Goal: Task Accomplishment & Management: Manage account settings

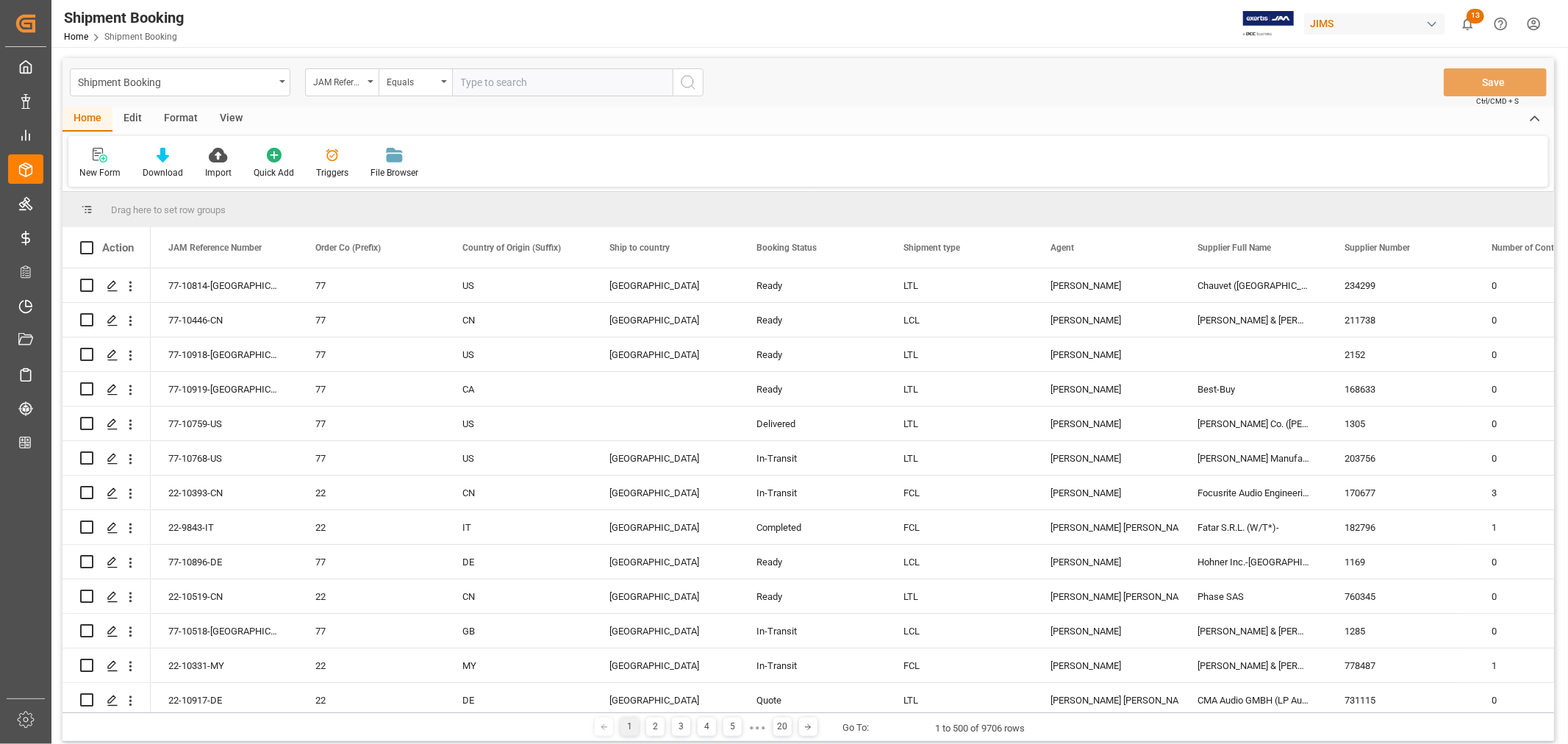
click at [463, 81] on input "text" at bounding box center [563, 82] width 221 height 28
paste input "22-10394-MY"
type input "22-10394-MY"
click at [688, 78] on icon "search button" at bounding box center [688, 82] width 18 height 18
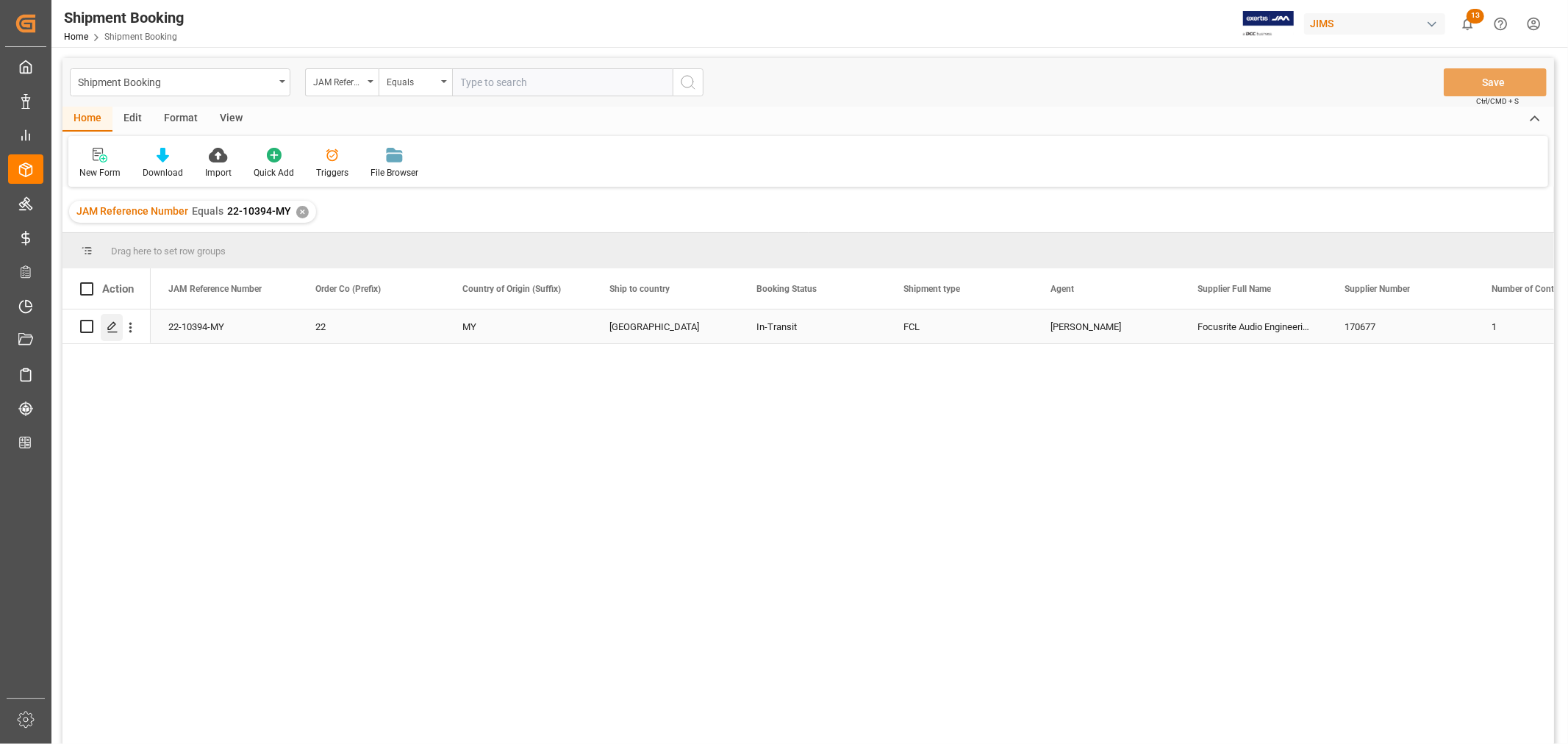
click at [114, 327] on icon "Press SPACE to select this row." at bounding box center [112, 327] width 11 height 11
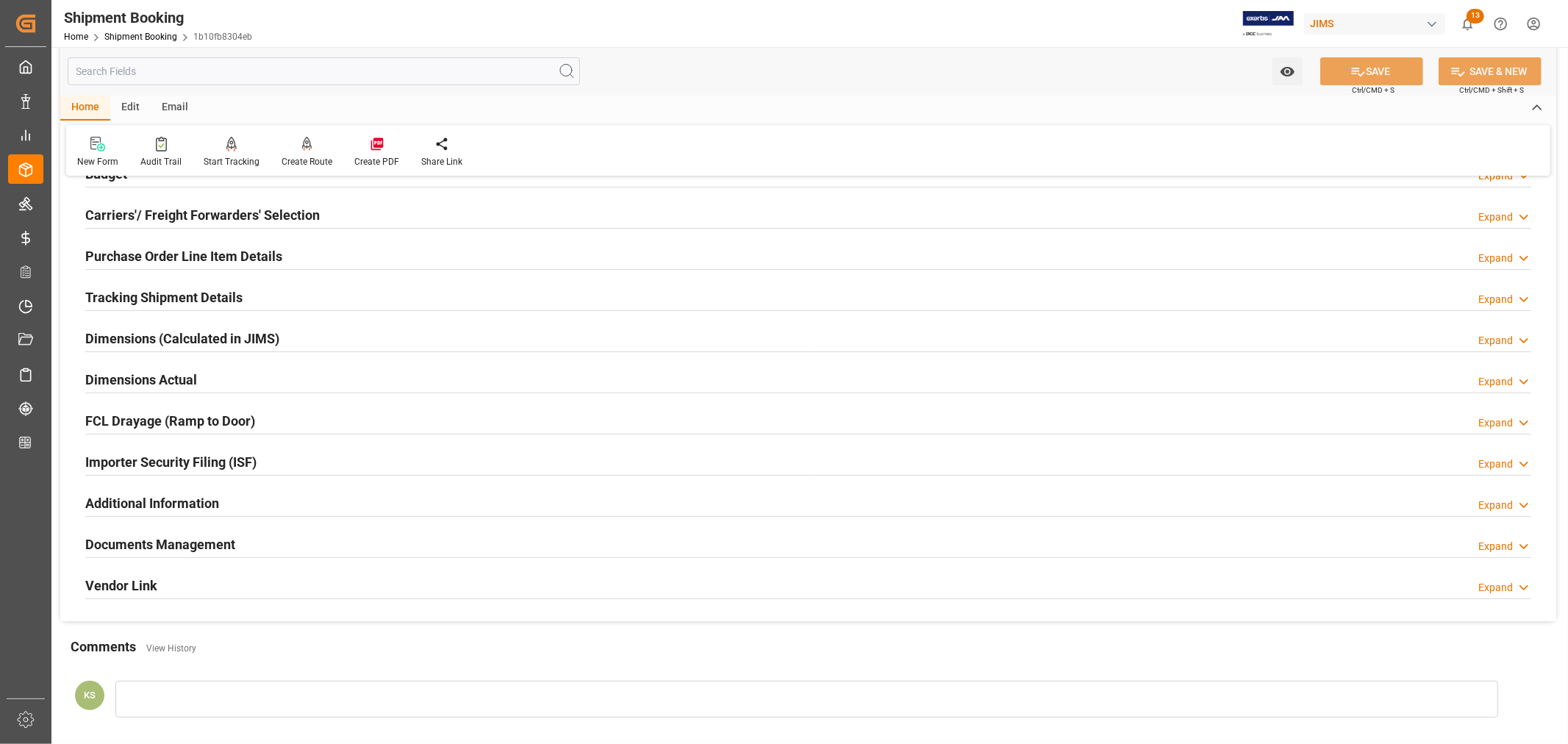
scroll to position [327, 0]
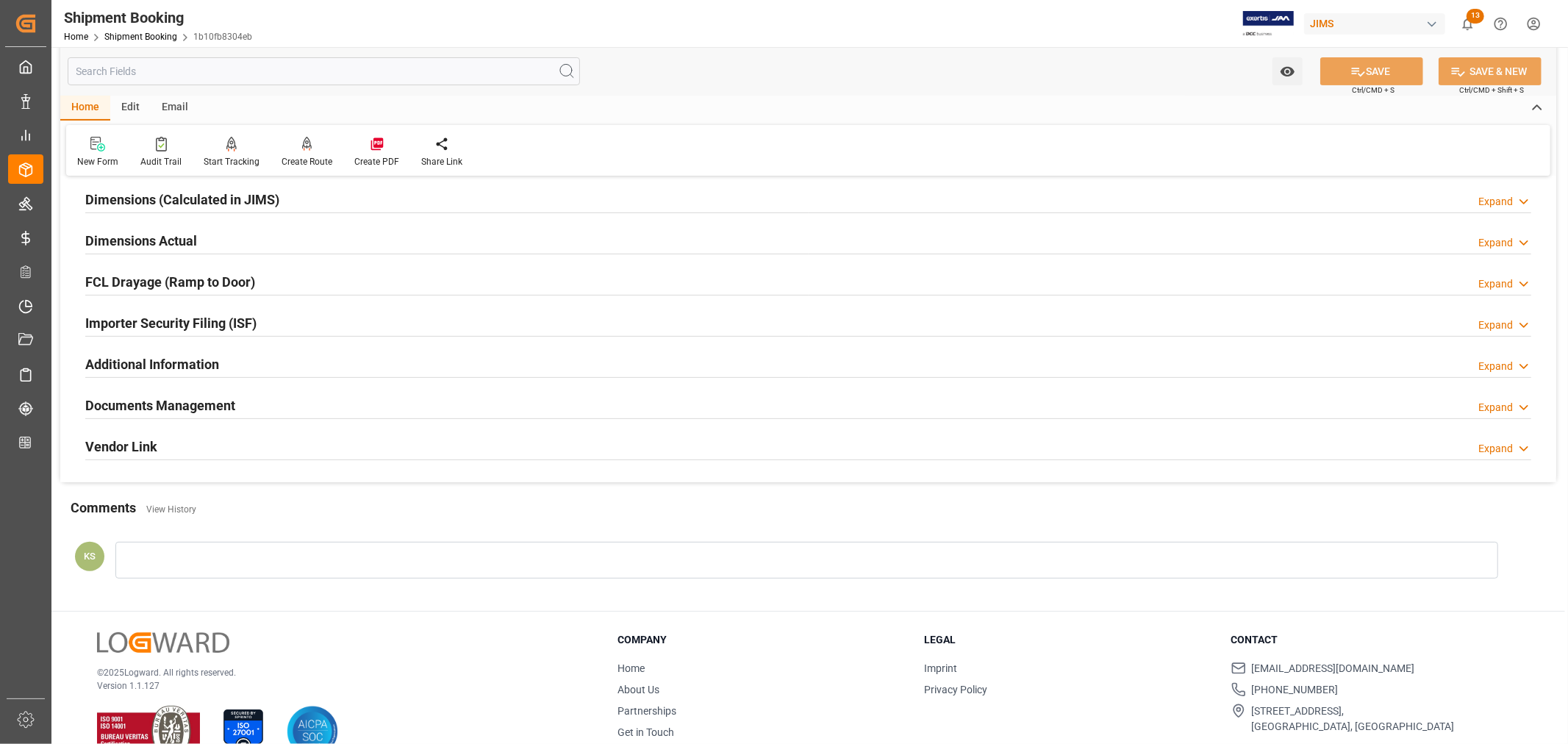
click at [255, 318] on h2 "Importer Security Filing (ISF)" at bounding box center [170, 323] width 171 height 20
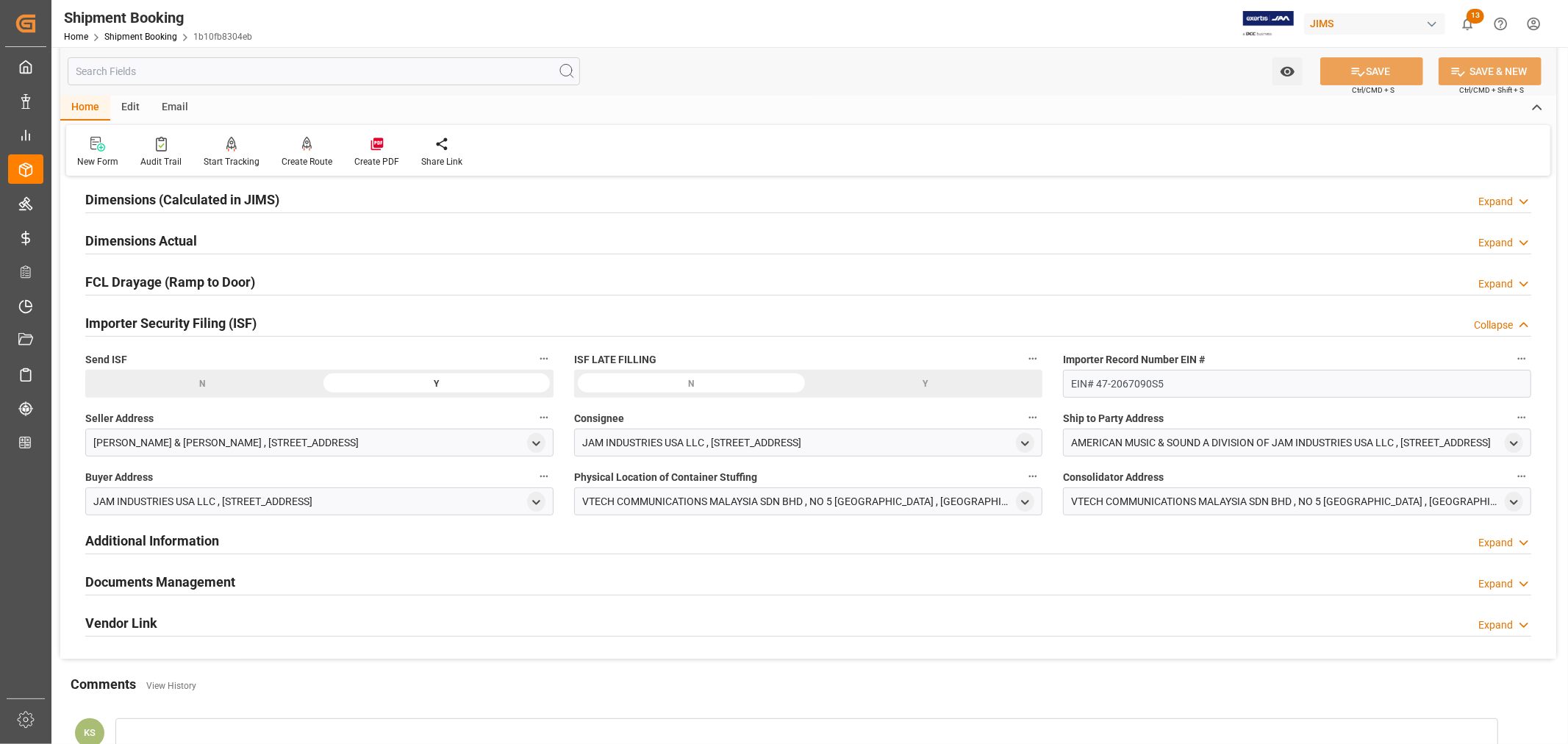
click at [255, 318] on h2 "Importer Security Filing (ISF)" at bounding box center [170, 323] width 171 height 20
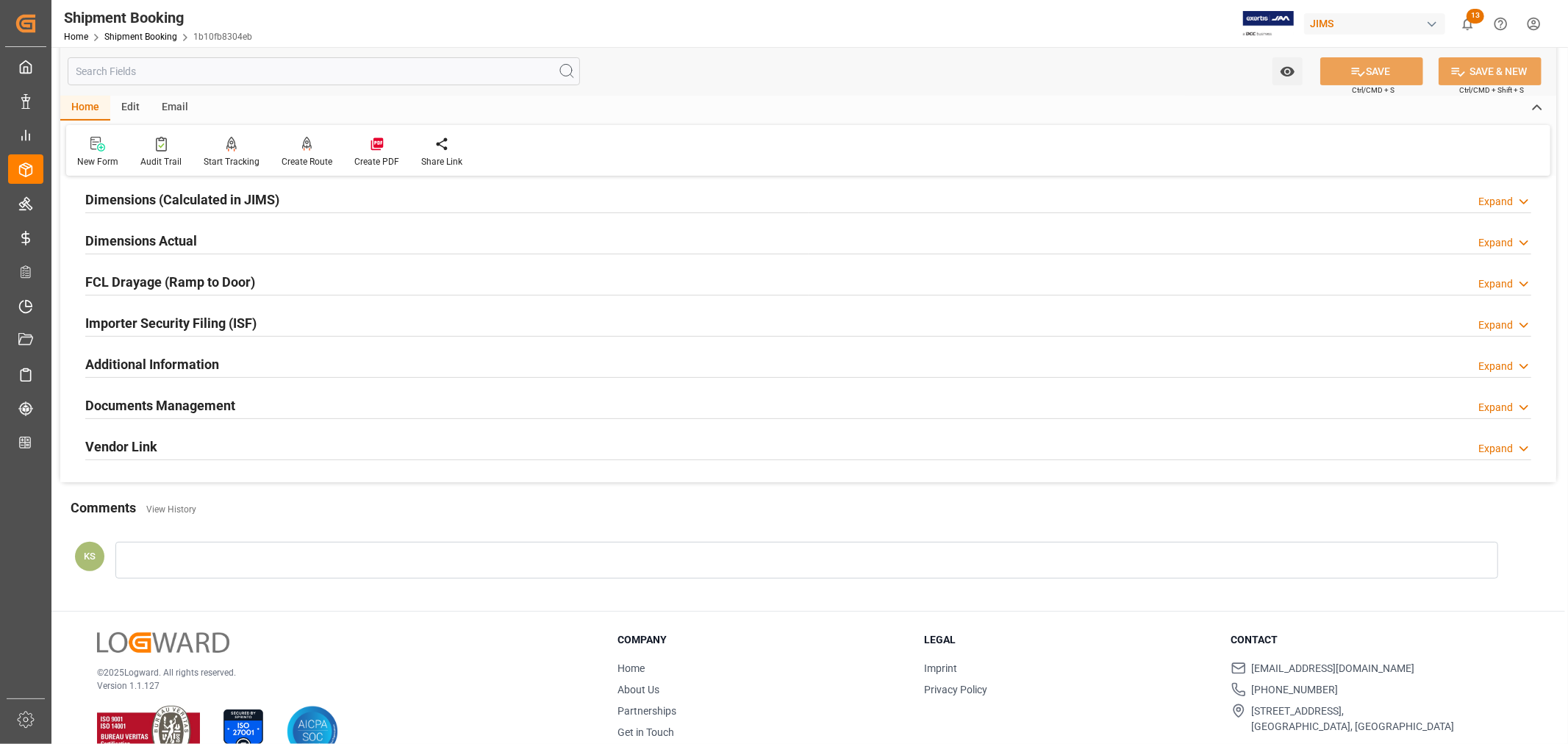
click at [194, 409] on h2 "Documents Management" at bounding box center [160, 405] width 150 height 20
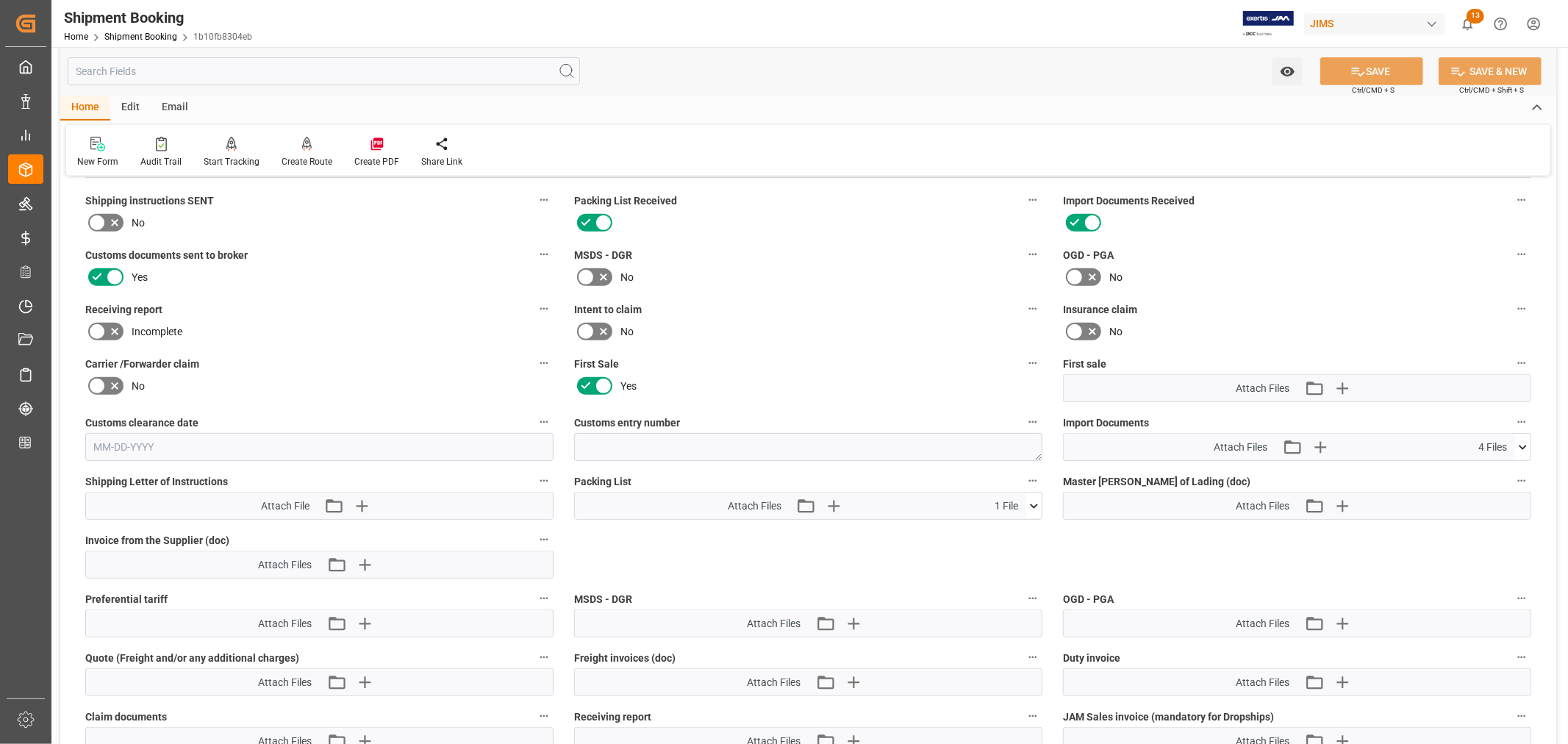
scroll to position [571, 0]
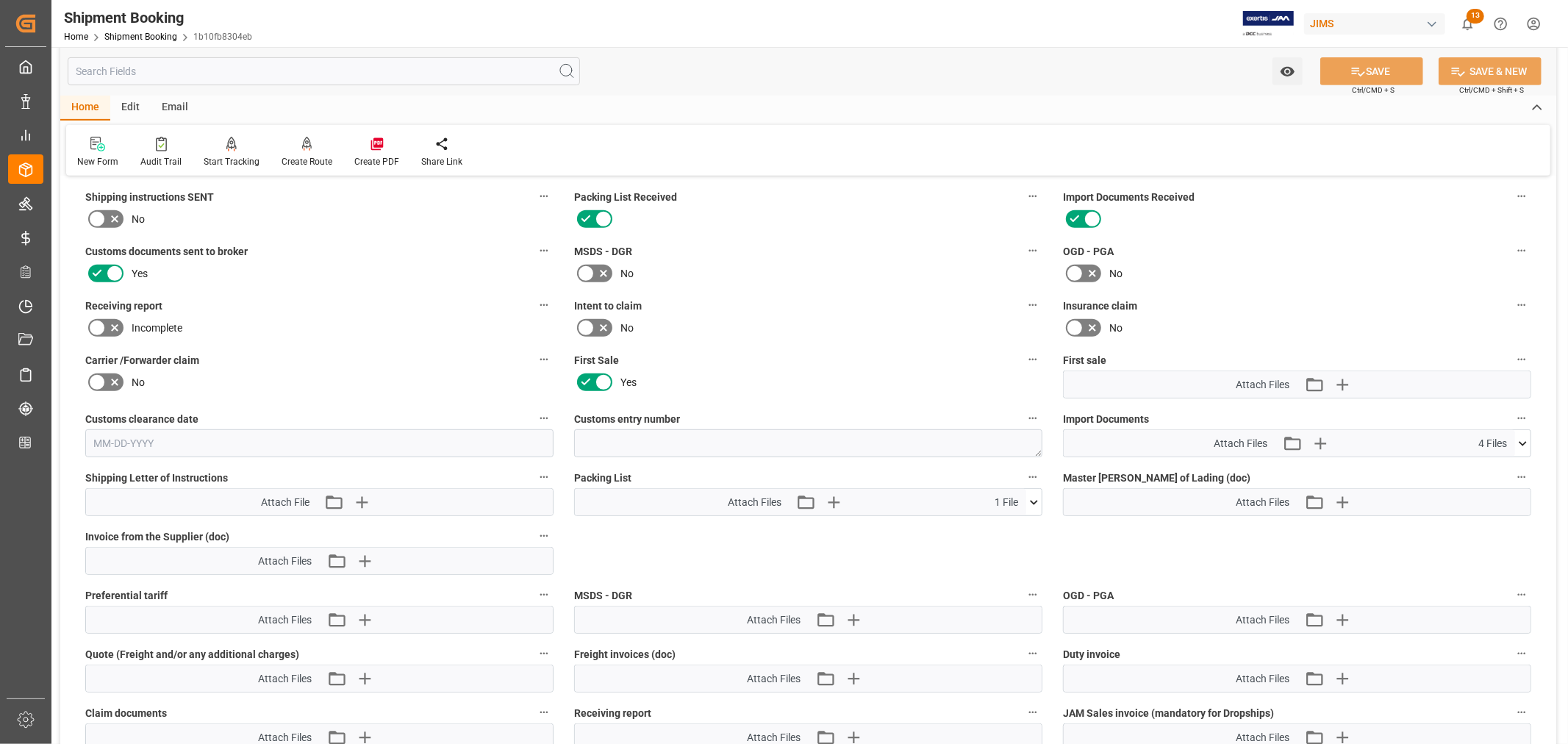
click at [1522, 441] on icon at bounding box center [1523, 443] width 9 height 5
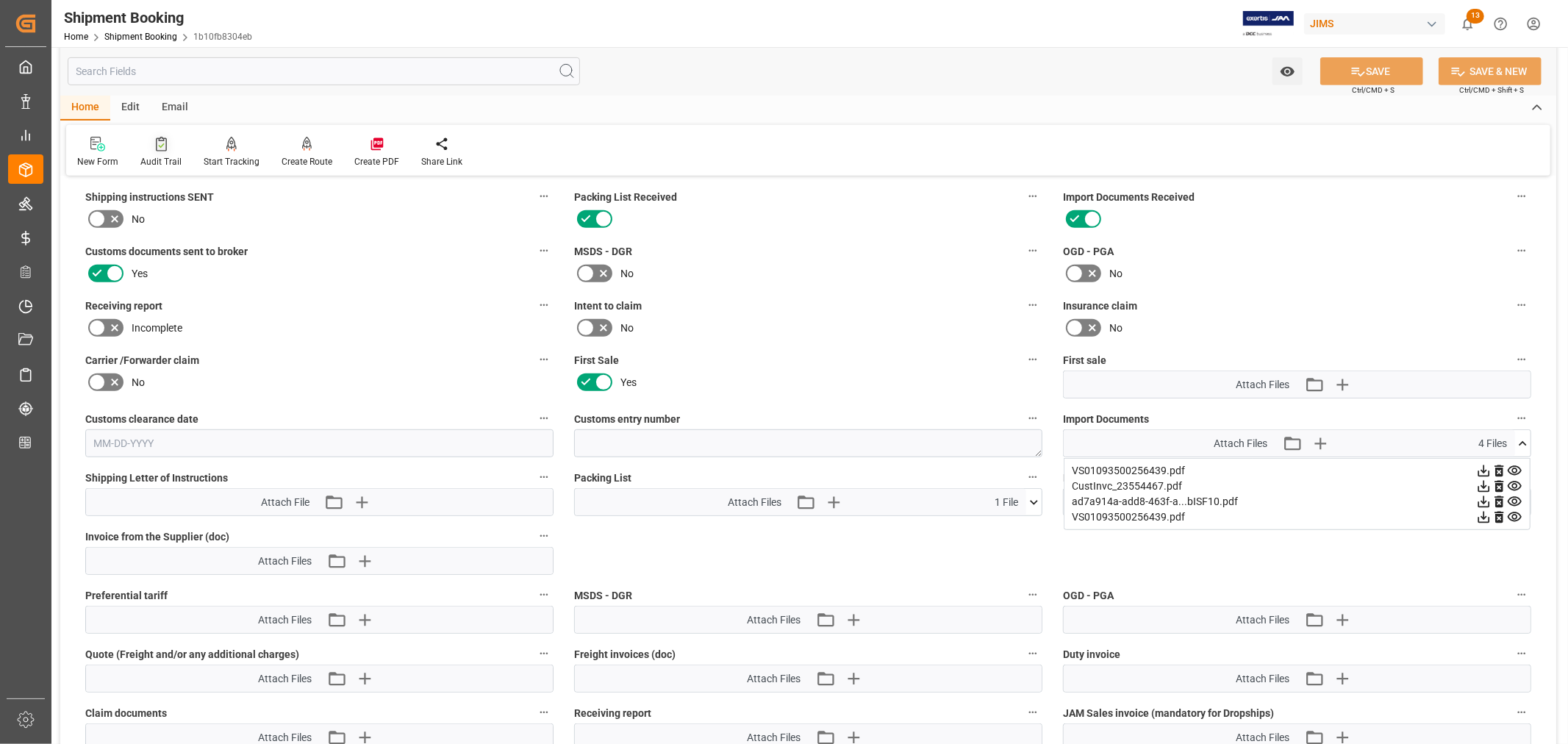
click at [158, 147] on icon at bounding box center [162, 144] width 11 height 15
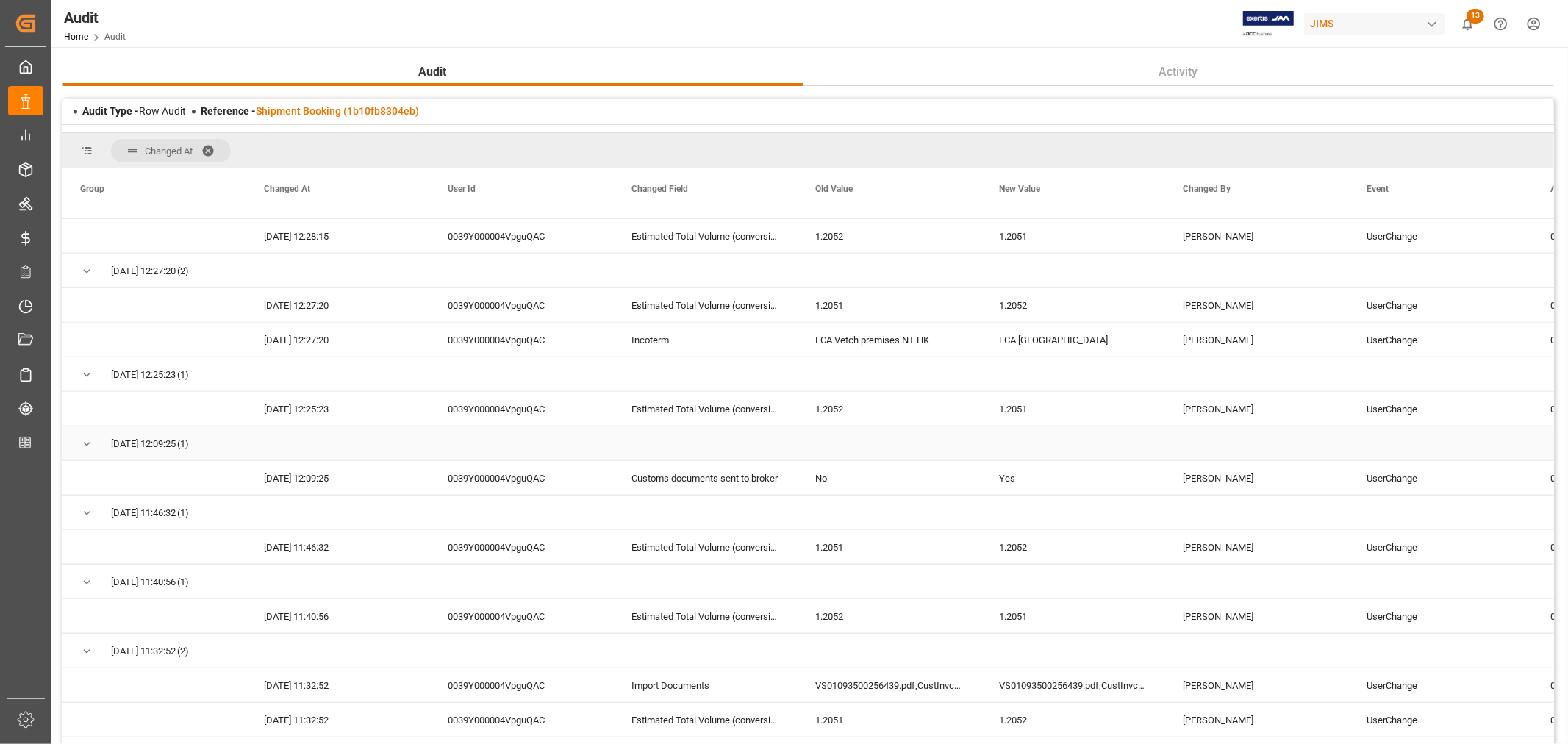
scroll to position [1142, 0]
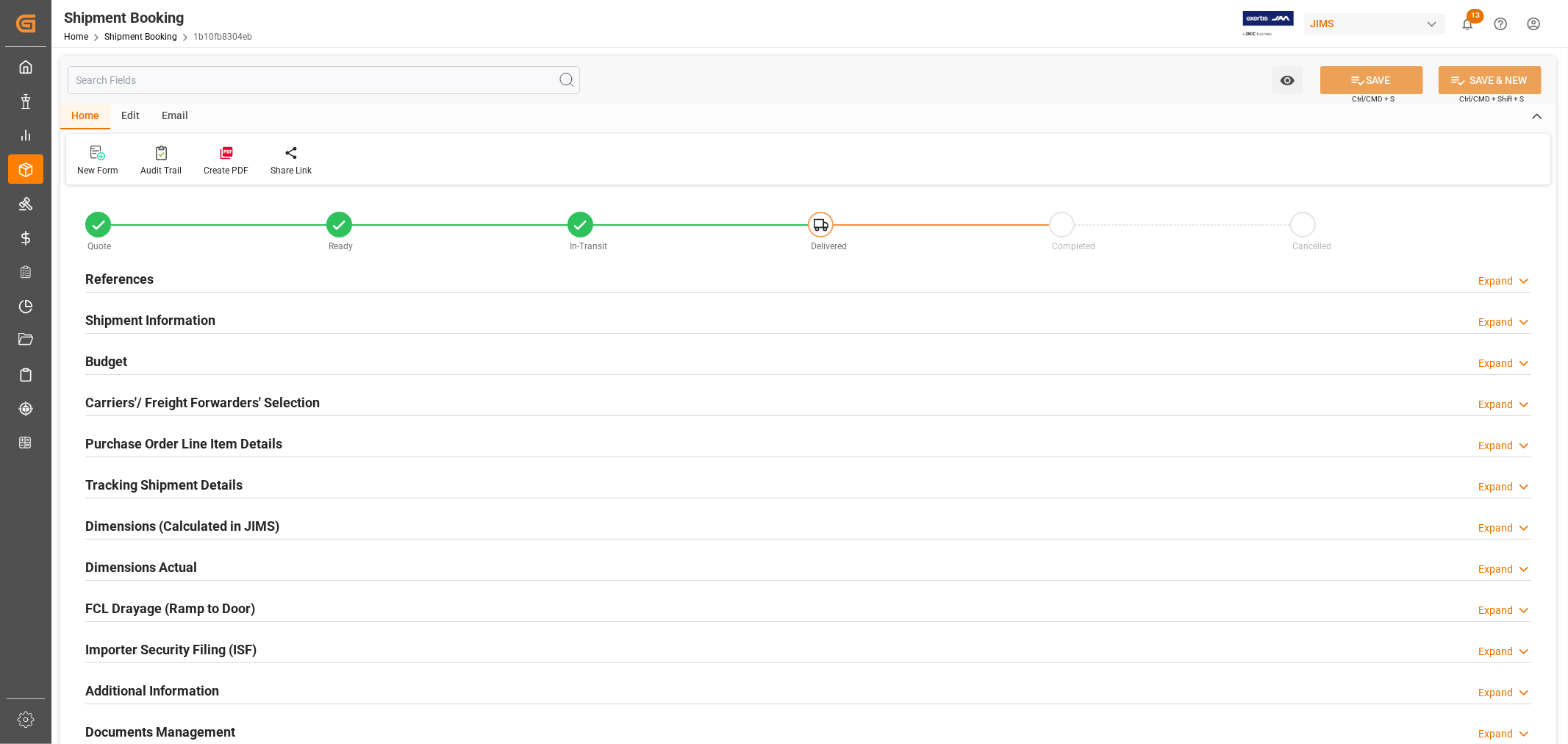
type input "1"
type input "08-20-2025"
click at [143, 281] on h2 "References" at bounding box center [119, 279] width 68 height 20
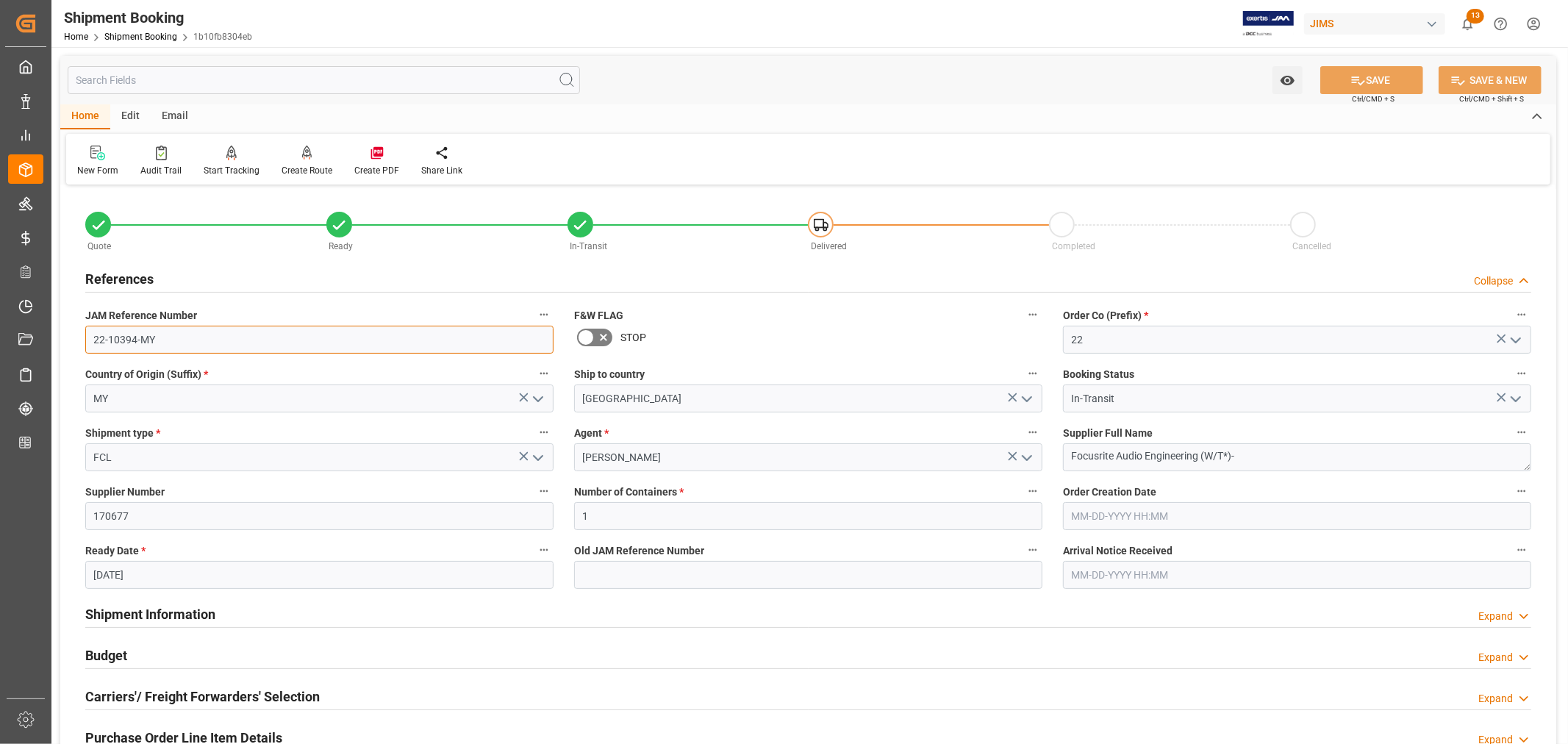
drag, startPoint x: 161, startPoint y: 338, endPoint x: 79, endPoint y: 333, distance: 82.2
click at [79, 333] on div "JAM Reference Number 22-10394-MY" at bounding box center [319, 330] width 489 height 59
click at [121, 273] on h2 "References" at bounding box center [119, 279] width 68 height 20
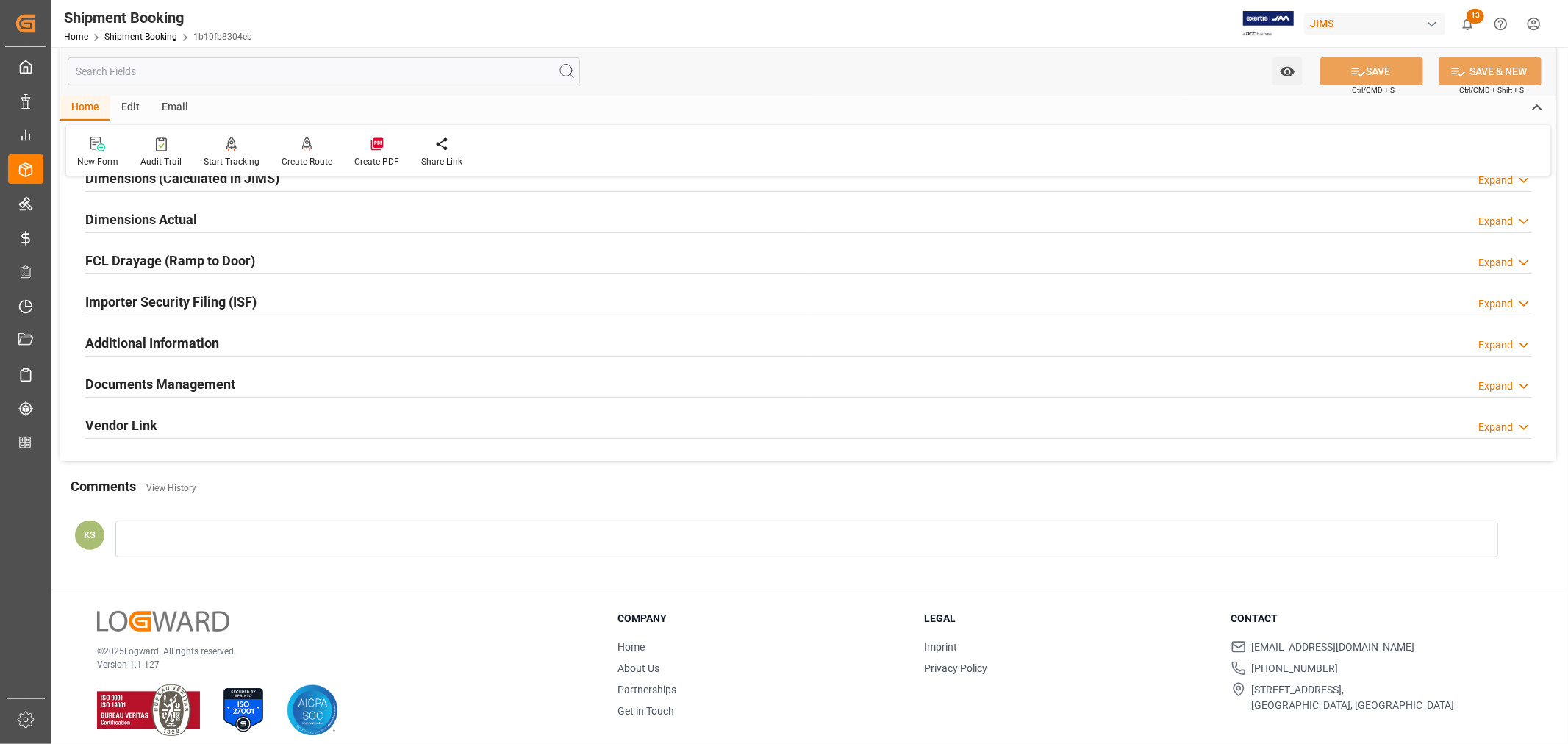
scroll to position [361, 0]
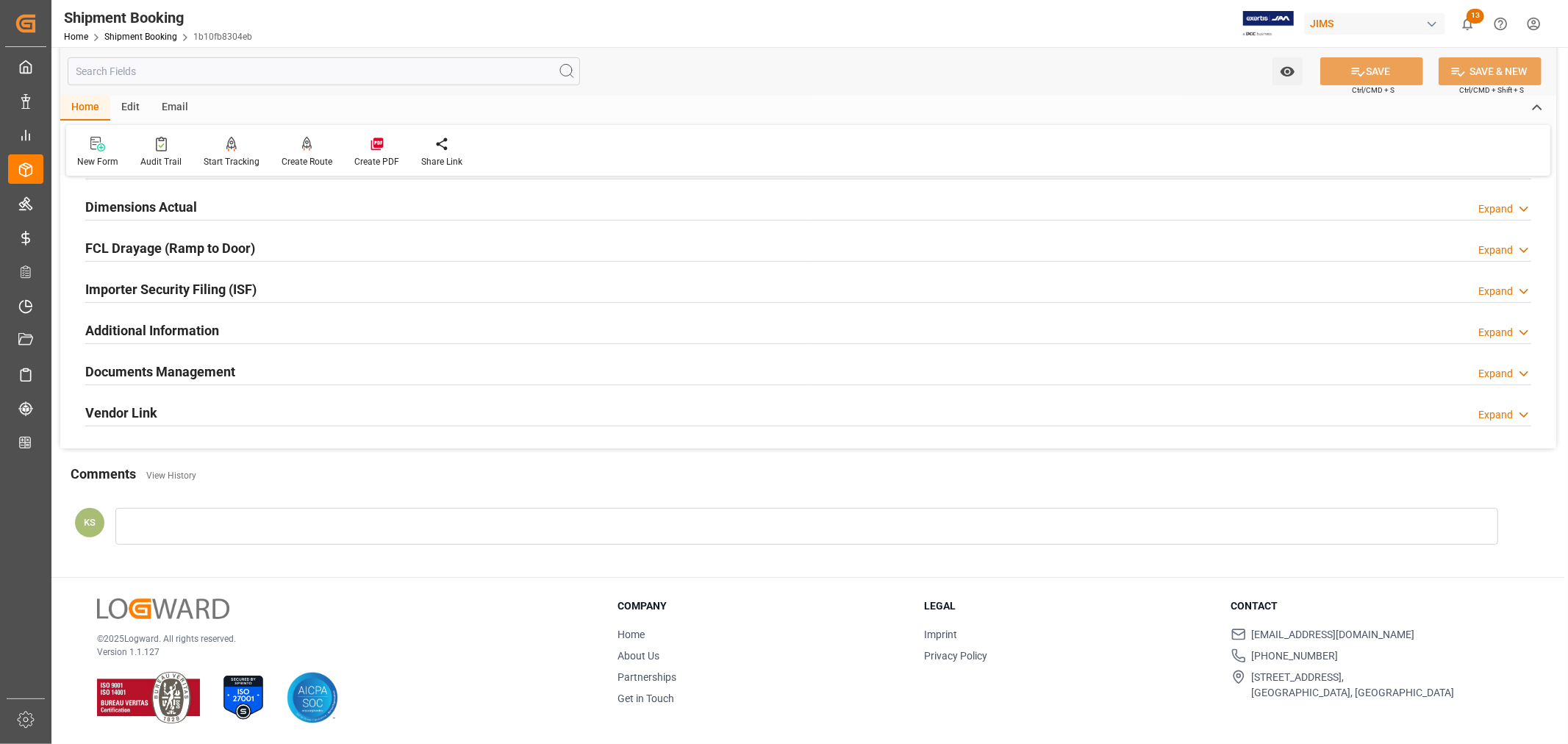
click at [987, 376] on div "Documents Management Expand" at bounding box center [808, 371] width 1446 height 28
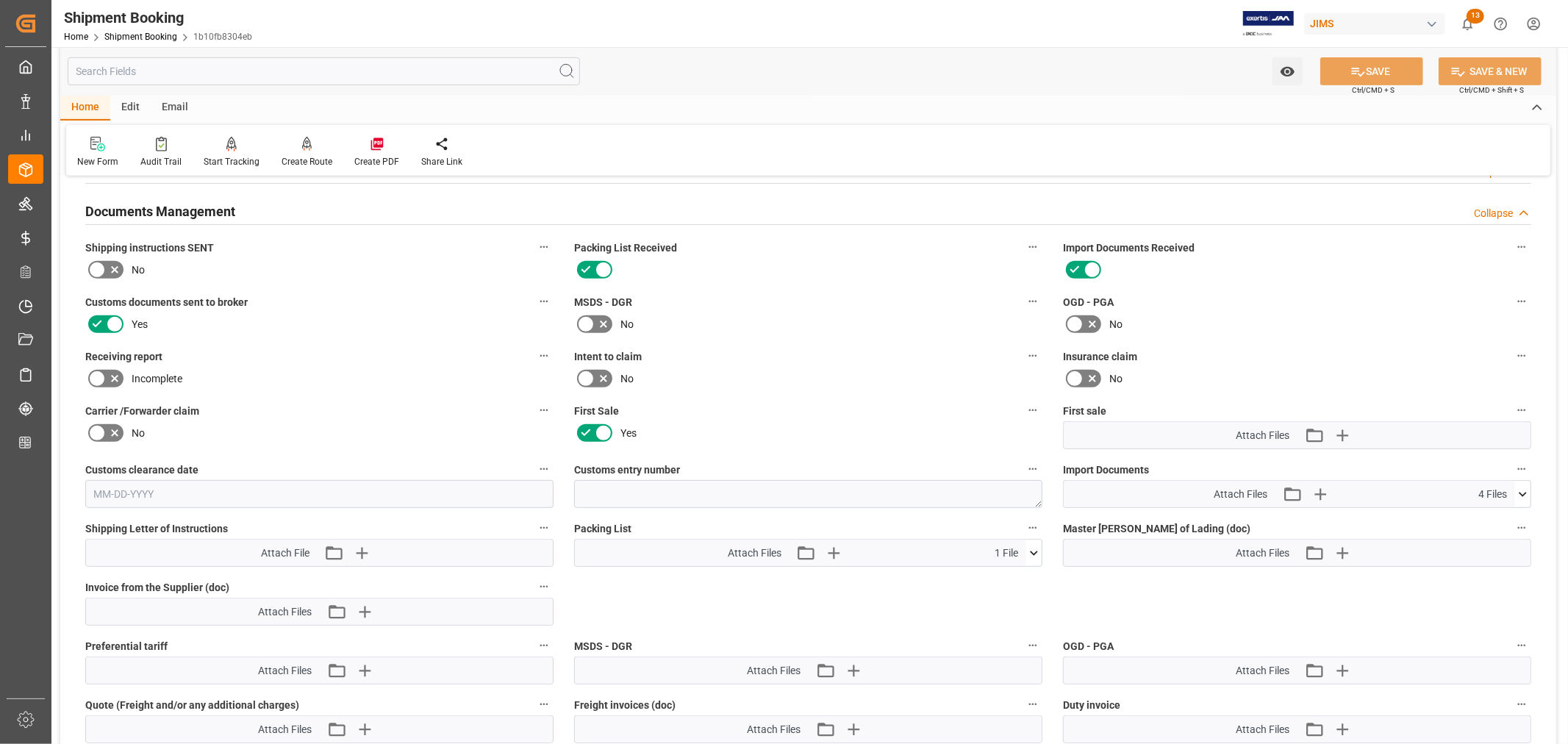
scroll to position [687, 0]
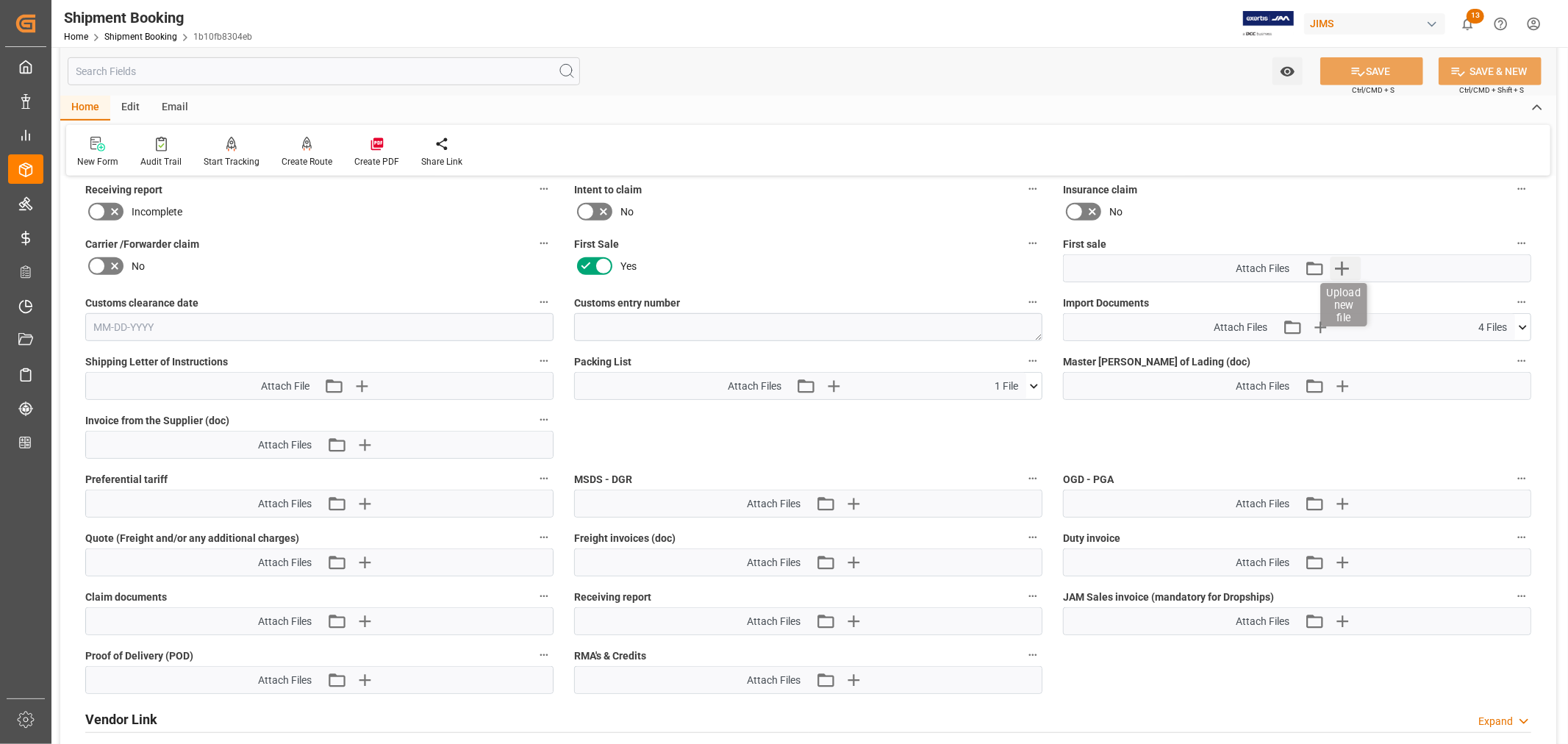
click at [1346, 266] on icon "button" at bounding box center [1341, 268] width 24 height 24
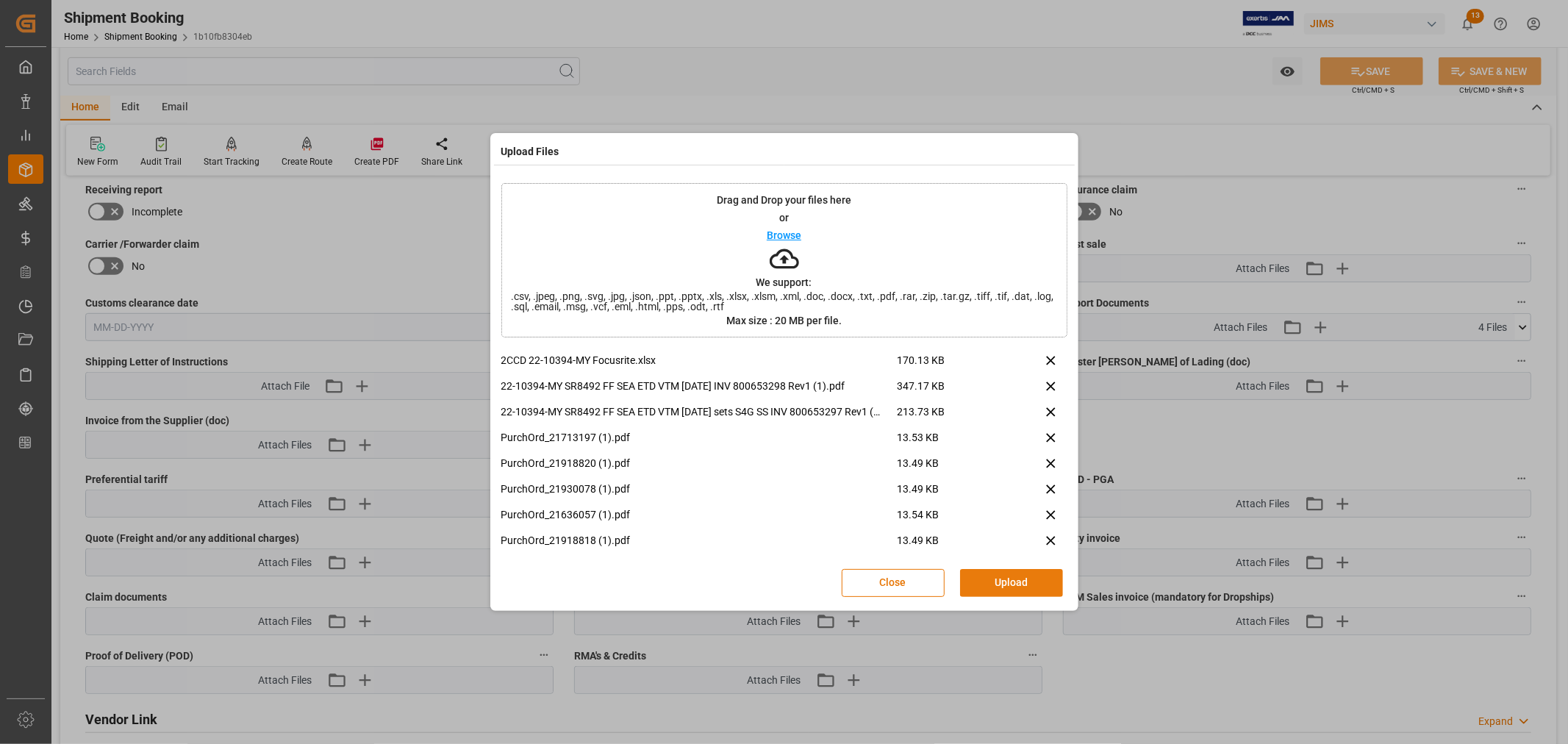
click at [1000, 576] on button "Upload" at bounding box center [1012, 583] width 103 height 28
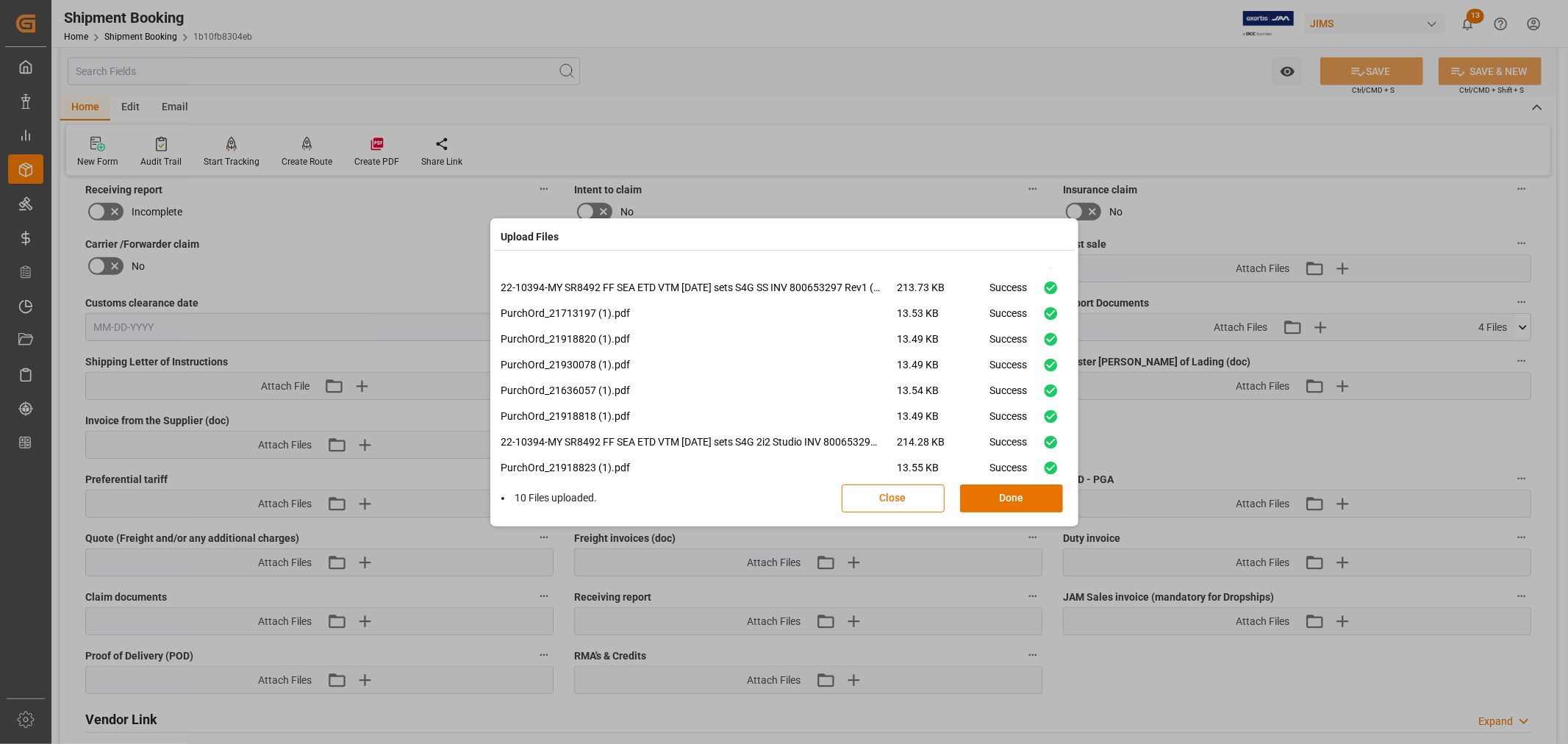
scroll to position [61, 0]
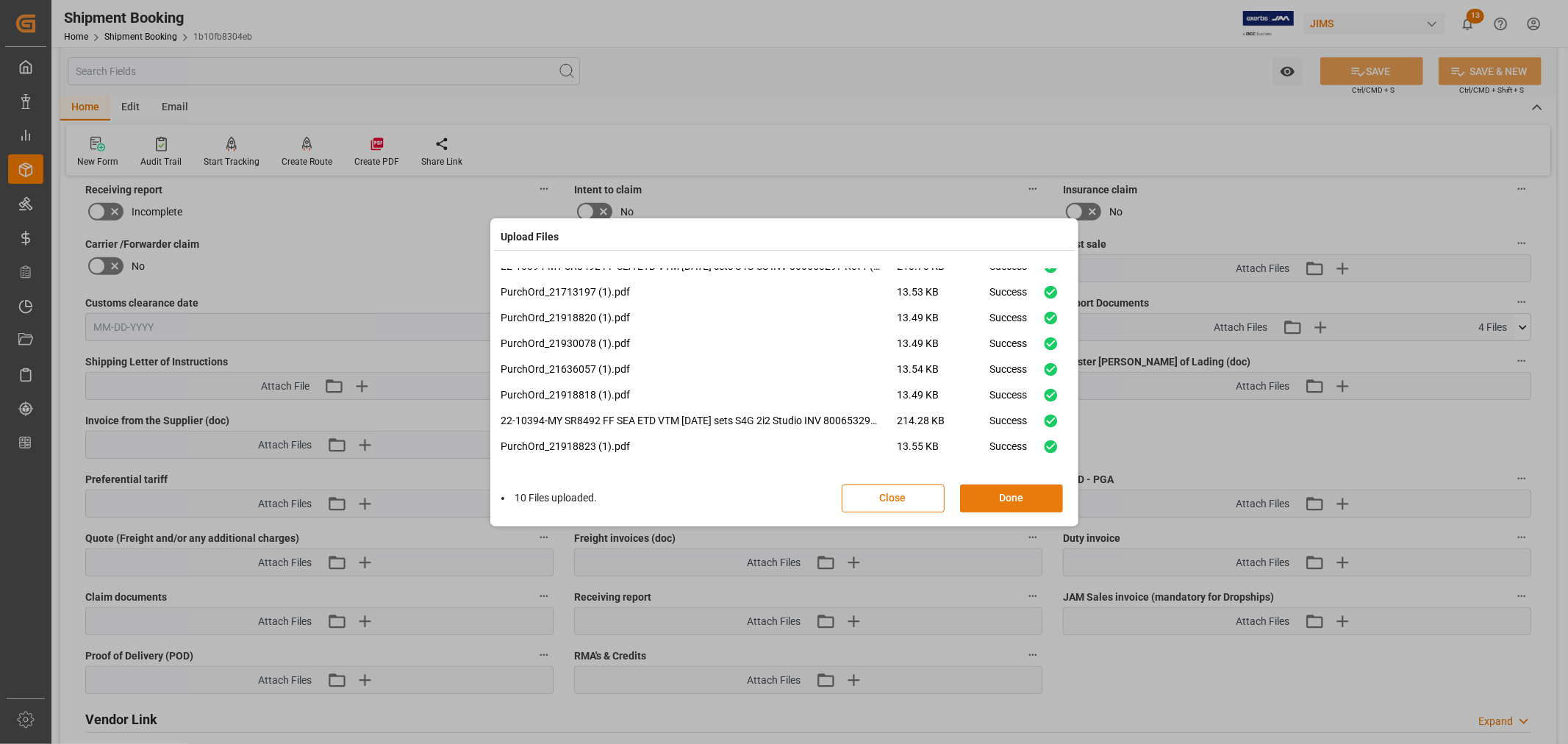
click at [1000, 499] on button "Done" at bounding box center [1012, 499] width 103 height 28
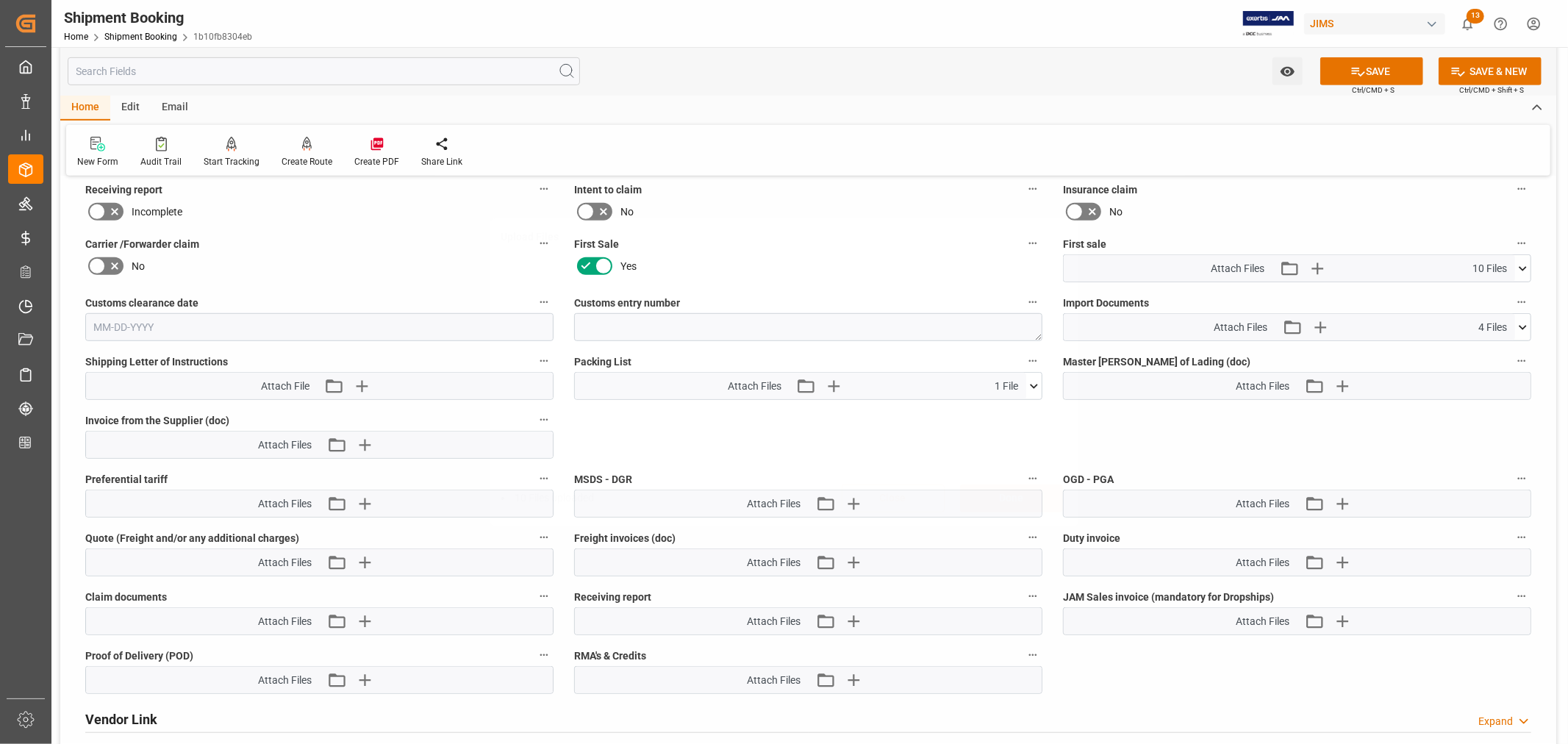
scroll to position [0, 0]
click at [1522, 321] on icon at bounding box center [1523, 328] width 15 height 15
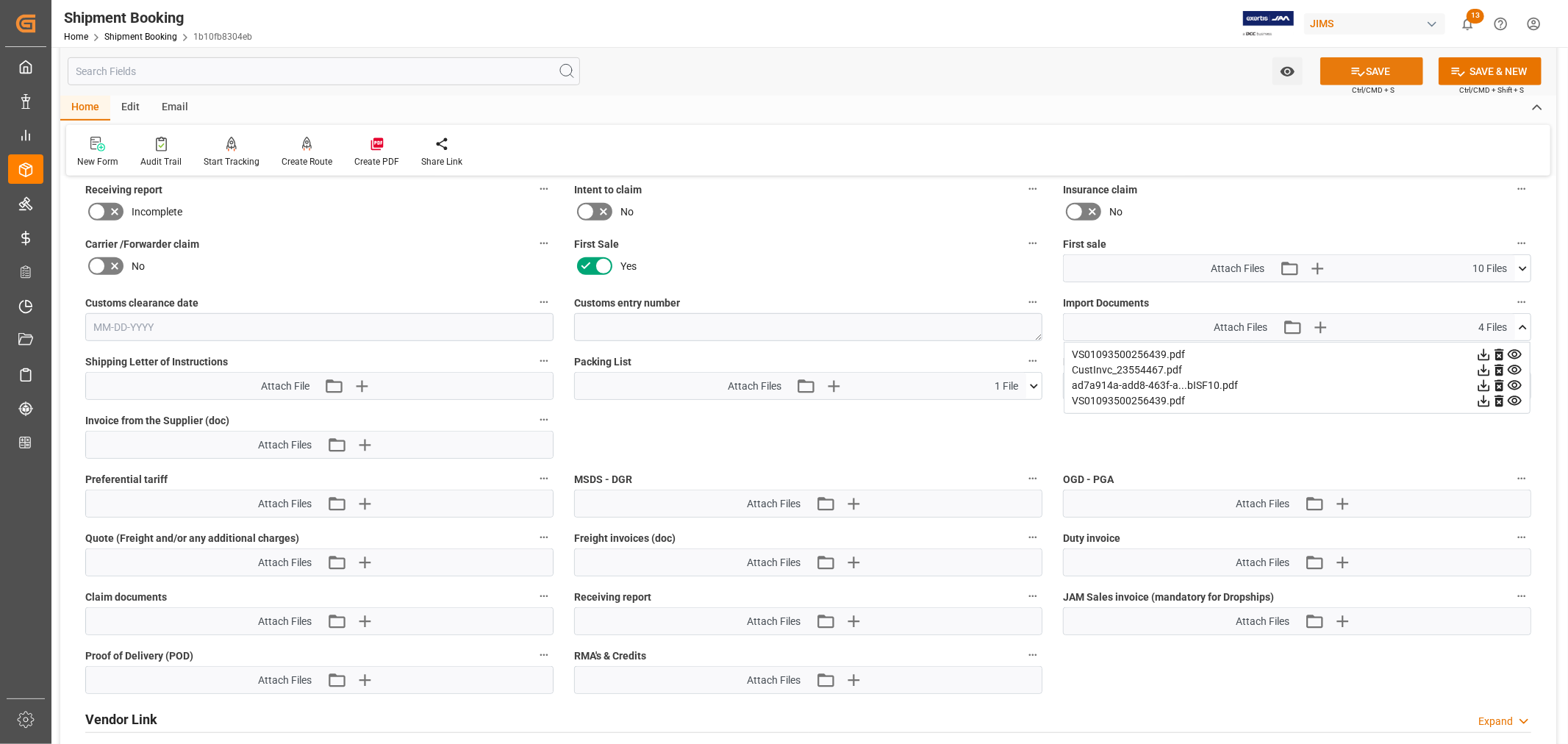
click at [1366, 81] on button "SAVE" at bounding box center [1372, 72] width 103 height 28
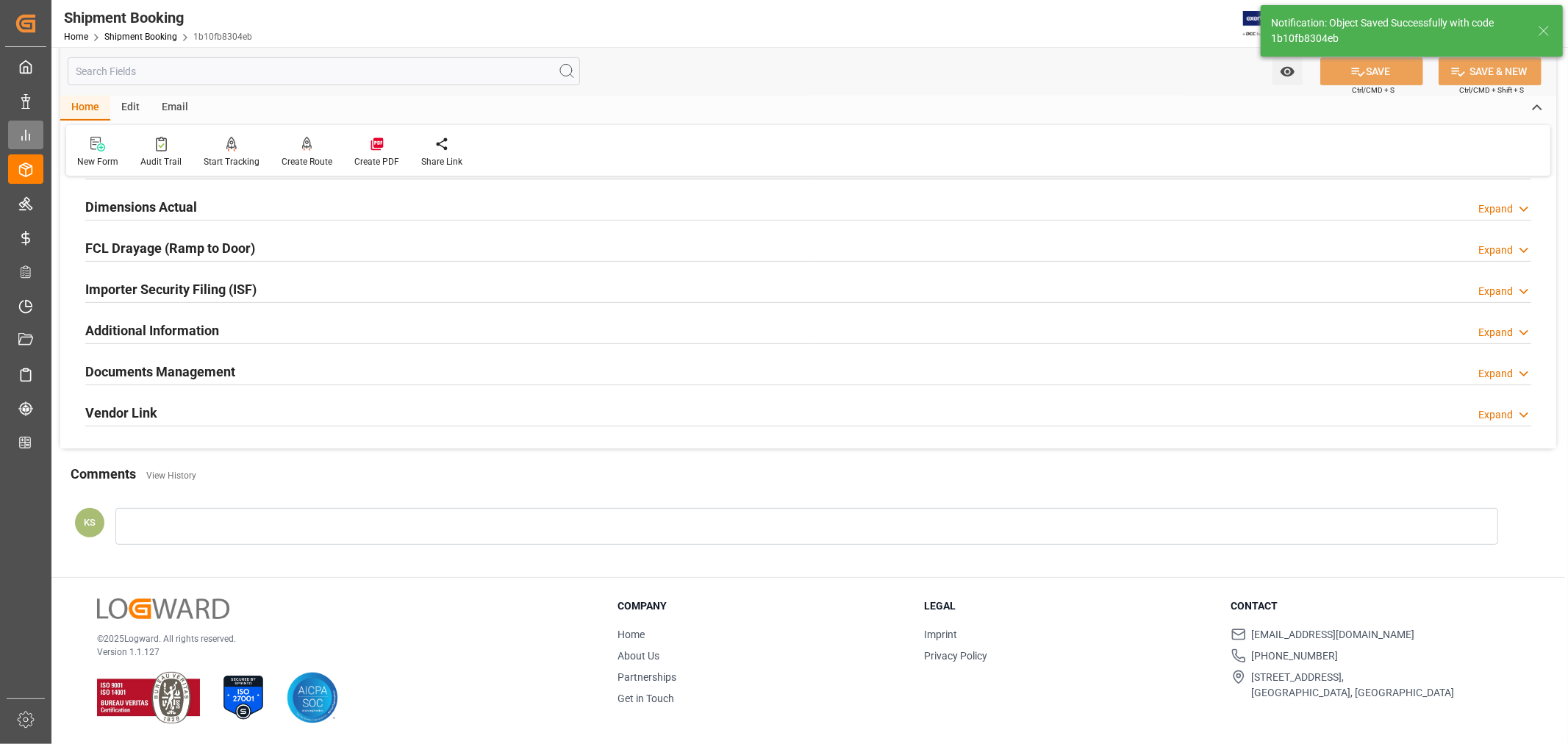
scroll to position [361, 0]
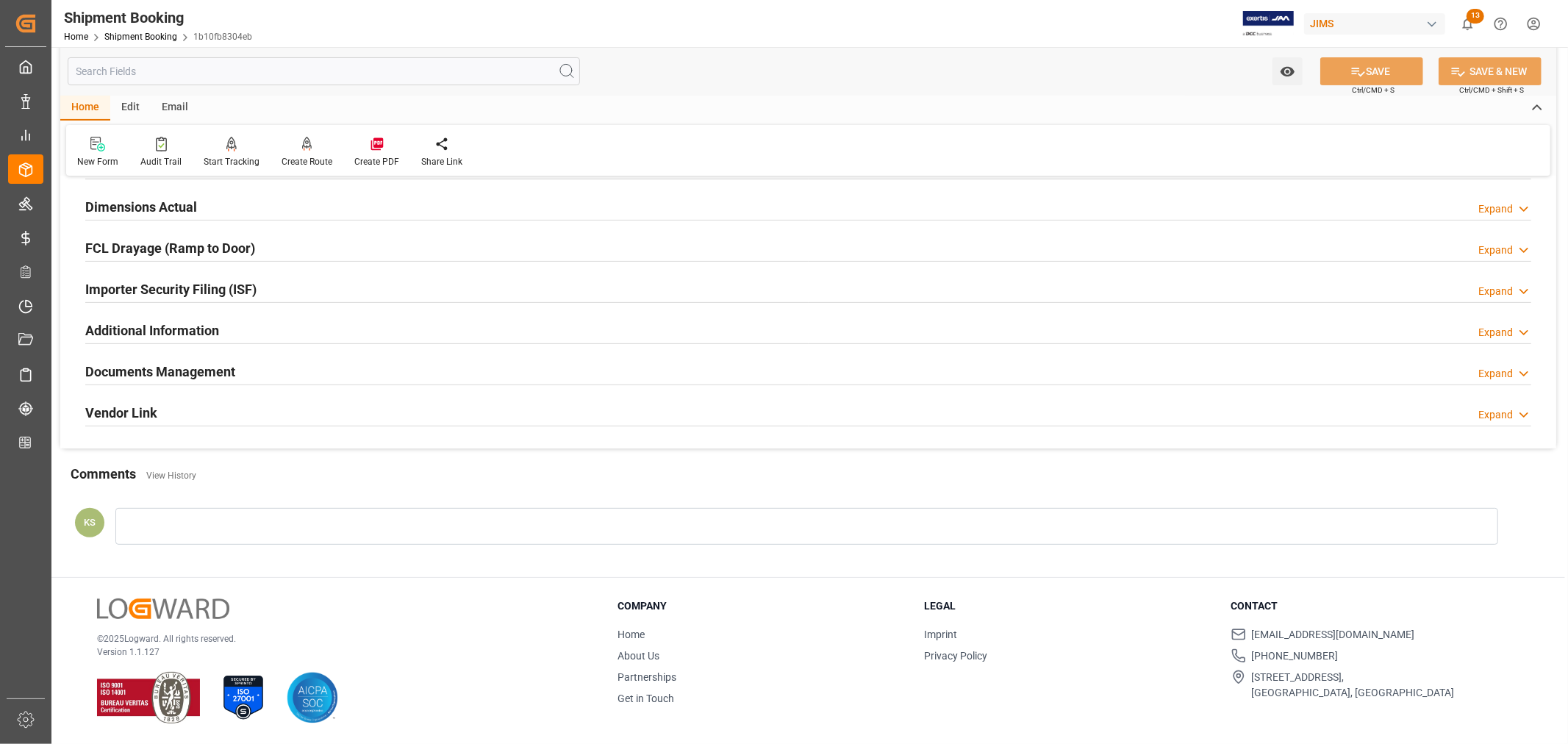
drag, startPoint x: 527, startPoint y: 366, endPoint x: 599, endPoint y: 369, distance: 72.1
click at [528, 366] on div "Documents Management Expand" at bounding box center [808, 371] width 1446 height 28
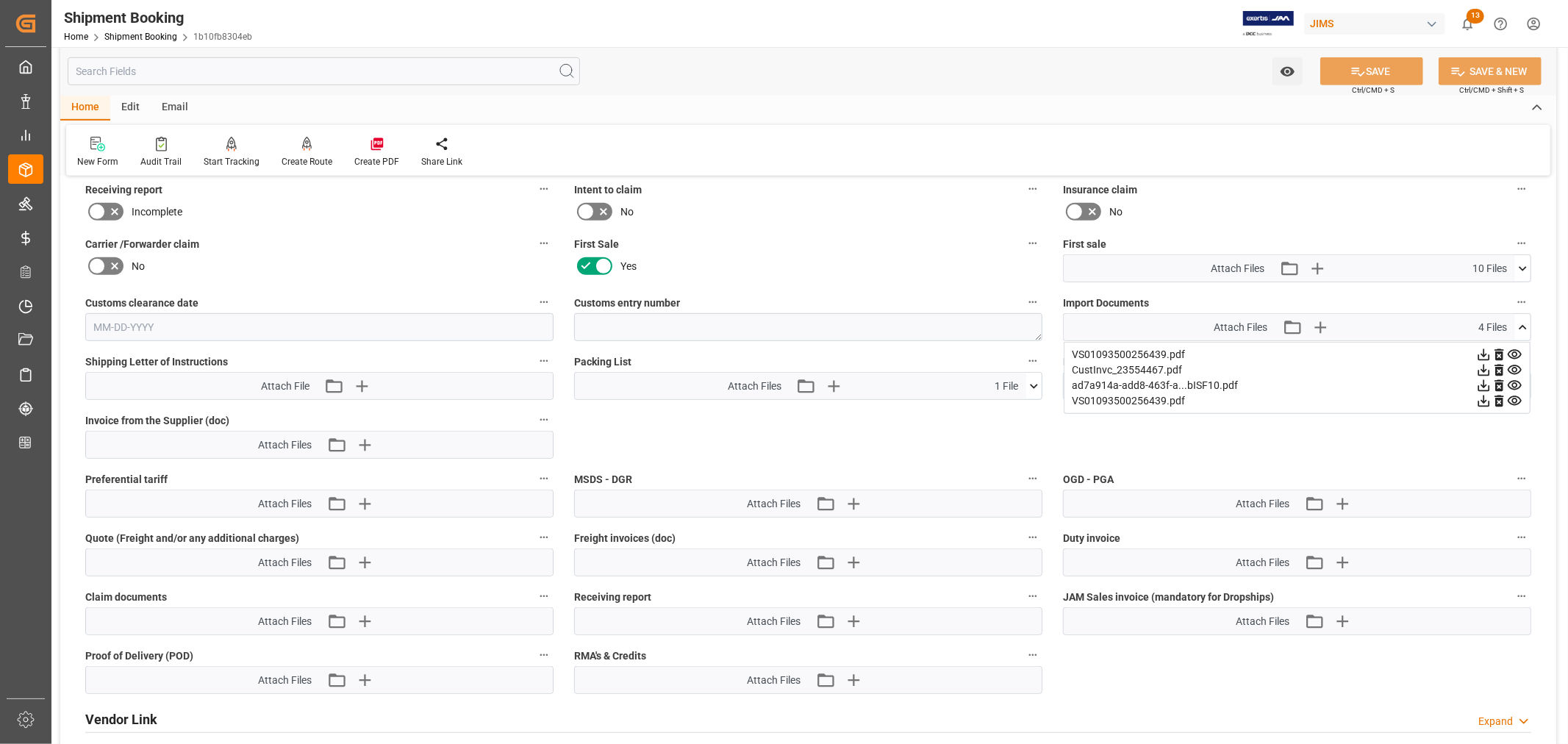
scroll to position [769, 0]
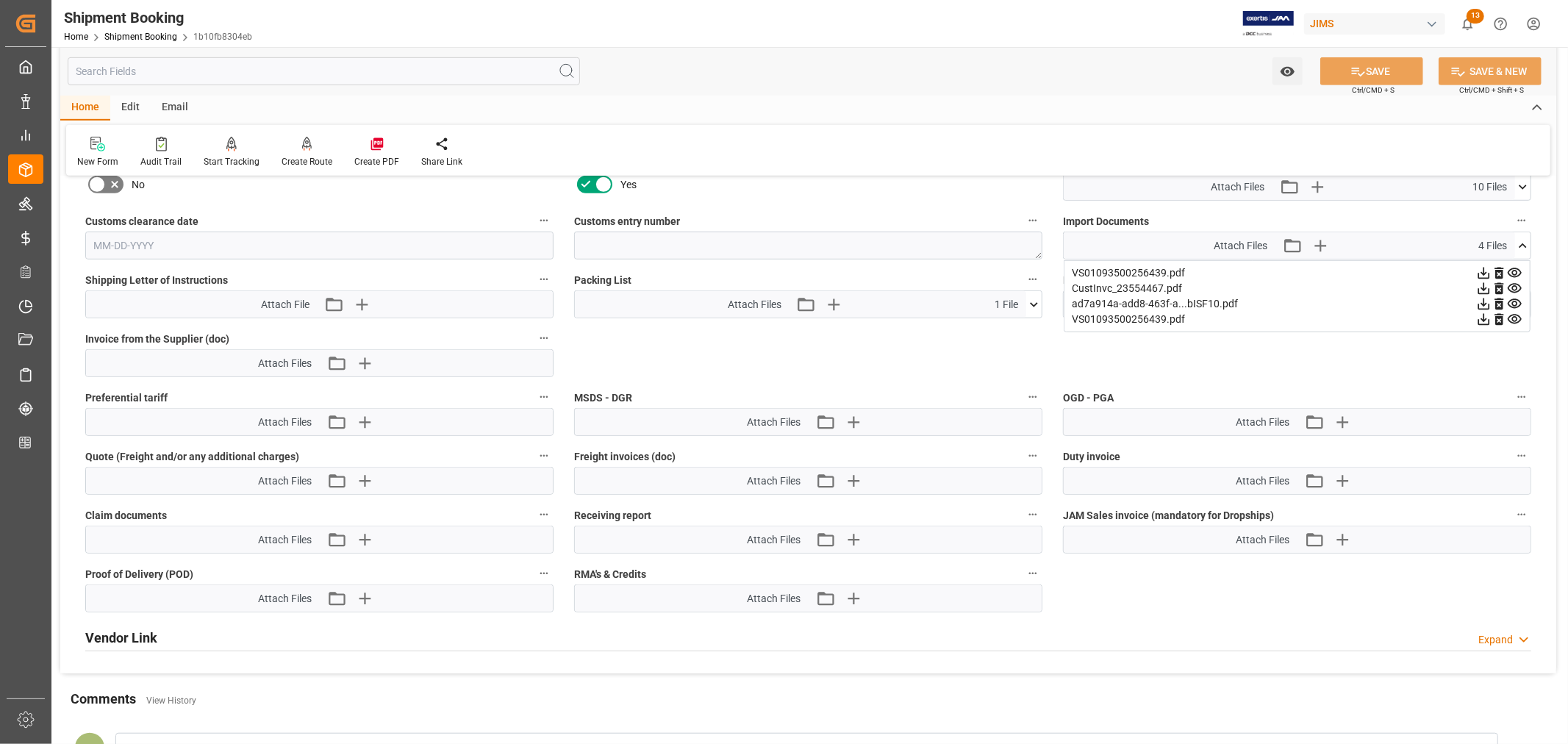
click at [1513, 313] on icon at bounding box center [1515, 319] width 15 height 15
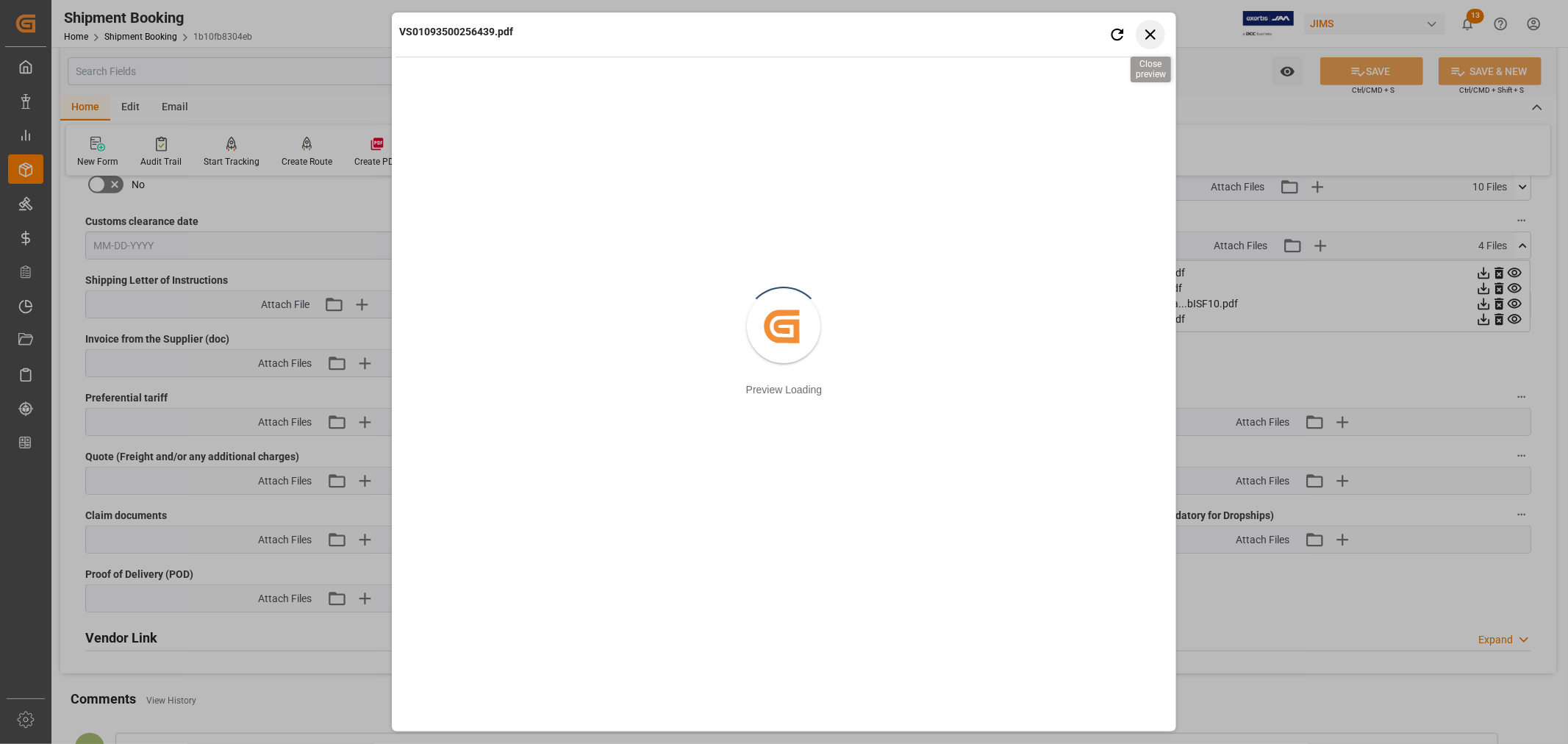
click at [1153, 29] on icon "button" at bounding box center [1150, 33] width 18 height 18
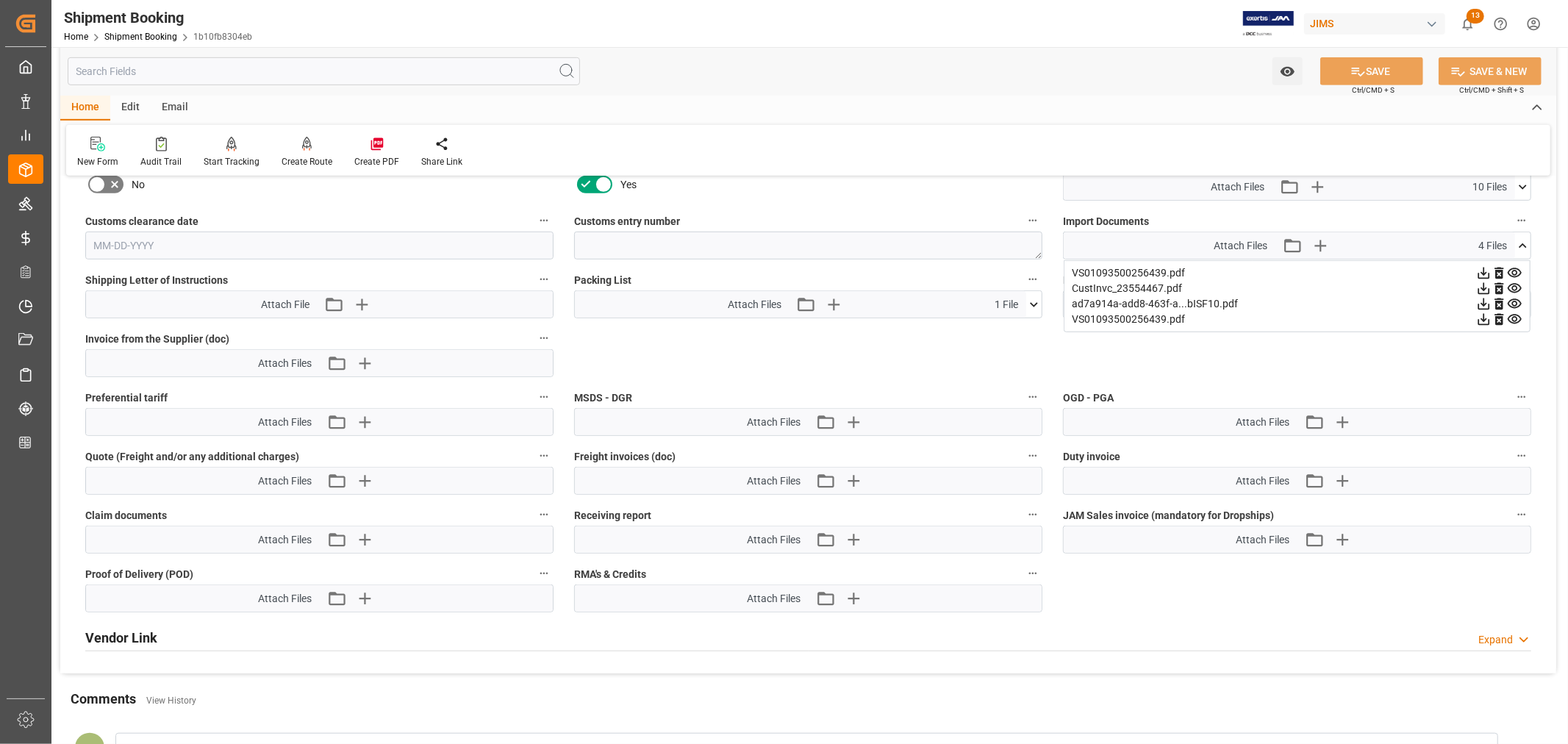
click at [1519, 243] on icon at bounding box center [1523, 245] width 15 height 15
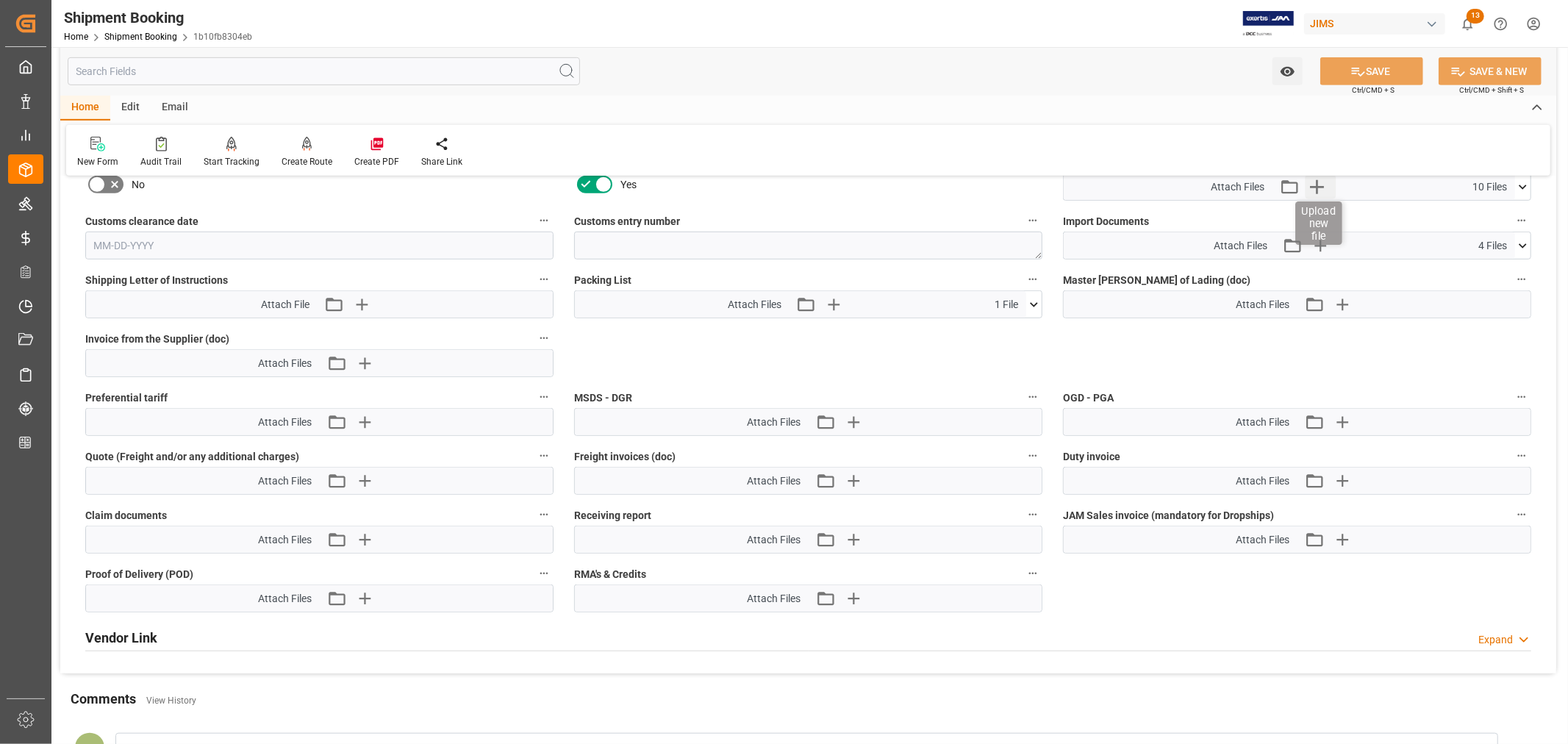
click at [1321, 185] on icon "button" at bounding box center [1317, 186] width 24 height 24
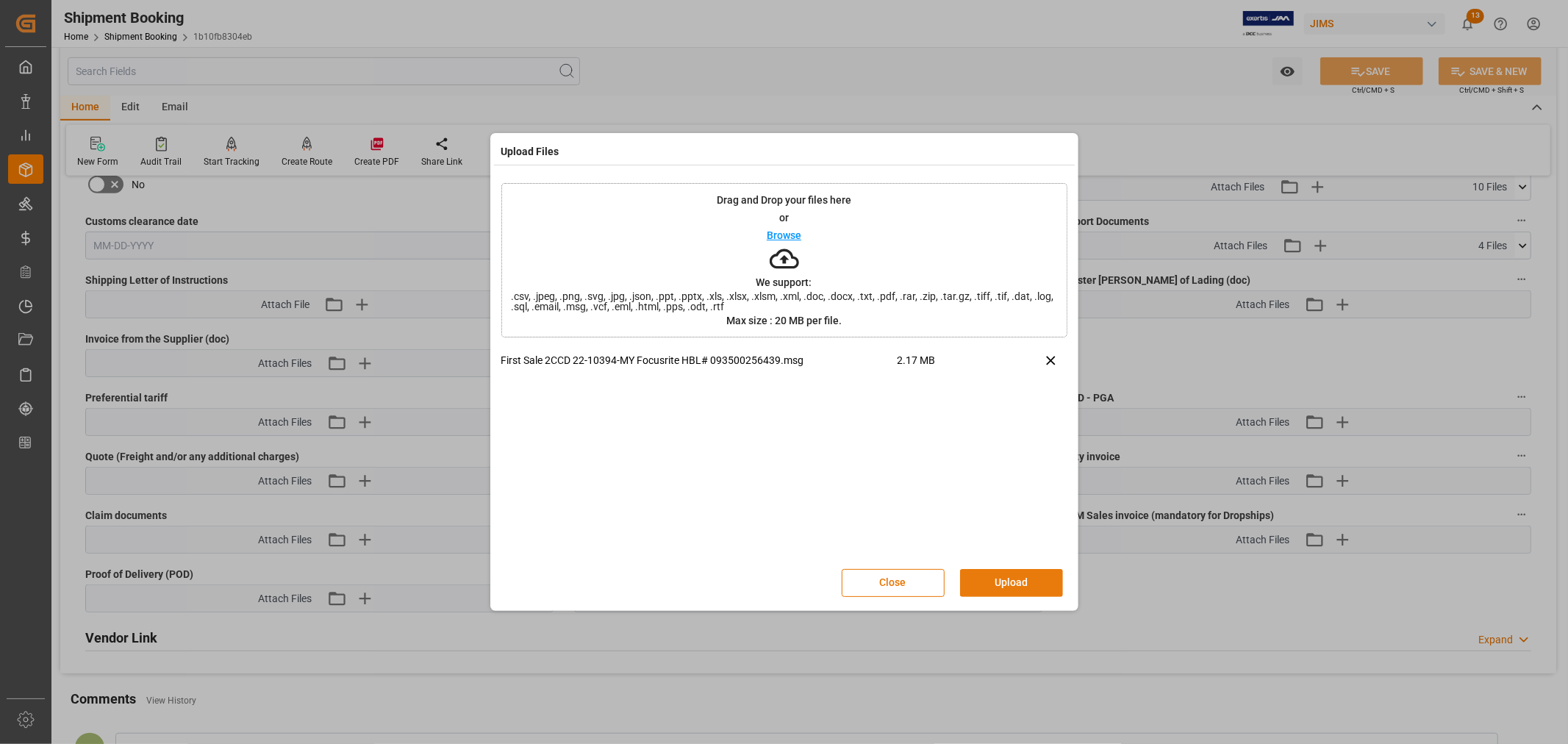
click at [1003, 581] on button "Upload" at bounding box center [1012, 583] width 103 height 28
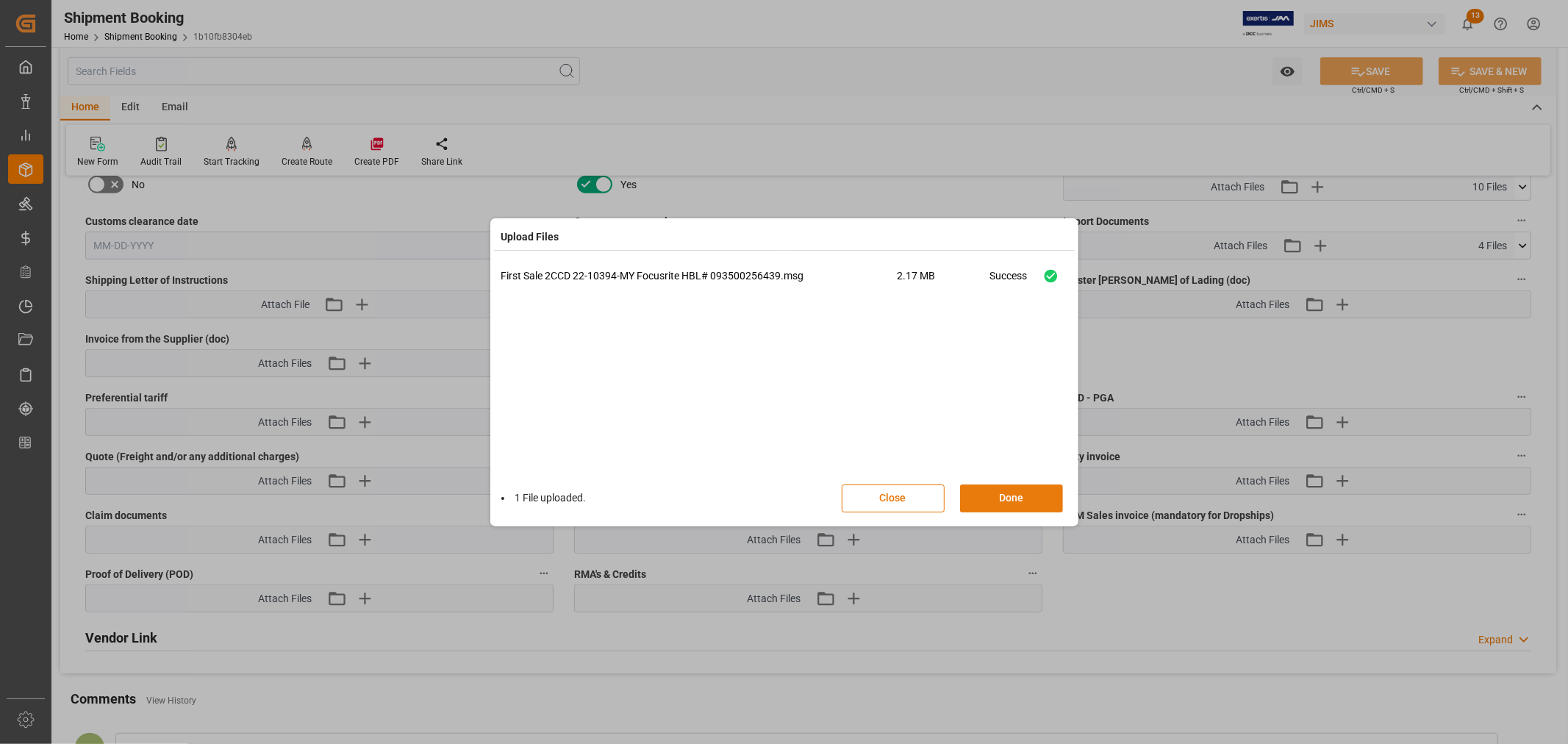
click at [1014, 489] on button "Done" at bounding box center [1012, 499] width 103 height 28
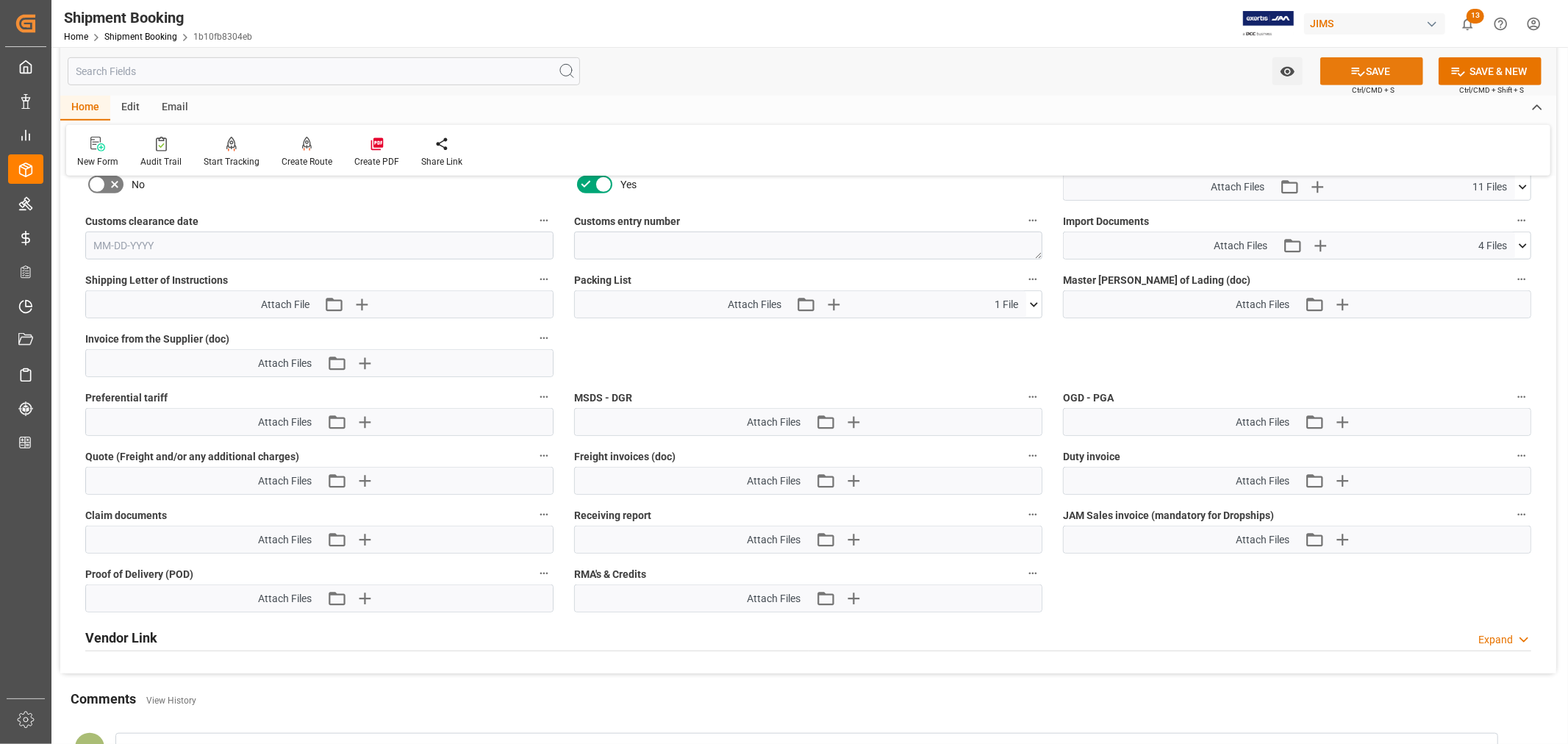
click at [1389, 65] on button "SAVE" at bounding box center [1372, 72] width 103 height 28
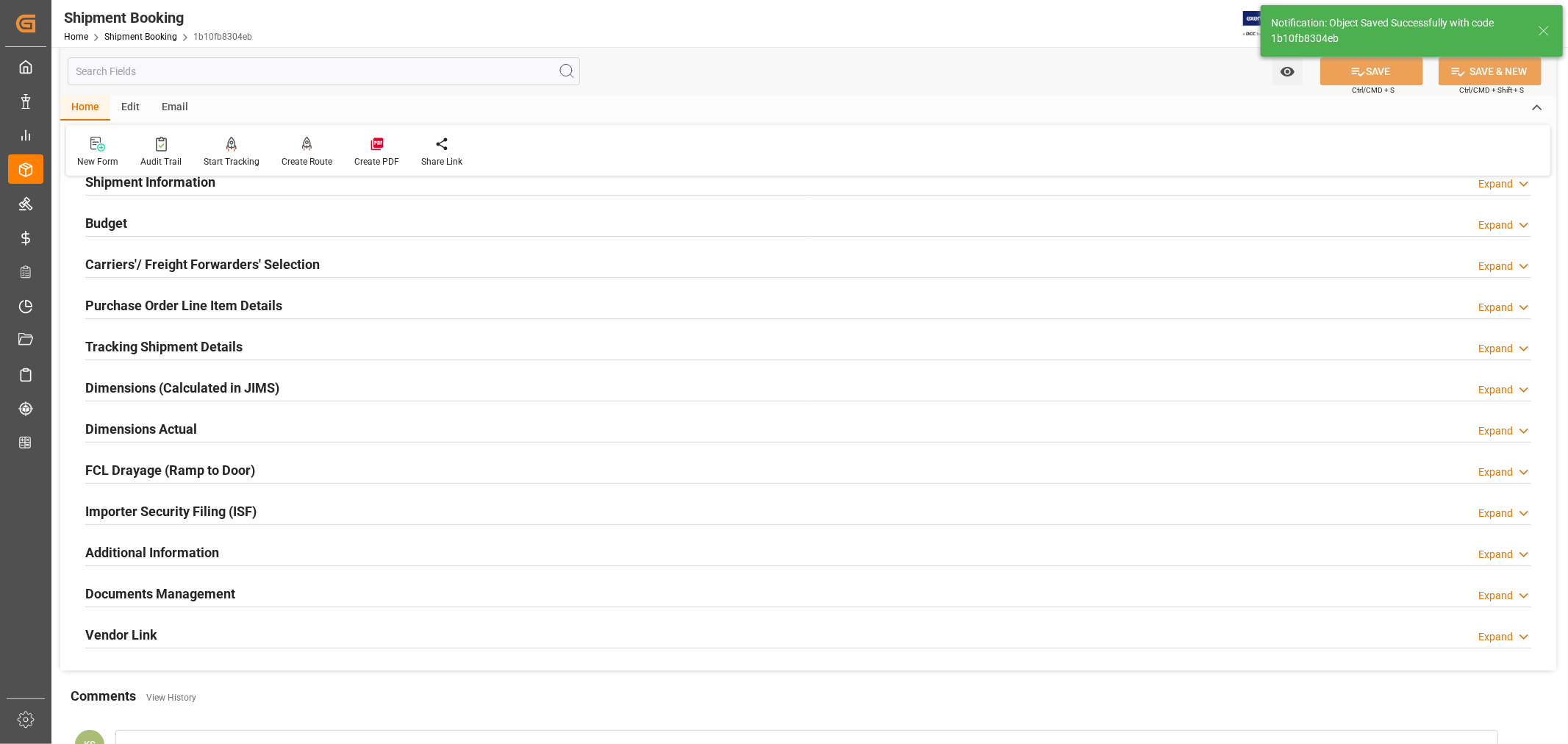
scroll to position [0, 0]
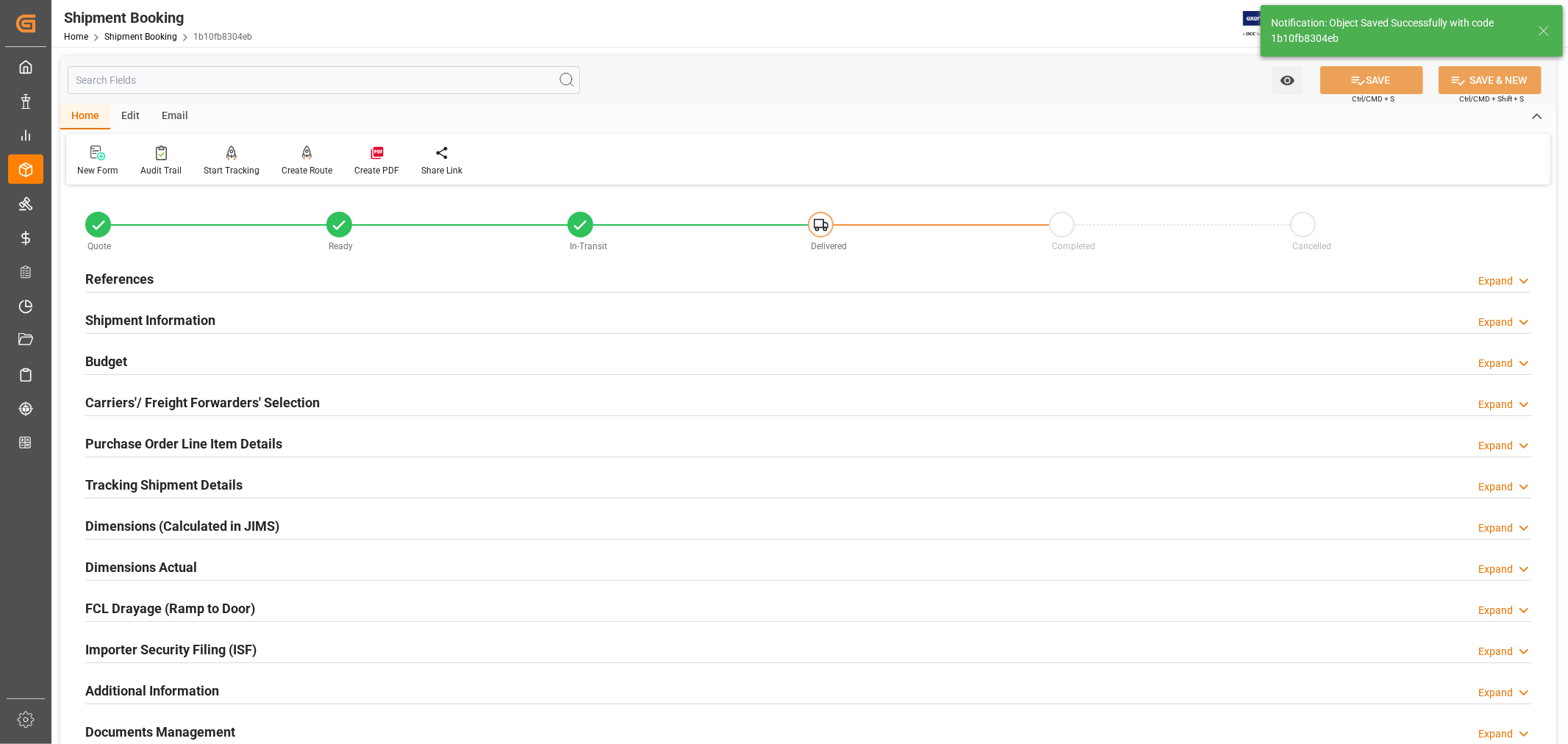
click at [130, 277] on h2 "References" at bounding box center [119, 279] width 68 height 20
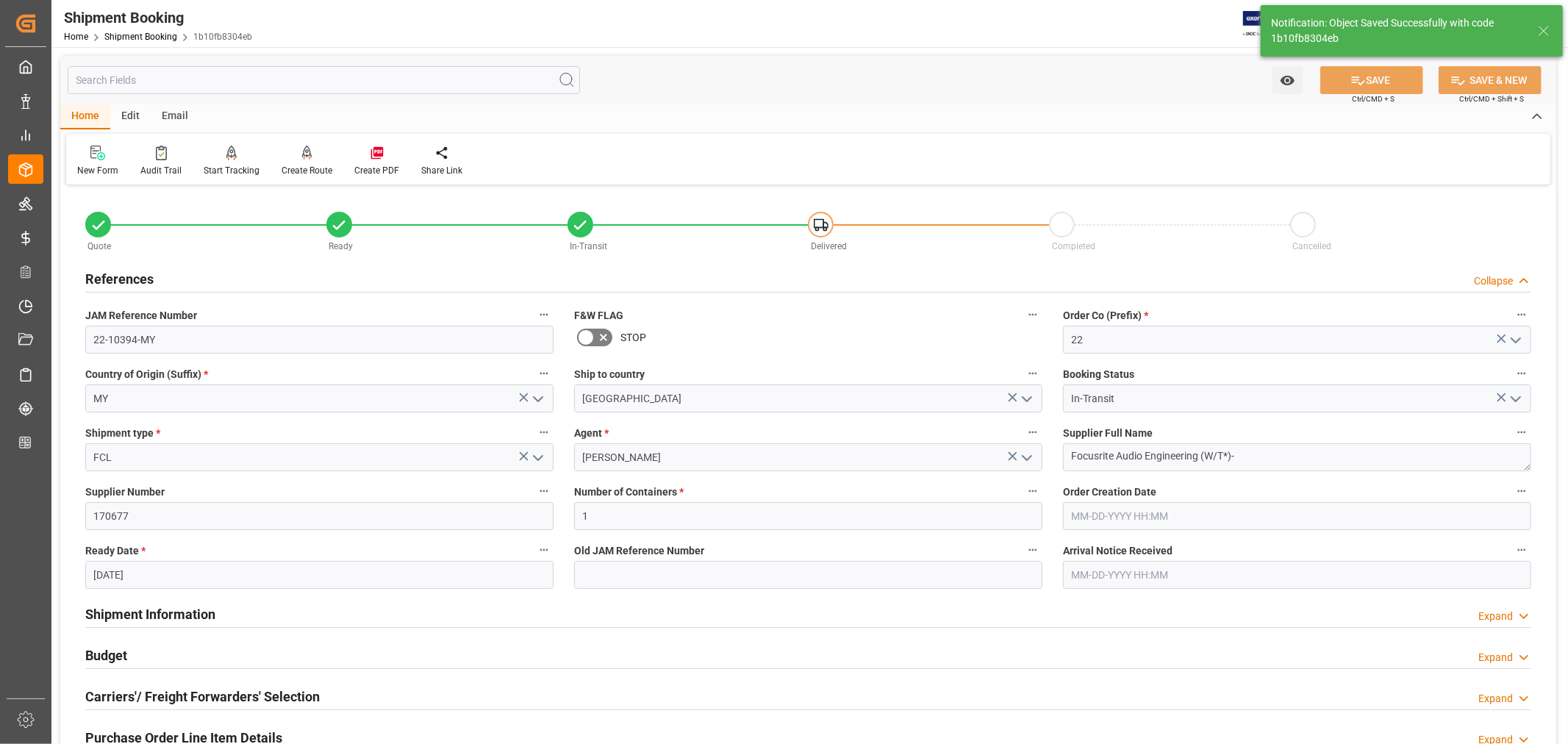
click at [130, 277] on h2 "References" at bounding box center [119, 279] width 68 height 20
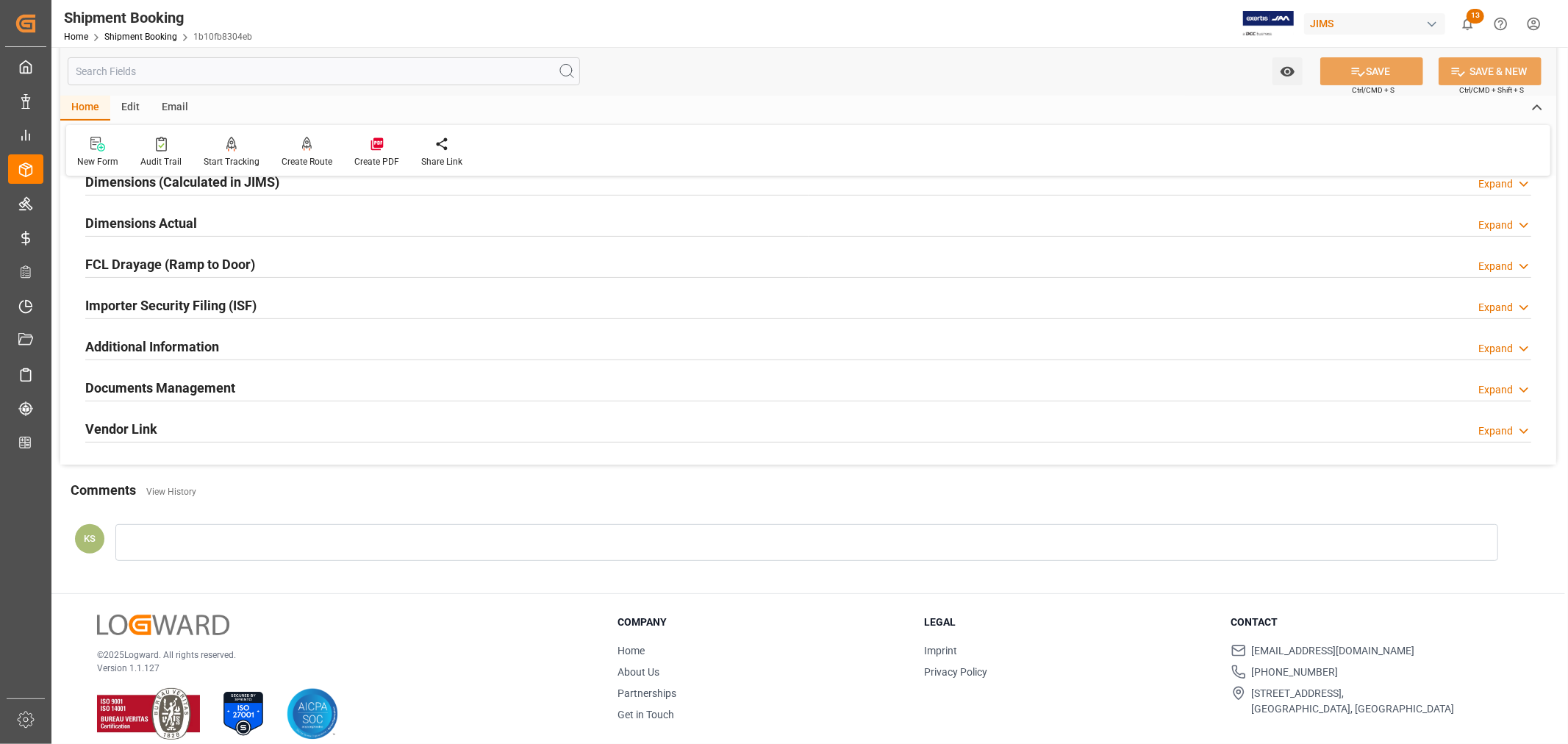
scroll to position [361, 0]
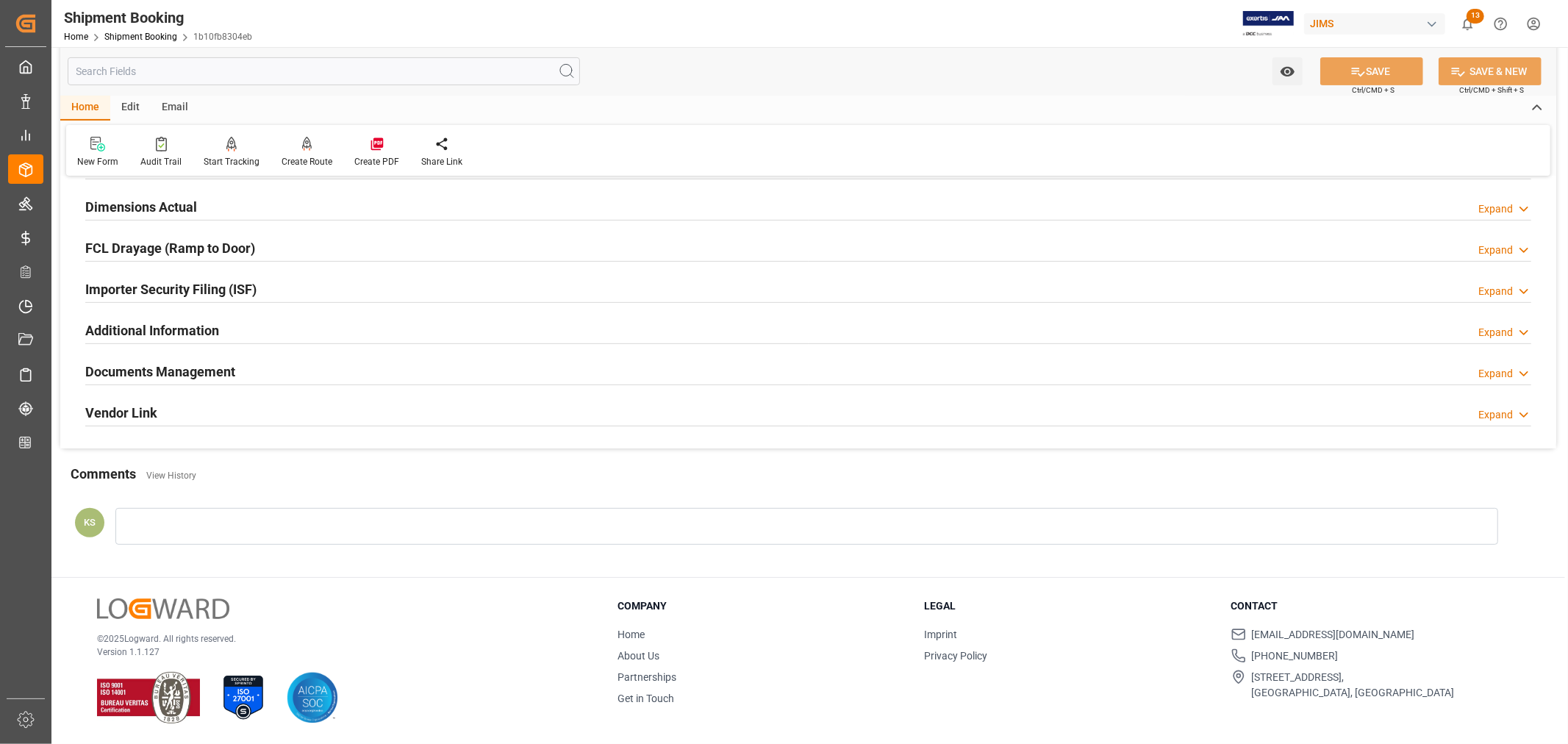
click at [222, 363] on h2 "Documents Management" at bounding box center [160, 371] width 150 height 20
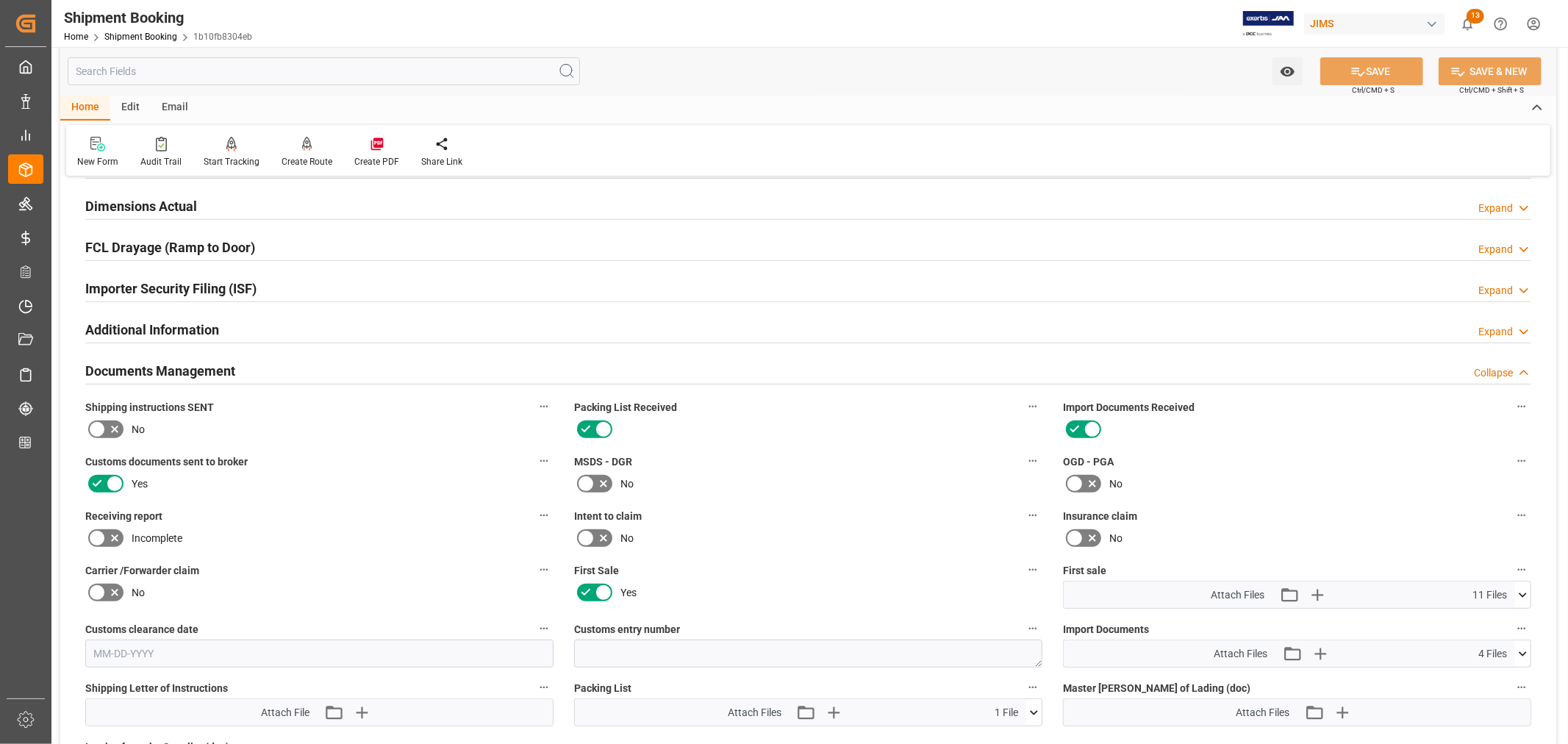
click at [198, 367] on h2 "Documents Management" at bounding box center [160, 370] width 150 height 20
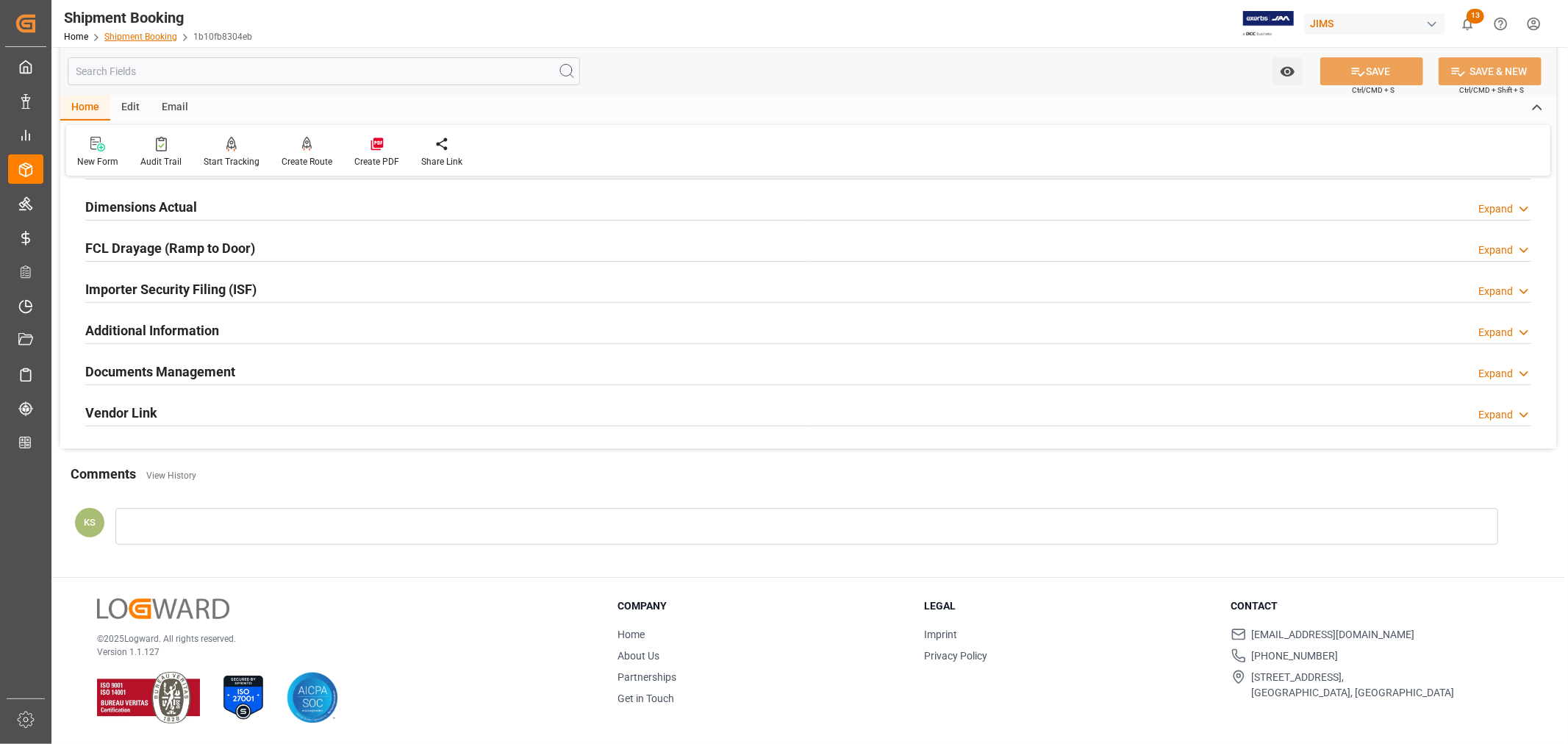
click at [145, 35] on link "Shipment Booking" at bounding box center [141, 36] width 73 height 10
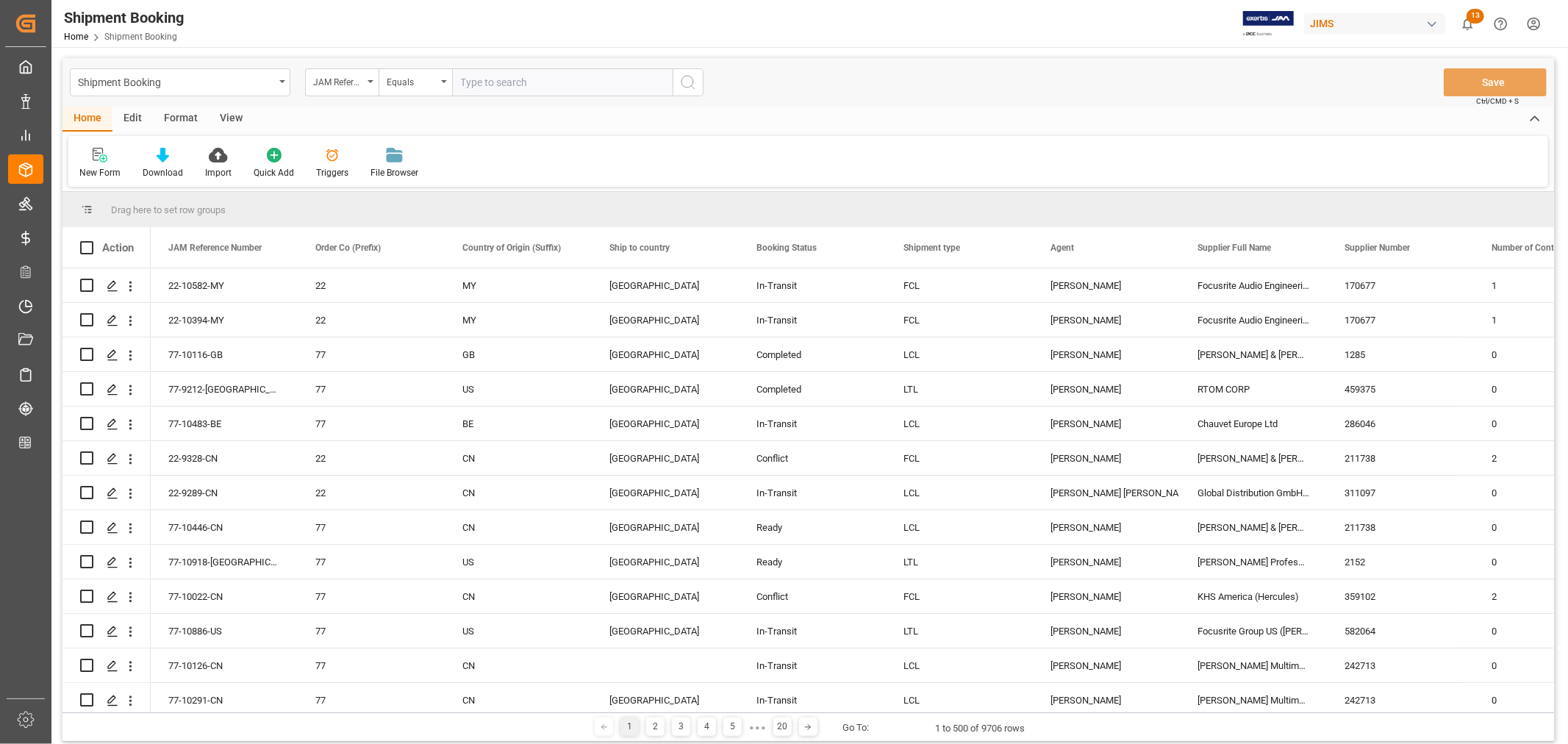
paste input "22-7948-CN"
type input "22-7948-CN"
click at [686, 82] on icon "search button" at bounding box center [688, 82] width 18 height 18
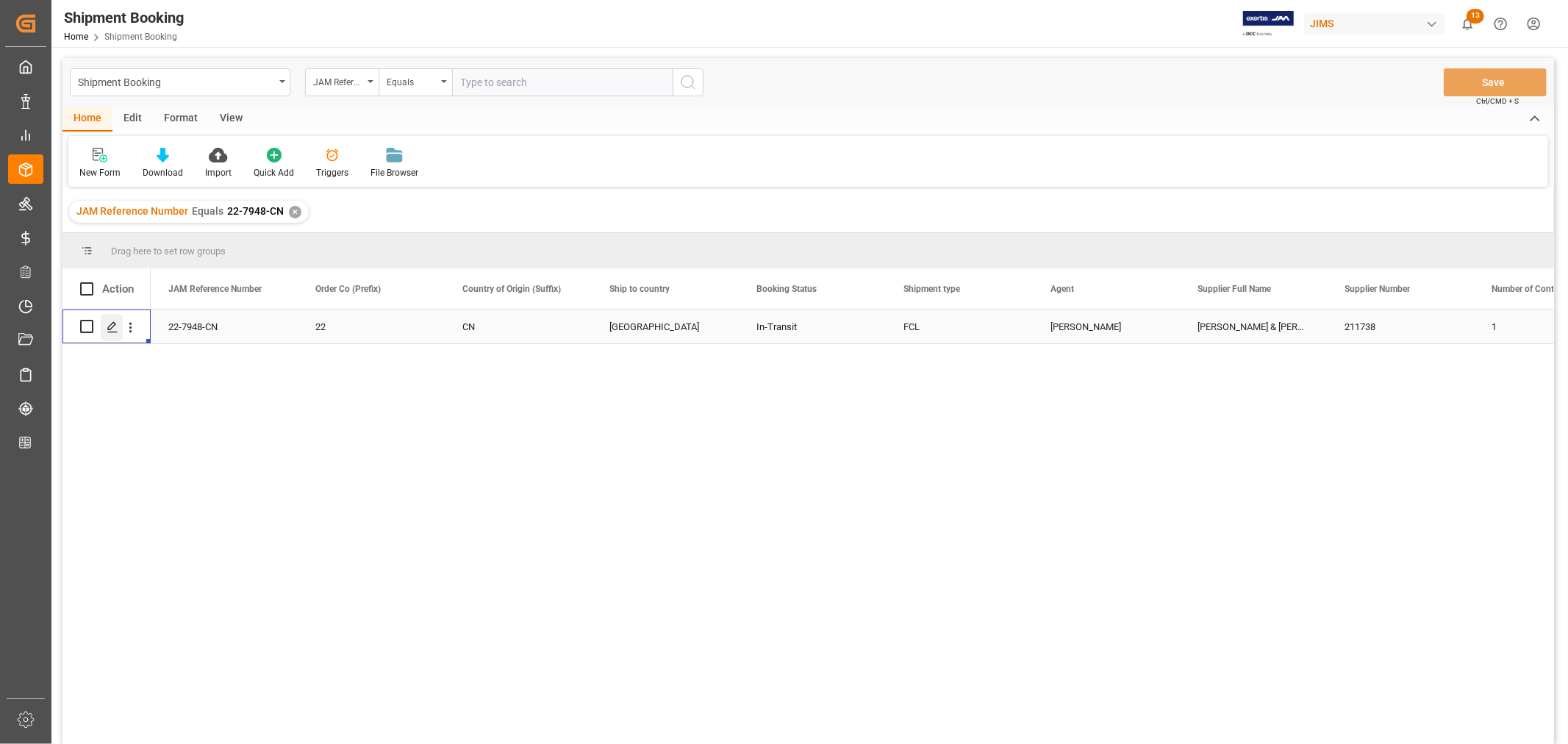
click at [112, 330] on icon "Press SPACE to select this row." at bounding box center [112, 327] width 11 height 11
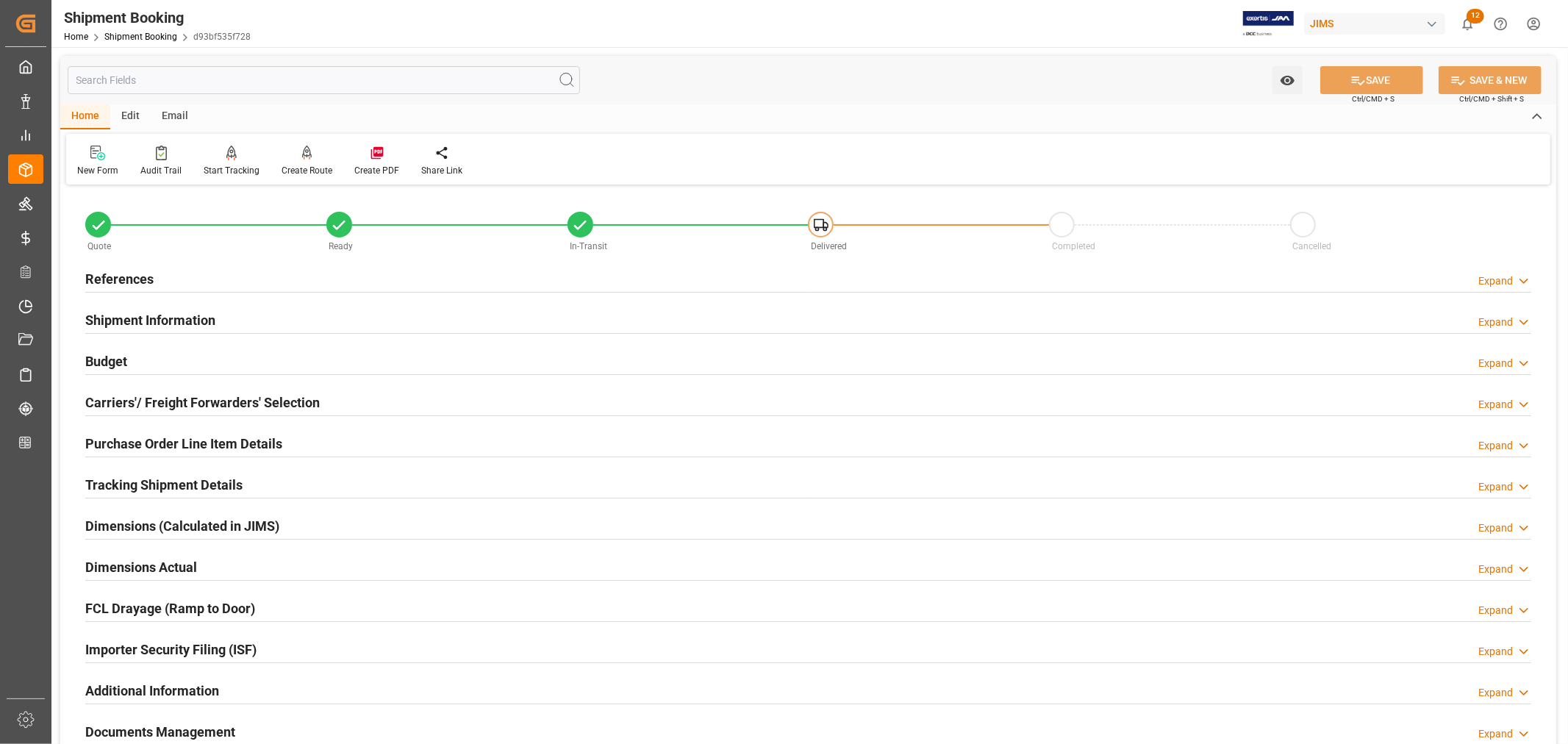
click at [164, 317] on h2 "Shipment Information" at bounding box center [150, 320] width 130 height 20
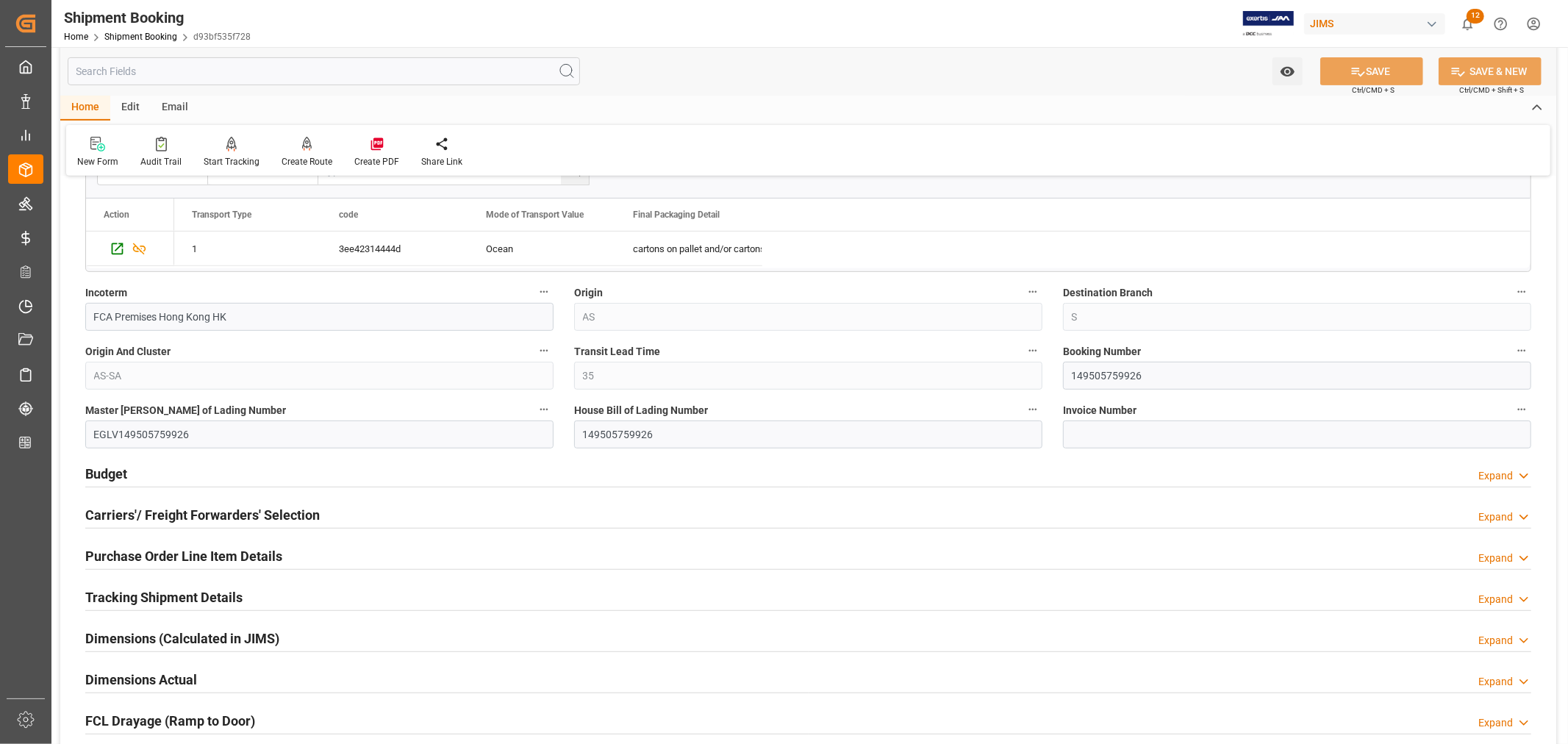
scroll to position [489, 0]
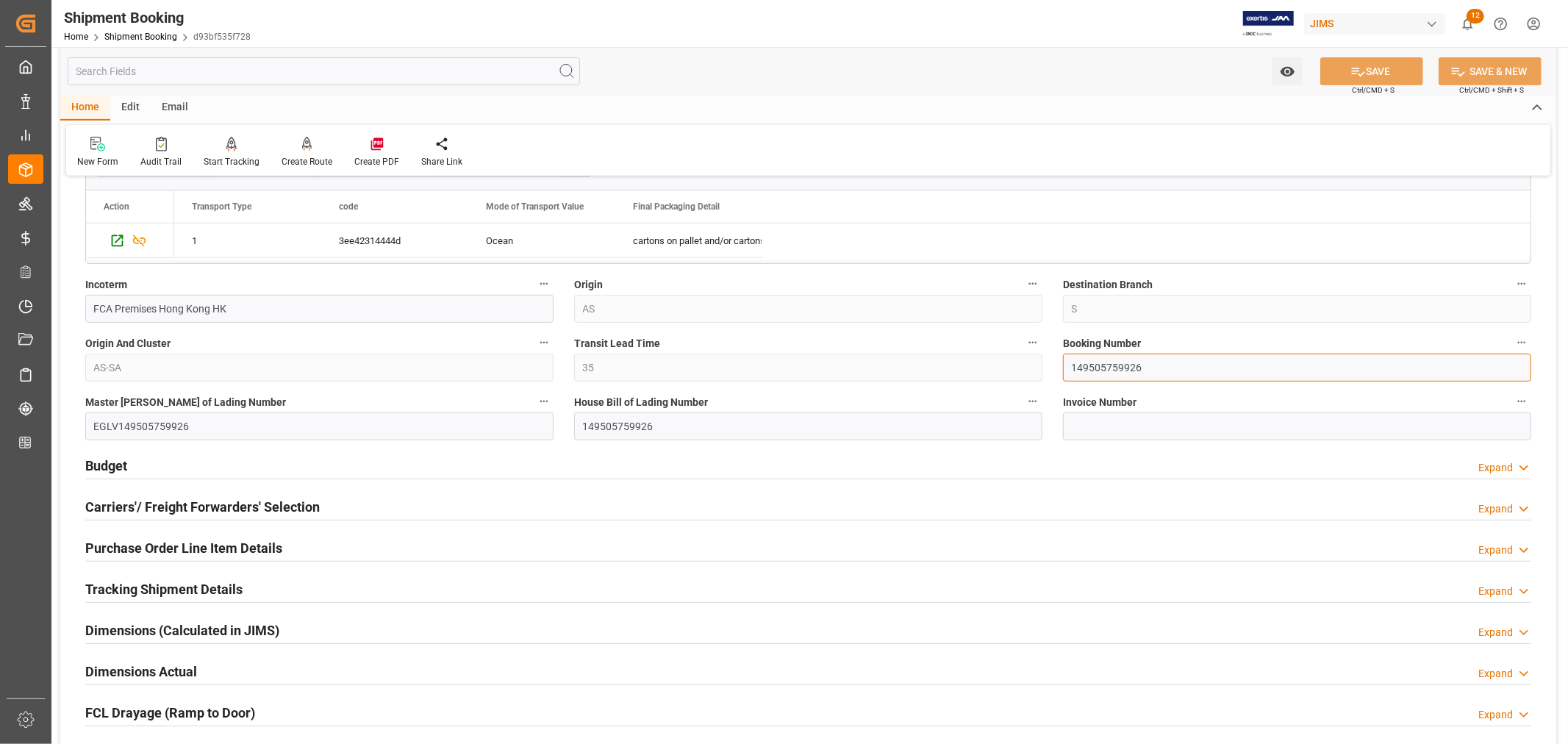
click at [1093, 366] on input "149505759926" at bounding box center [1298, 367] width 469 height 28
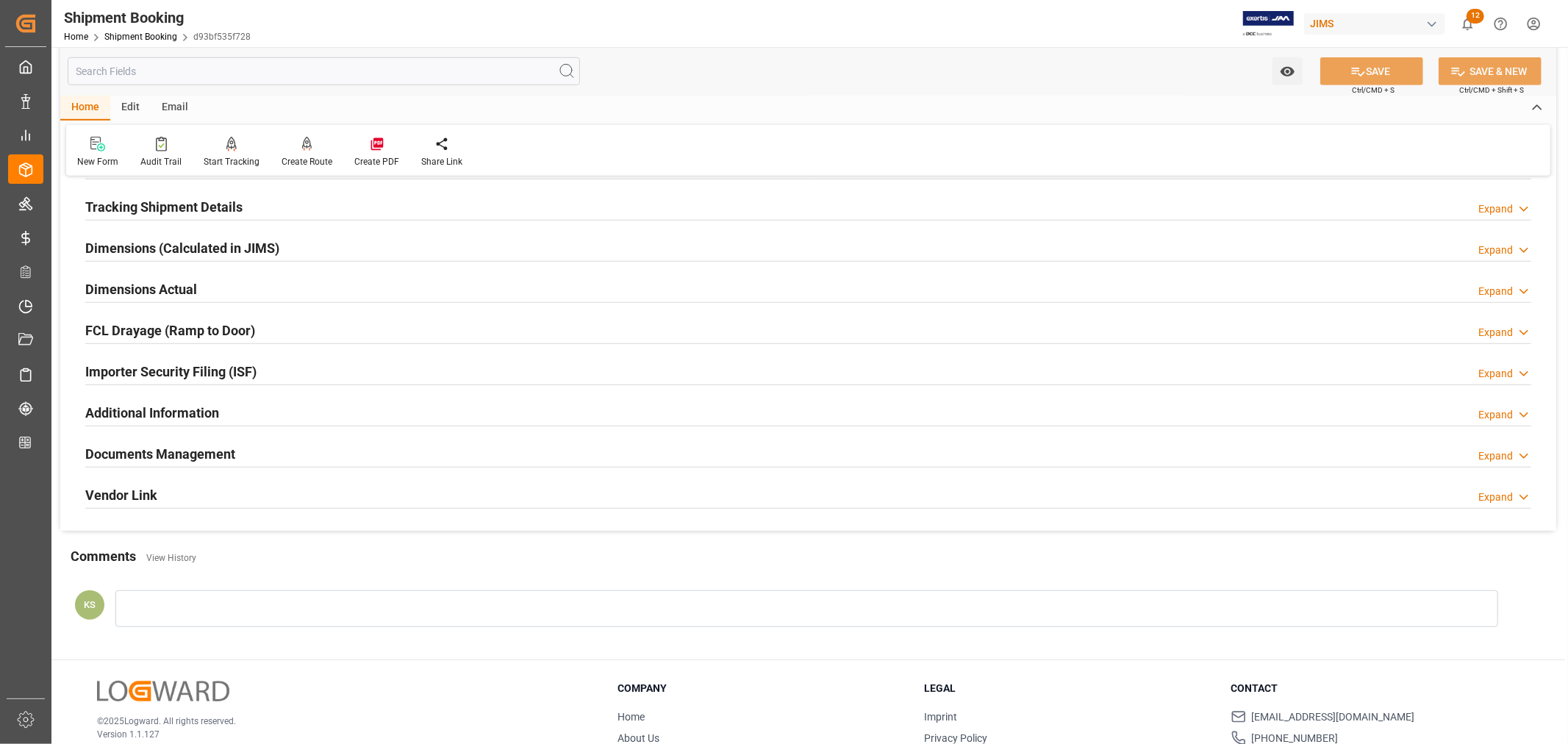
scroll to position [955, 0]
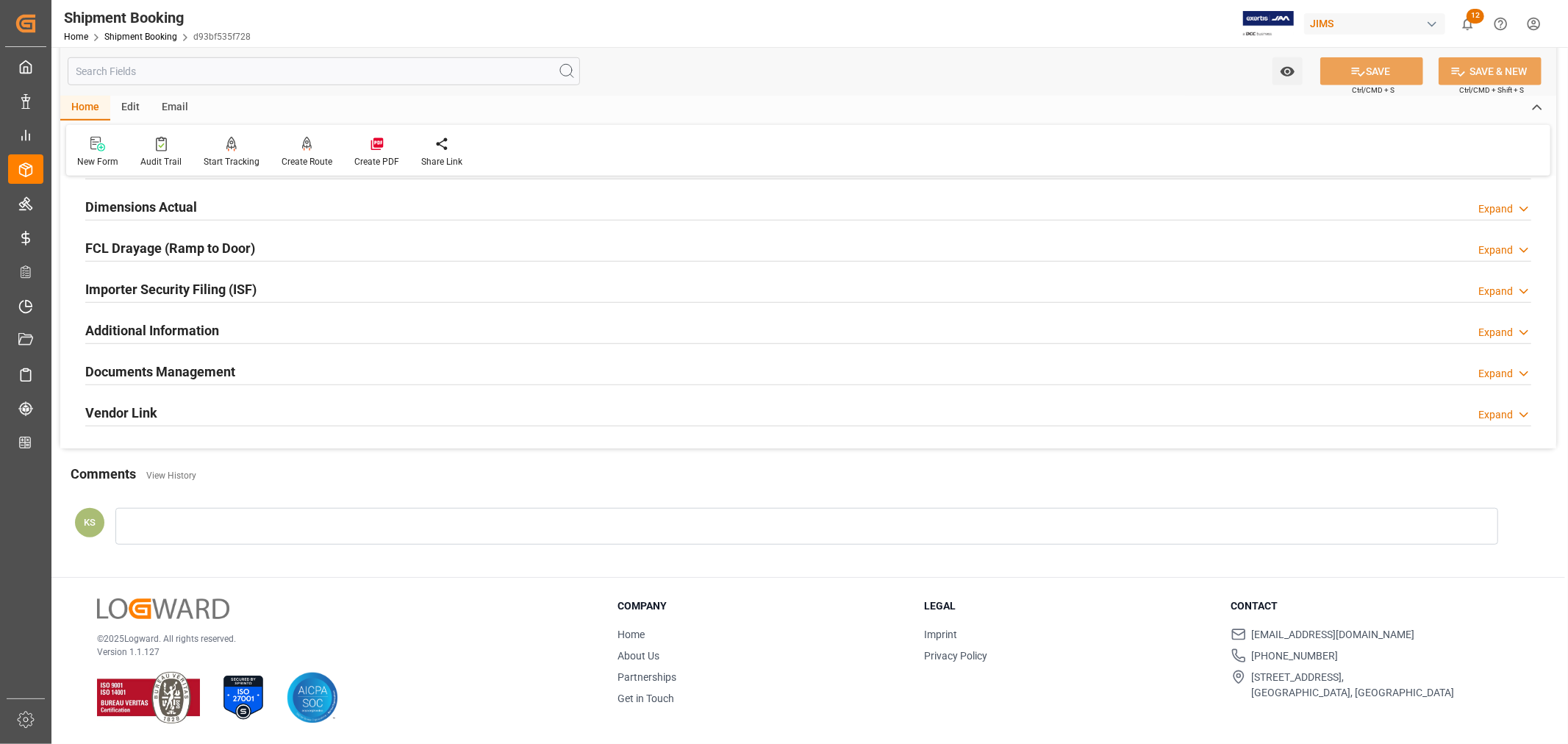
click at [788, 364] on div "Documents Management Expand" at bounding box center [808, 371] width 1446 height 28
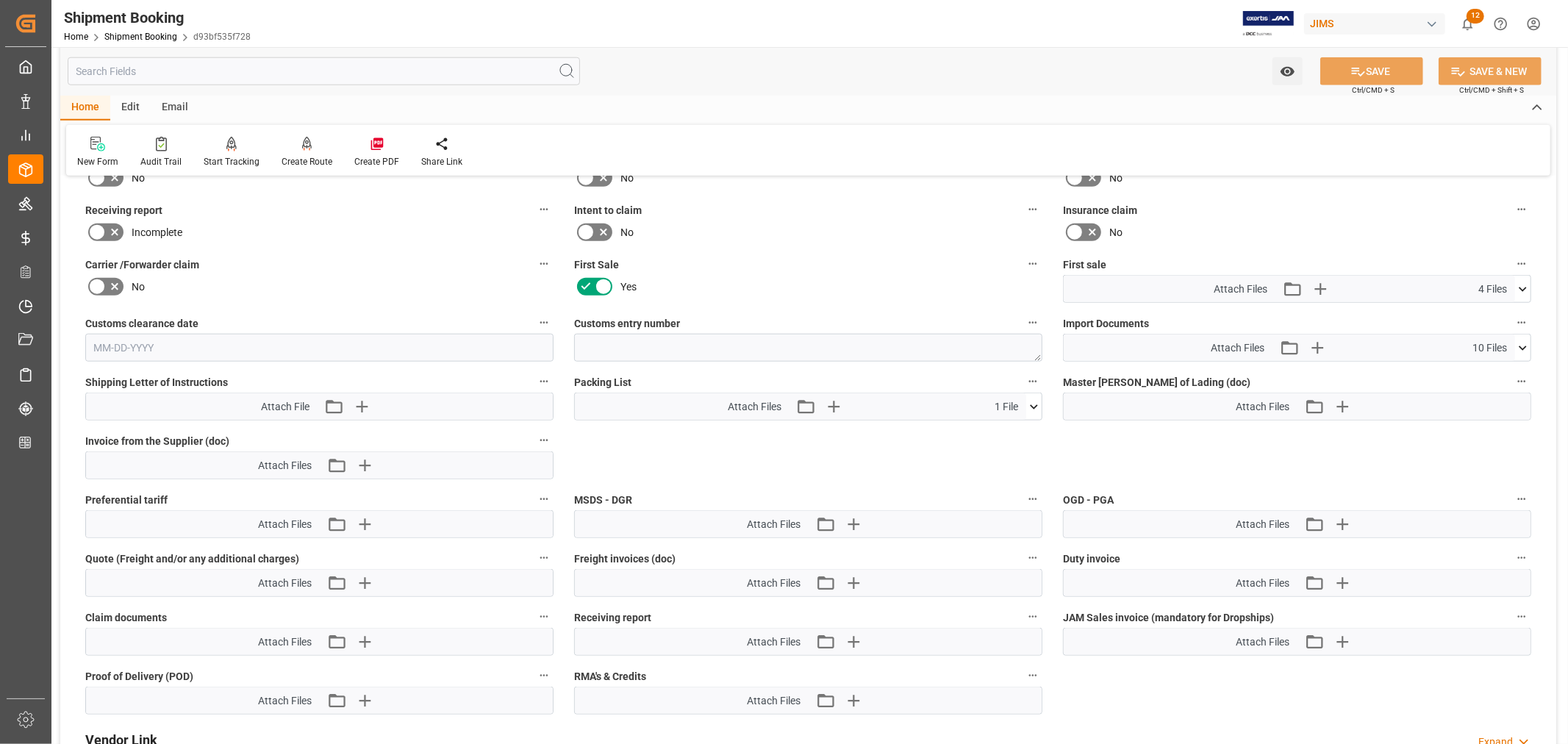
scroll to position [1282, 0]
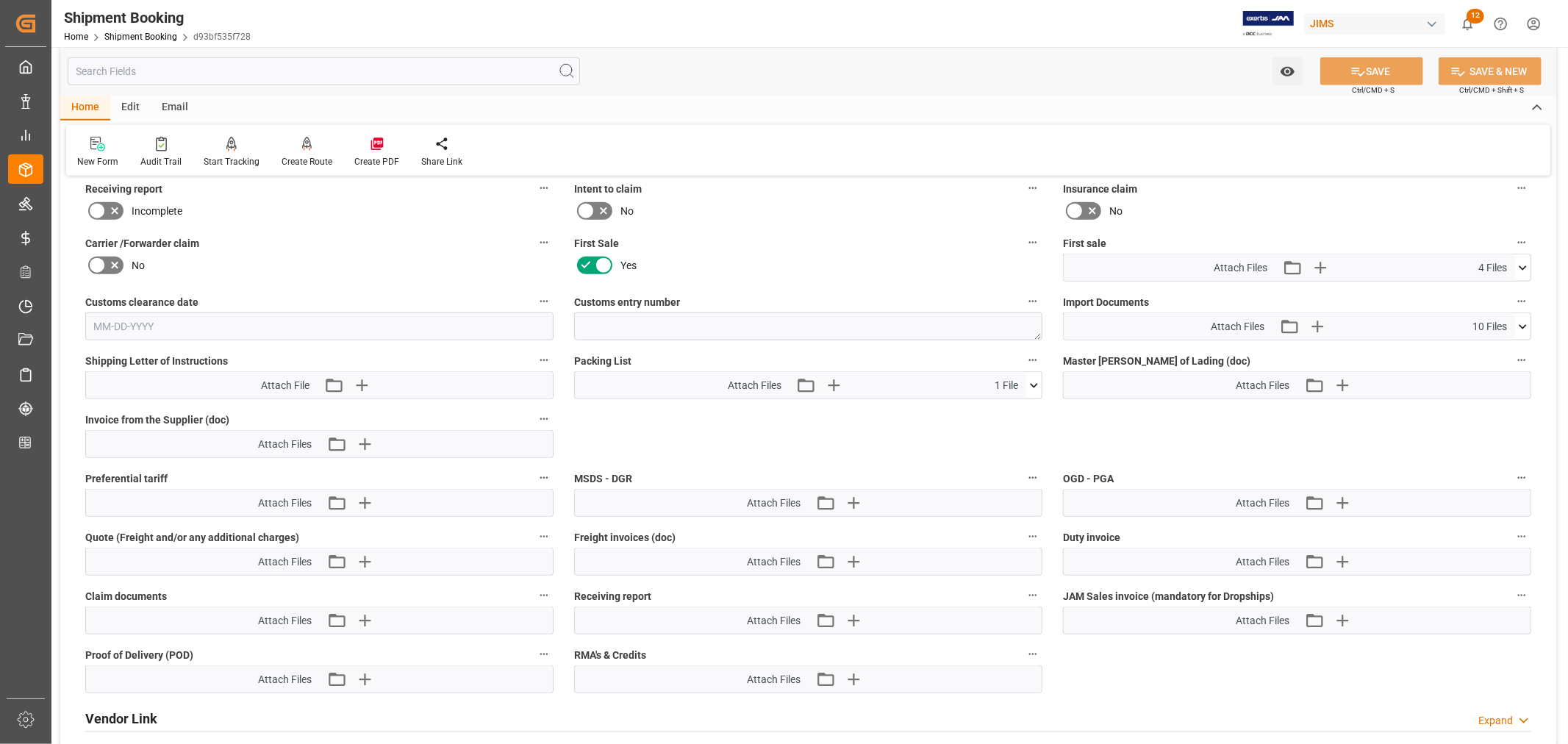
click at [1525, 324] on icon at bounding box center [1523, 327] width 15 height 15
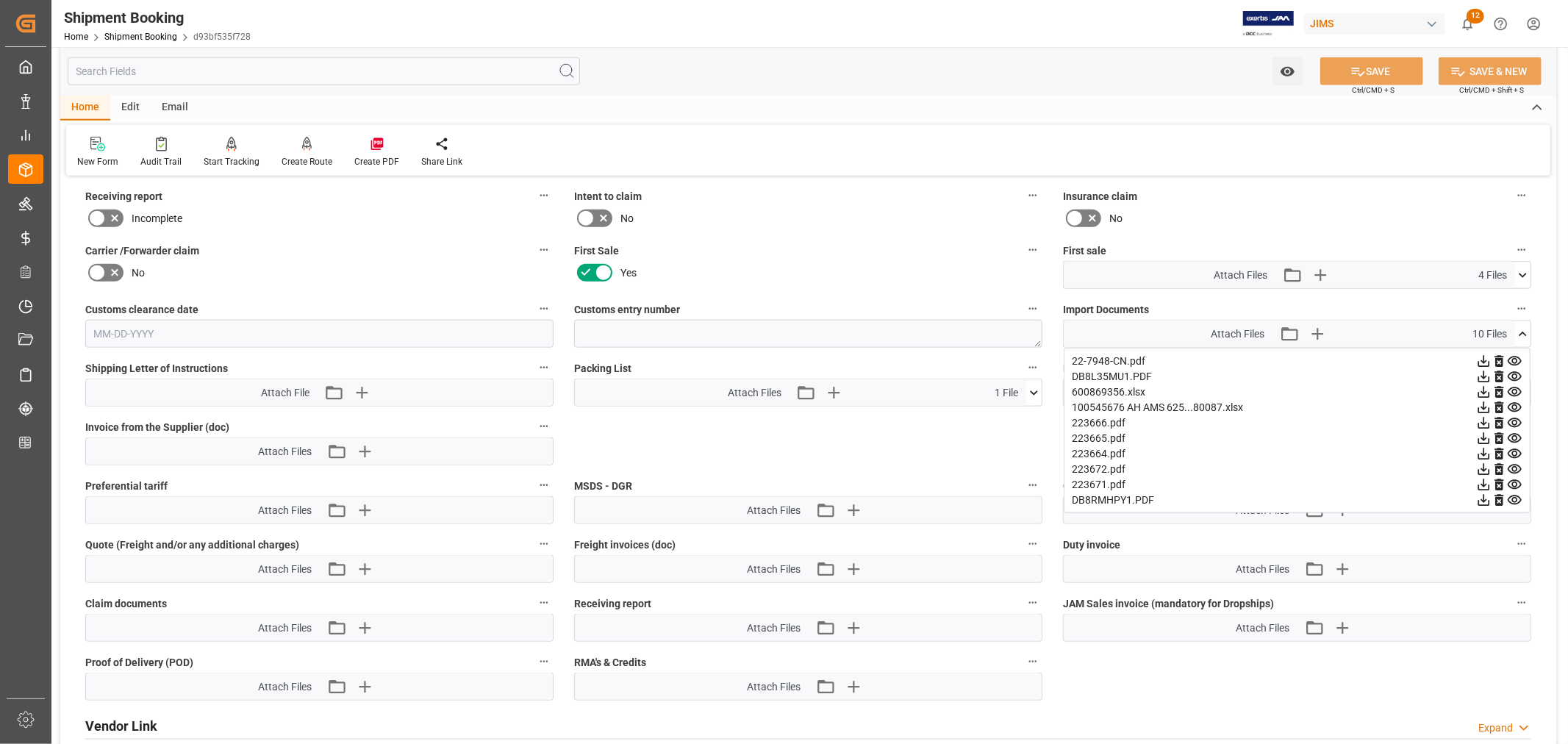
scroll to position [1259, 0]
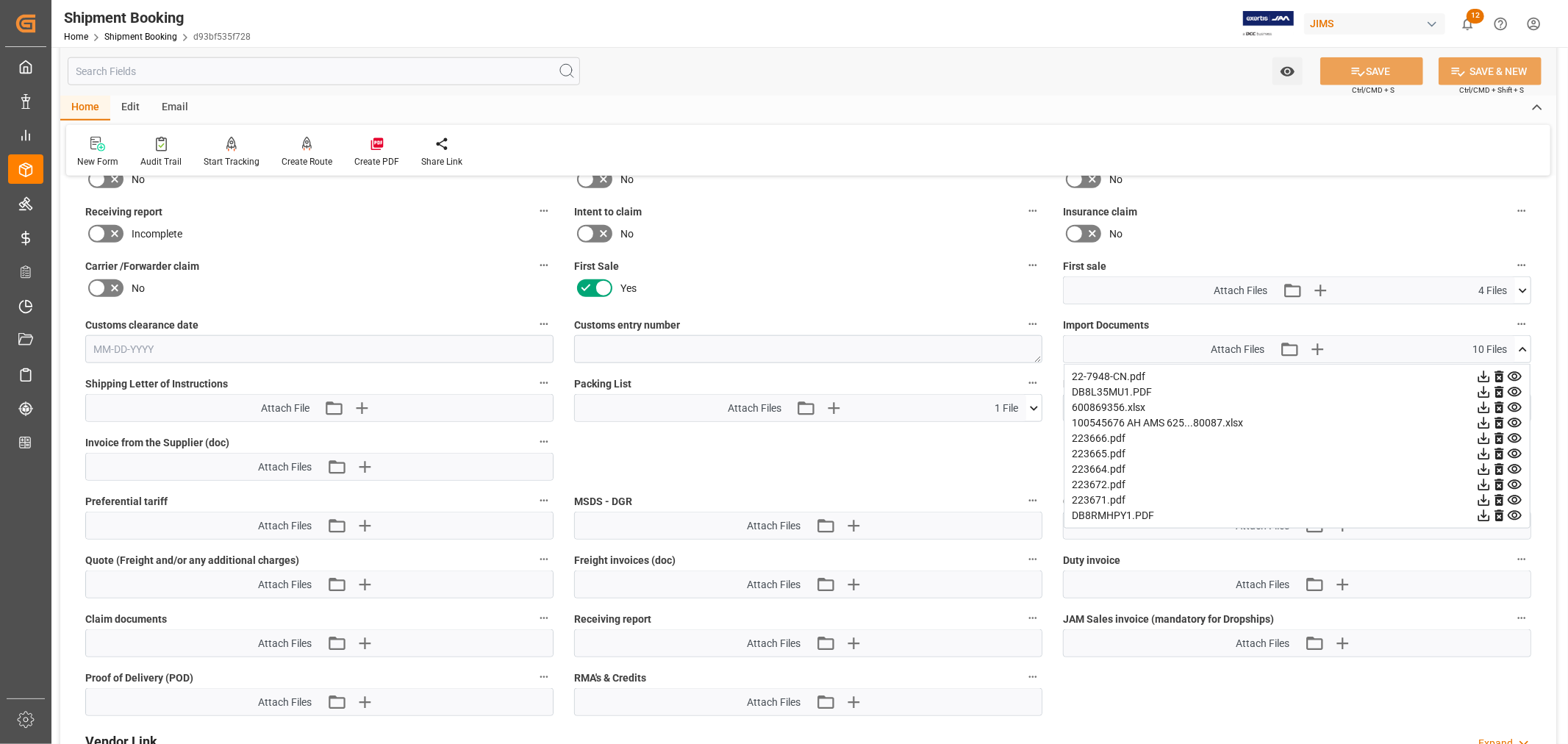
click at [1511, 515] on icon at bounding box center [1515, 516] width 15 height 15
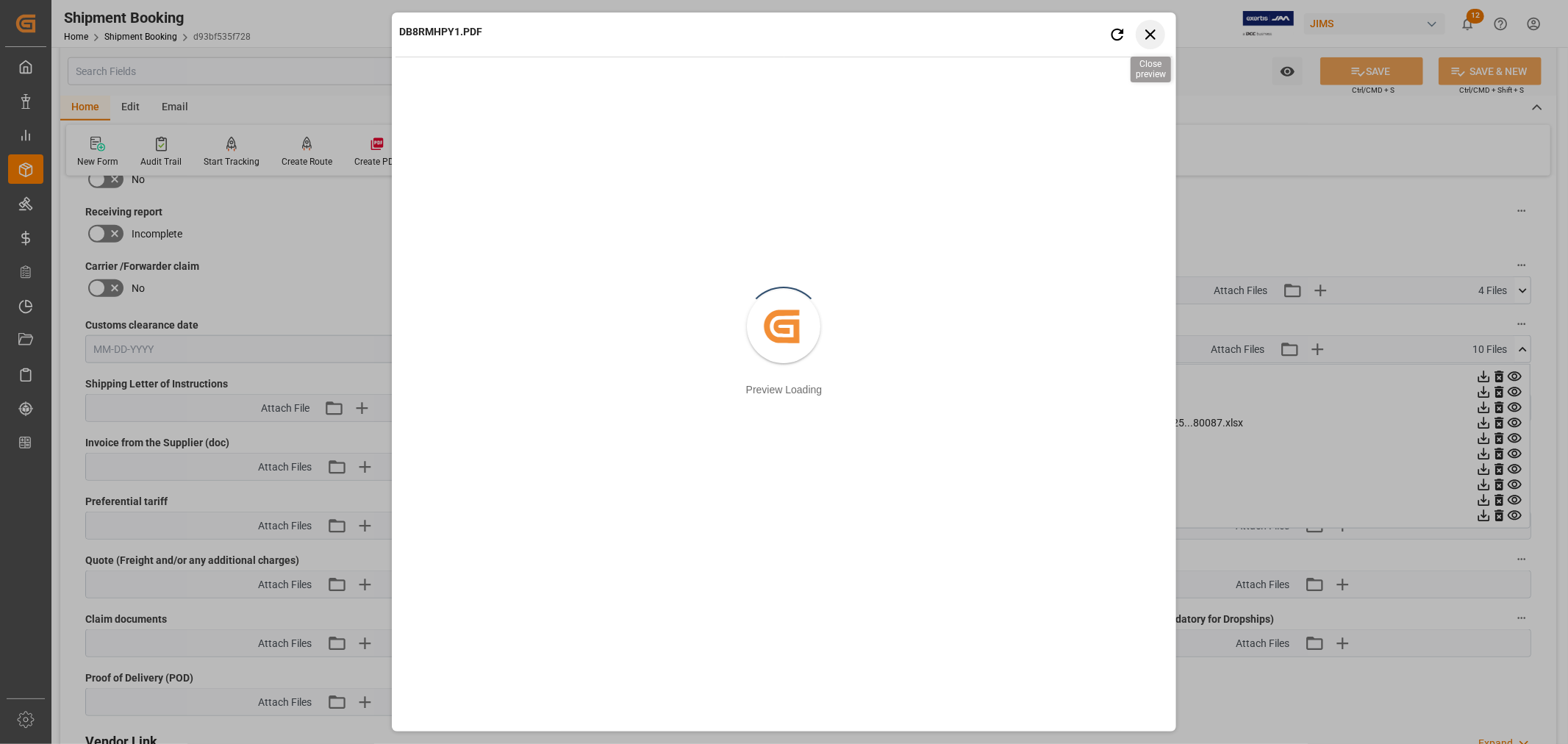
click at [1147, 35] on icon "button" at bounding box center [1150, 33] width 18 height 18
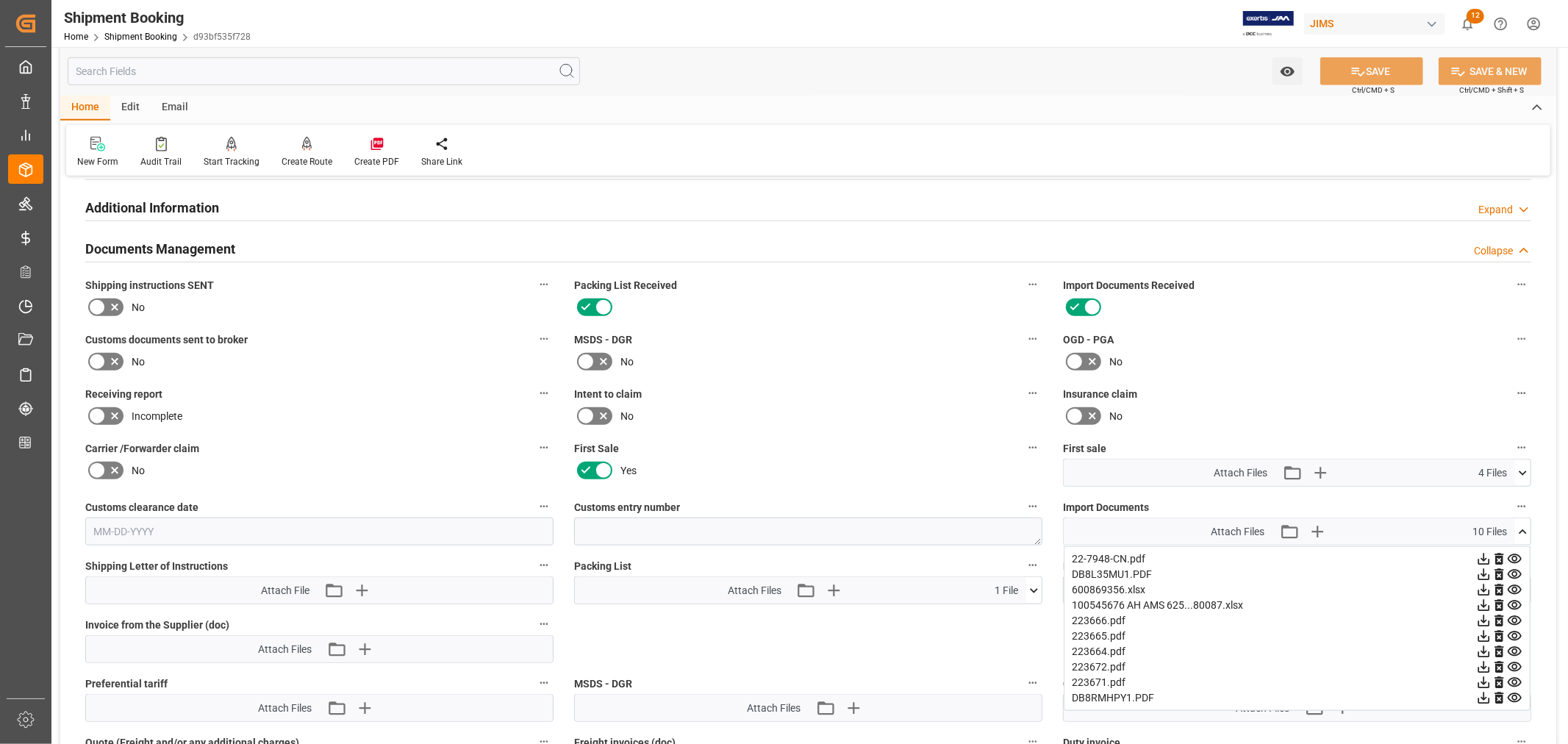
scroll to position [1014, 0]
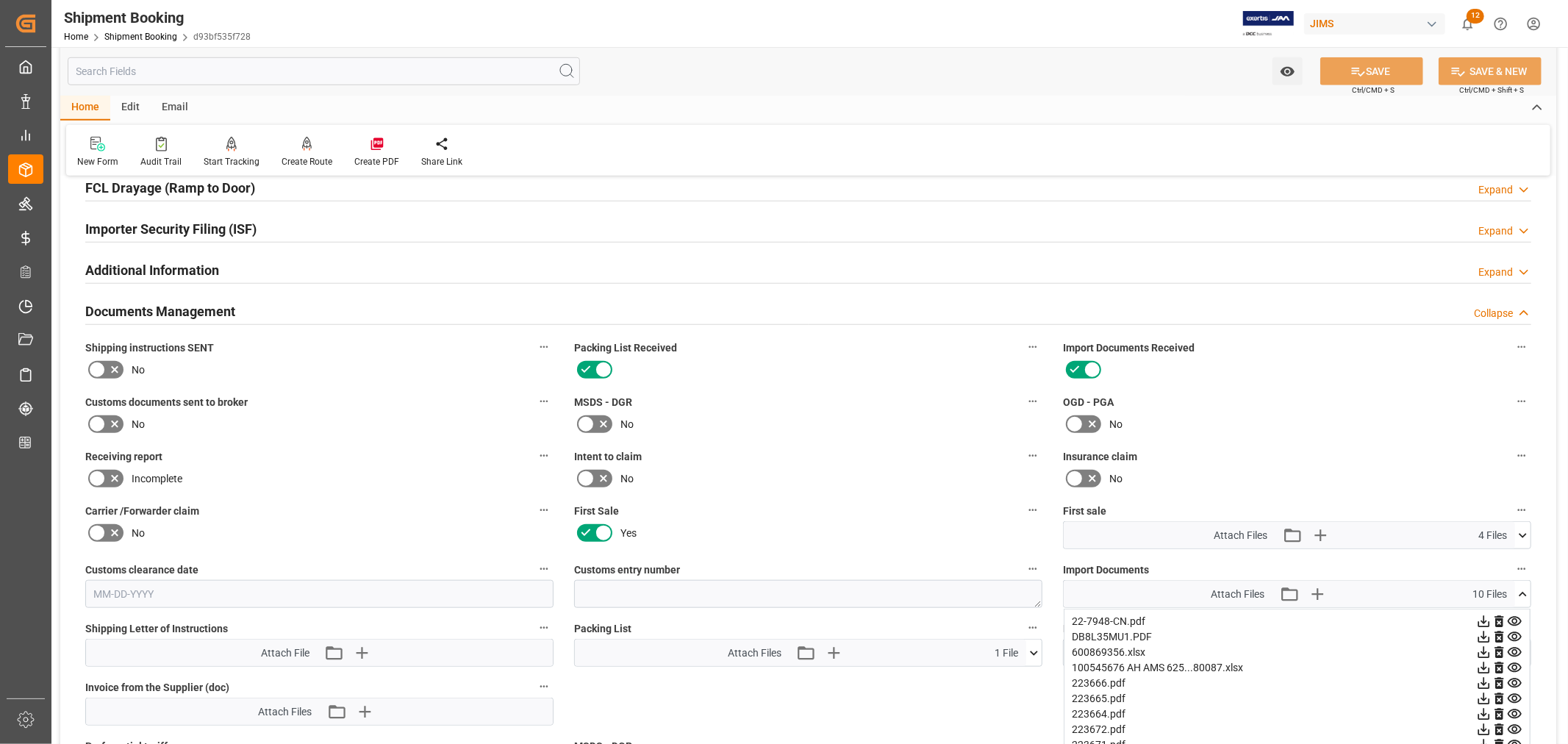
click at [206, 306] on h2 "Documents Management" at bounding box center [160, 311] width 150 height 20
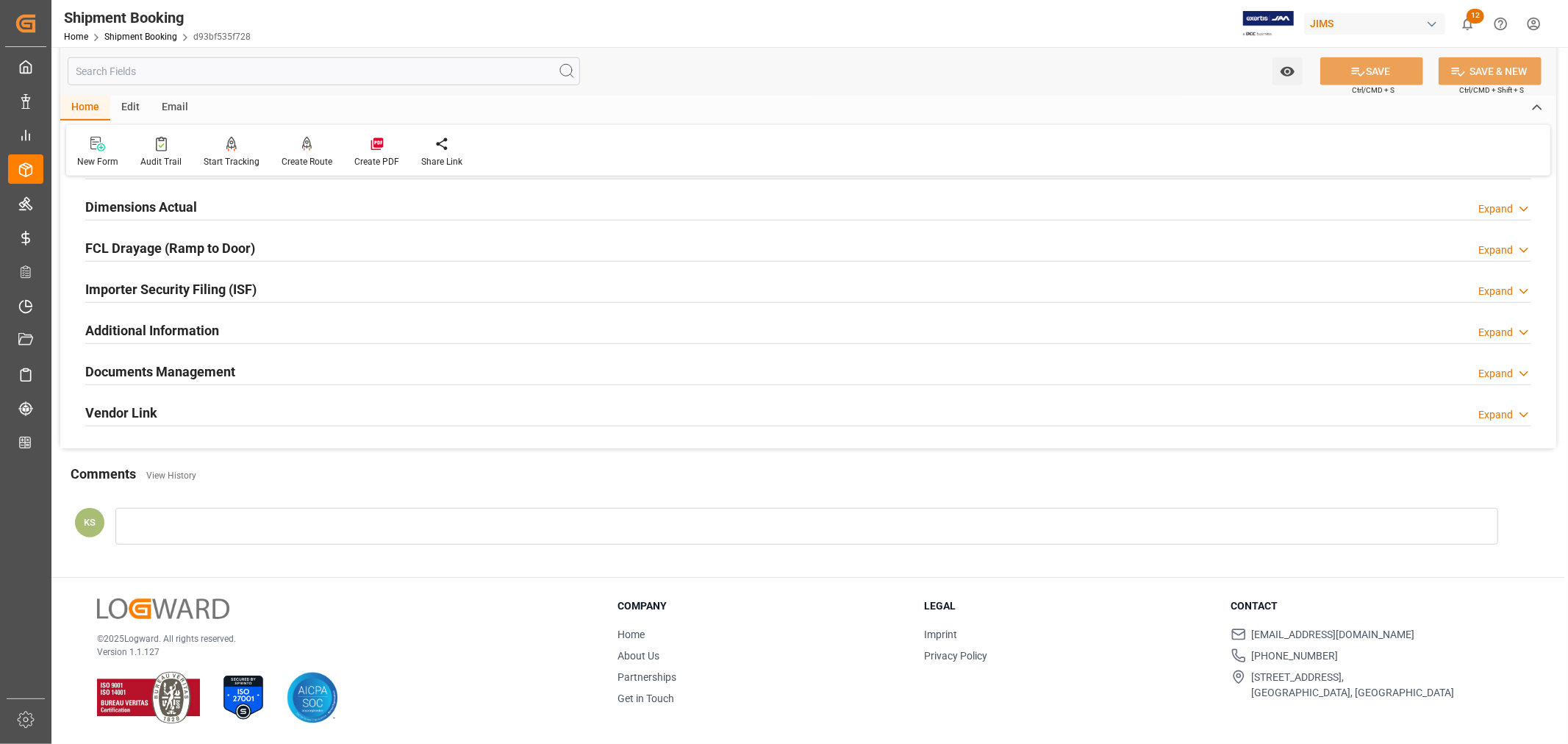
scroll to position [0, 0]
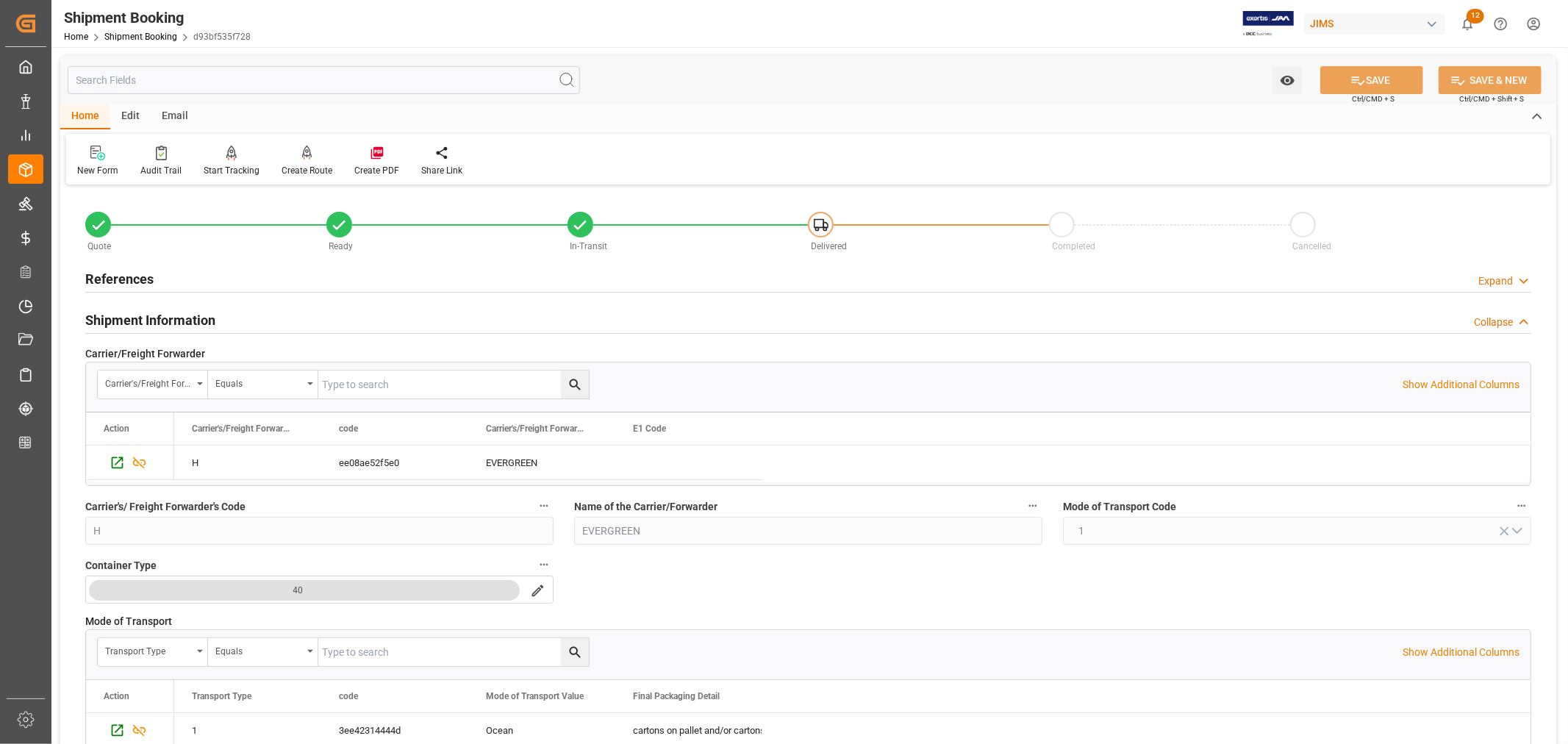
click at [121, 312] on h2 "Shipment Information" at bounding box center [150, 320] width 130 height 20
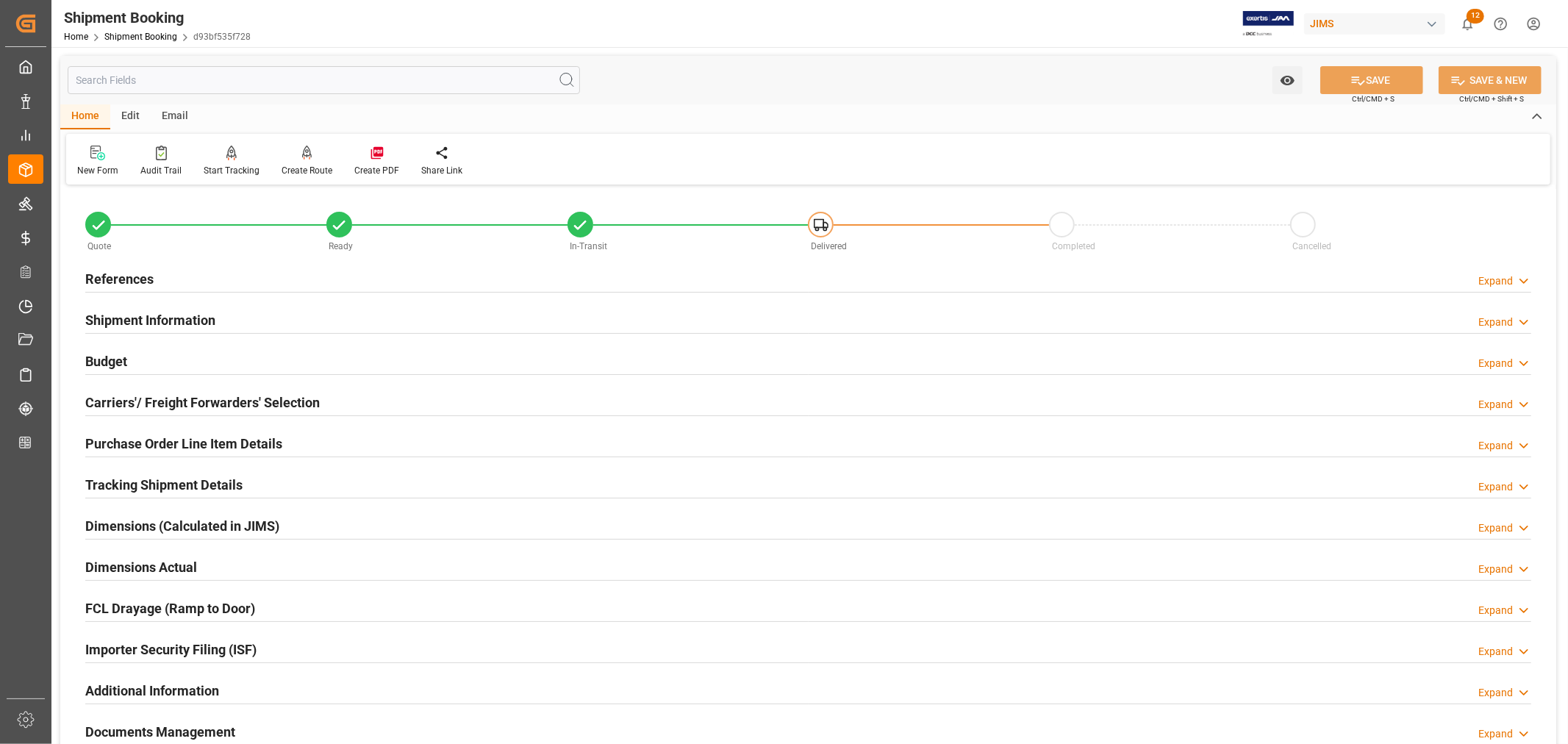
click at [121, 273] on h2 "References" at bounding box center [119, 279] width 68 height 20
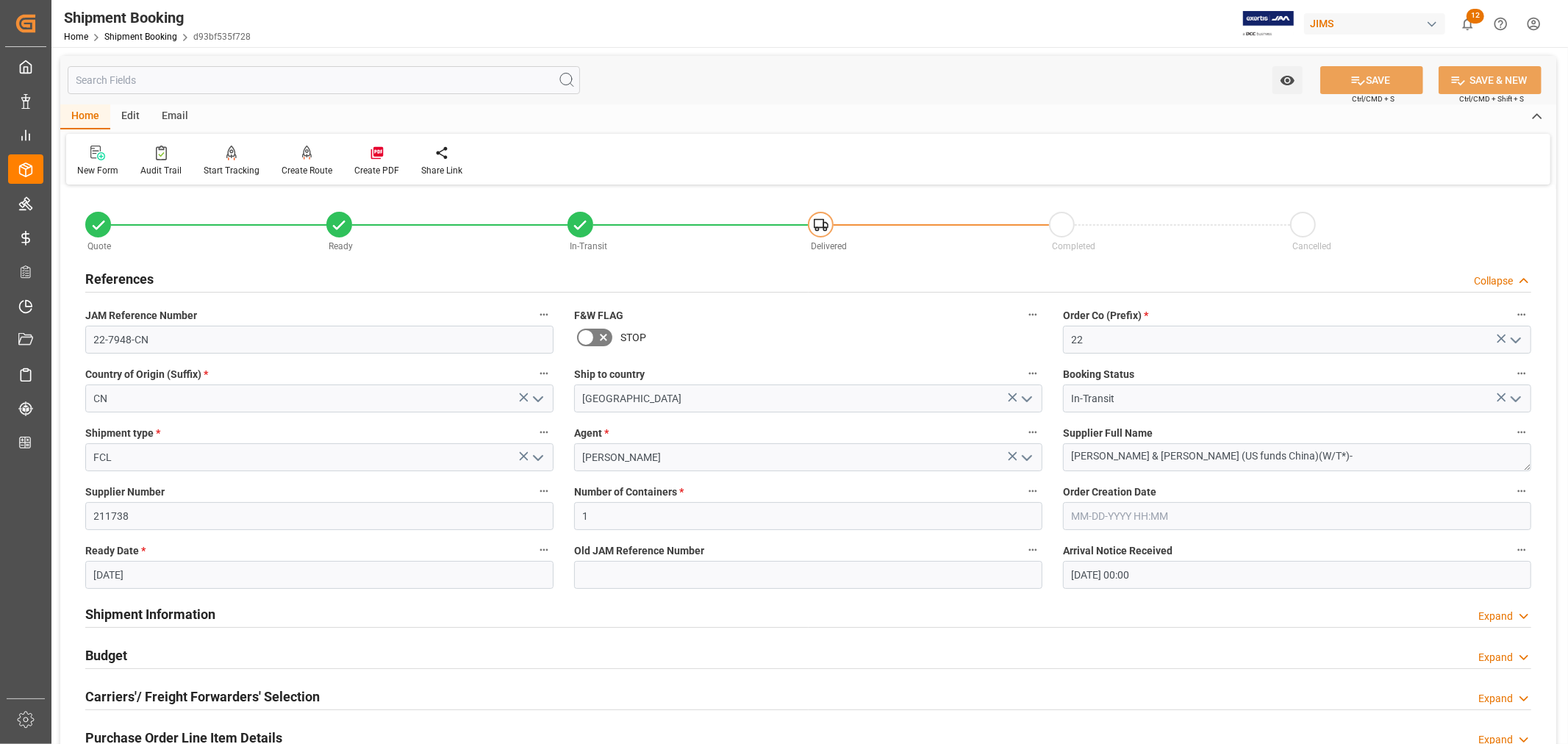
click at [121, 273] on h2 "References" at bounding box center [119, 279] width 68 height 20
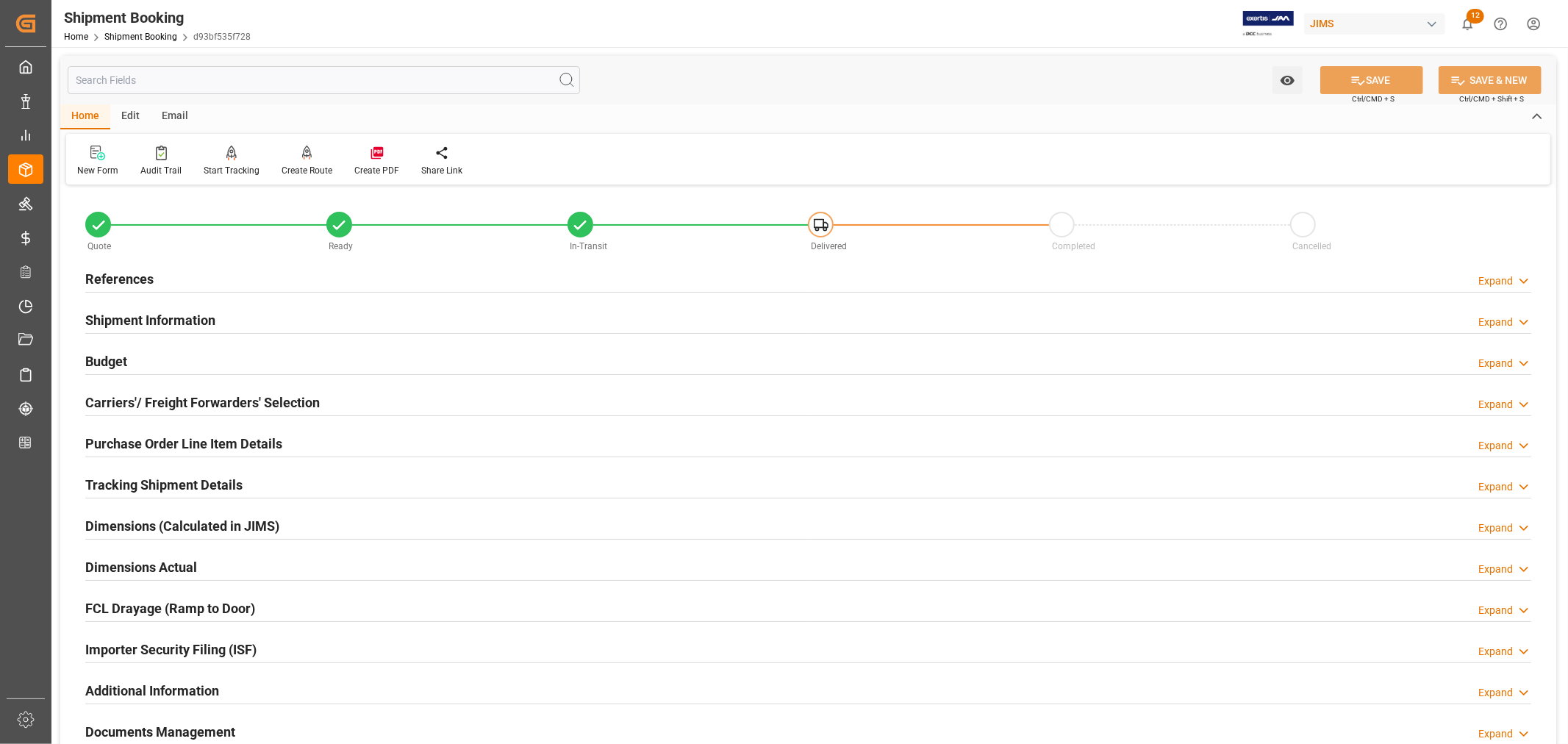
click at [133, 443] on h2 "Purchase Order Line Item Details" at bounding box center [183, 443] width 197 height 20
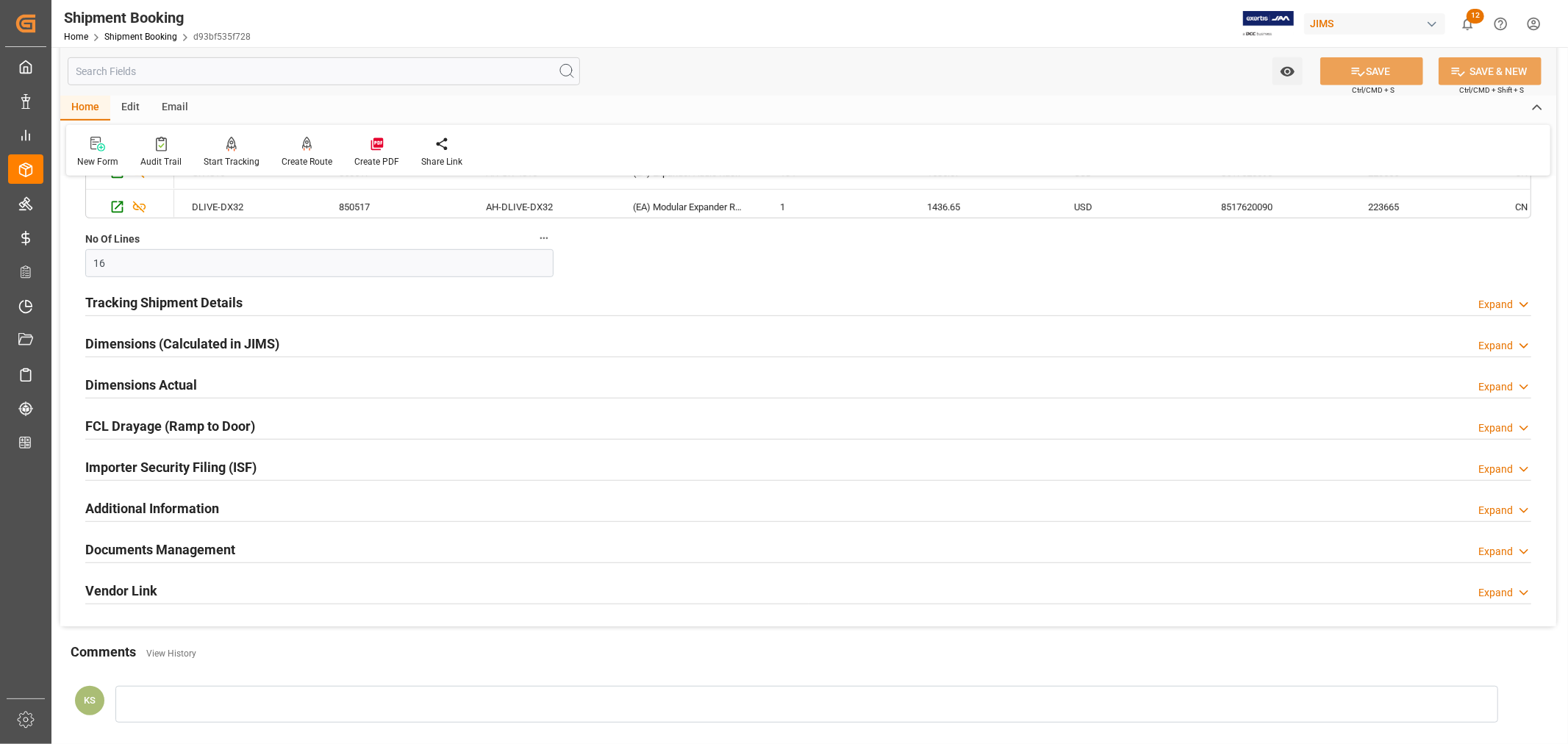
scroll to position [735, 0]
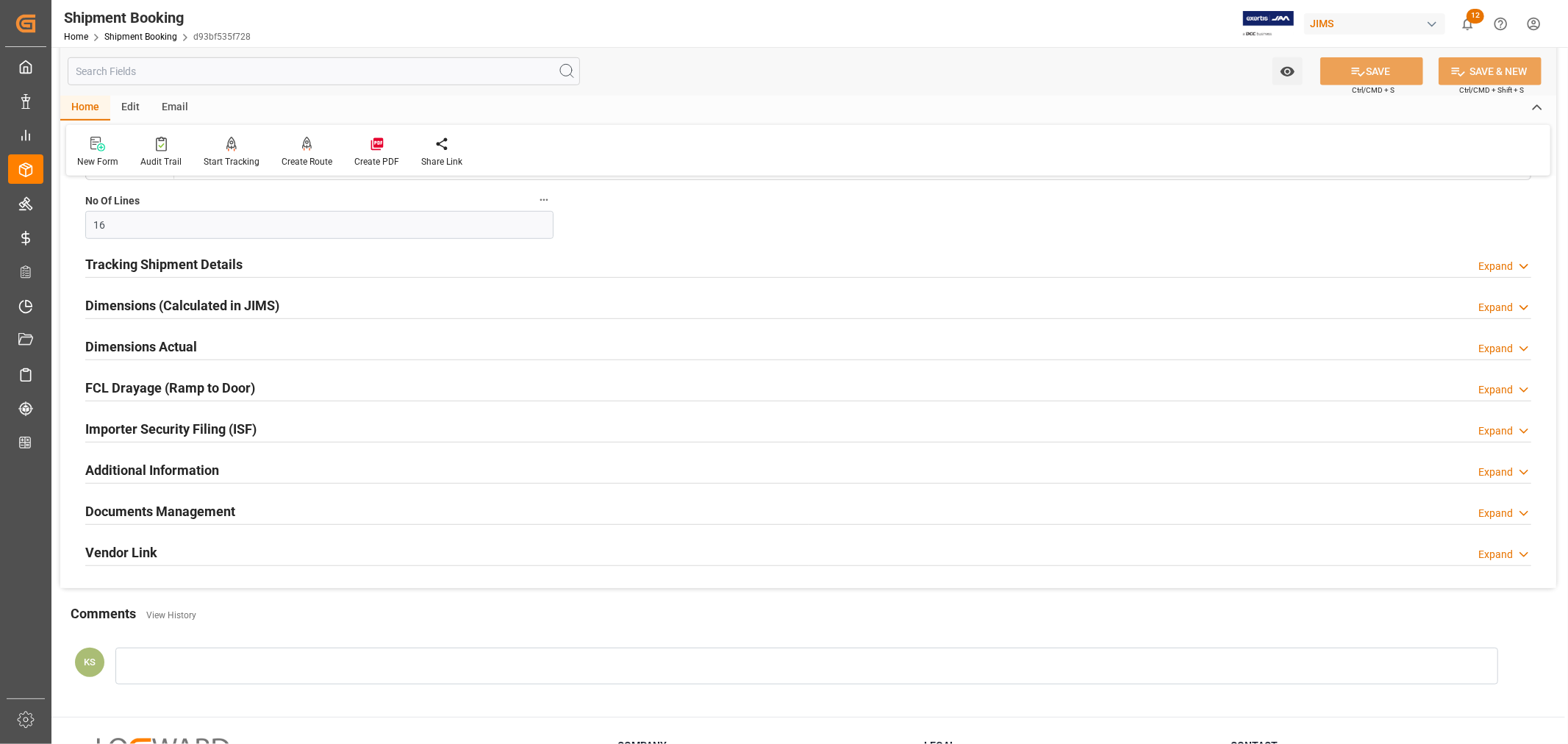
click at [438, 436] on div "Importer Security Filing (ISF) Expand" at bounding box center [808, 428] width 1446 height 28
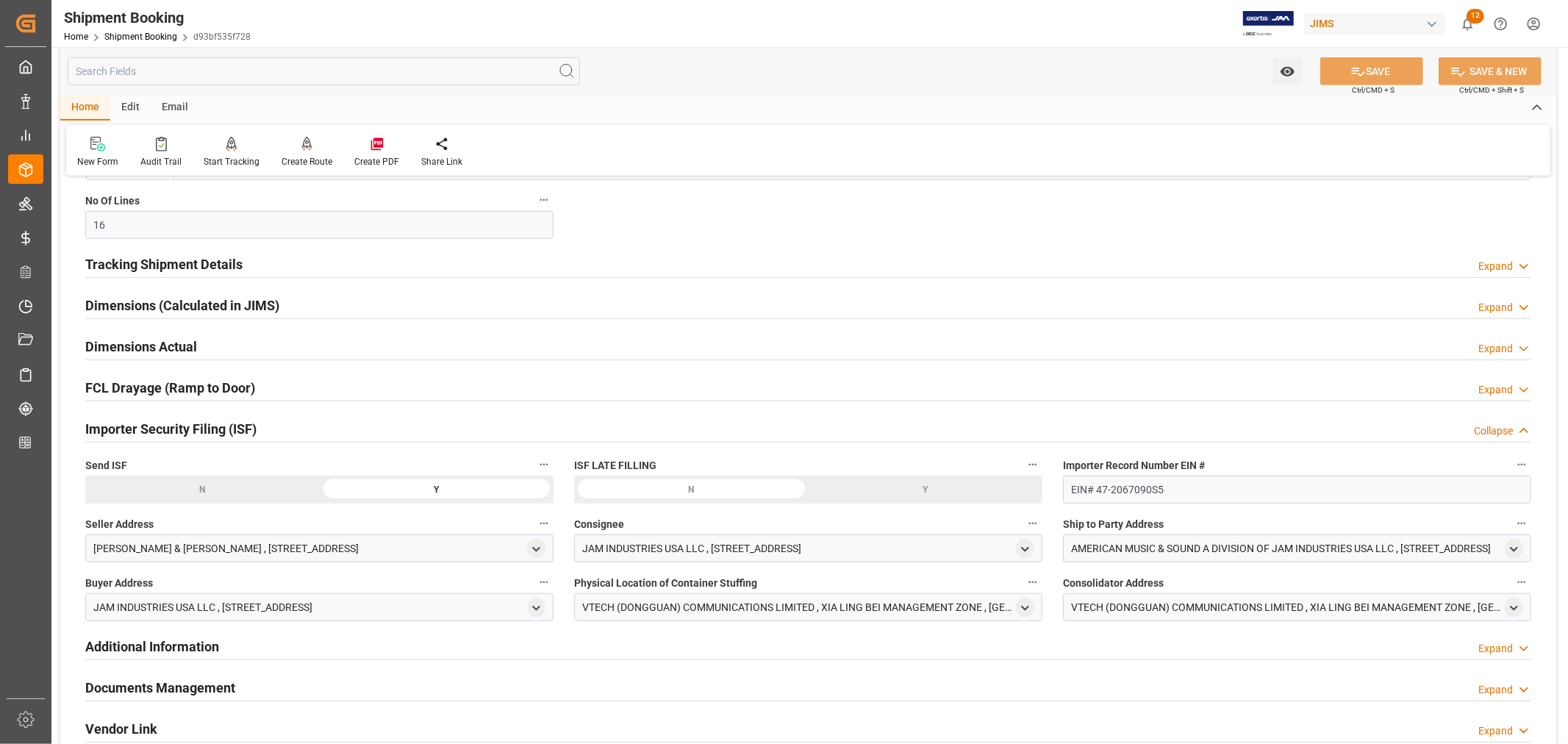
click at [438, 436] on div "Importer Security Filing (ISF) Collapse" at bounding box center [808, 428] width 1446 height 28
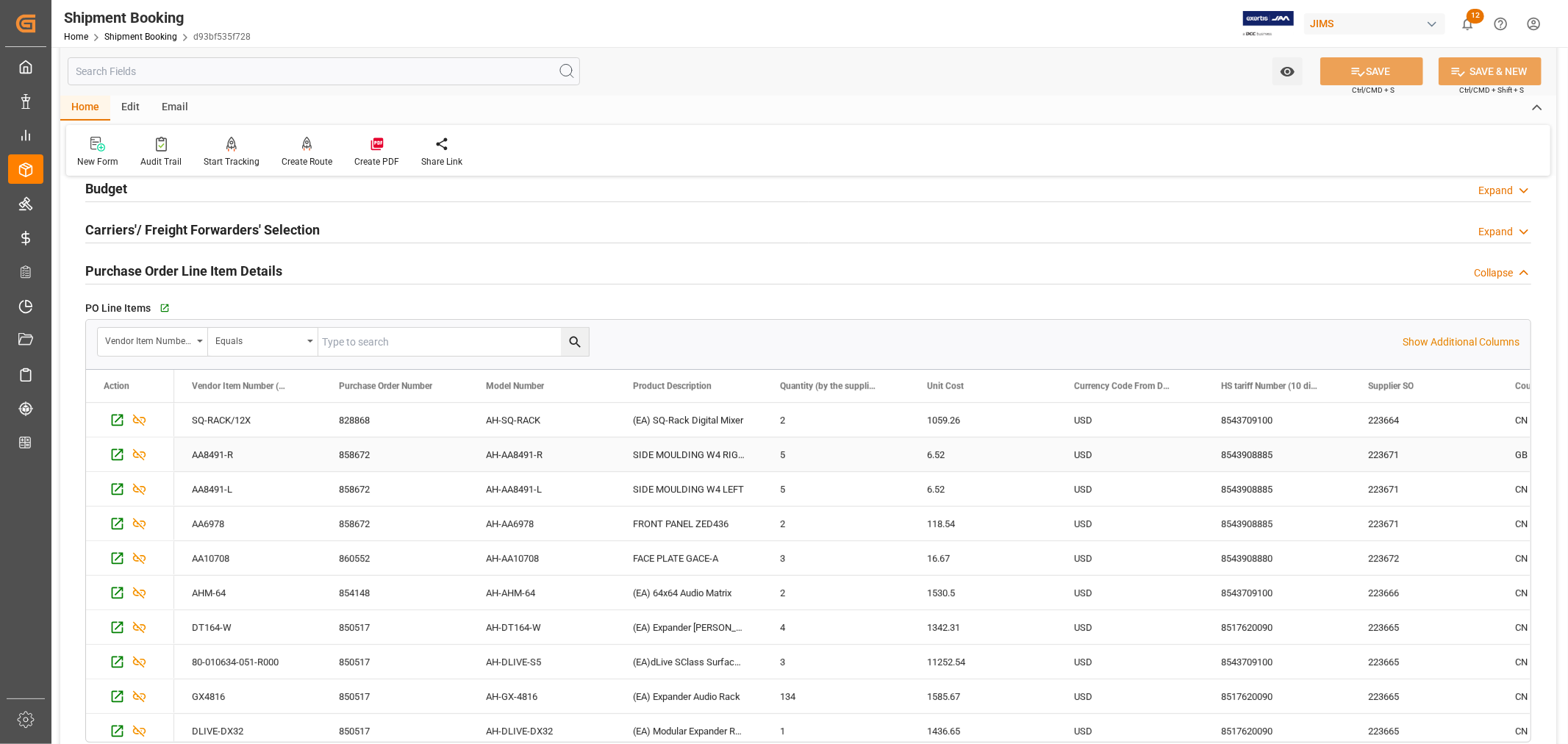
scroll to position [81, 0]
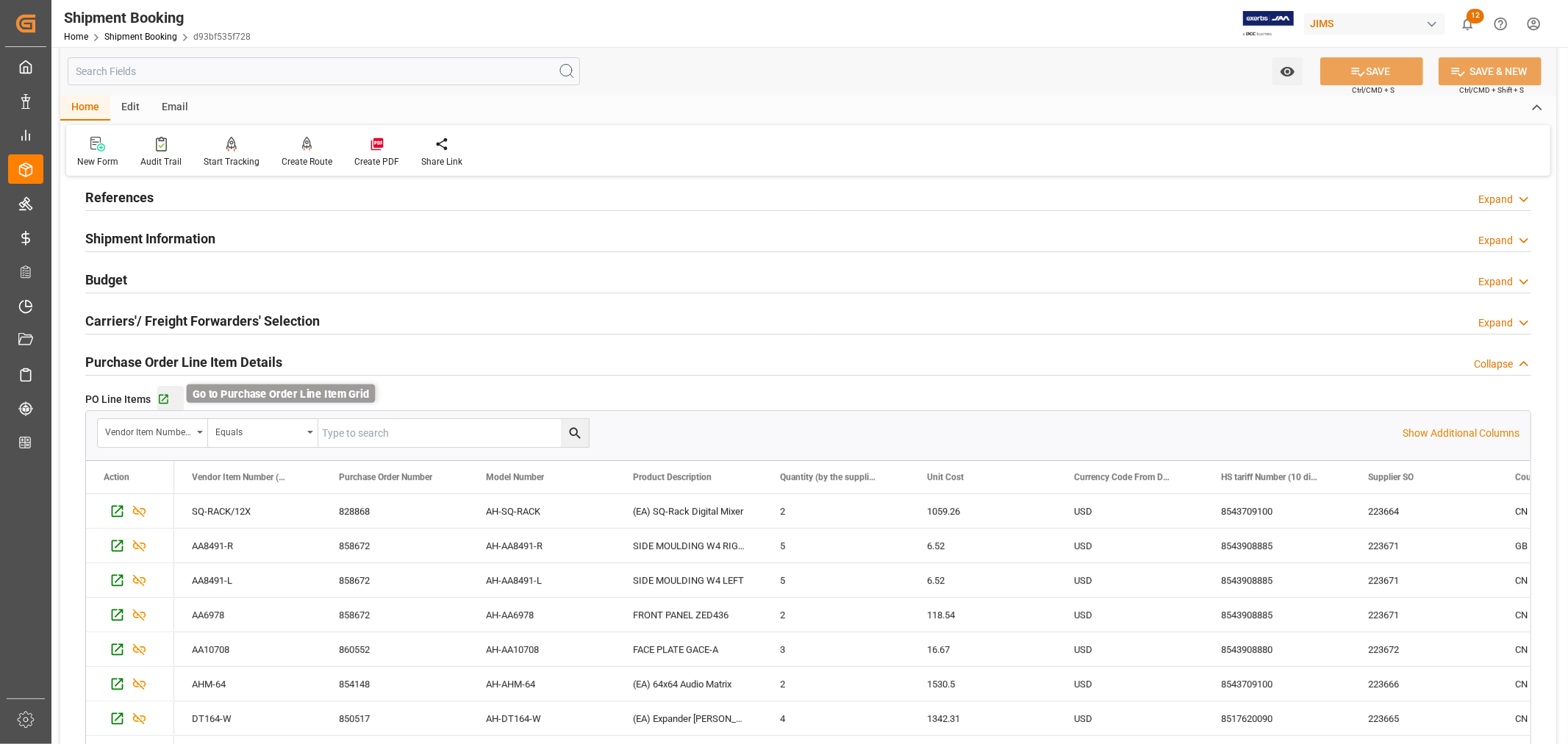
click at [167, 397] on icon "button" at bounding box center [163, 398] width 12 height 12
click at [188, 364] on h2 "Purchase Order Line Item Details" at bounding box center [183, 362] width 197 height 20
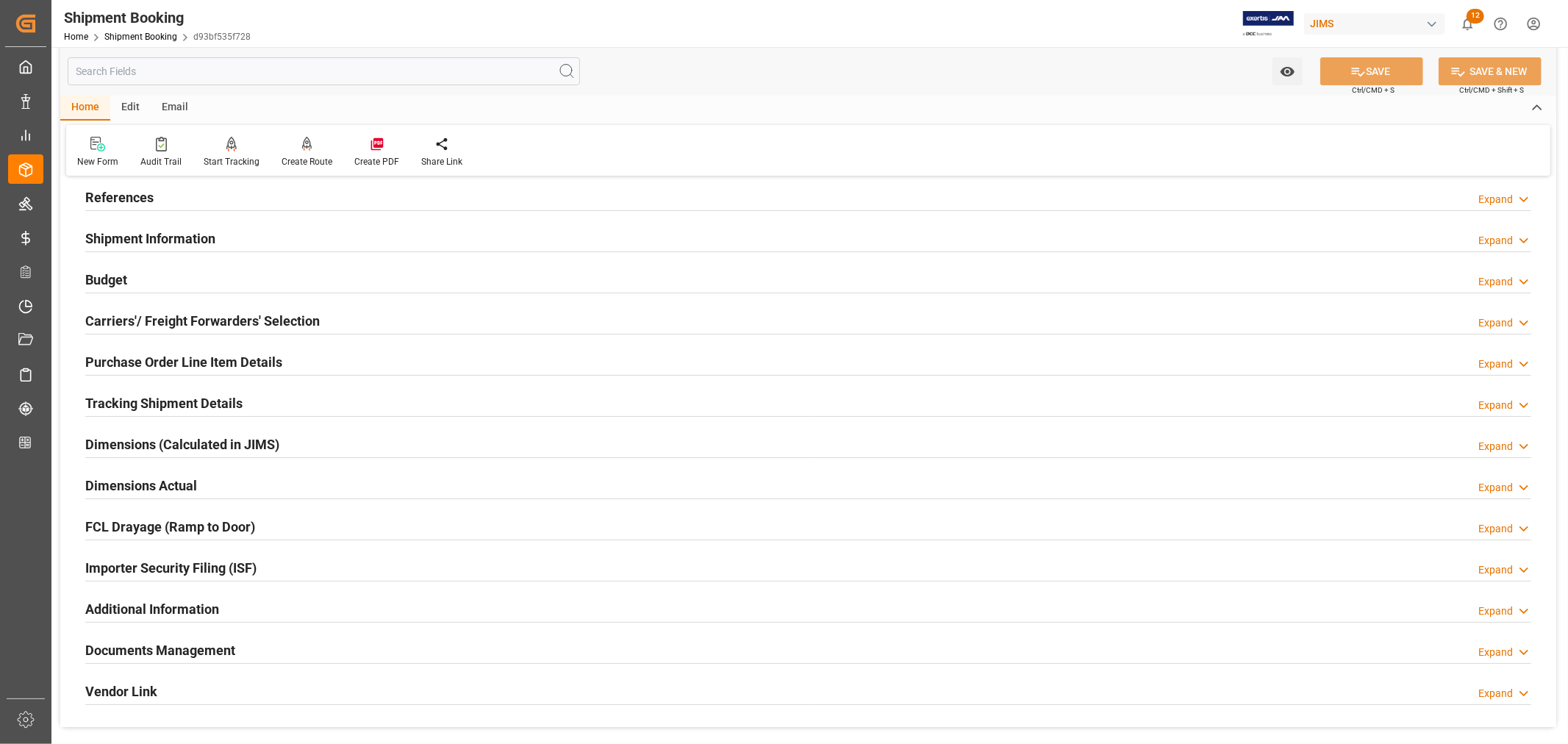
click at [144, 195] on h2 "References" at bounding box center [119, 197] width 68 height 20
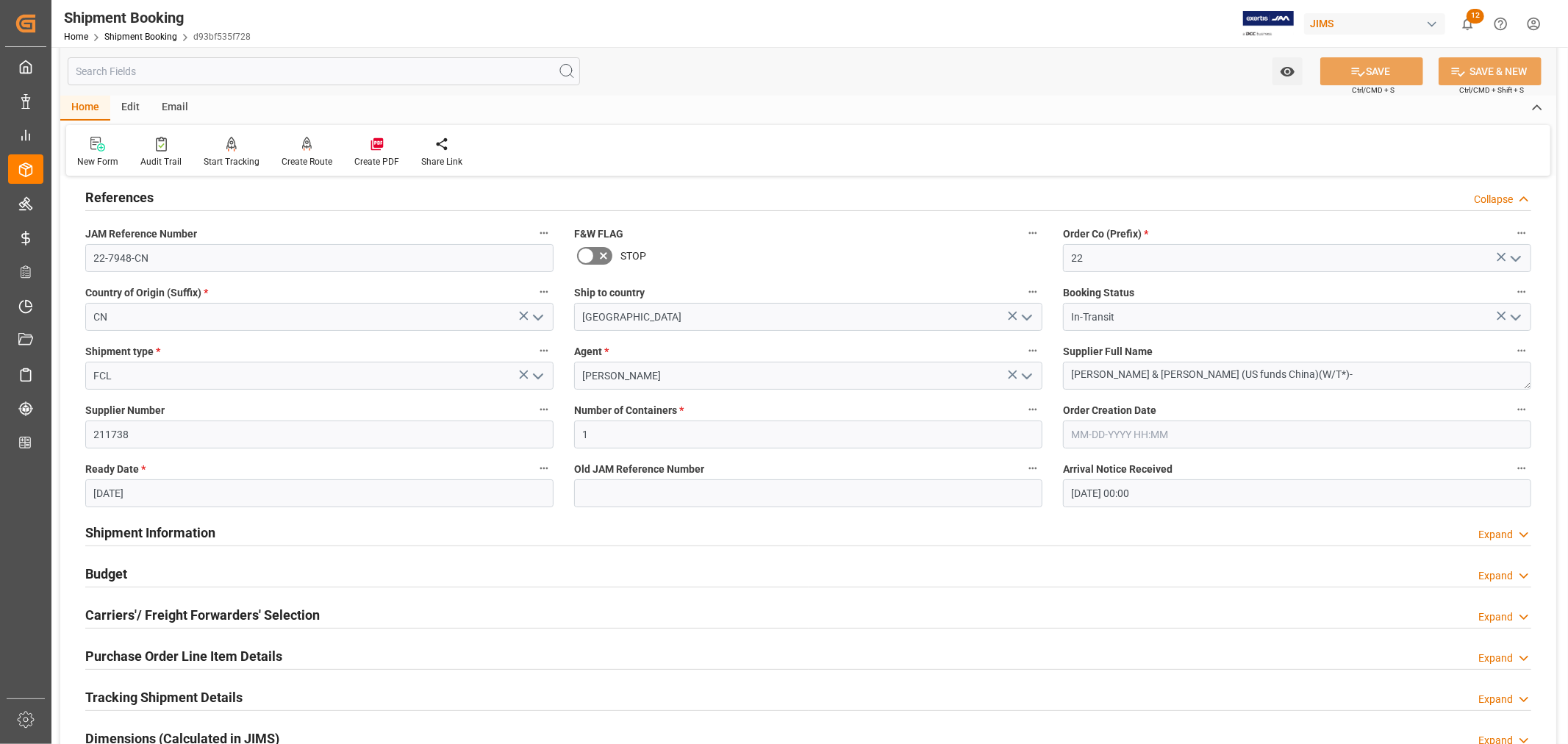
click at [144, 195] on h2 "References" at bounding box center [119, 197] width 68 height 20
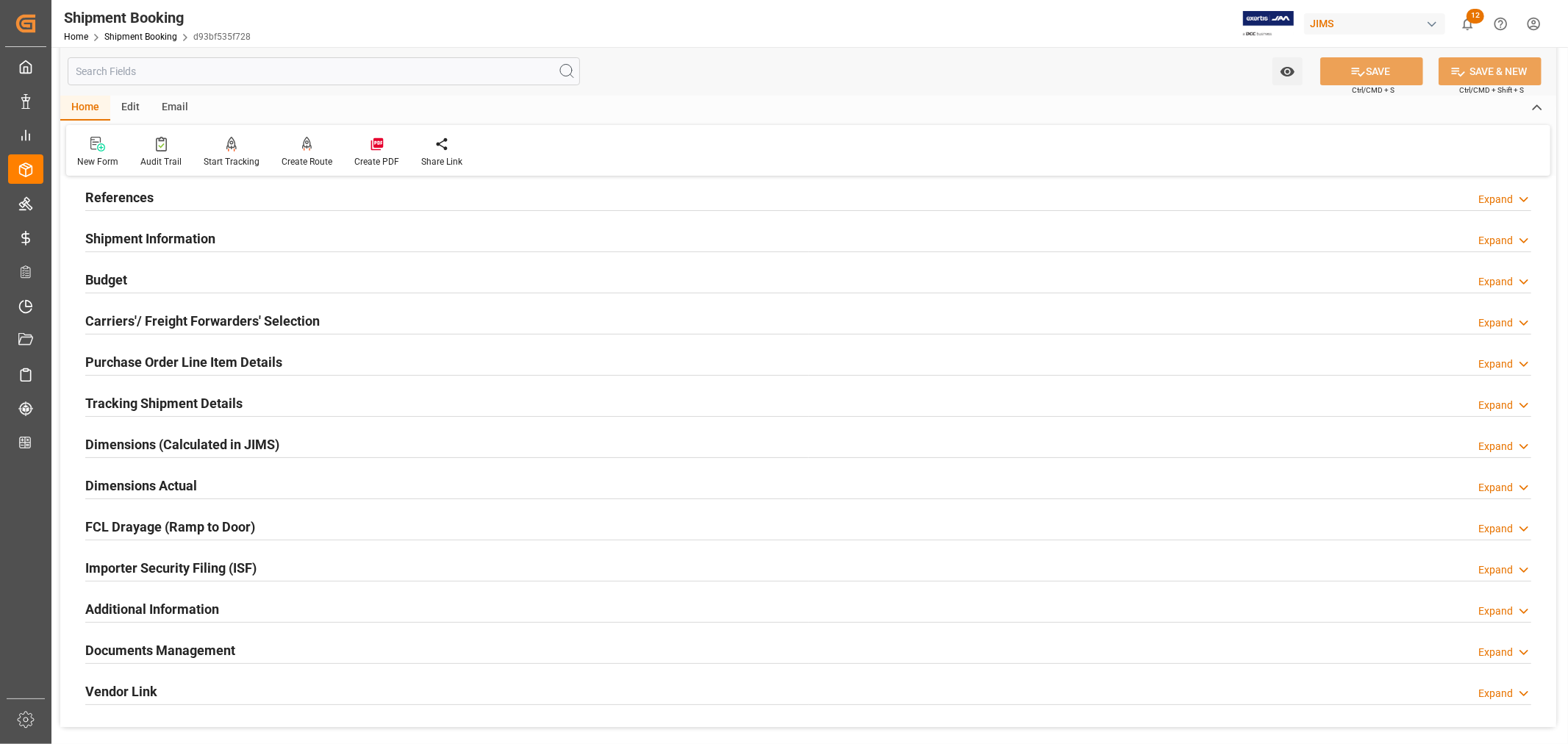
click at [145, 230] on h2 "Shipment Information" at bounding box center [150, 238] width 130 height 20
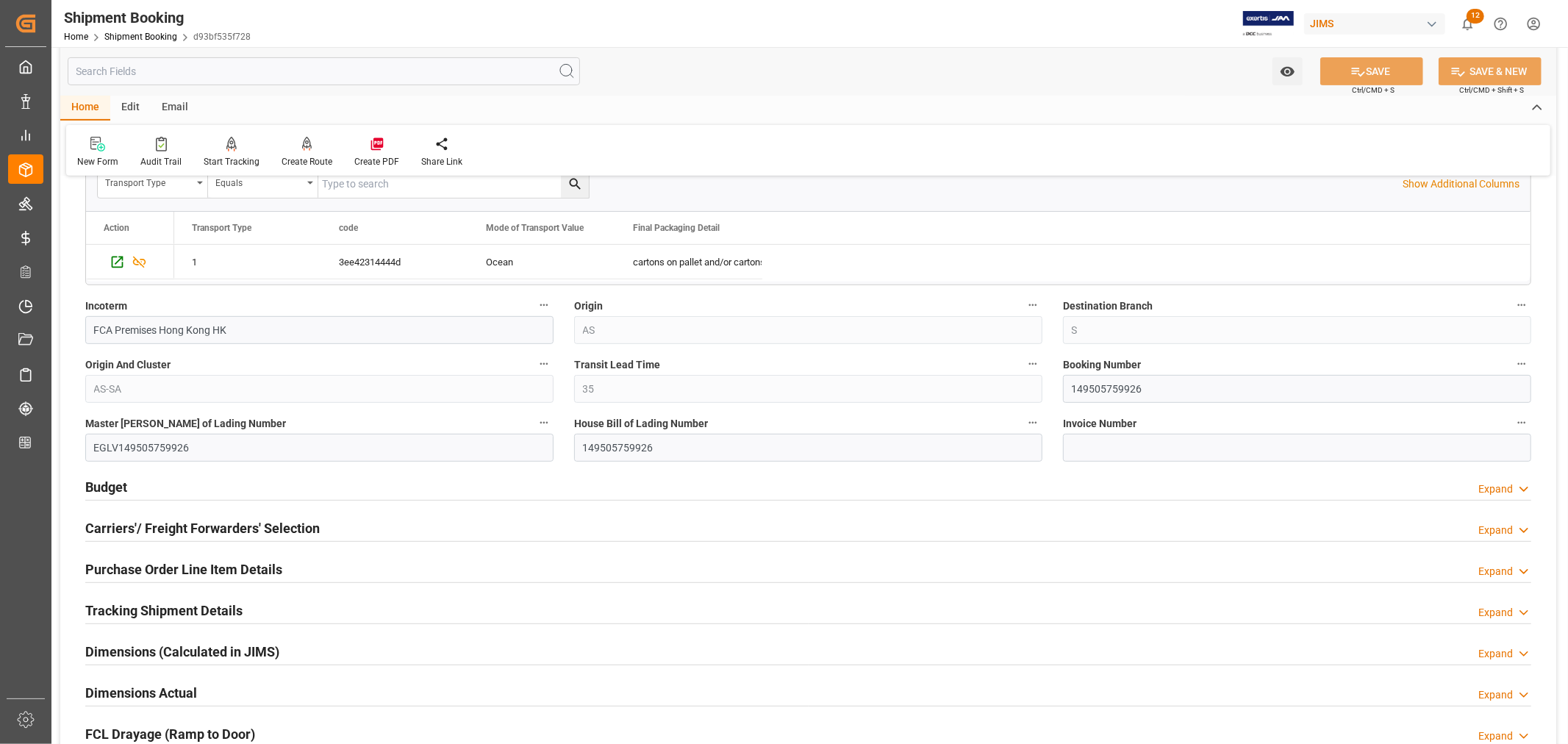
scroll to position [489, 0]
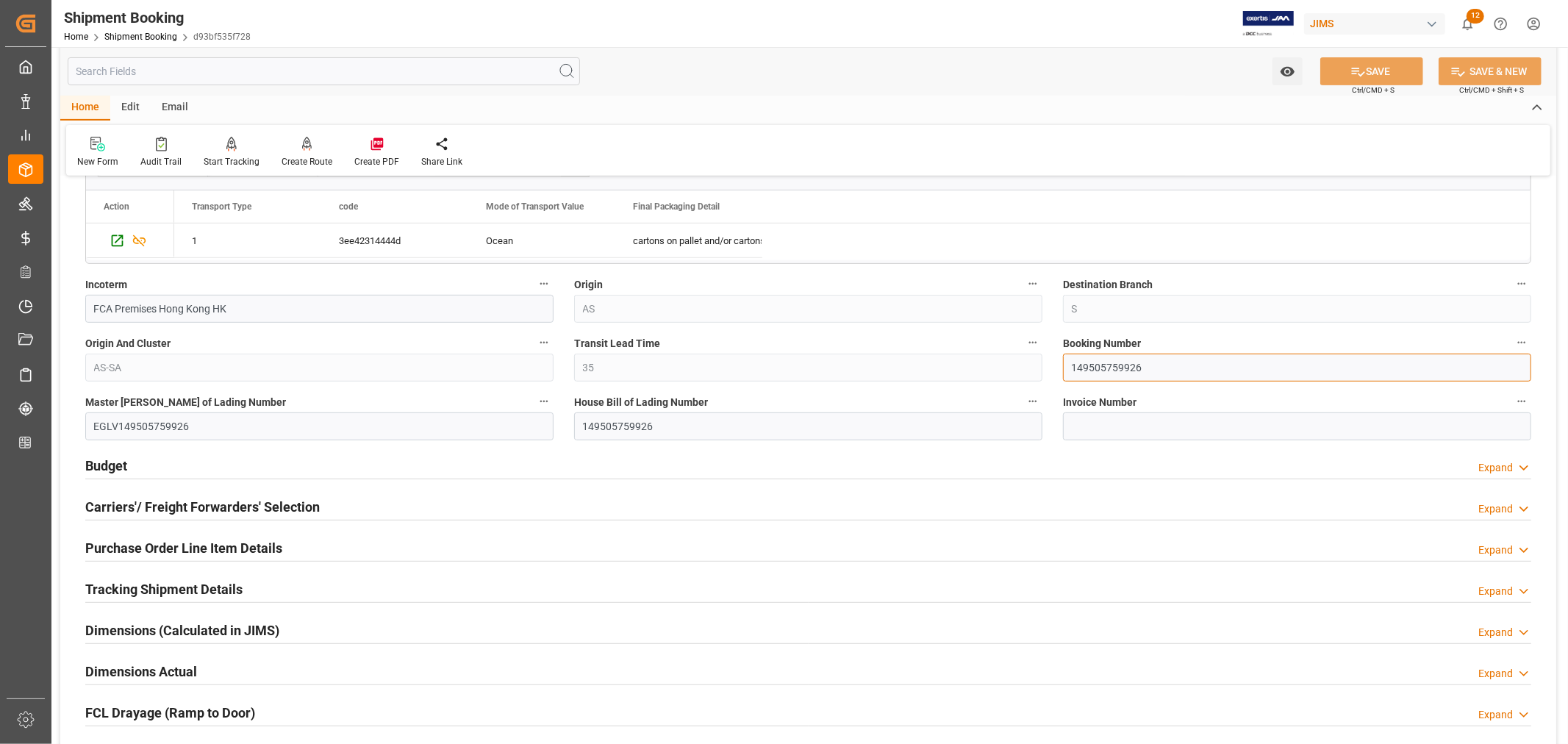
click at [1115, 369] on input "149505759926" at bounding box center [1298, 367] width 469 height 28
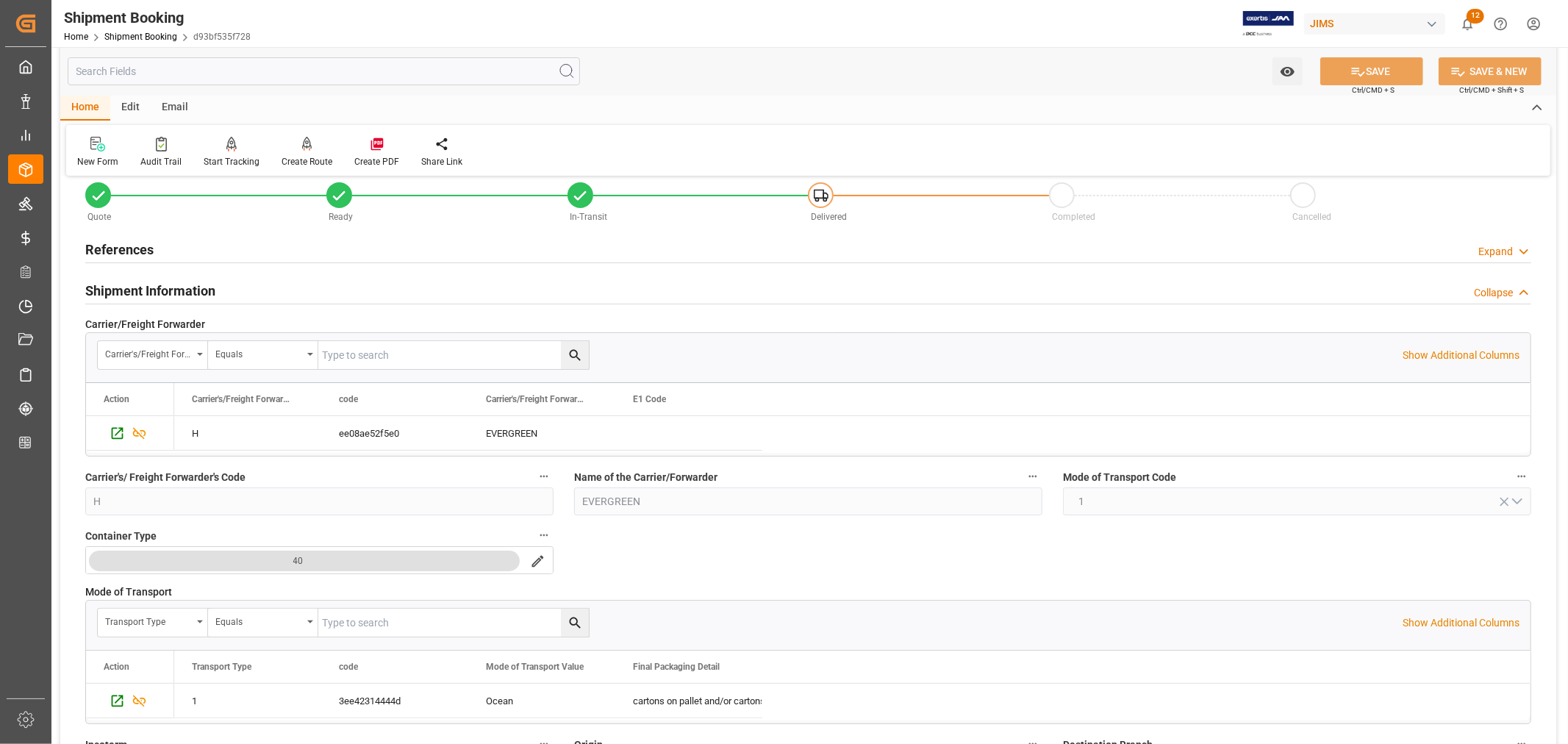
scroll to position [0, 0]
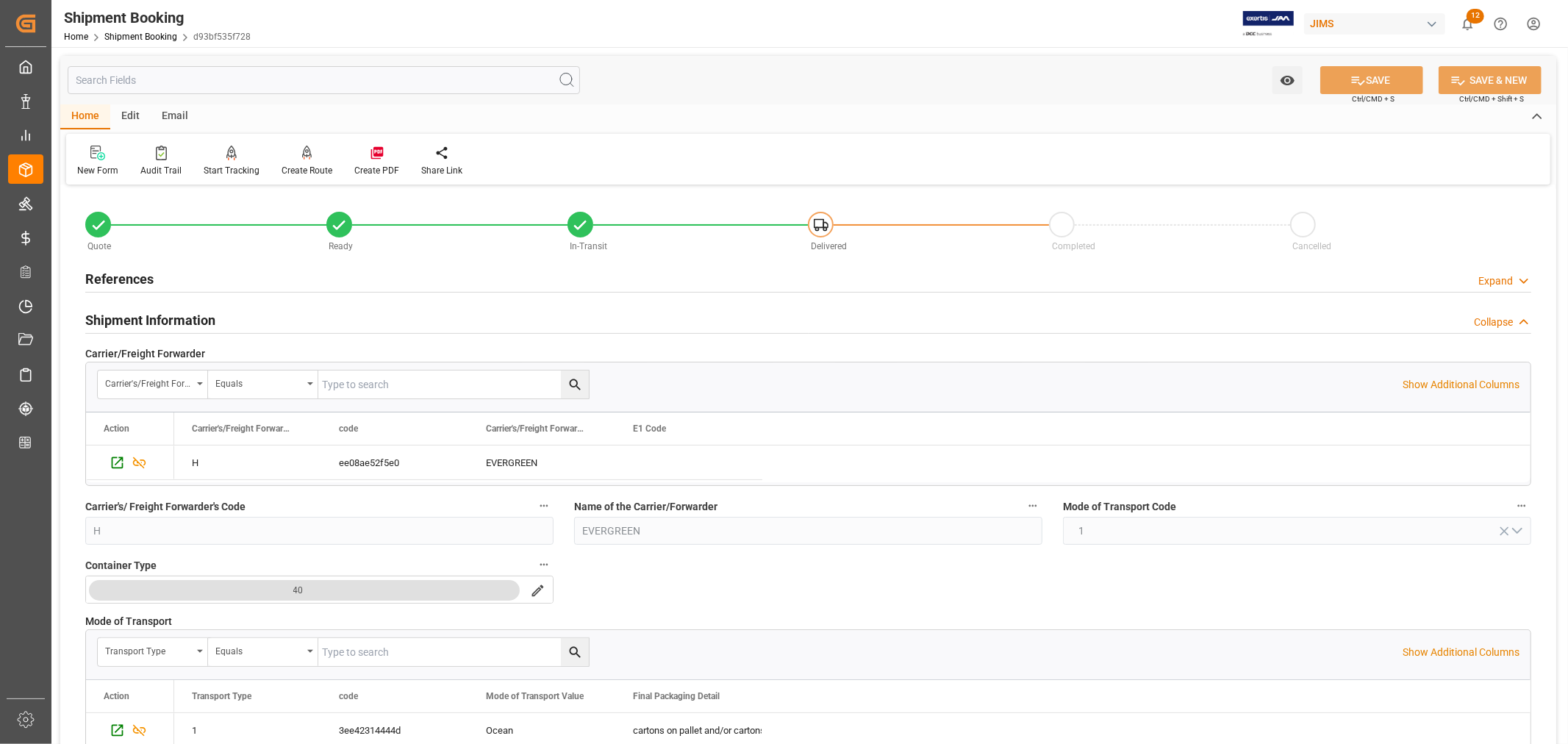
click at [197, 320] on h2 "Shipment Information" at bounding box center [150, 320] width 130 height 20
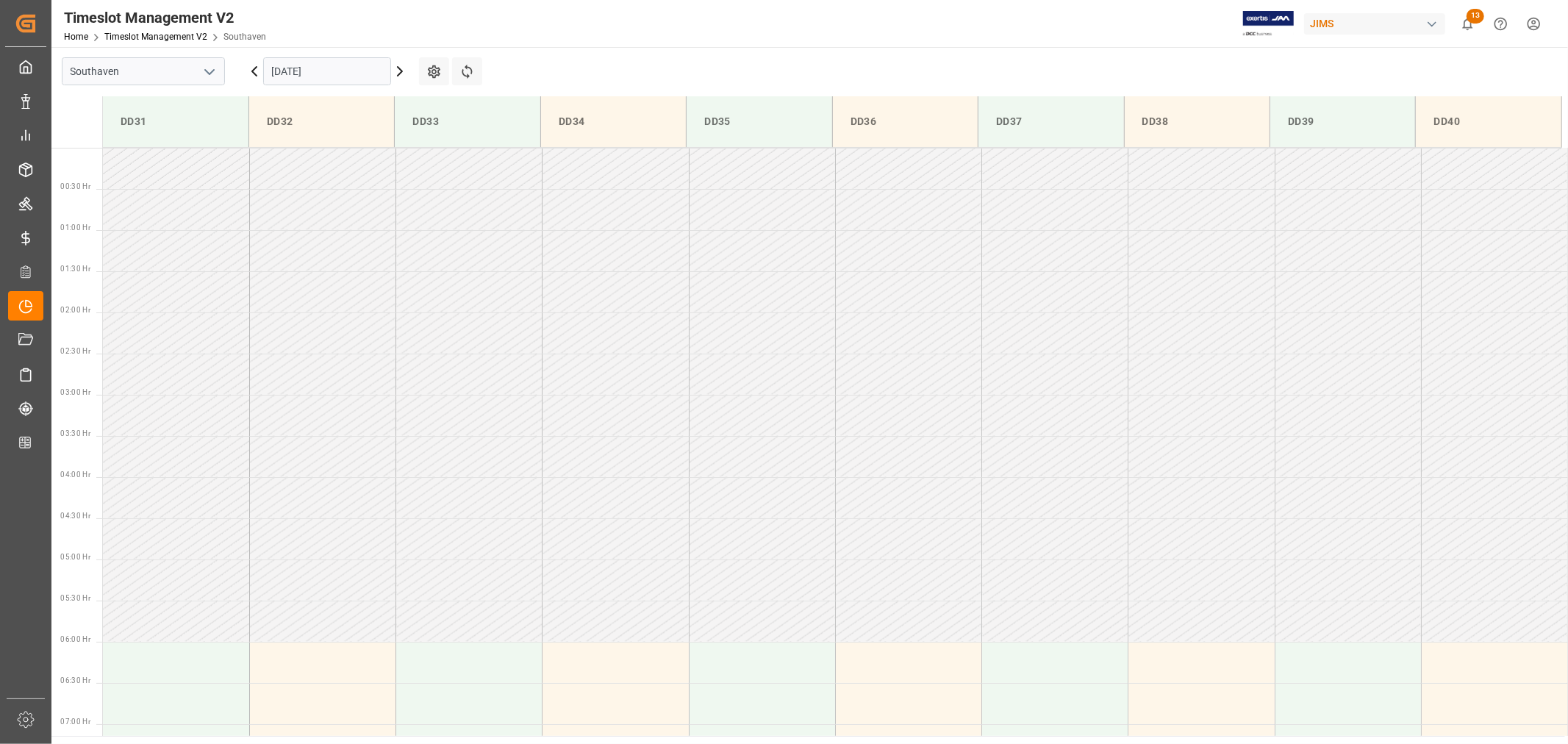
scroll to position [569, 0]
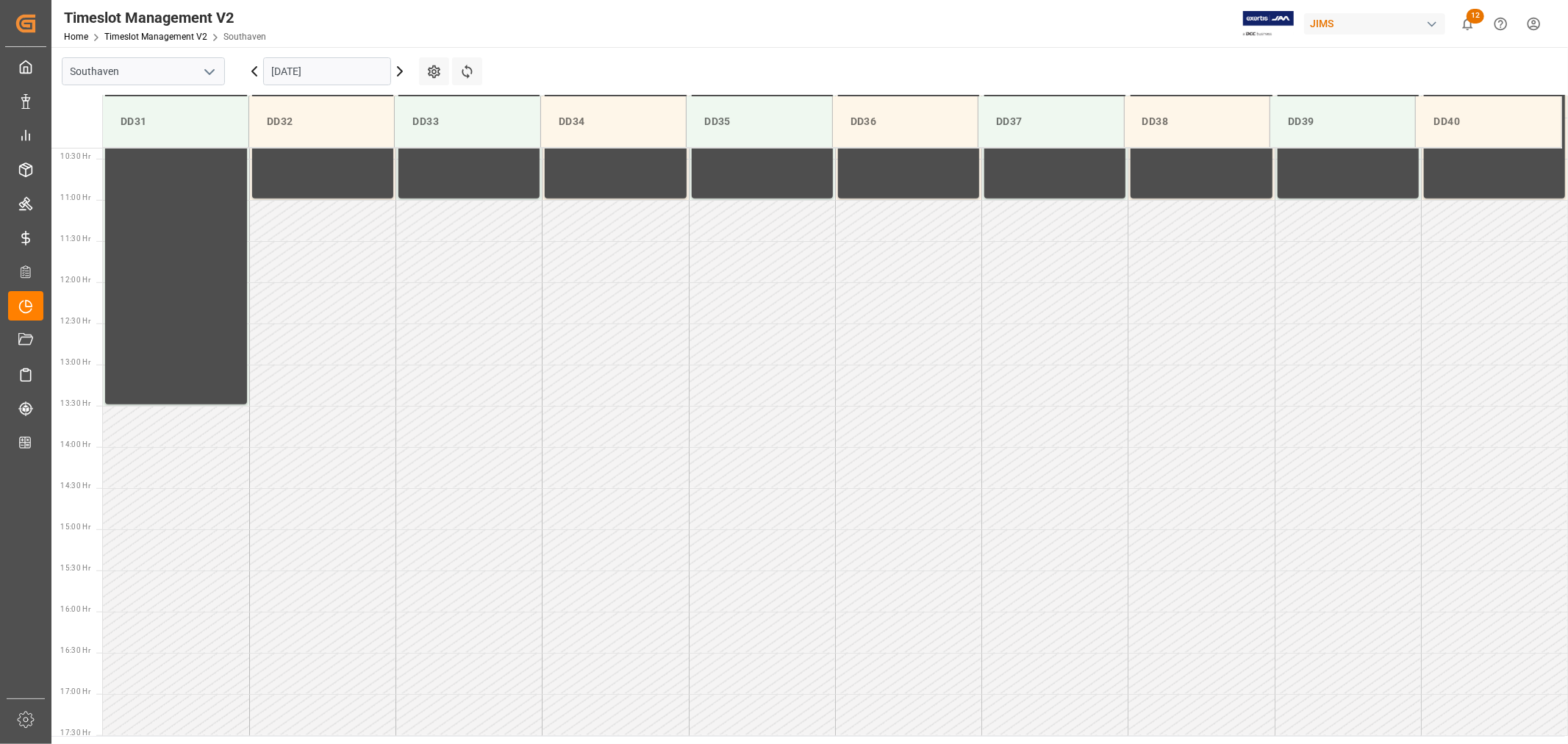
scroll to position [978, 0]
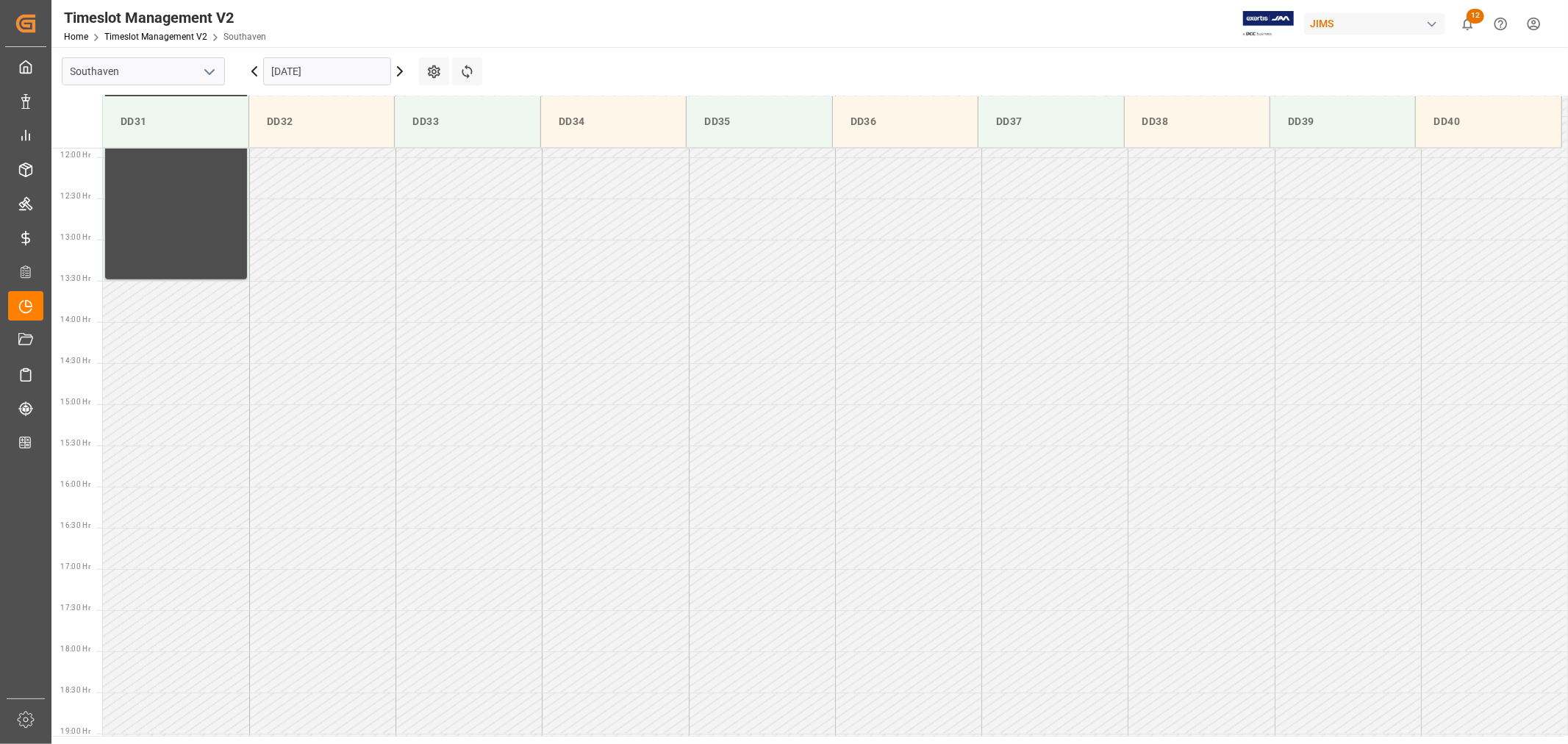
click at [333, 68] on input "09-05-2025" at bounding box center [327, 72] width 128 height 28
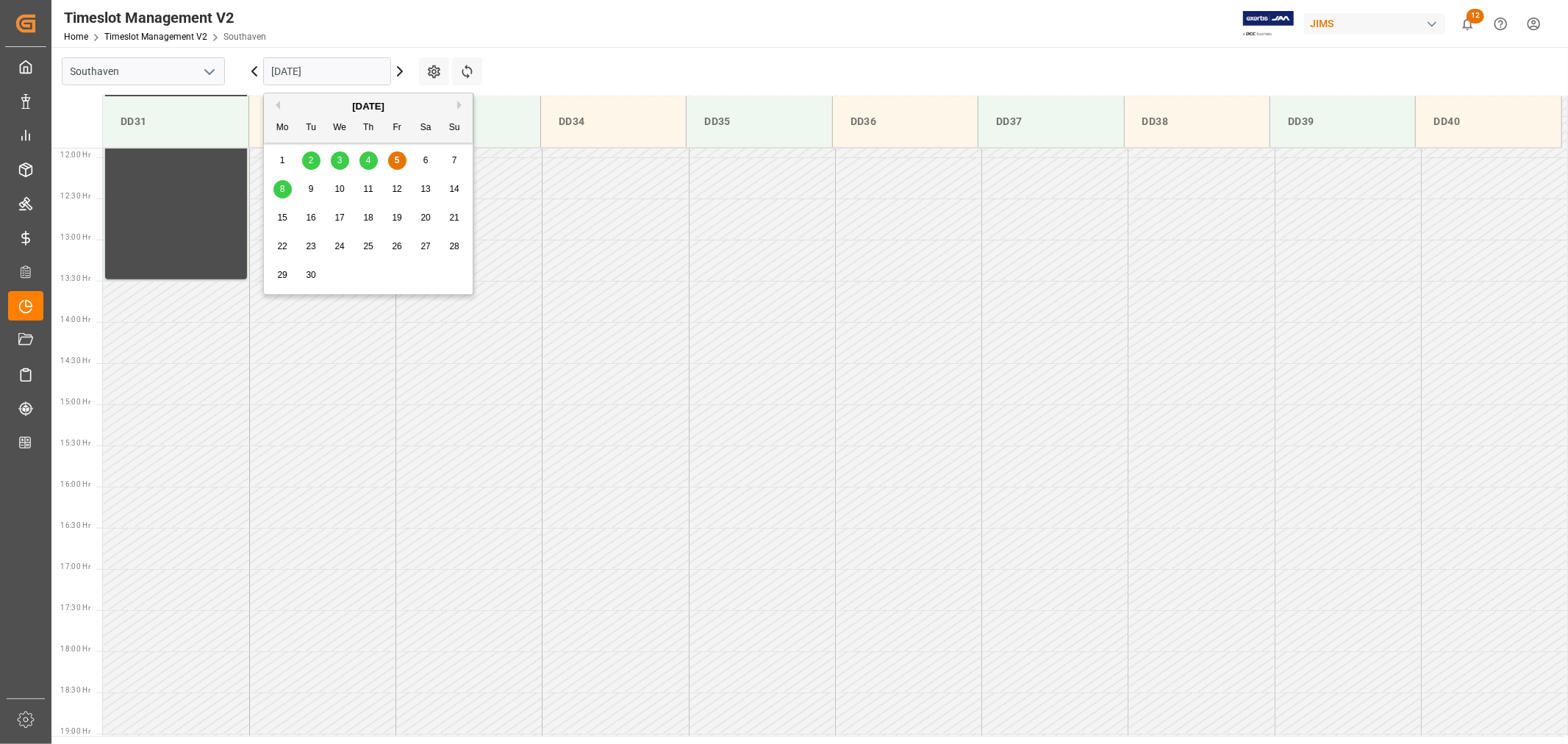
click at [284, 192] on span "8" at bounding box center [282, 189] width 5 height 10
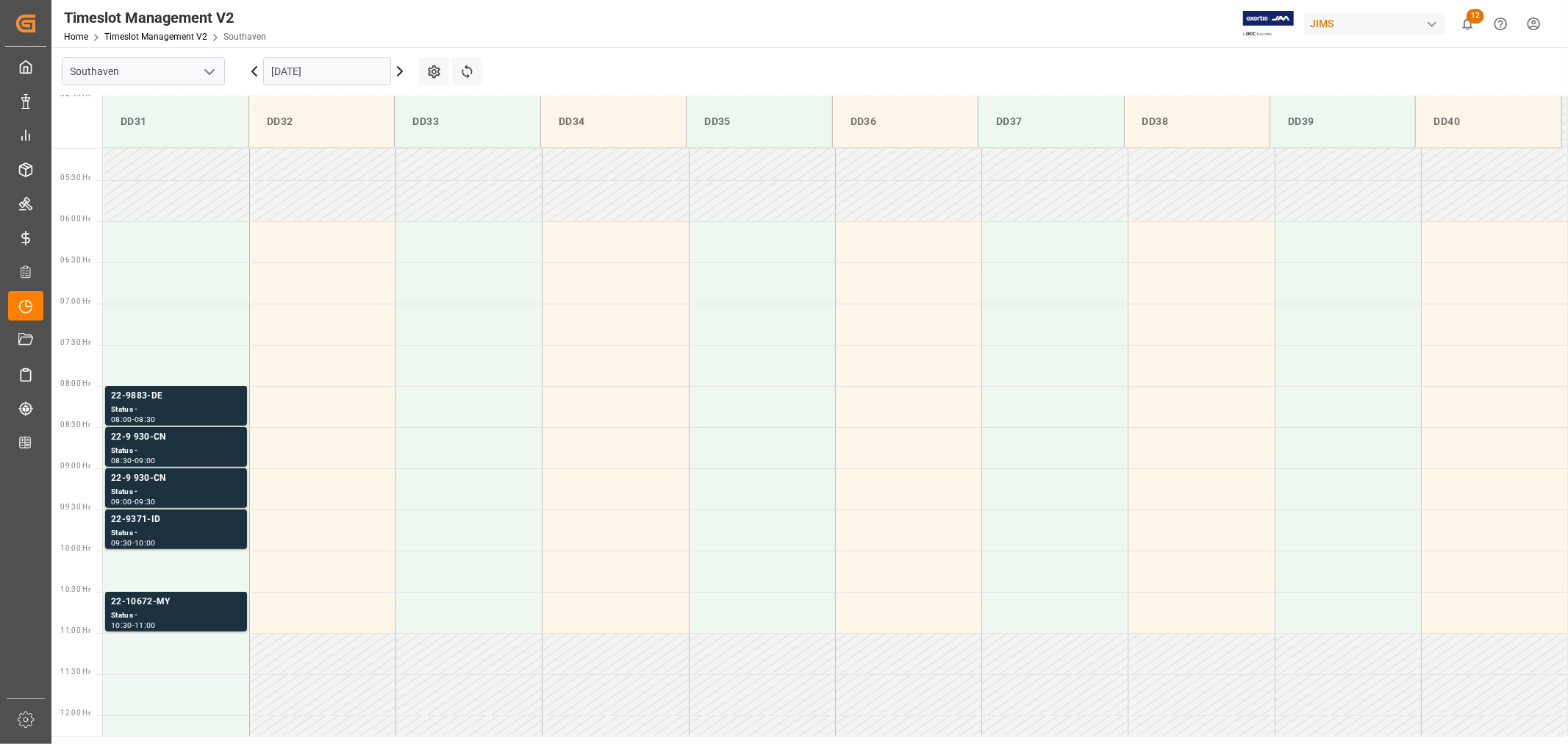
scroll to position [406, 0]
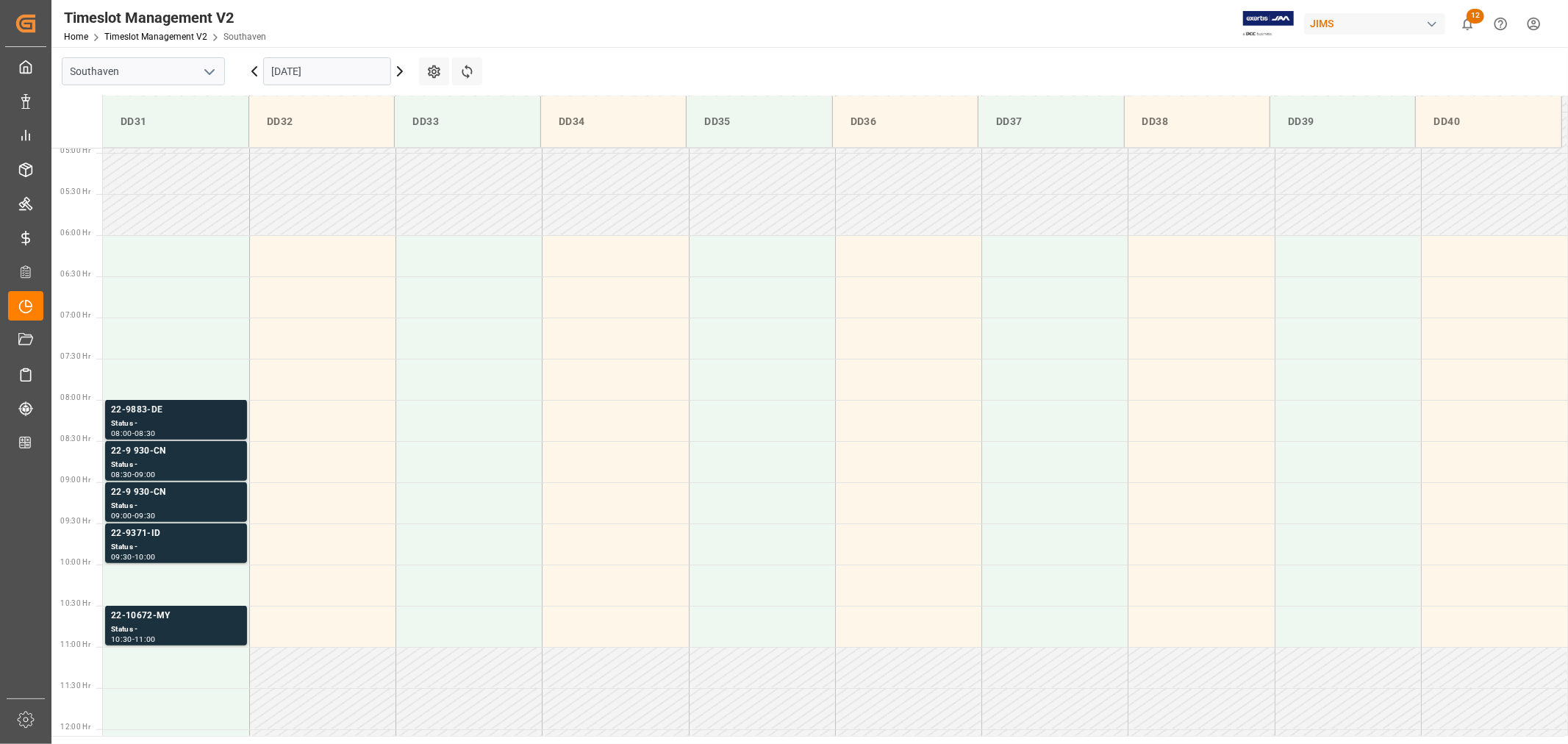
click at [138, 410] on div "22-9883-DE" at bounding box center [177, 411] width 130 height 15
click at [135, 534] on div "22-9371-ID" at bounding box center [177, 533] width 130 height 15
click at [141, 489] on div "22-9 930-CN" at bounding box center [177, 493] width 130 height 15
click at [144, 450] on div "22-9 930-CN" at bounding box center [177, 451] width 130 height 15
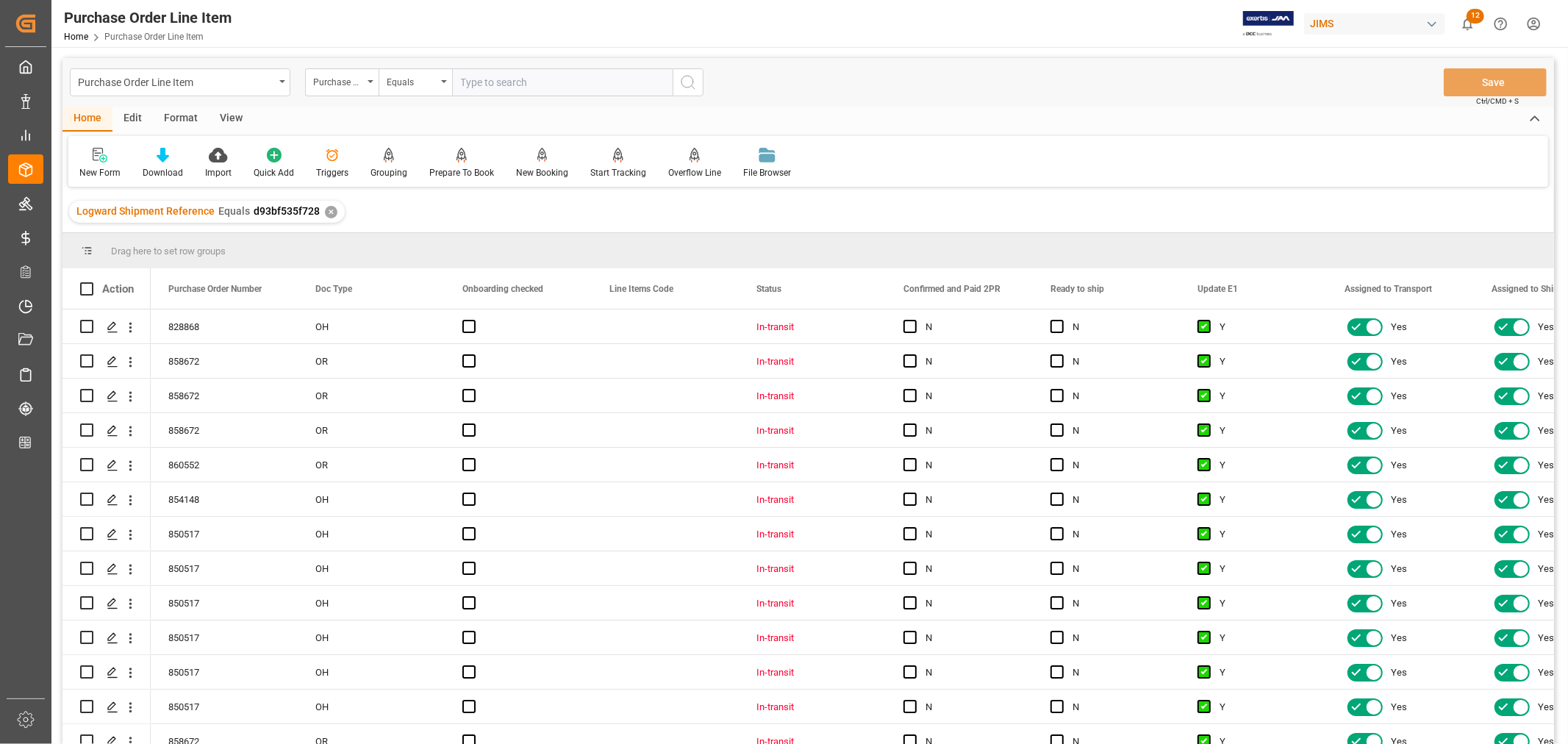
click at [228, 121] on div "View" at bounding box center [230, 119] width 44 height 25
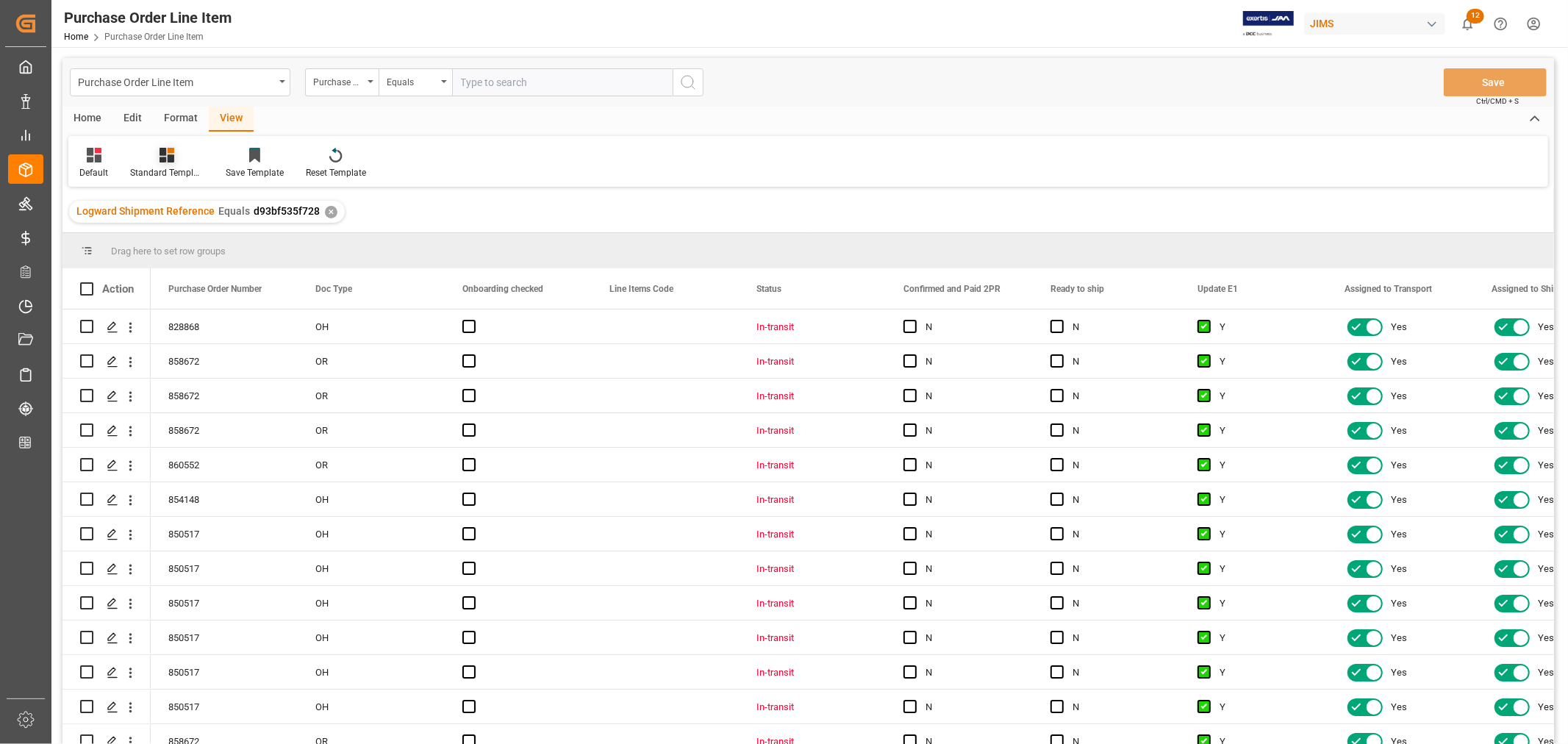
click at [171, 178] on div "Standard Templates" at bounding box center [167, 173] width 74 height 13
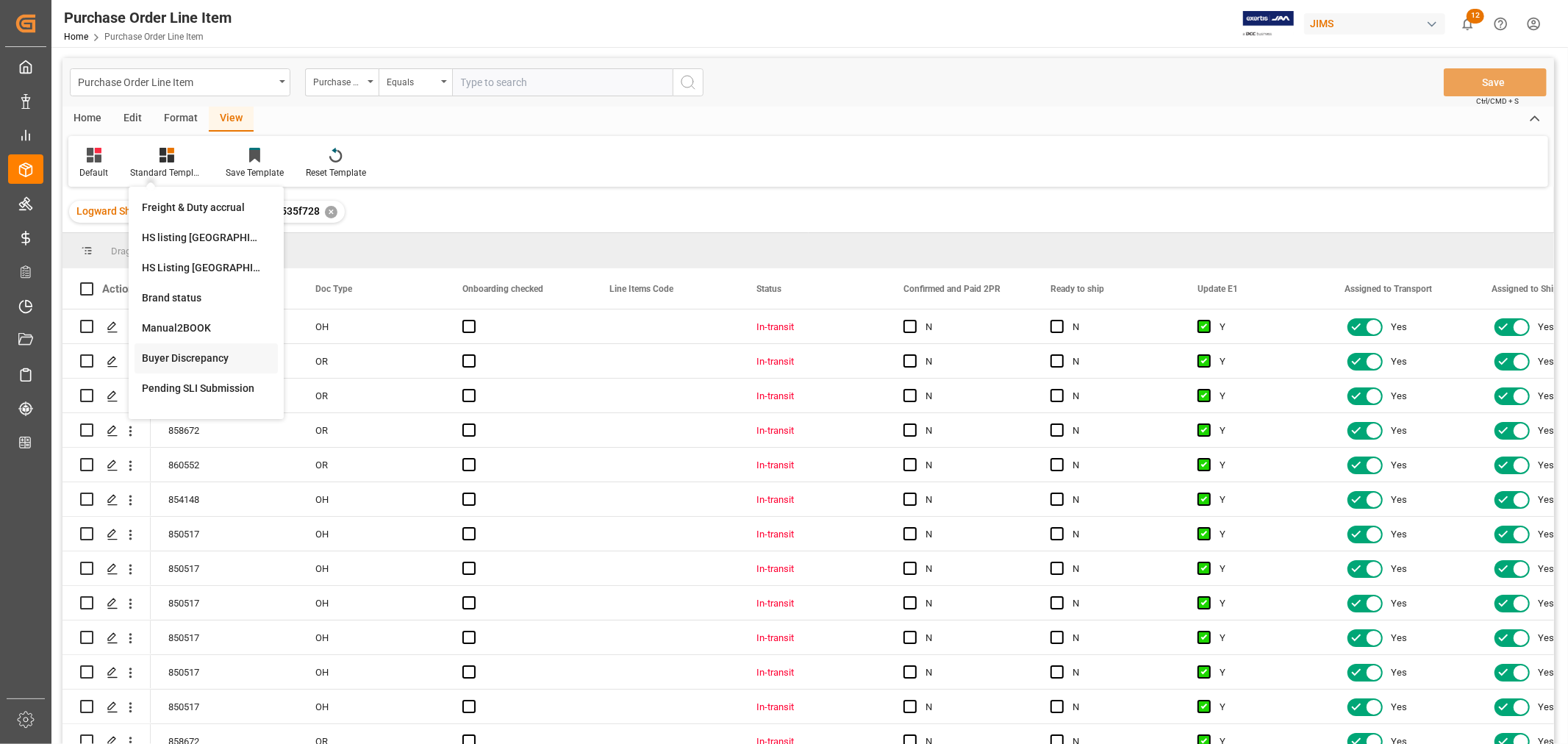
click at [195, 357] on div "Buyer Discrepancy" at bounding box center [206, 358] width 128 height 15
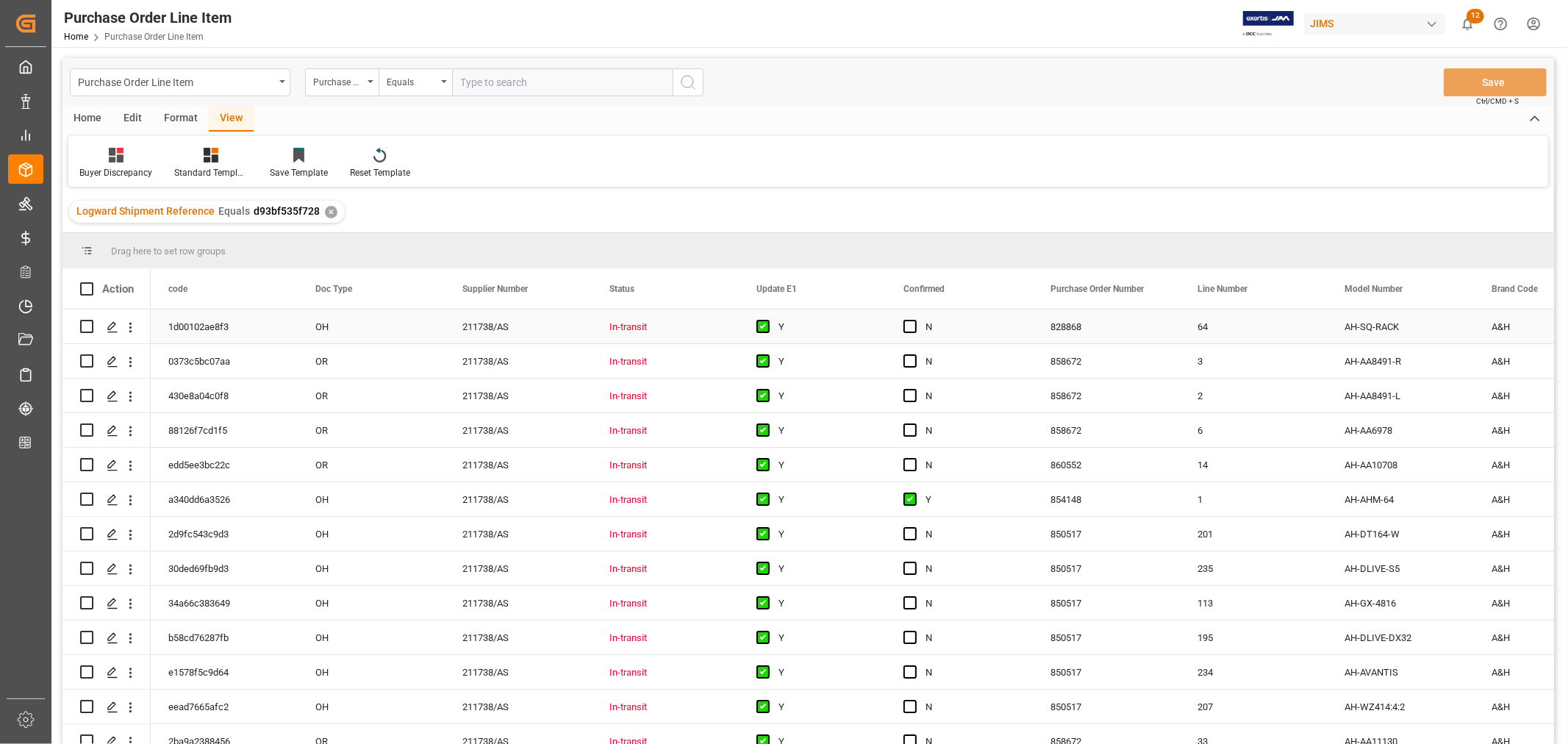
click at [982, 320] on div "N" at bounding box center [970, 328] width 90 height 34
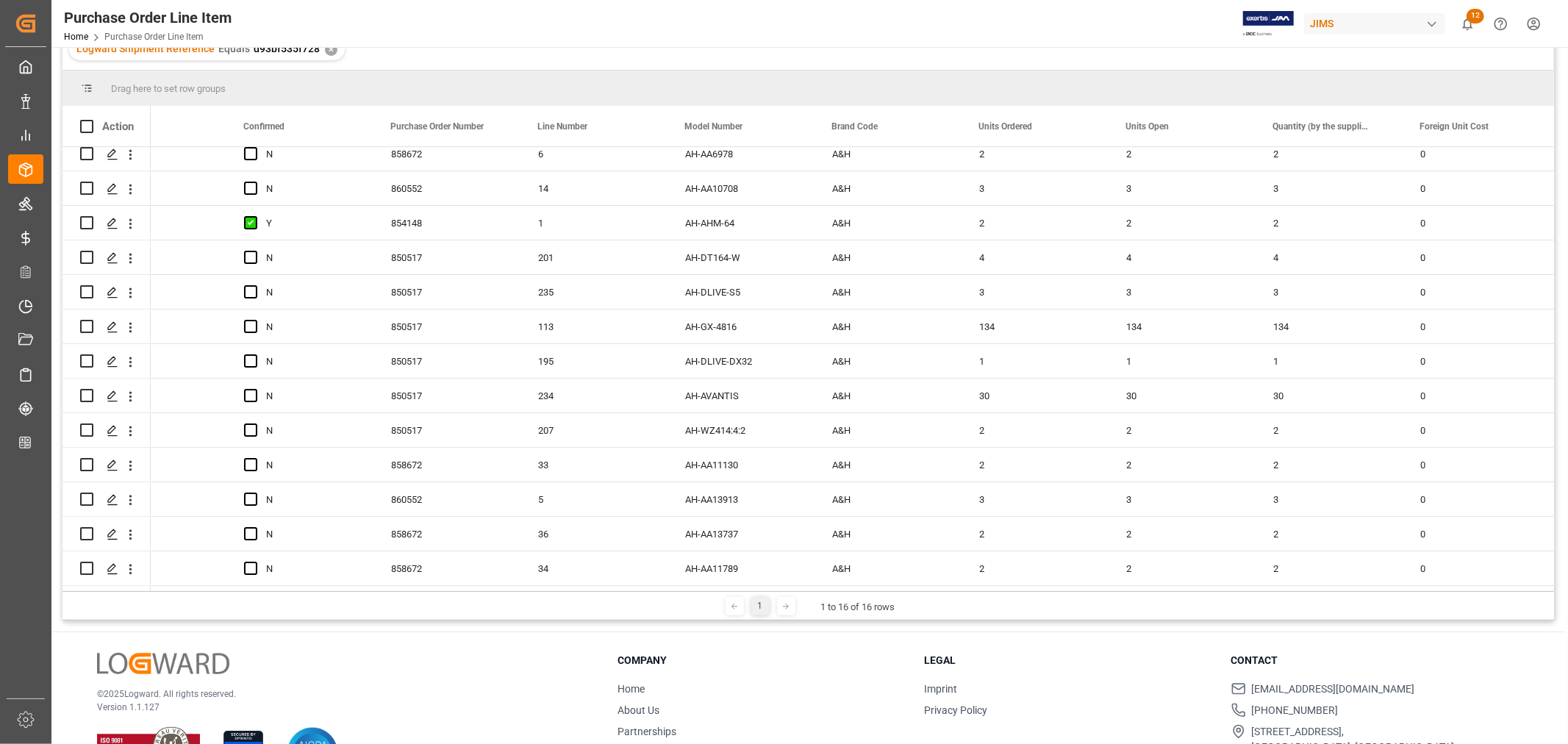
scroll to position [163, 0]
click at [1225, 491] on div "3" at bounding box center [1183, 499] width 147 height 34
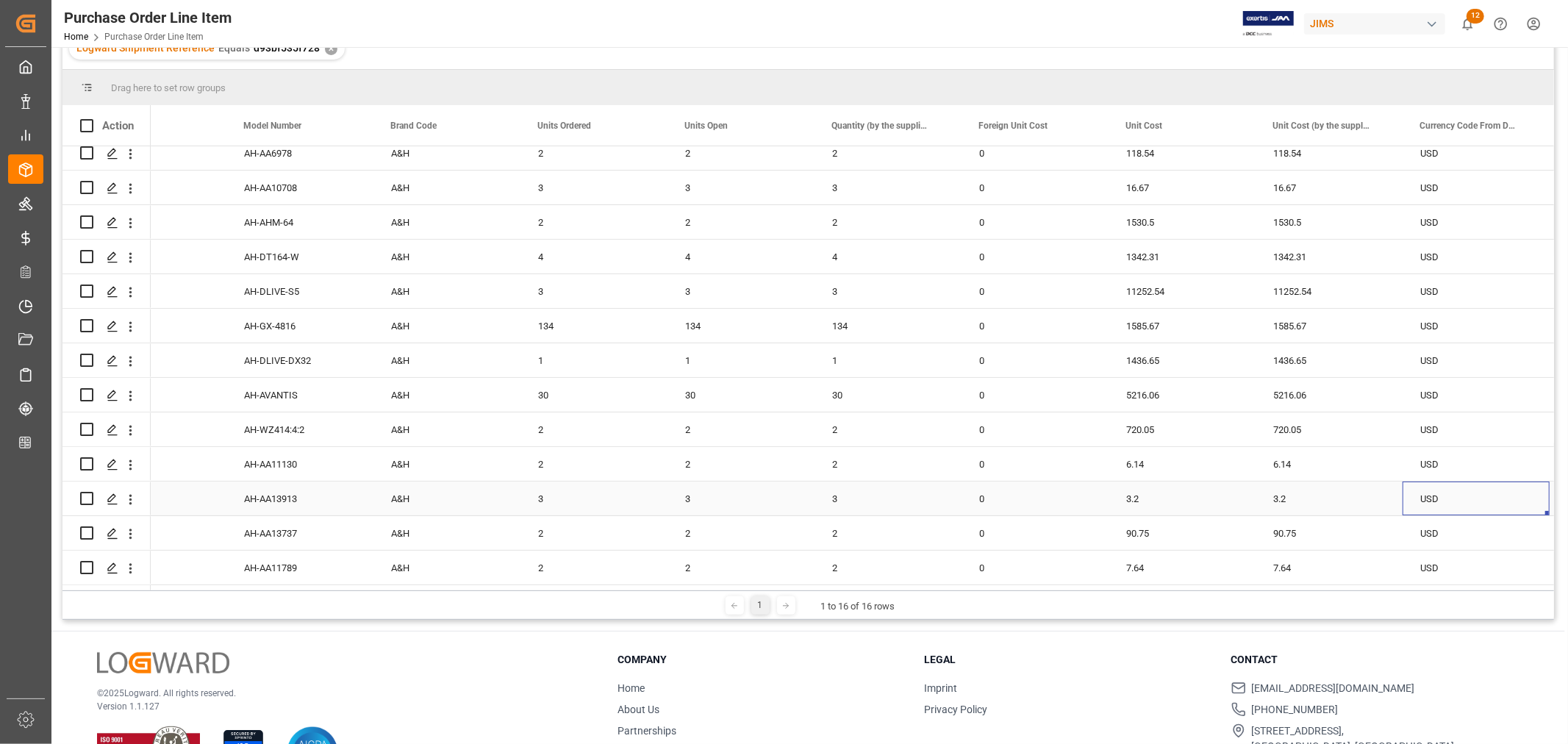
scroll to position [0, 1248]
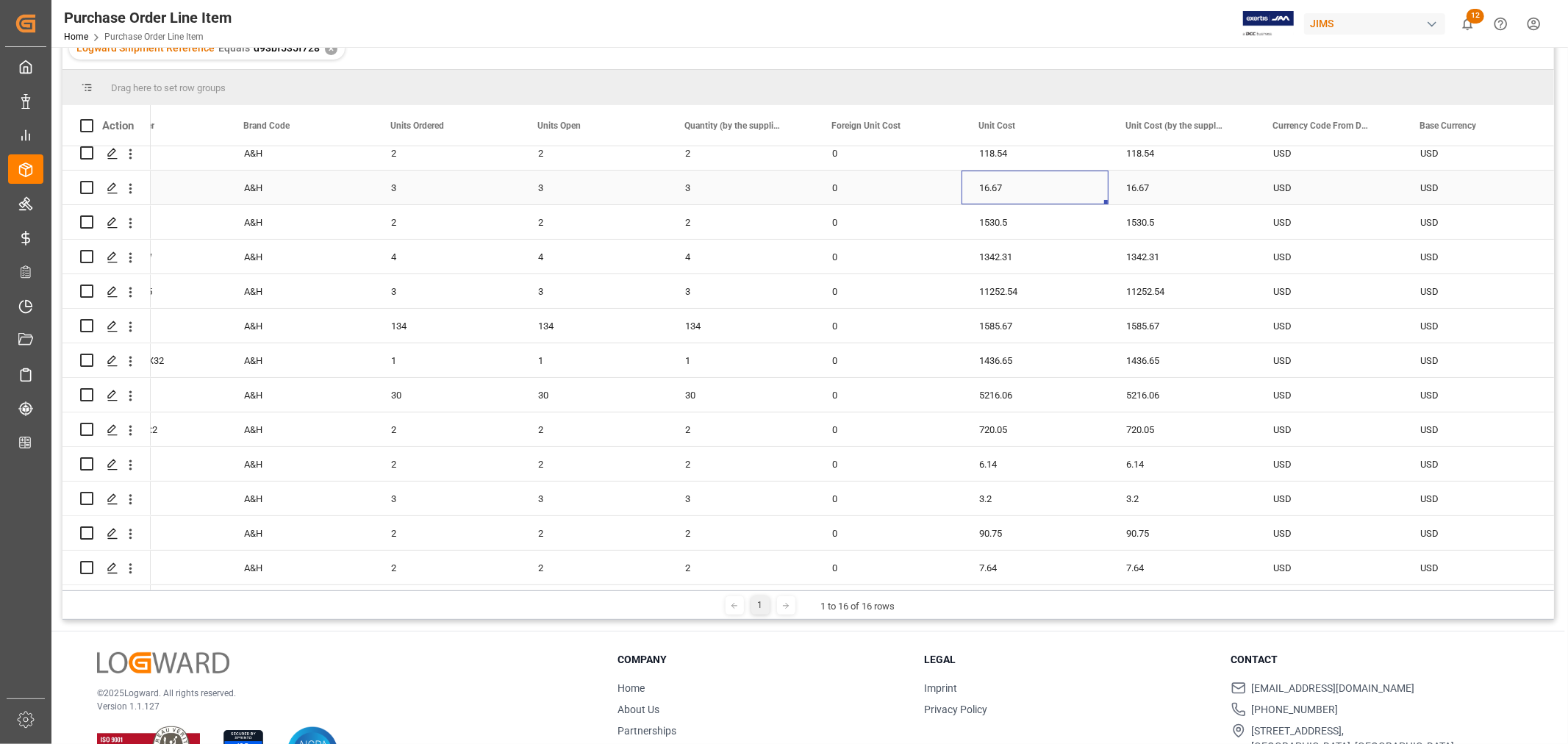
click at [1040, 190] on div "16.67" at bounding box center [1035, 188] width 147 height 34
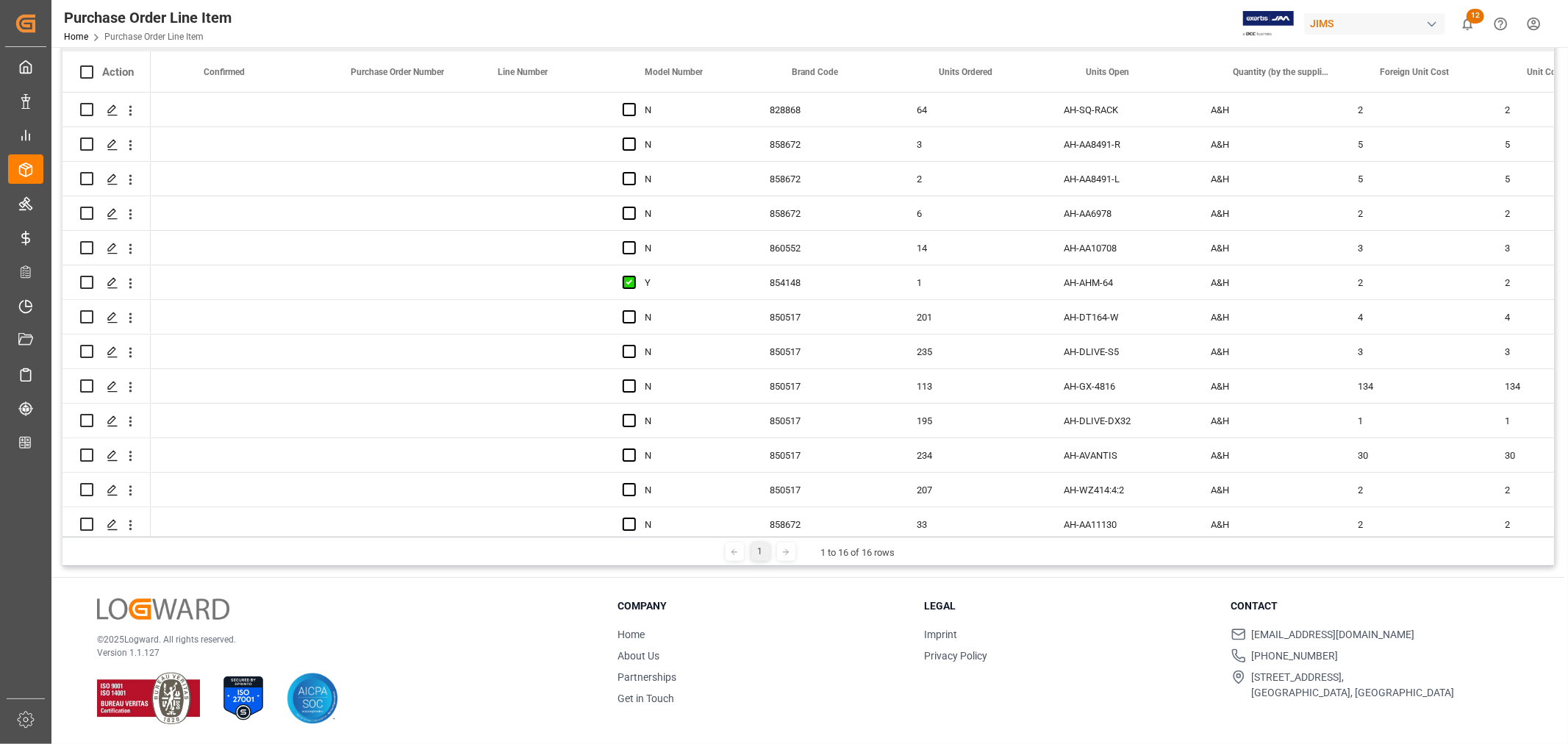
scroll to position [0, 0]
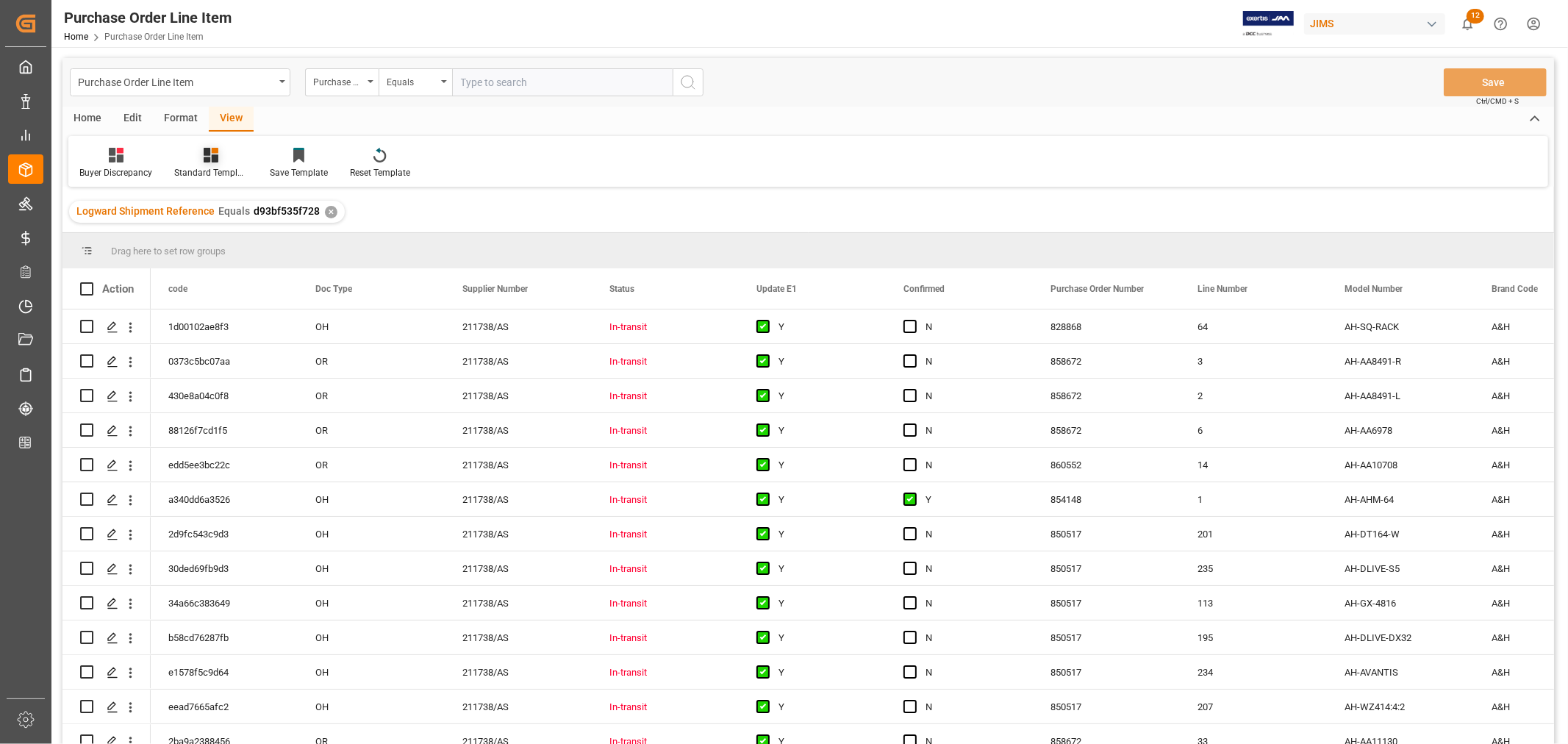
click at [214, 160] on icon at bounding box center [212, 155] width 15 height 15
click at [224, 230] on div "HS listing USA" at bounding box center [250, 238] width 128 height 15
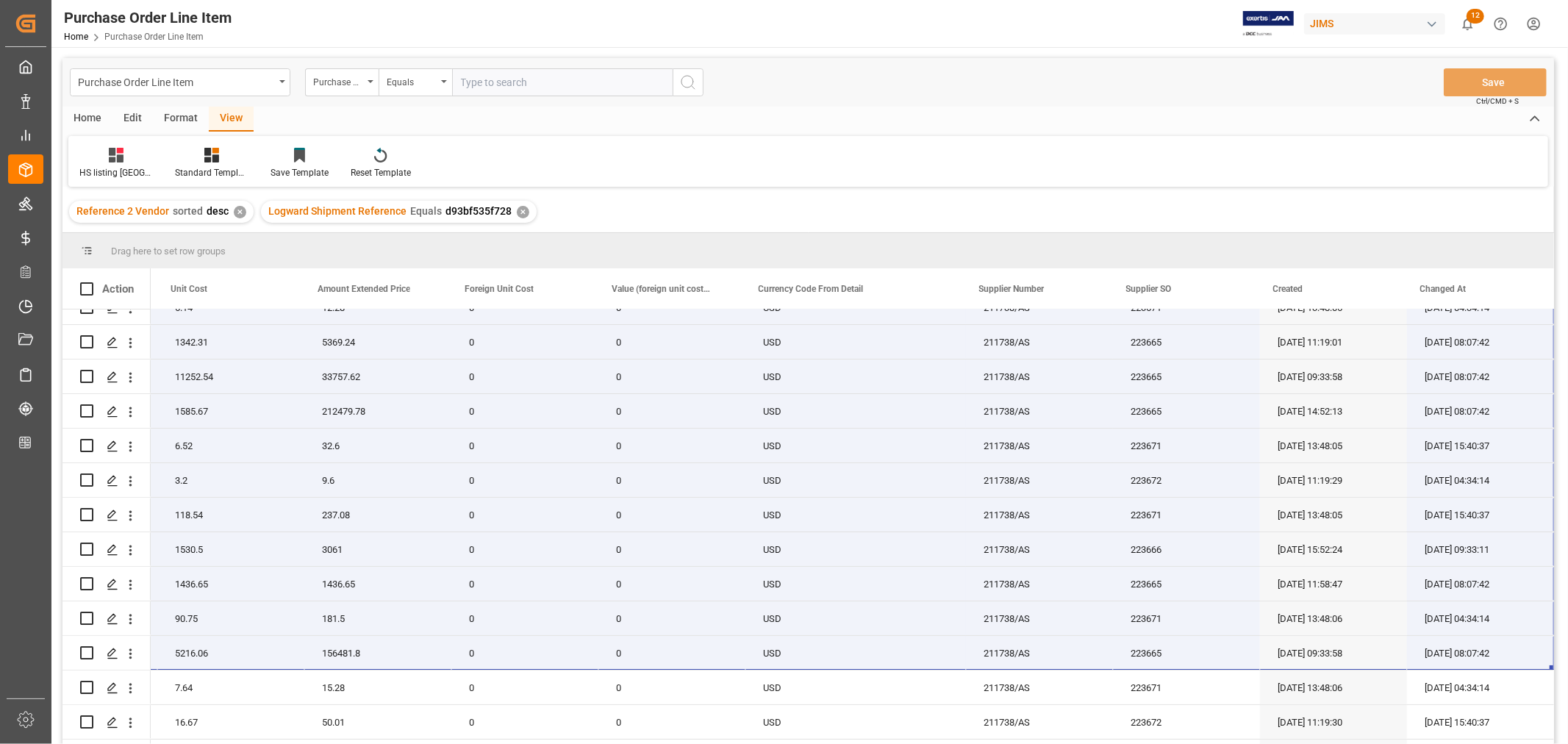
scroll to position [118, 0]
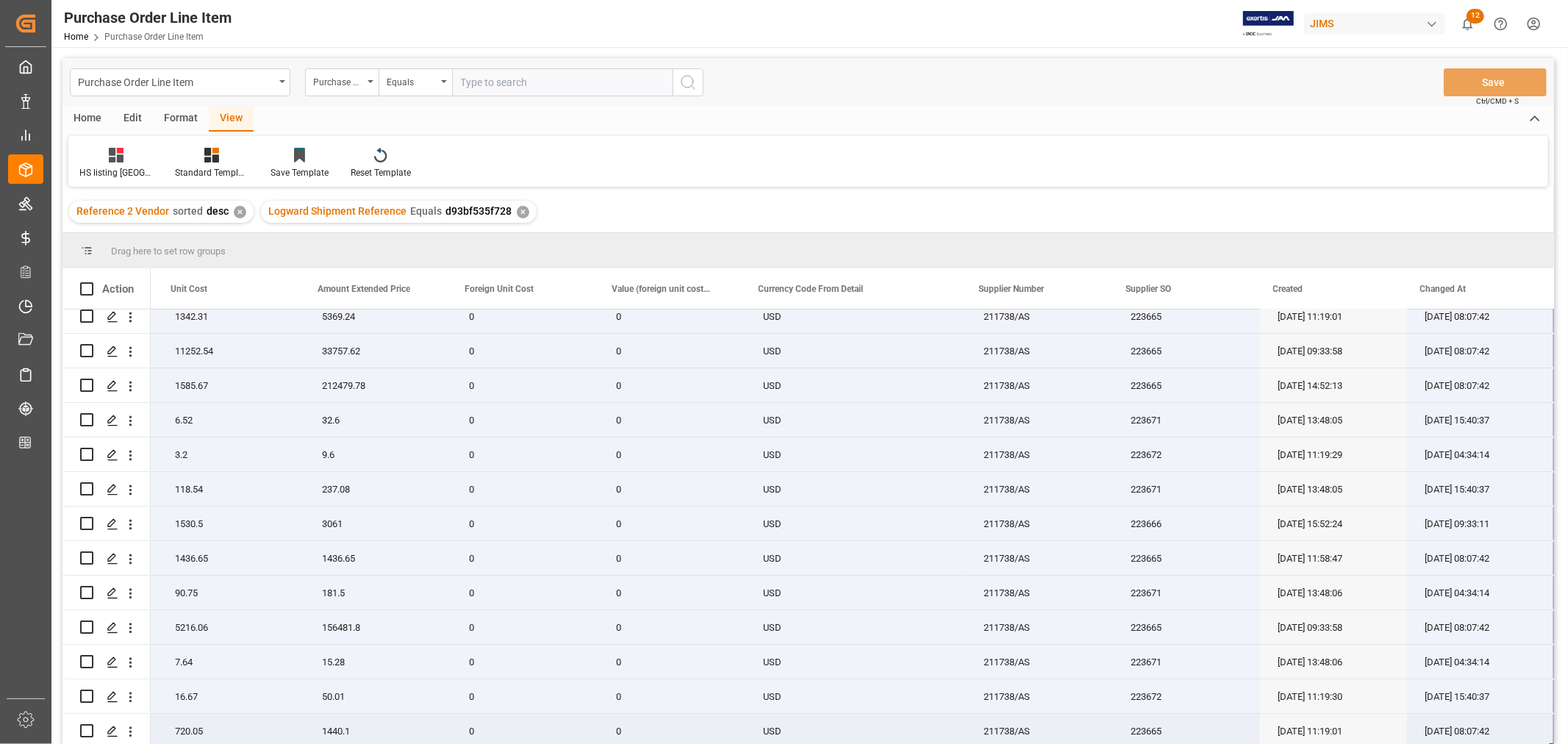
drag, startPoint x: 180, startPoint y: 319, endPoint x: 1542, endPoint y: 734, distance: 1423.8
click at [1542, 734] on div "22-7948-CN SIDE MOULDING W4 RIGHT 5 6.52 32.6 0 0 USD 211738/AS 223671 07-18-20…" at bounding box center [341, 471] width 2427 height 552
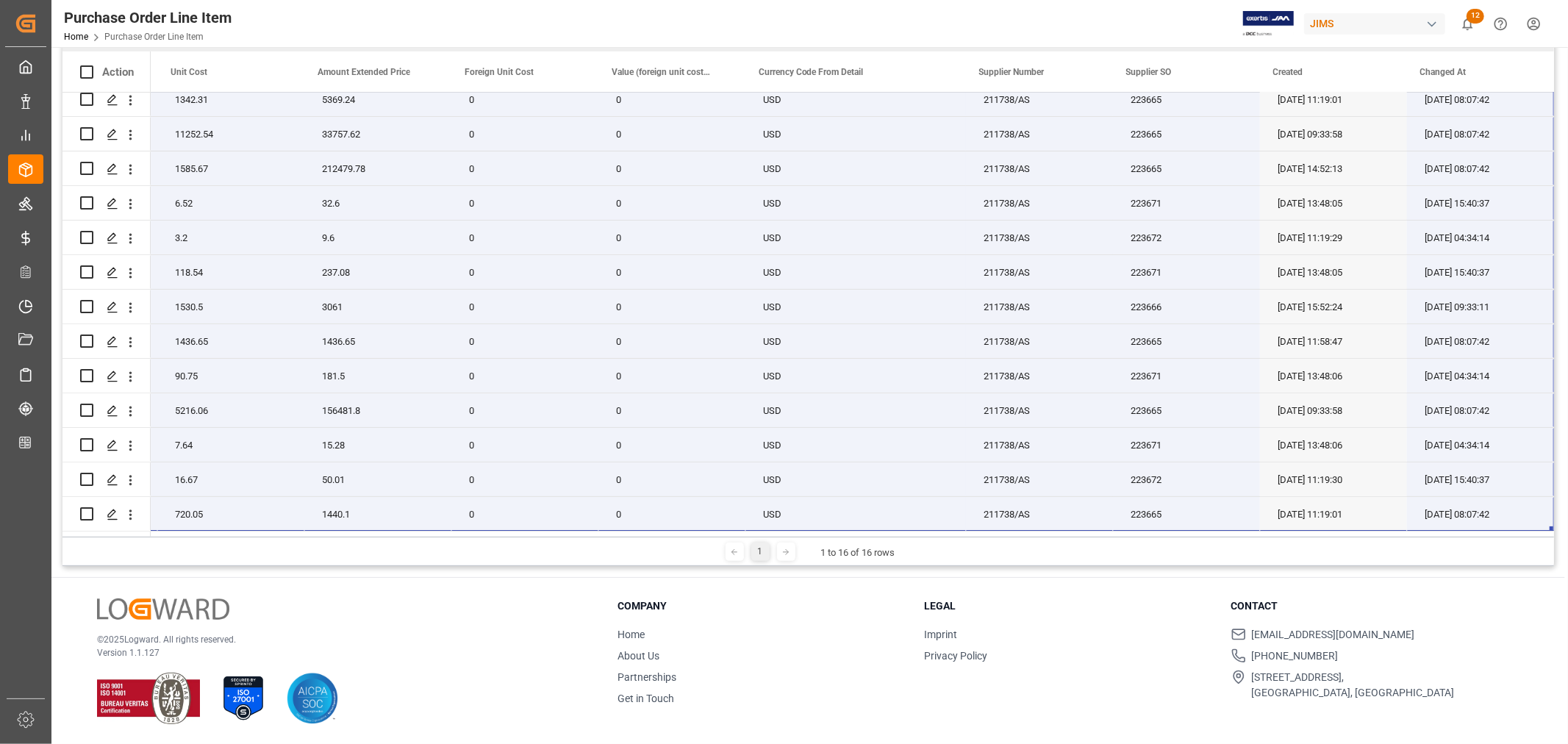
scroll to position [18, 0]
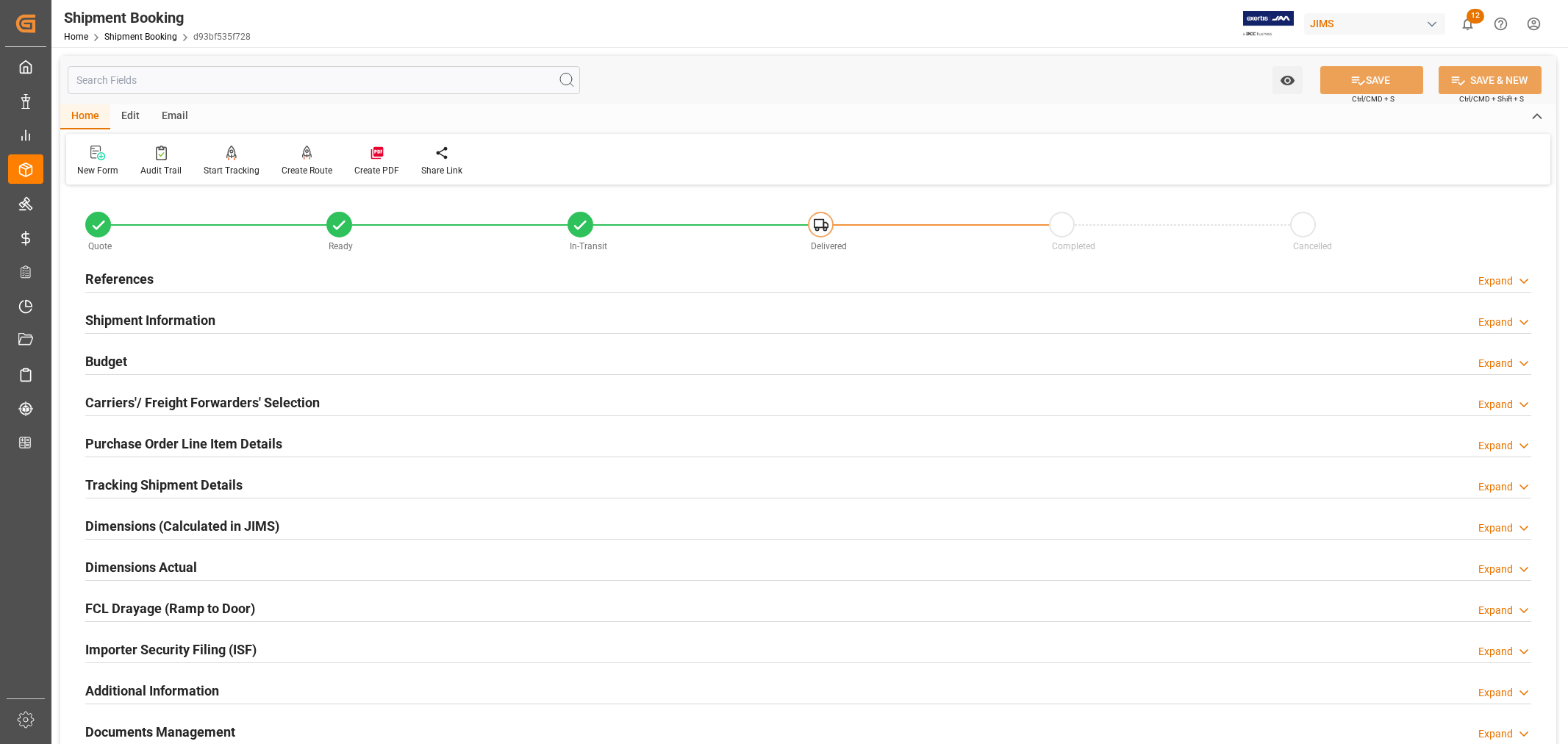
click at [121, 270] on h2 "References" at bounding box center [119, 279] width 68 height 20
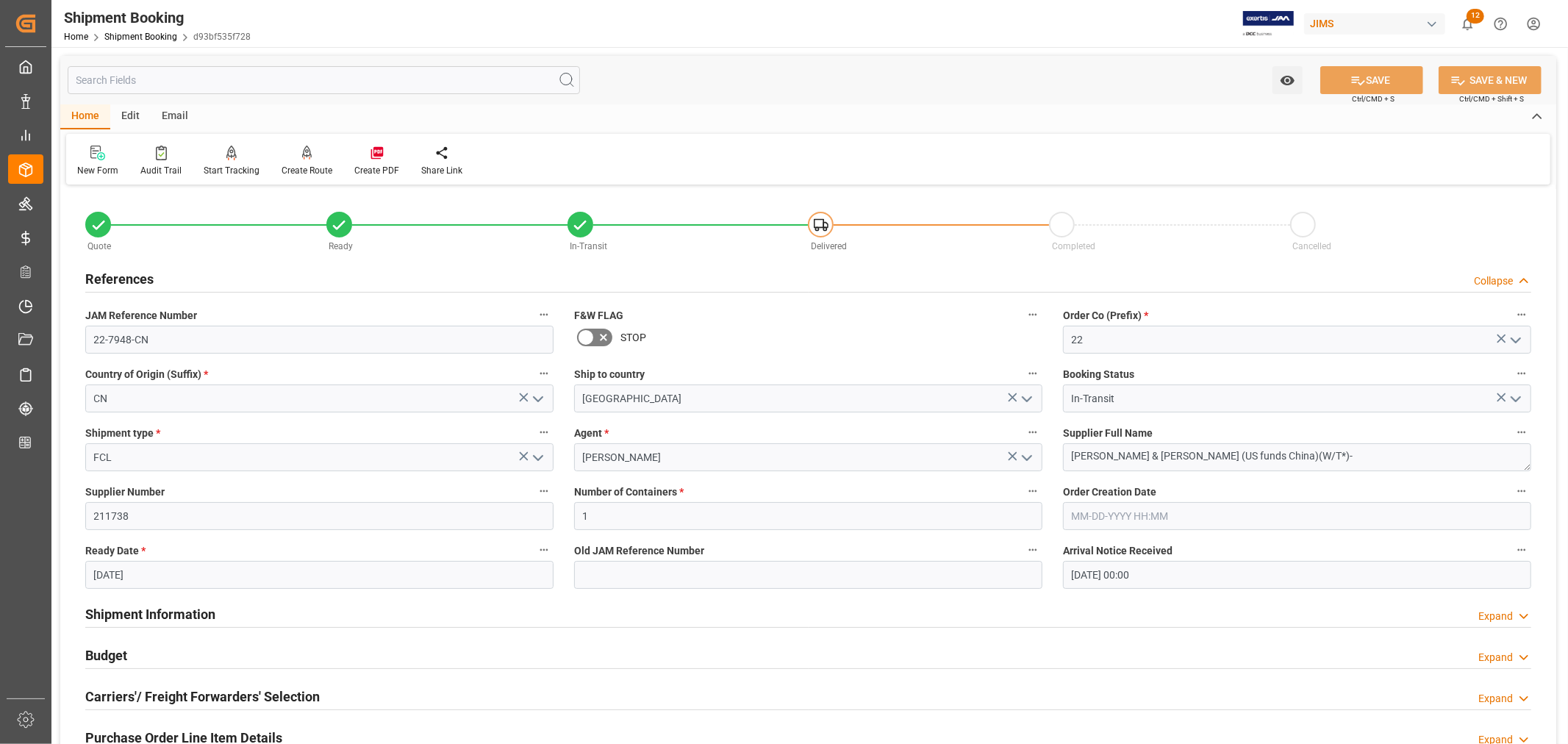
click at [121, 270] on h2 "References" at bounding box center [119, 279] width 68 height 20
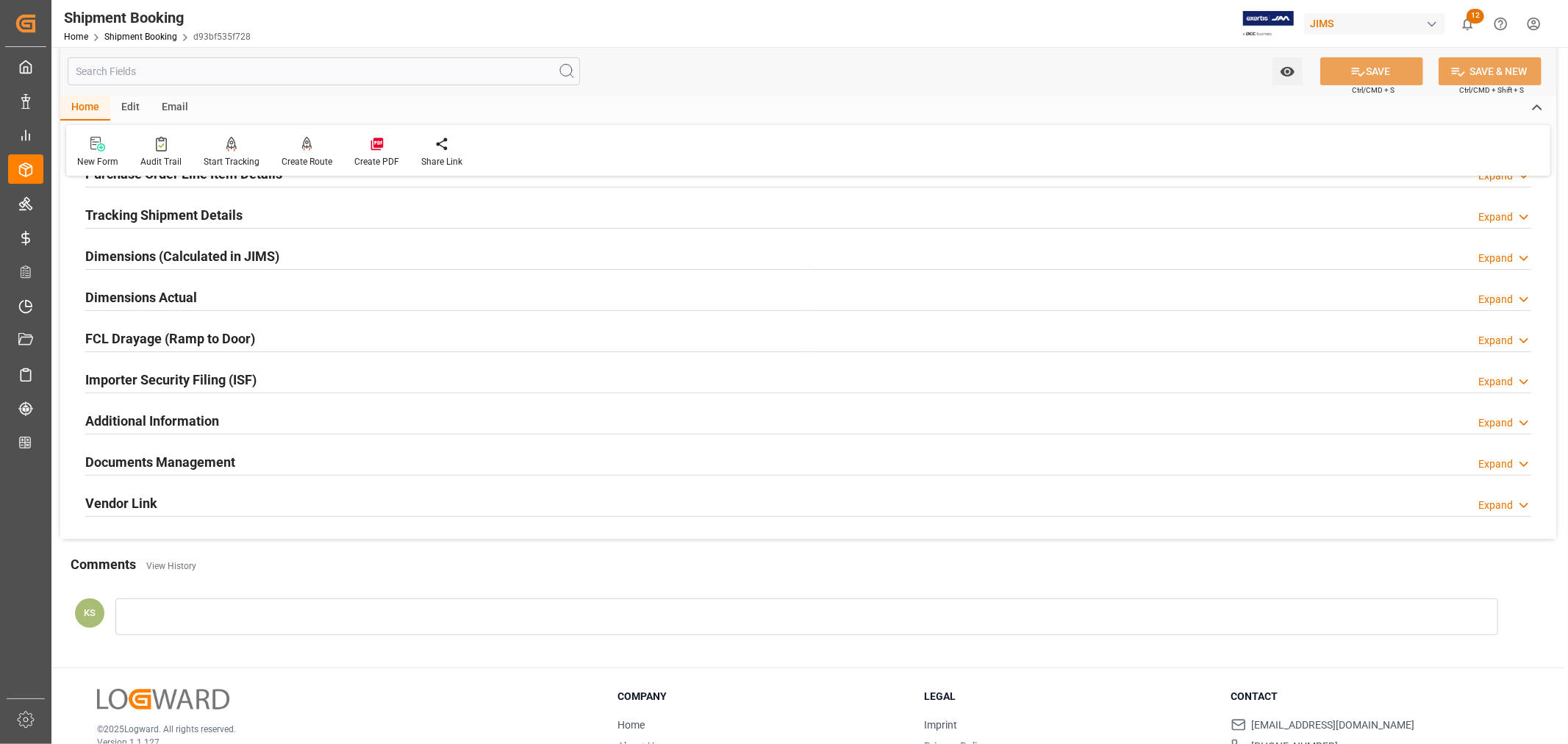
scroll to position [361, 0]
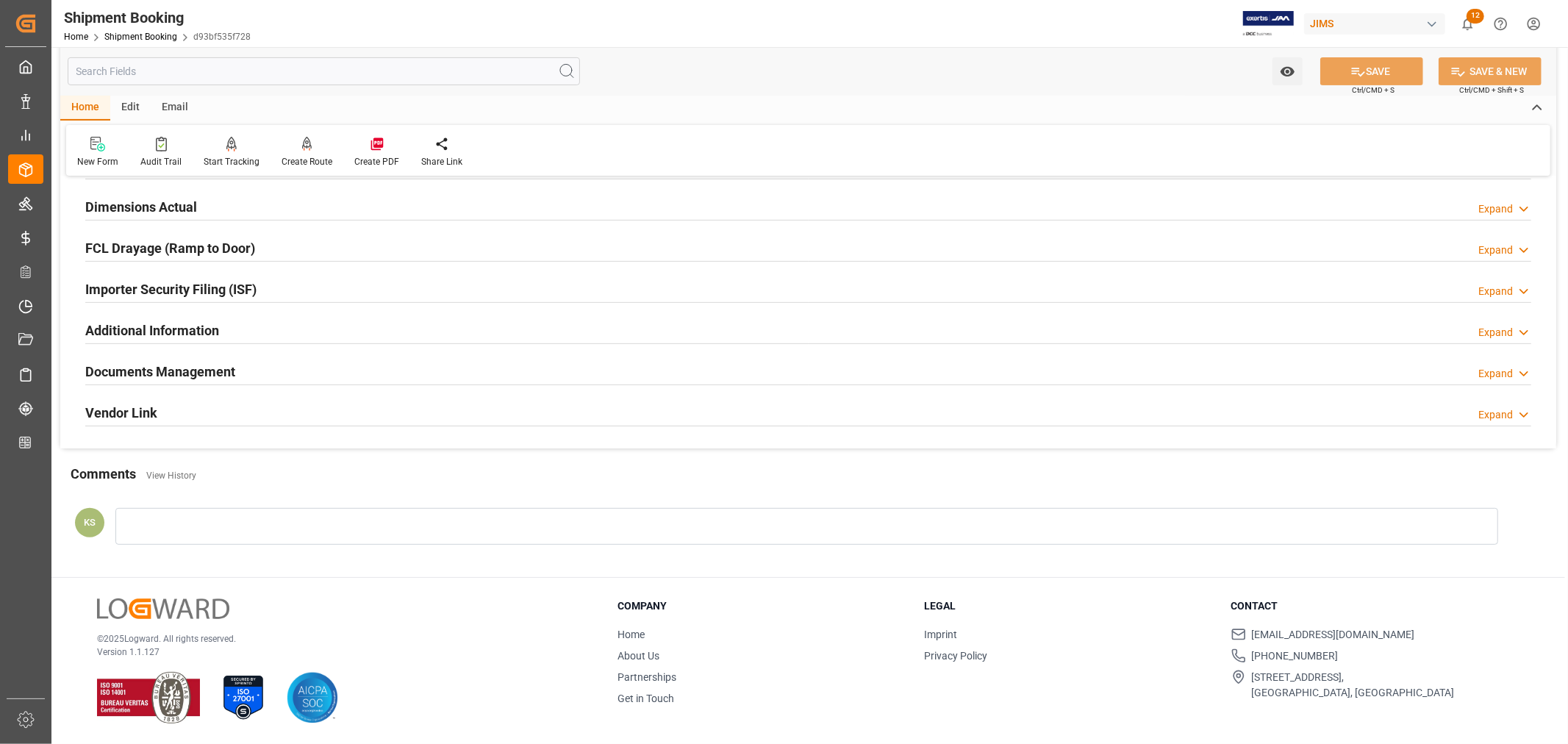
click at [241, 364] on div "Documents Management Expand" at bounding box center [808, 371] width 1446 height 28
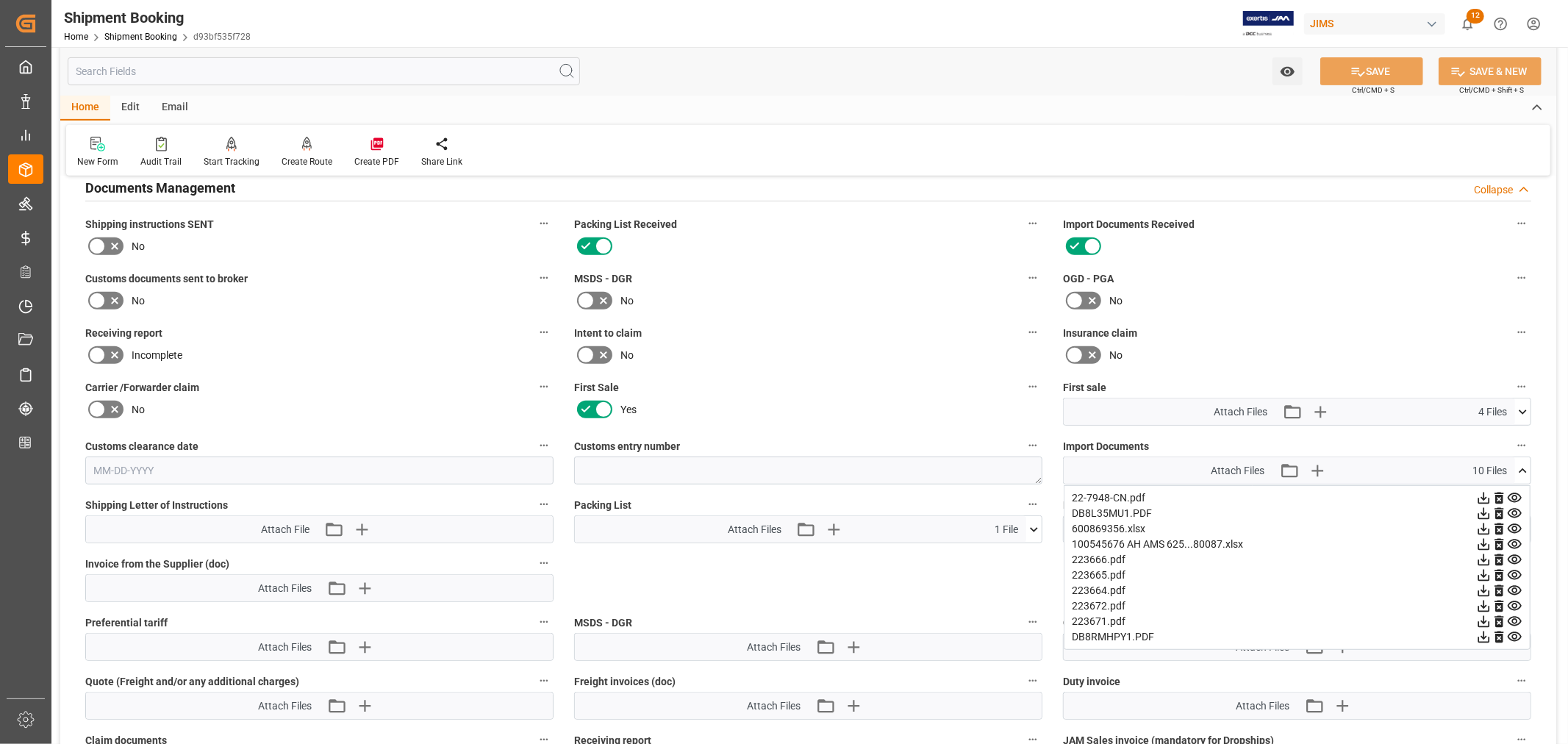
scroll to position [605, 0]
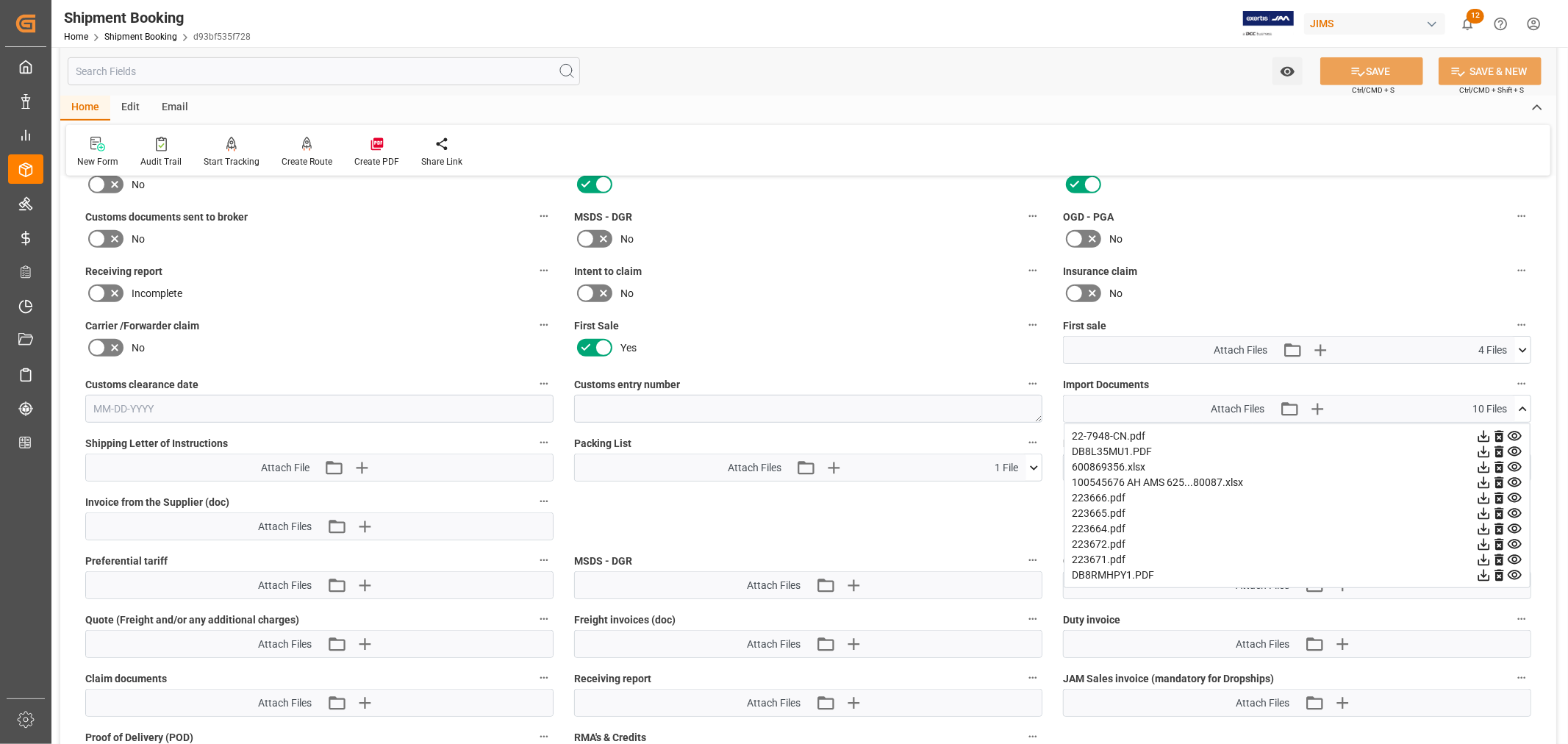
click at [1525, 406] on icon at bounding box center [1523, 409] width 15 height 15
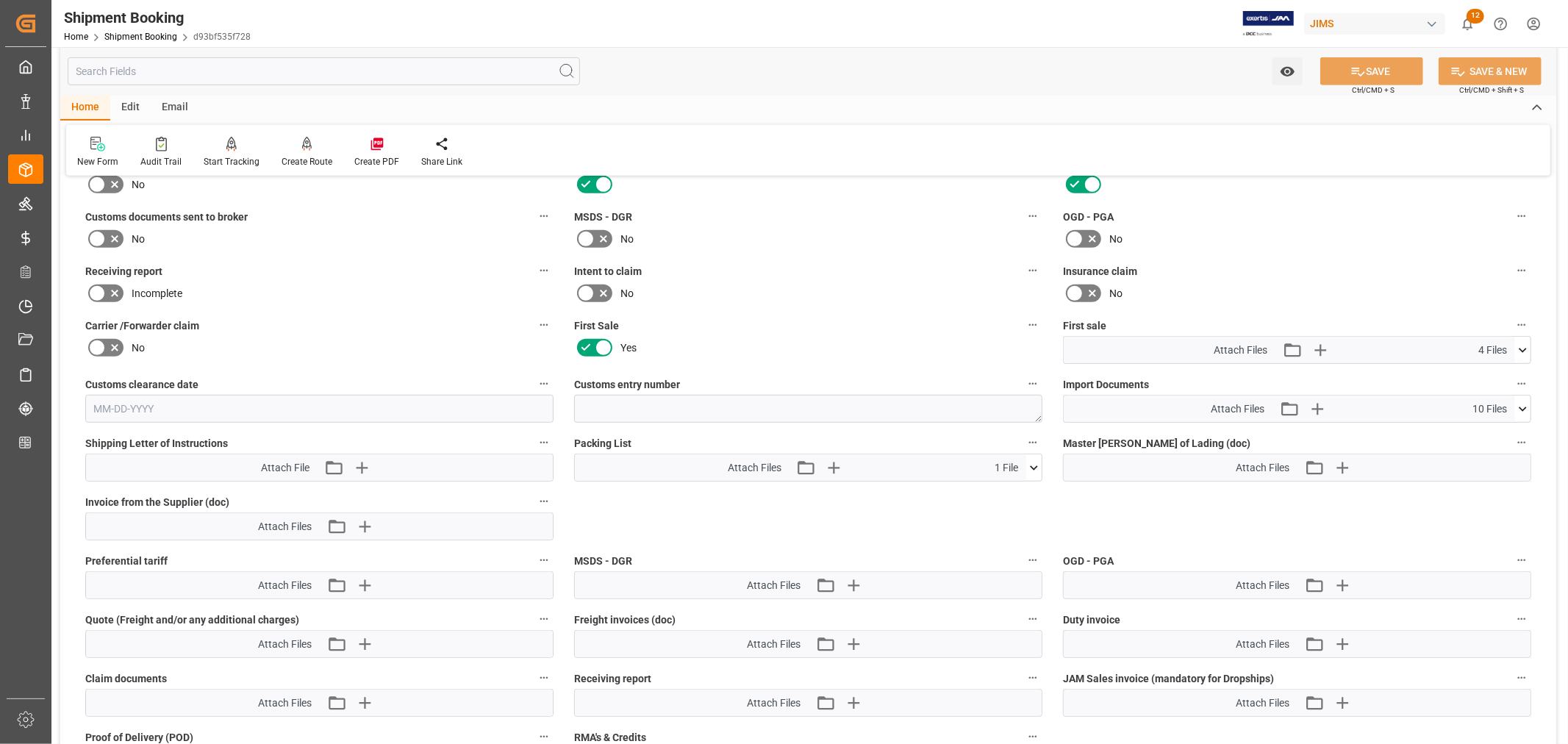
click at [1524, 346] on icon at bounding box center [1523, 350] width 15 height 15
click at [1524, 347] on icon at bounding box center [1523, 349] width 9 height 5
click at [1315, 341] on icon "button" at bounding box center [1320, 349] width 24 height 24
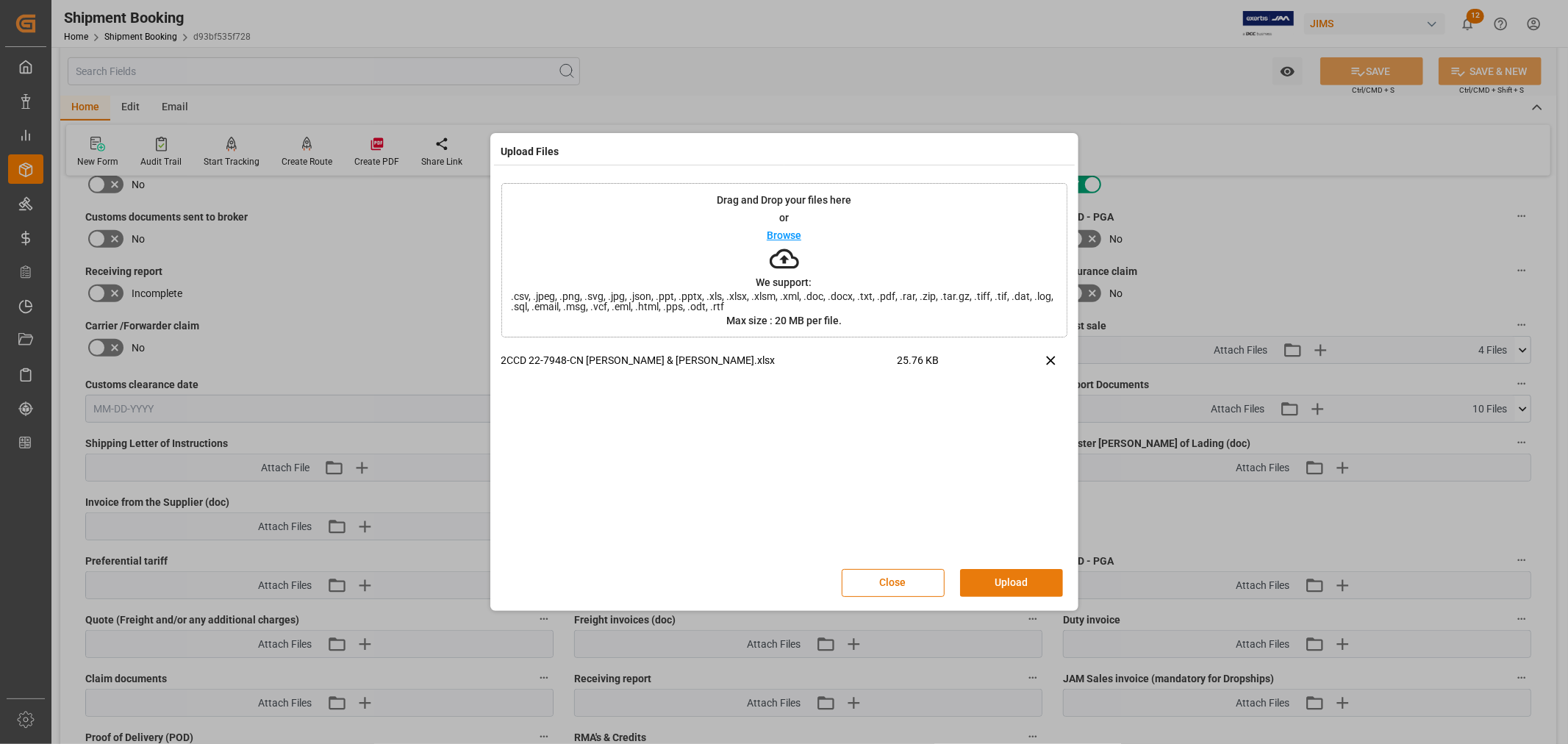
click at [1010, 583] on button "Upload" at bounding box center [1012, 583] width 103 height 28
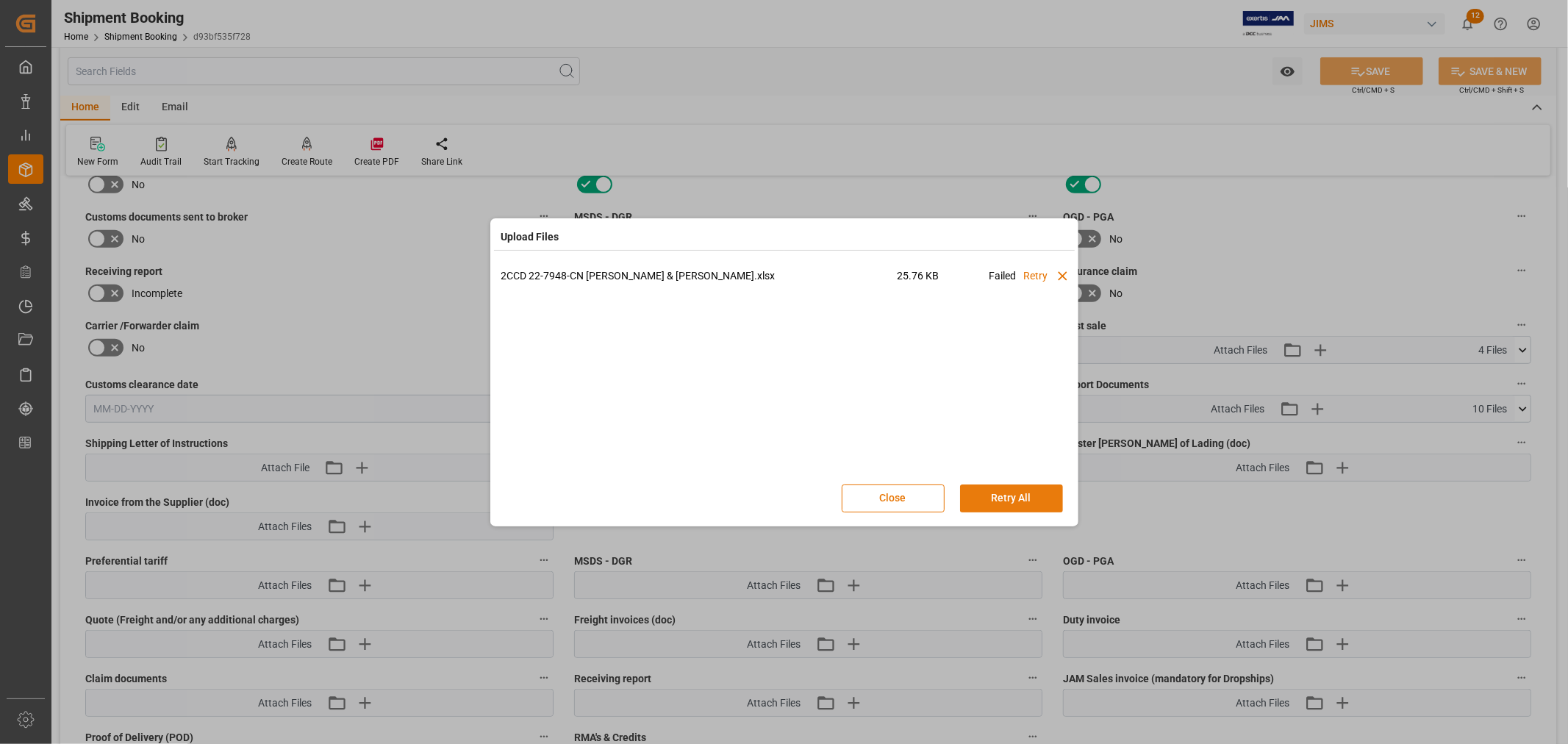
click at [1007, 495] on button "Retry All" at bounding box center [1012, 499] width 103 height 28
click at [991, 495] on button "Stop" at bounding box center [1012, 499] width 103 height 28
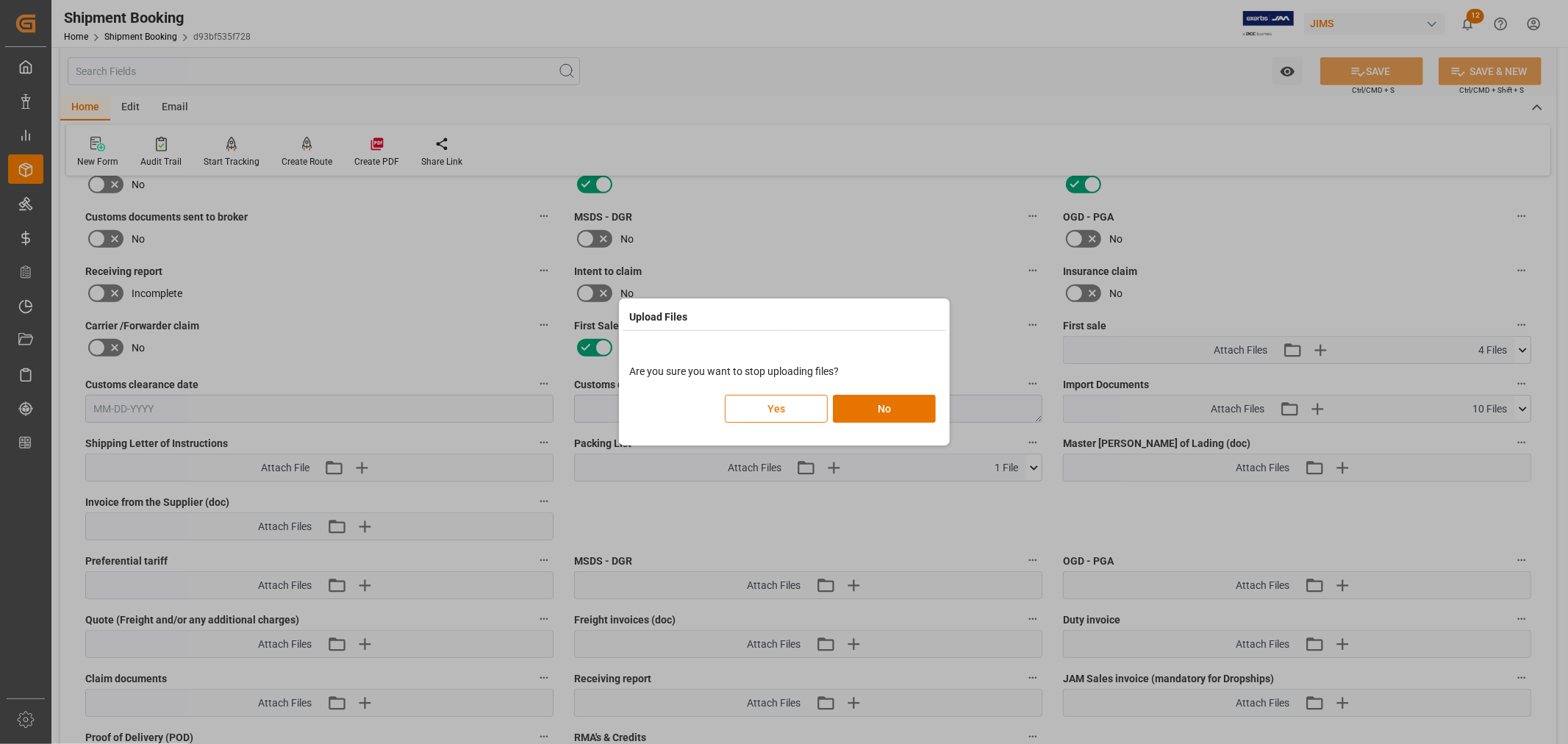
click at [788, 408] on button "Yes" at bounding box center [776, 409] width 103 height 28
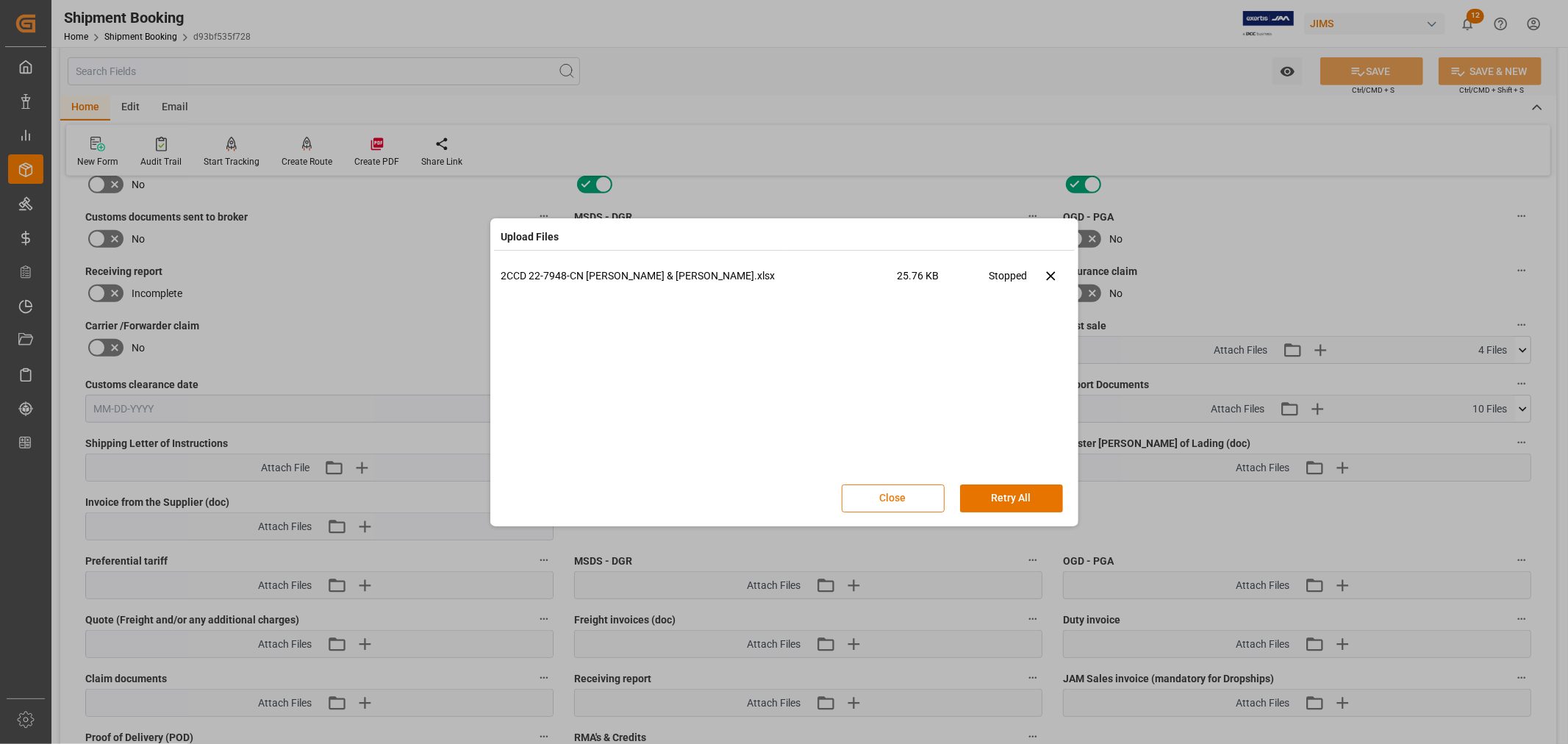
click at [895, 498] on button "Close" at bounding box center [893, 499] width 103 height 28
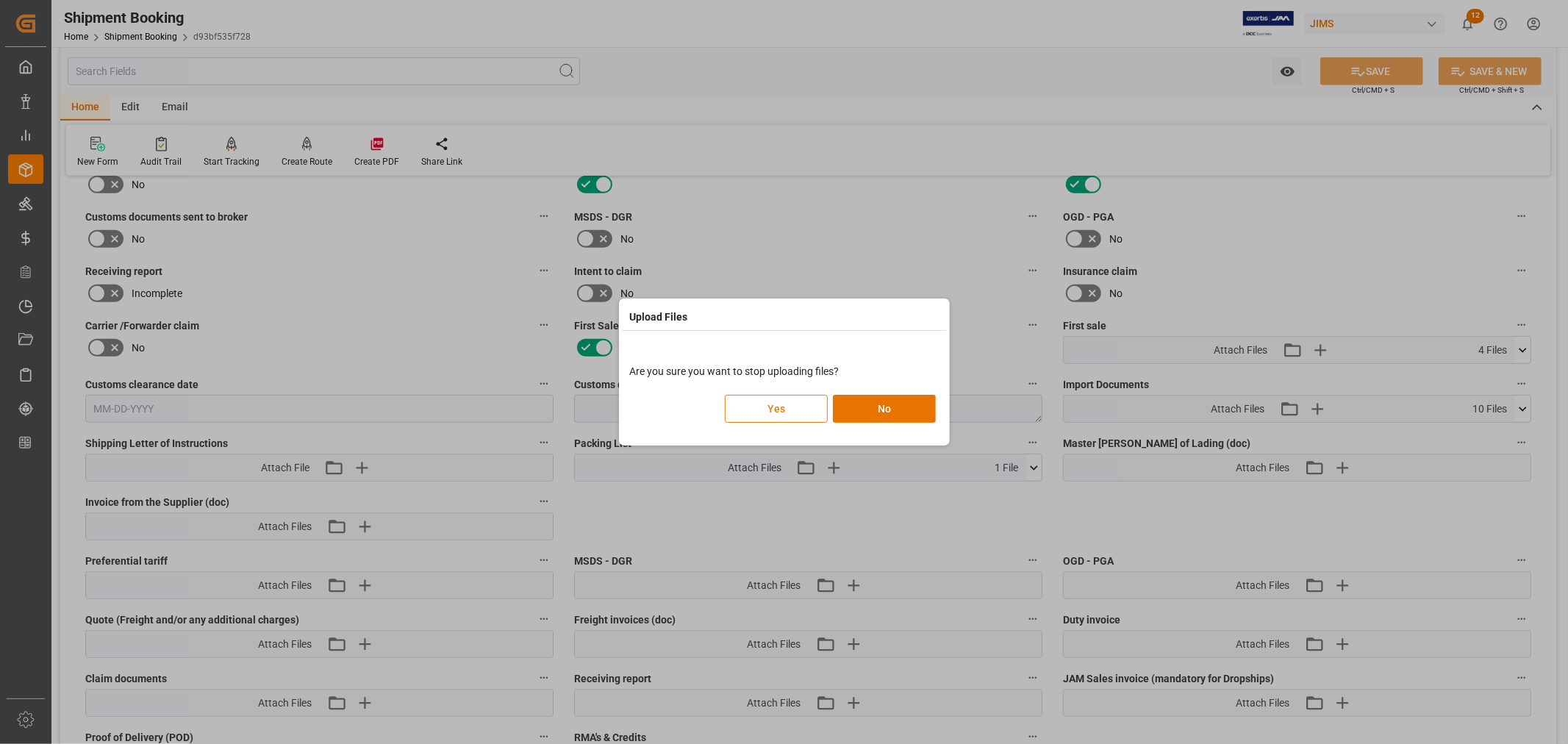
click at [793, 400] on button "Yes" at bounding box center [776, 409] width 103 height 28
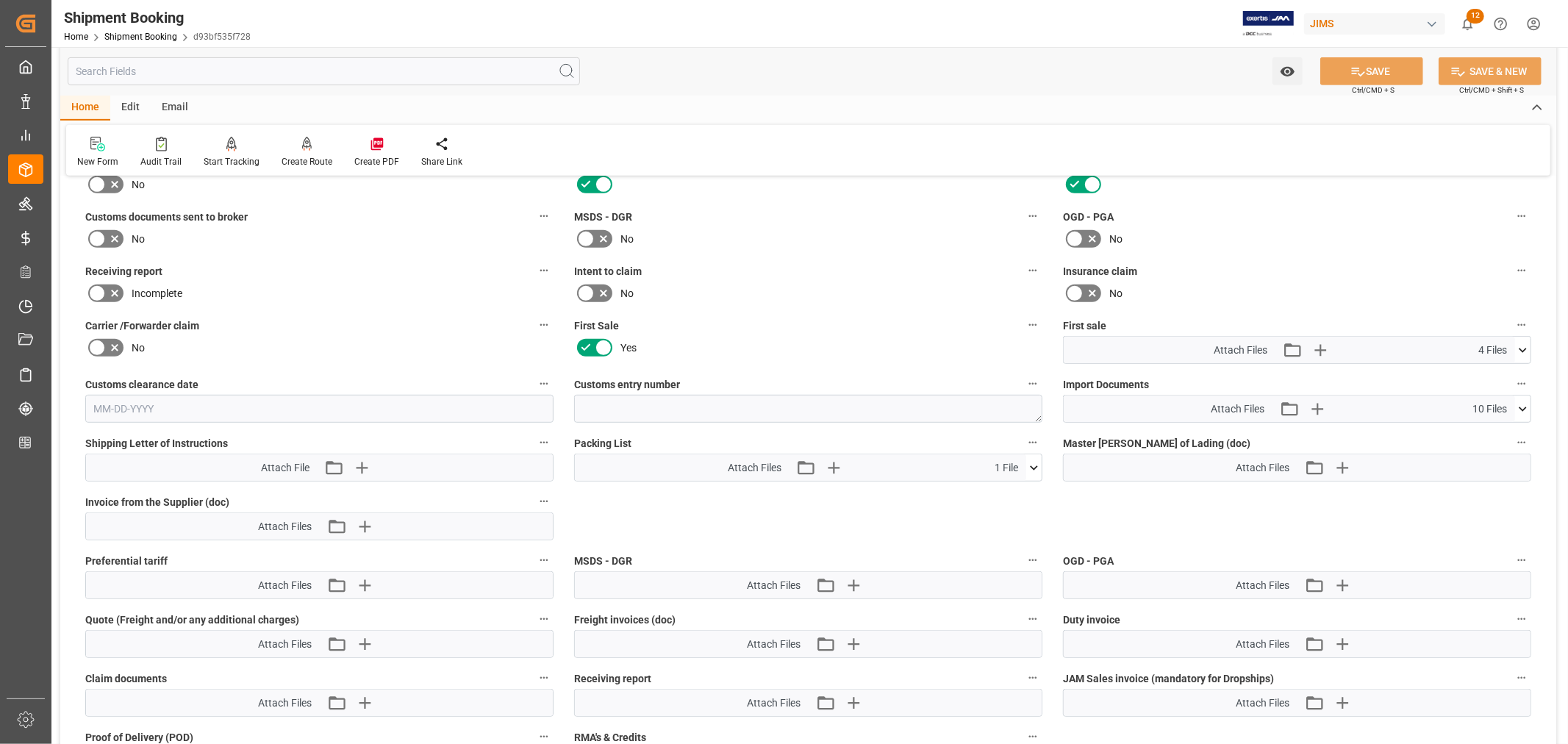
click at [1523, 346] on icon at bounding box center [1523, 350] width 15 height 15
click at [1523, 347] on icon at bounding box center [1523, 349] width 9 height 5
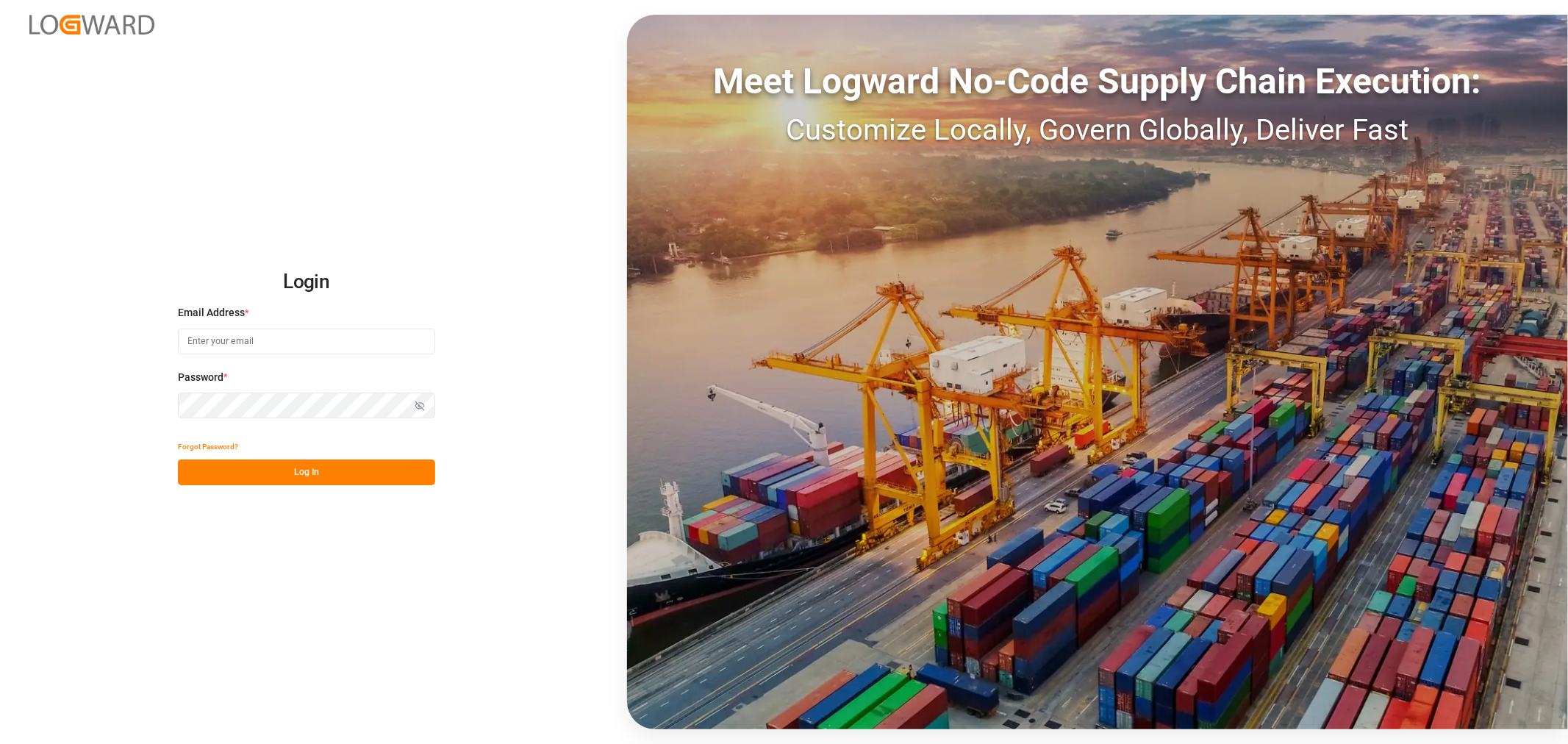
type input "[PERSON_NAME][EMAIL_ADDRESS][PERSON_NAME][DOMAIN_NAME]"
click at [303, 469] on button "Log In" at bounding box center [306, 472] width 257 height 25
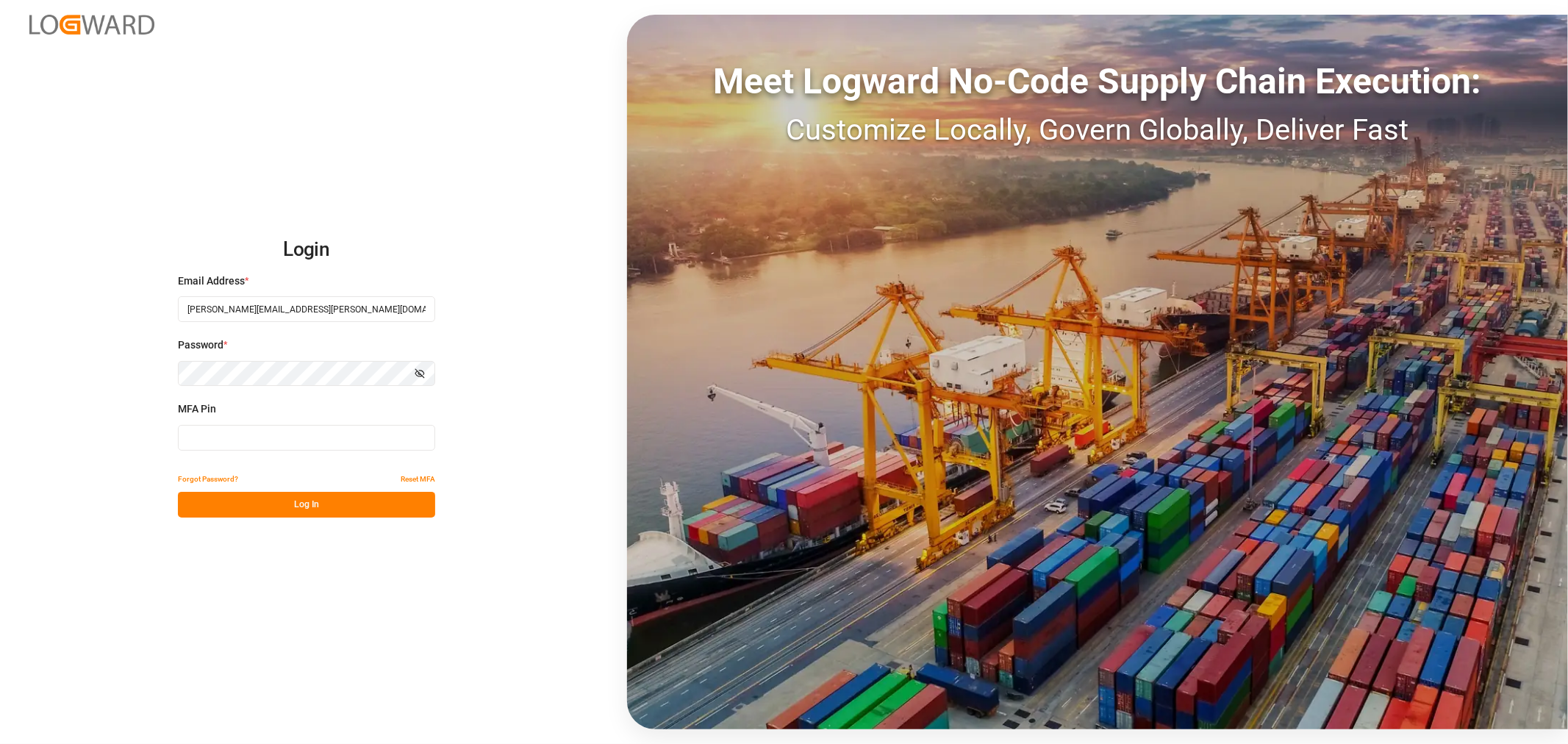
click at [303, 433] on input at bounding box center [306, 437] width 257 height 25
type input "041188"
click at [295, 504] on button "Log In" at bounding box center [306, 504] width 257 height 25
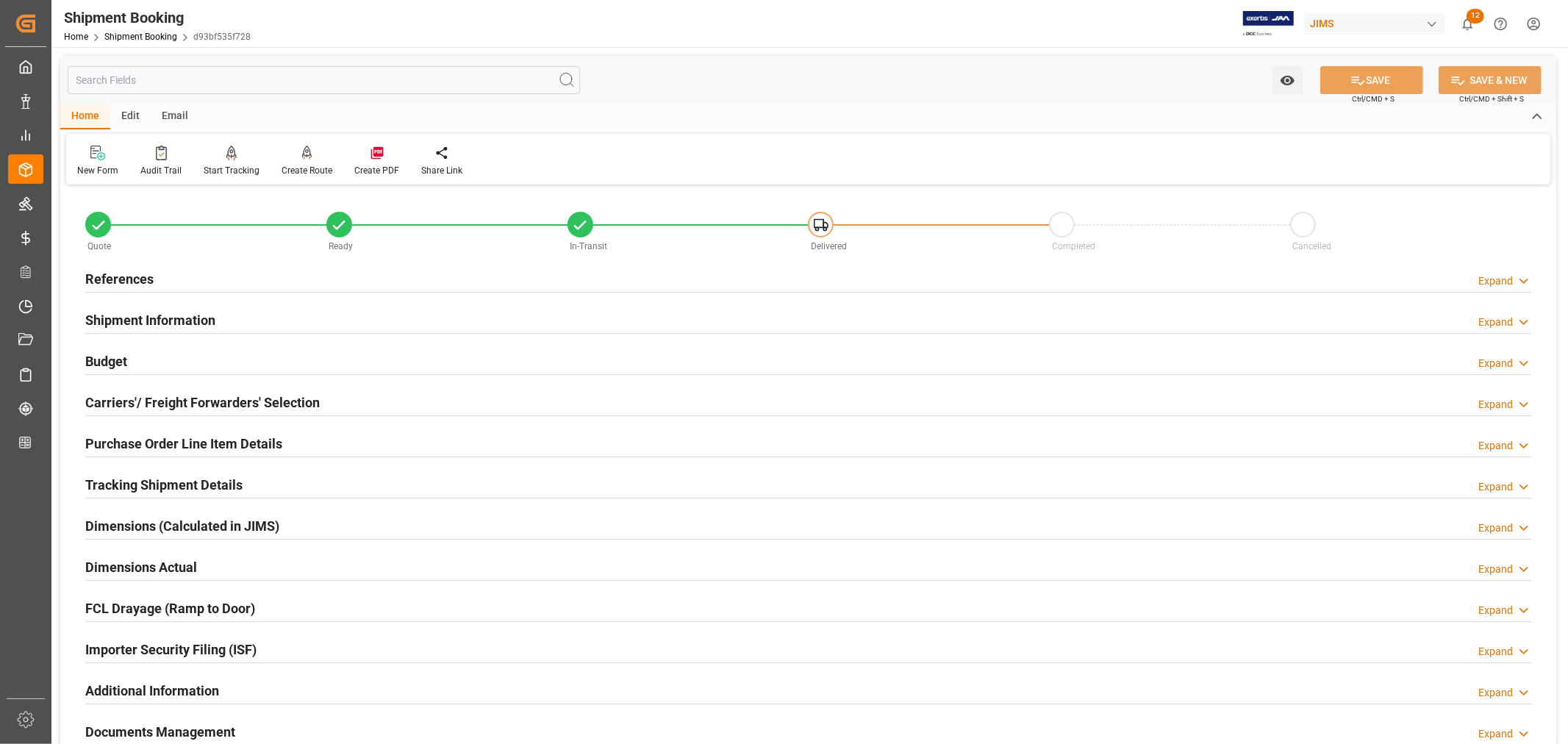
click at [140, 278] on h2 "References" at bounding box center [119, 279] width 68 height 20
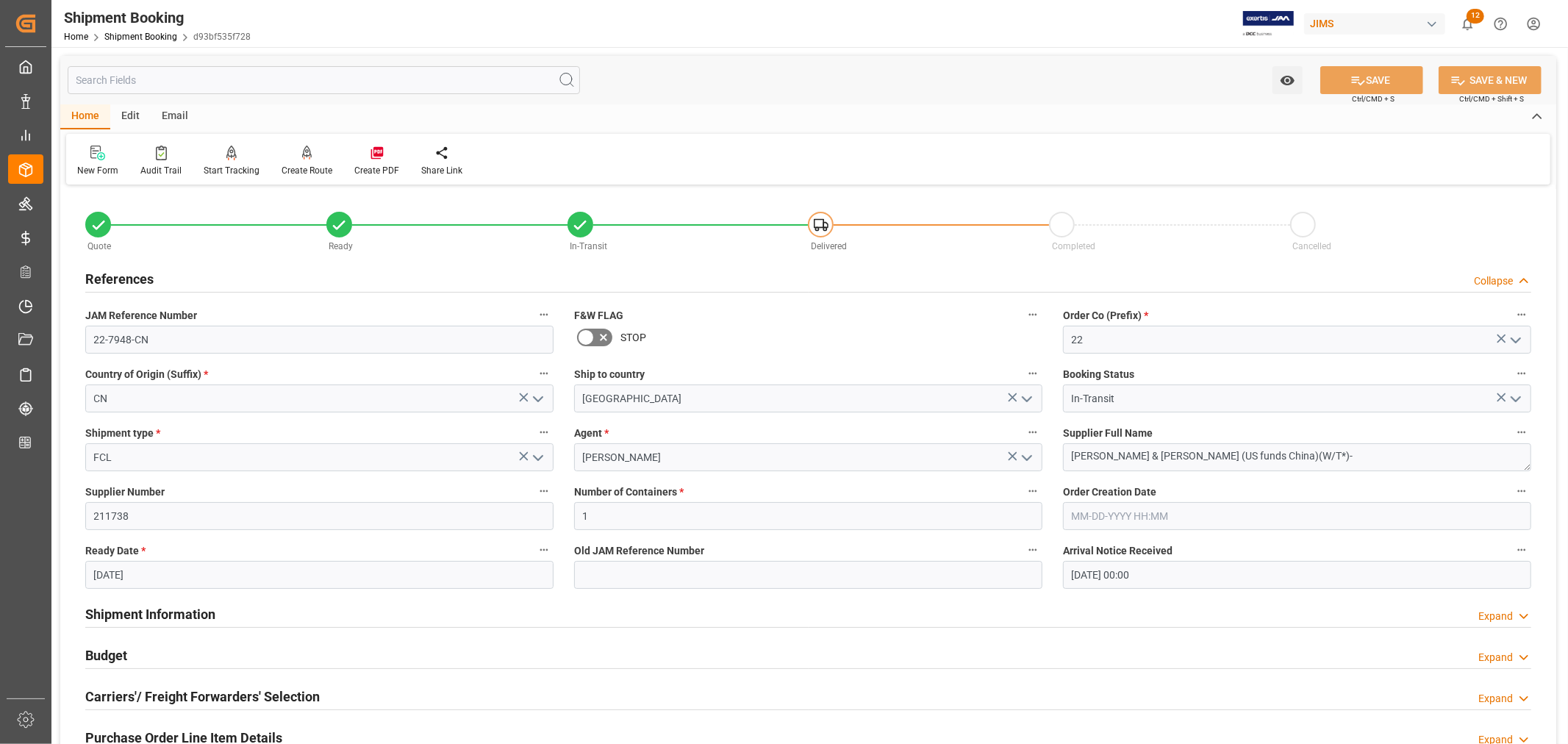
click at [140, 278] on h2 "References" at bounding box center [119, 279] width 68 height 20
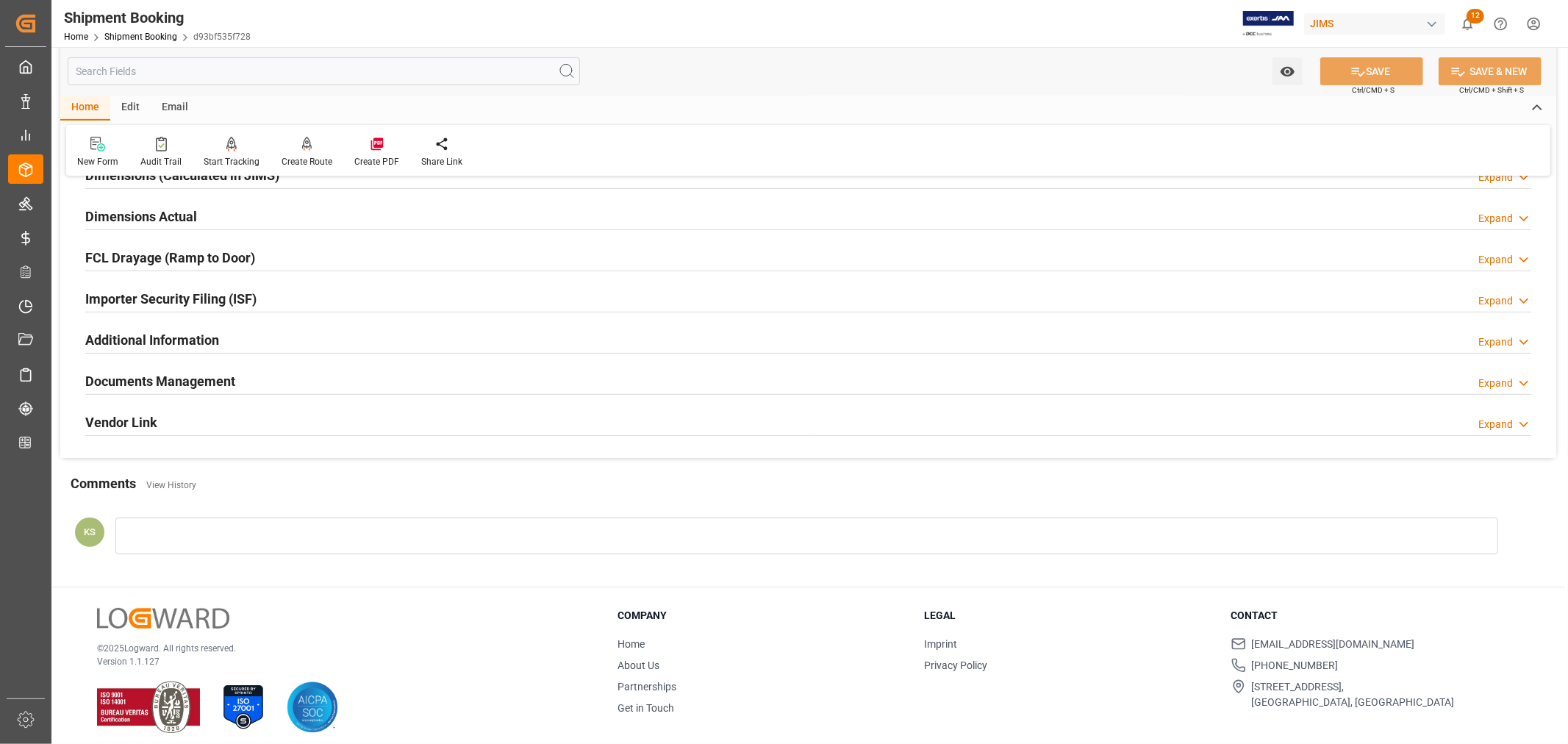
scroll to position [361, 0]
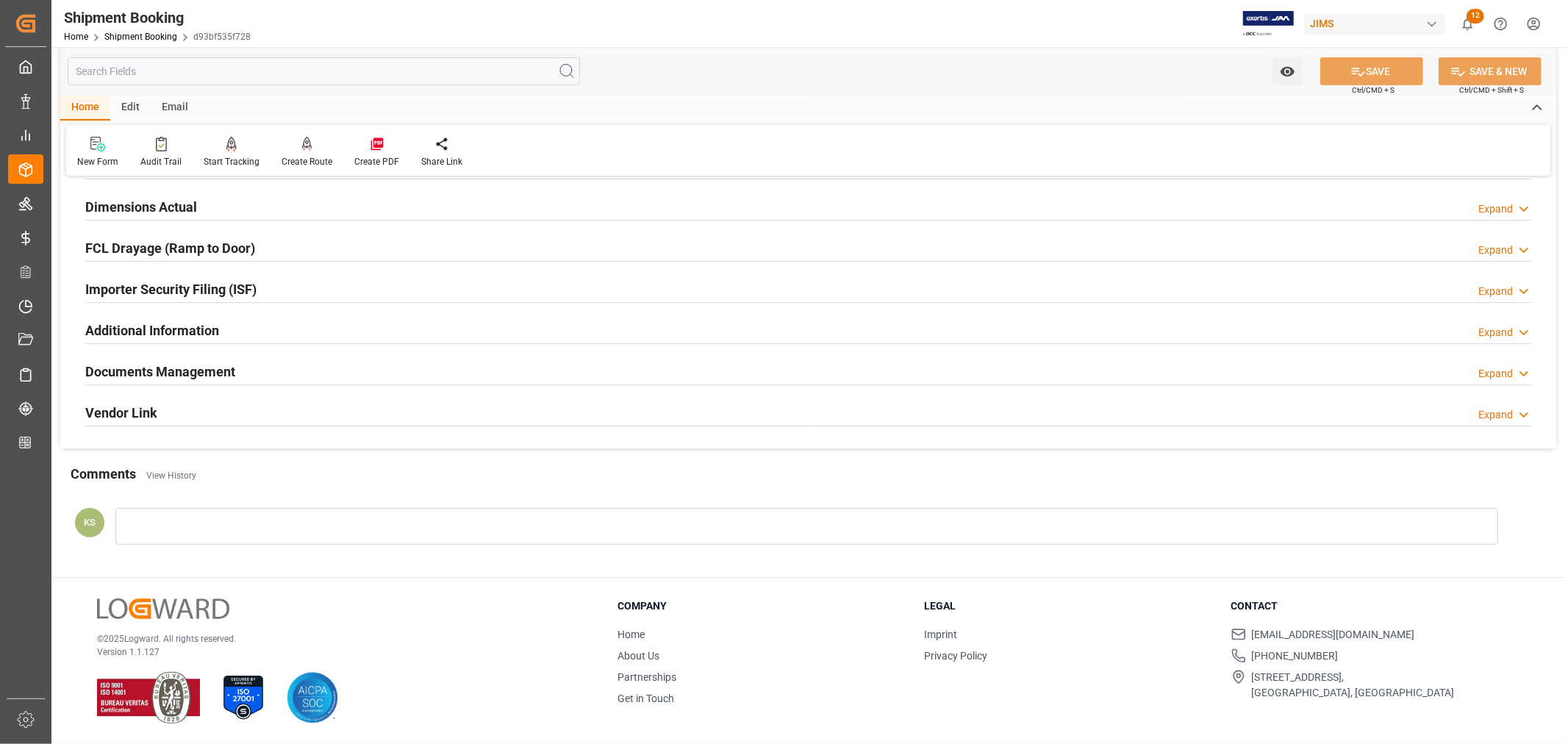
click at [200, 358] on div "Documents Management" at bounding box center [160, 371] width 150 height 28
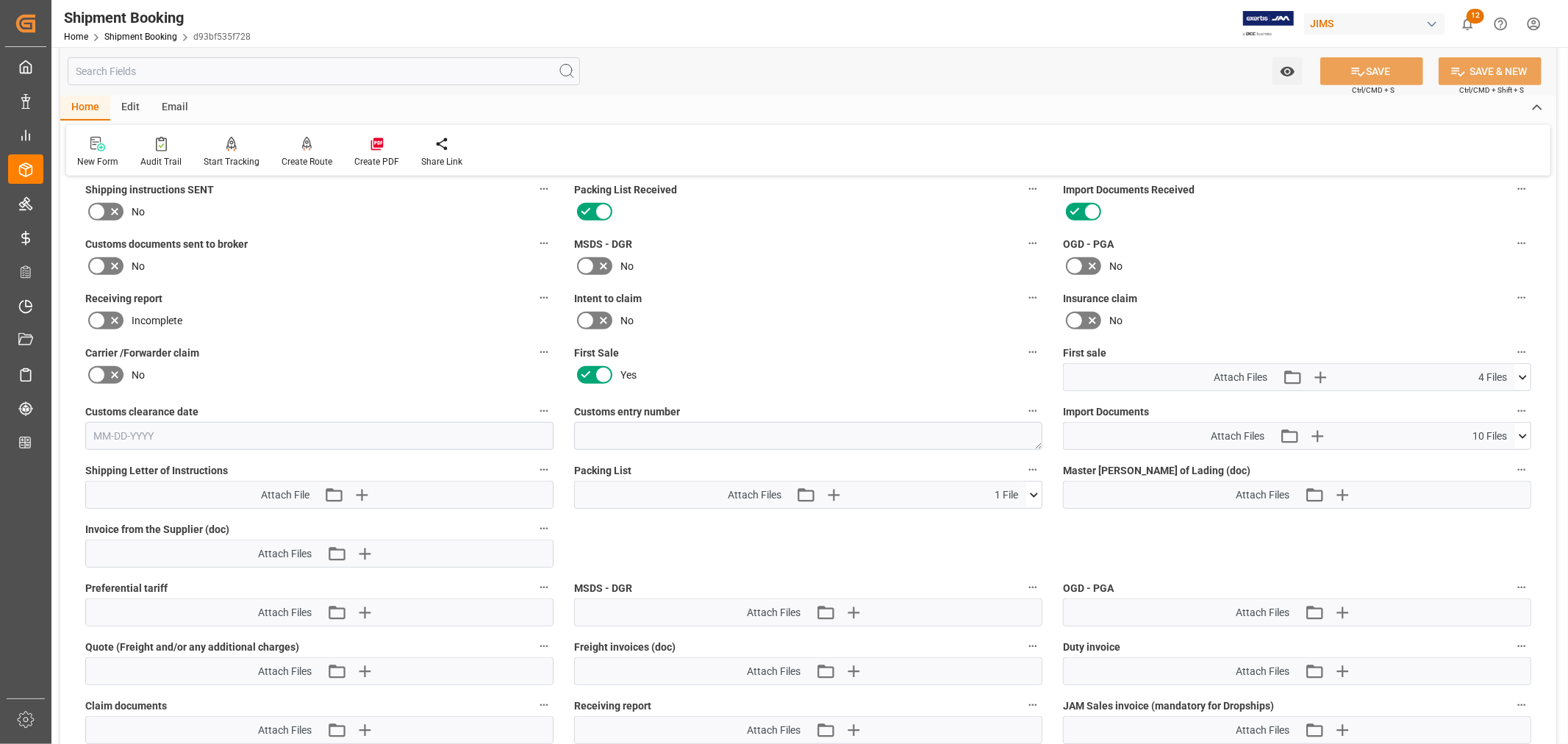
scroll to position [605, 0]
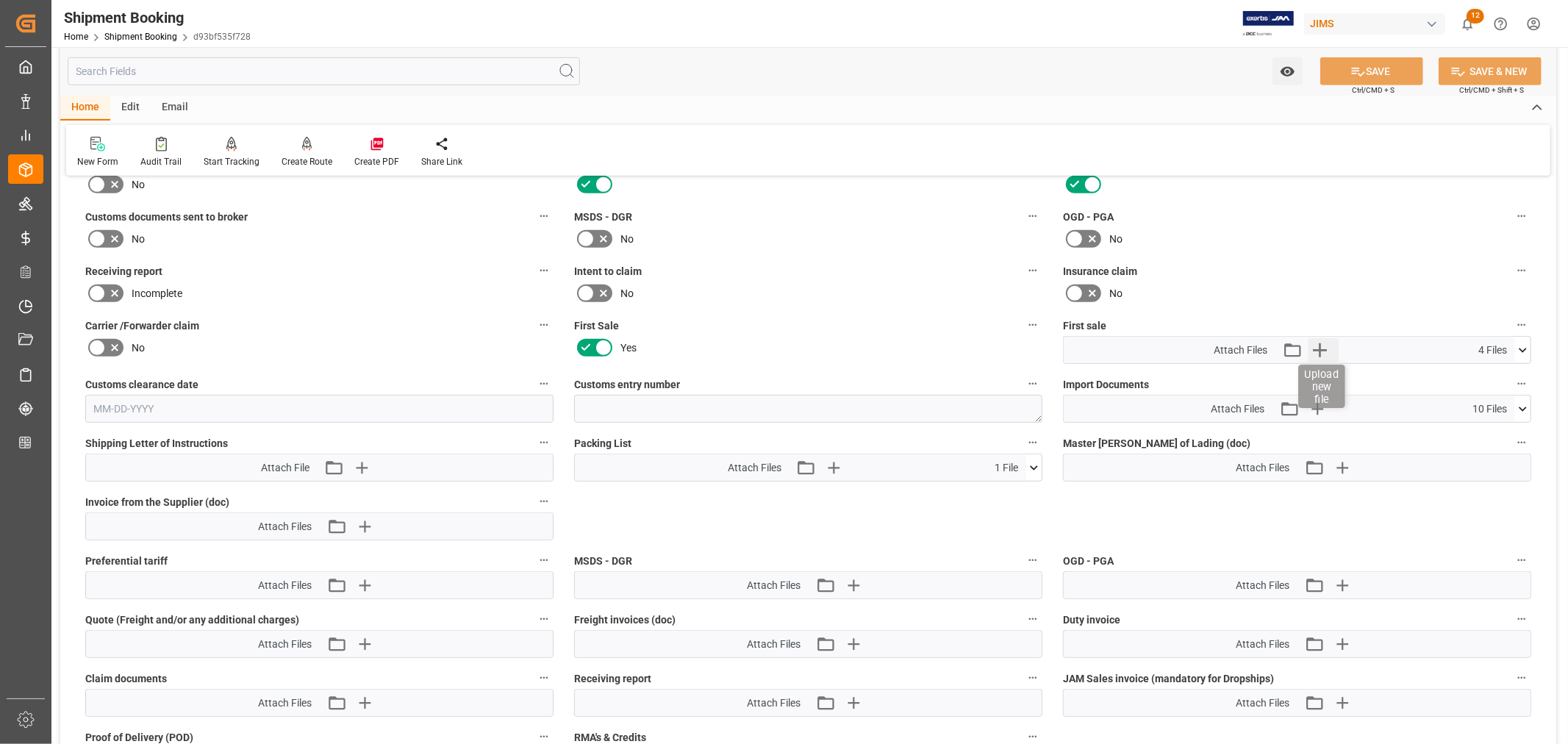
click at [1319, 347] on icon "button" at bounding box center [1320, 349] width 24 height 24
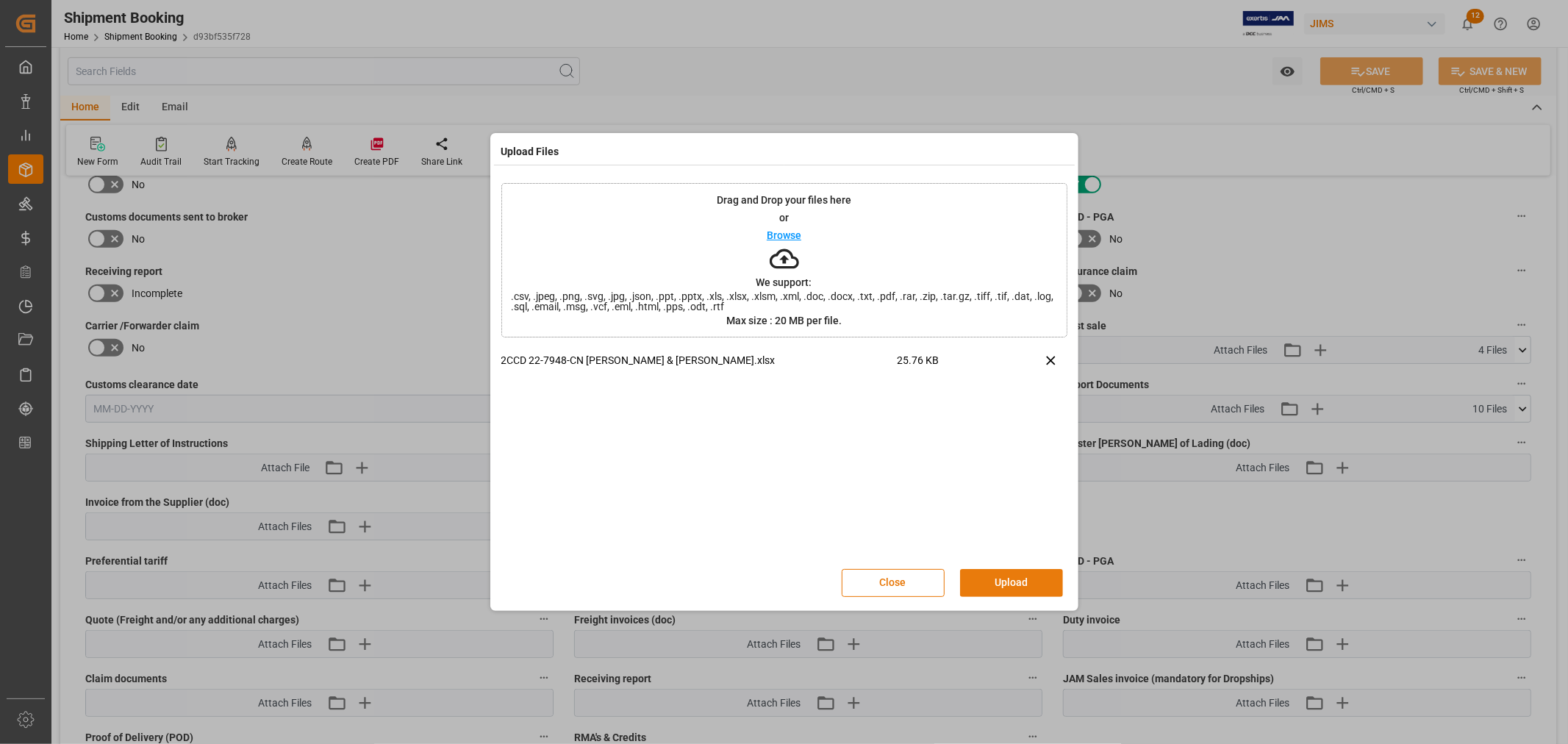
click at [987, 581] on button "Upload" at bounding box center [1012, 583] width 103 height 28
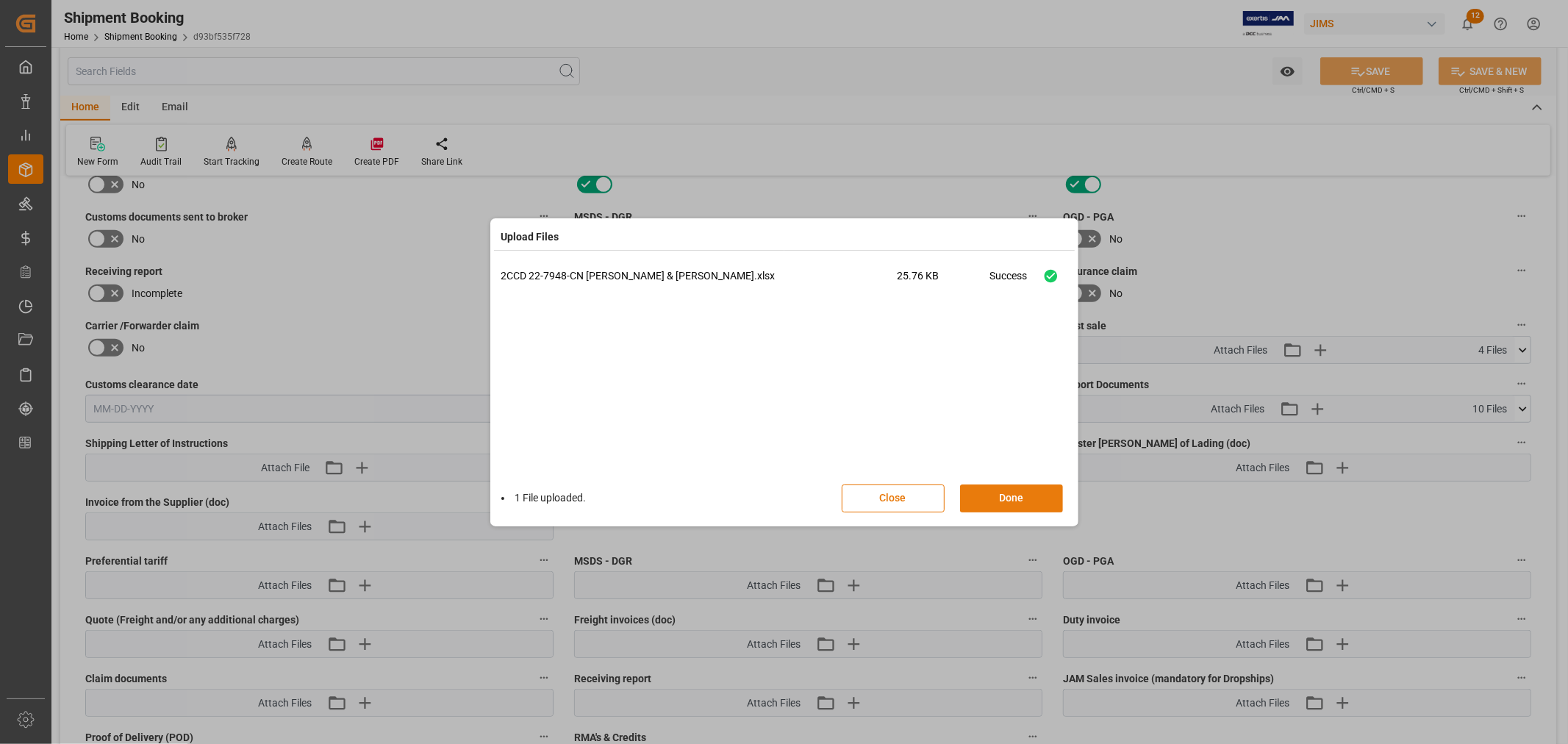
click at [994, 496] on button "Done" at bounding box center [1012, 499] width 103 height 28
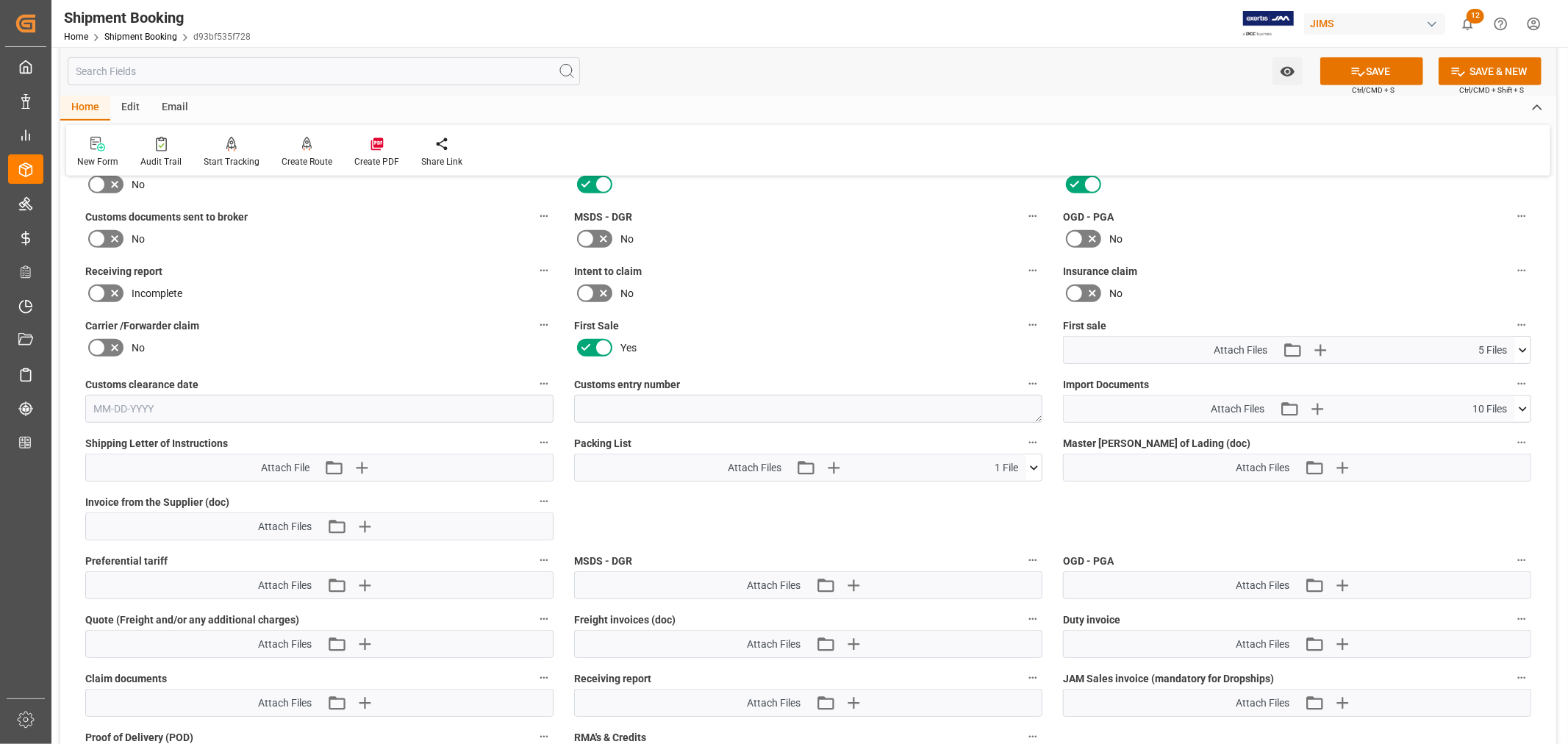
click at [100, 232] on icon at bounding box center [96, 239] width 18 height 18
click at [0, 0] on input "checkbox" at bounding box center [0, 0] width 0 height 0
click at [1369, 71] on button "SAVE" at bounding box center [1372, 72] width 103 height 28
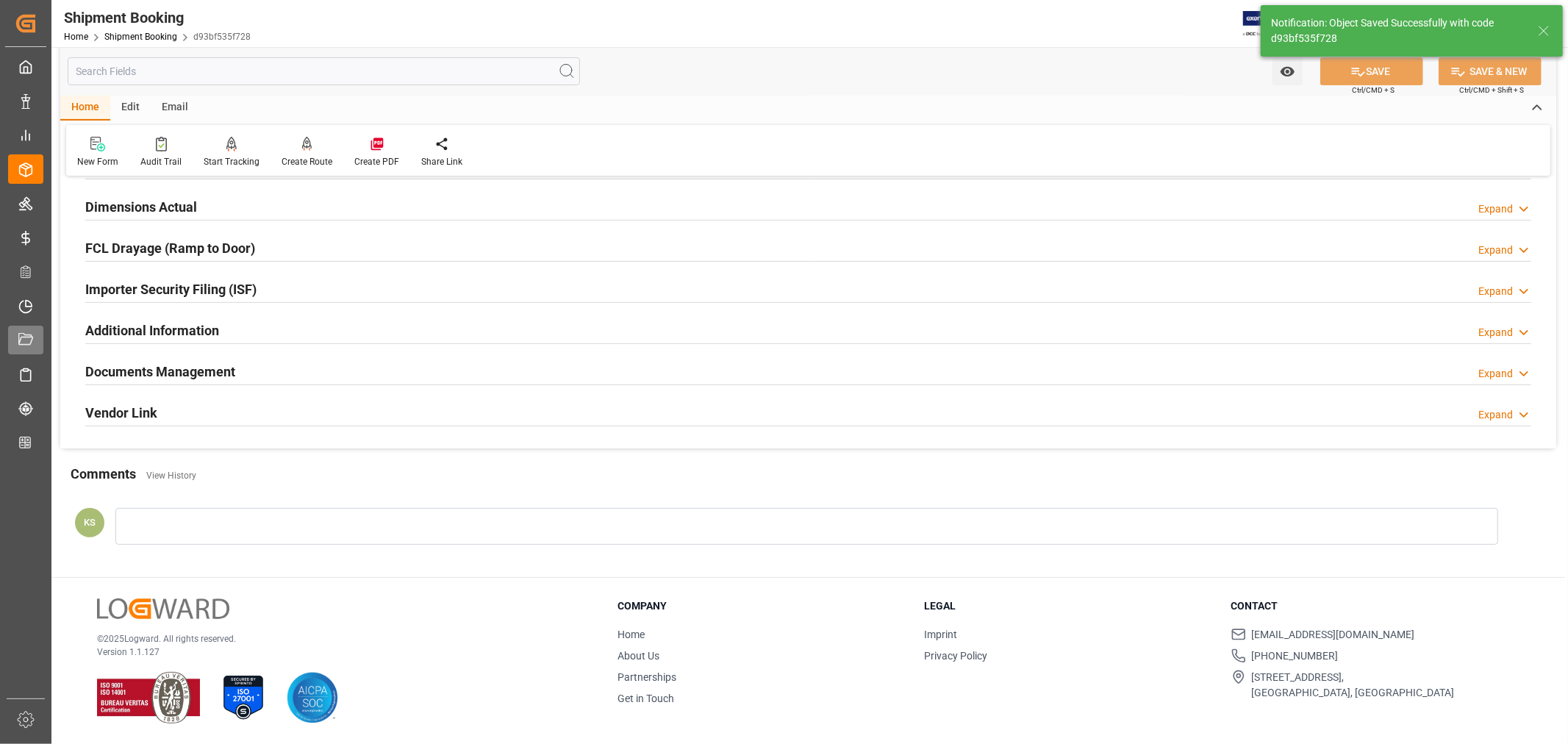
scroll to position [361, 0]
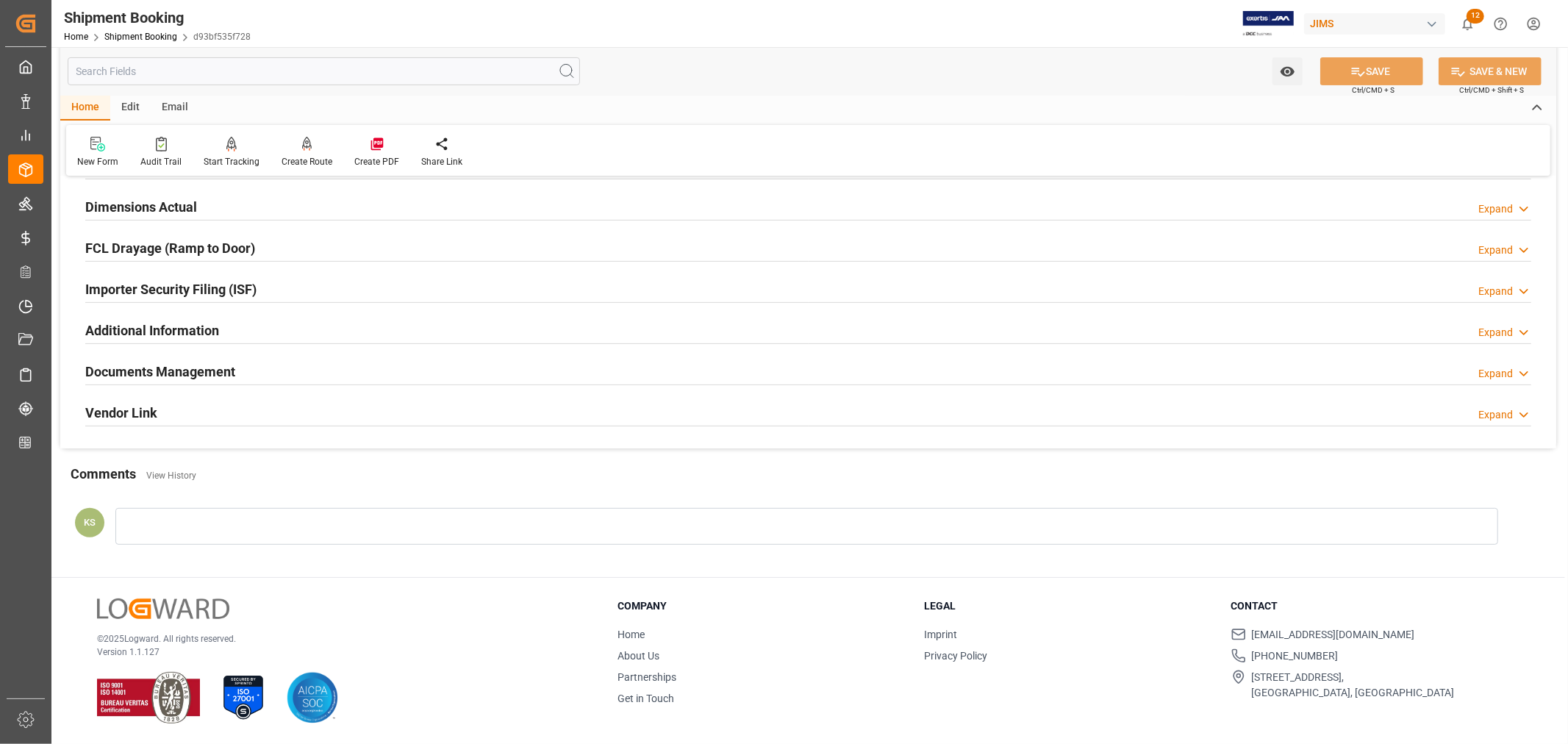
click at [386, 377] on div "Documents Management Expand" at bounding box center [808, 371] width 1446 height 28
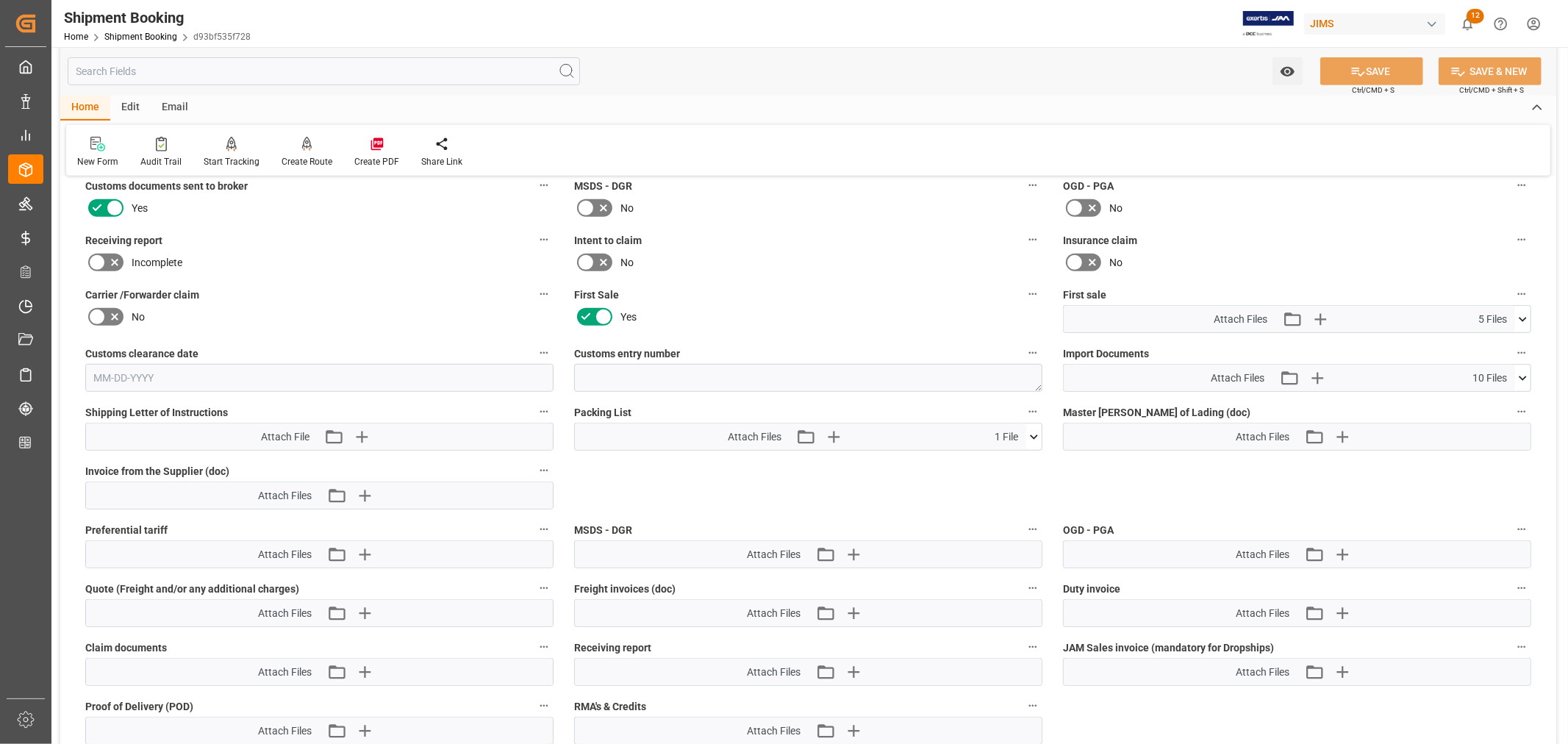
scroll to position [605, 0]
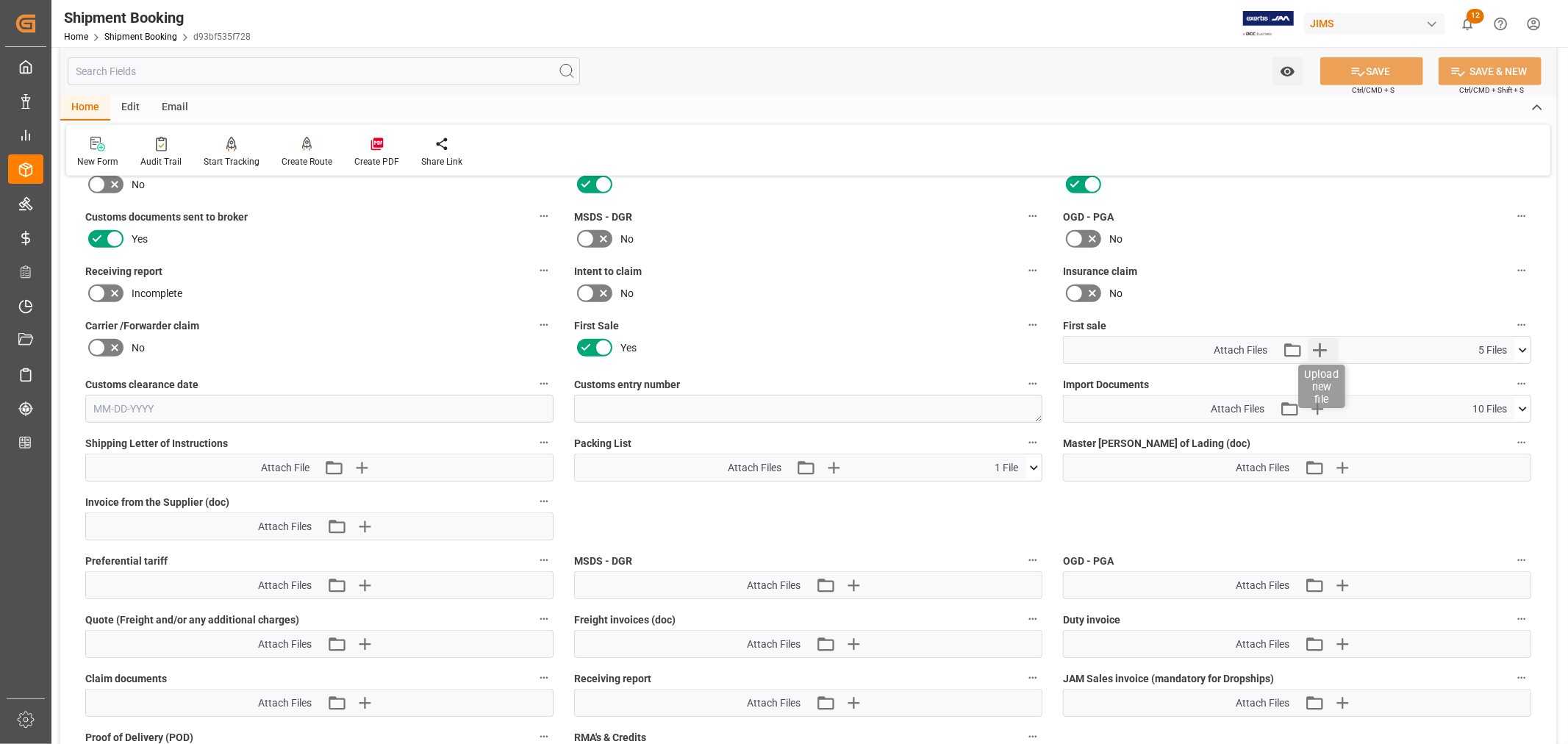
click at [1316, 344] on icon "button" at bounding box center [1320, 349] width 24 height 24
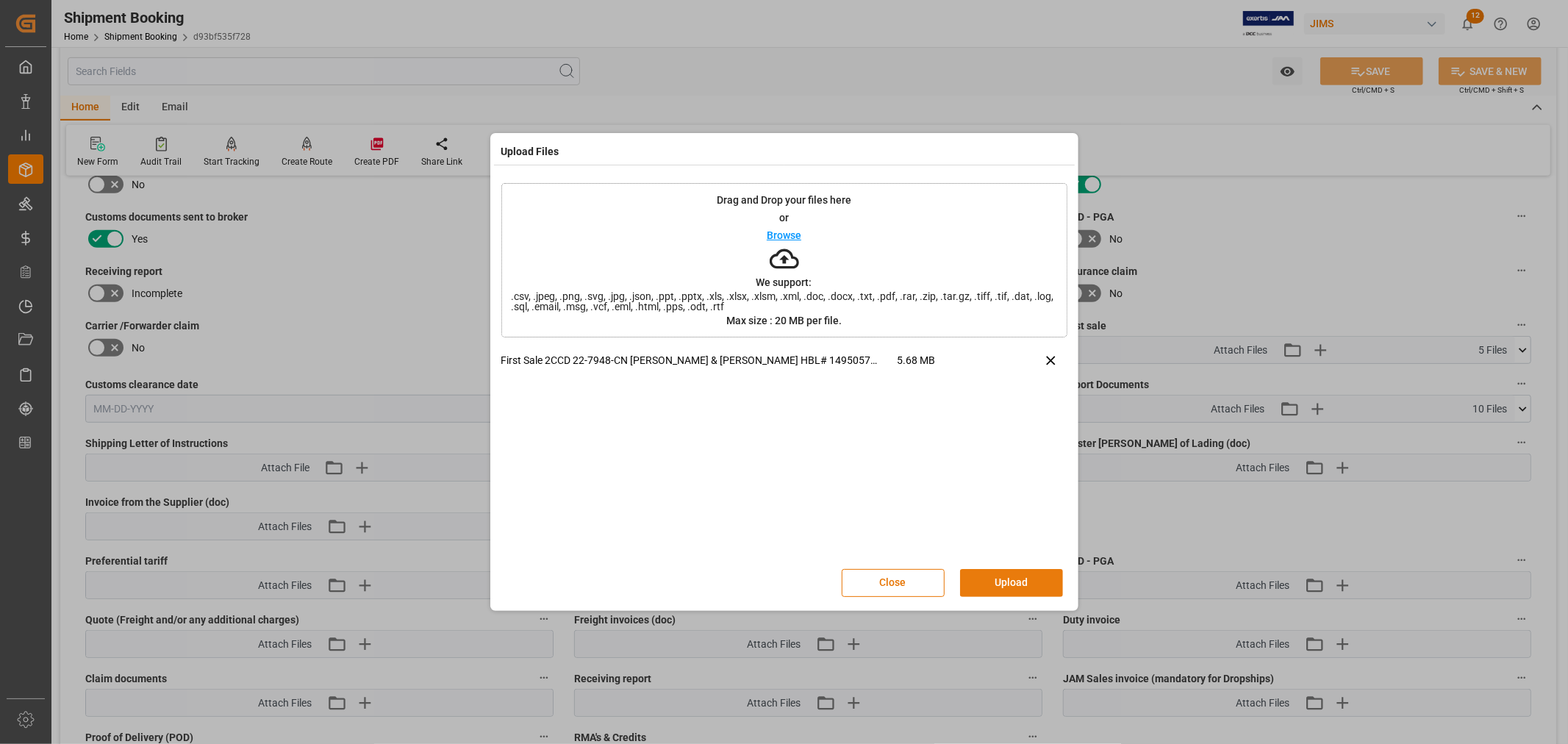
click at [1001, 583] on button "Upload" at bounding box center [1012, 583] width 103 height 28
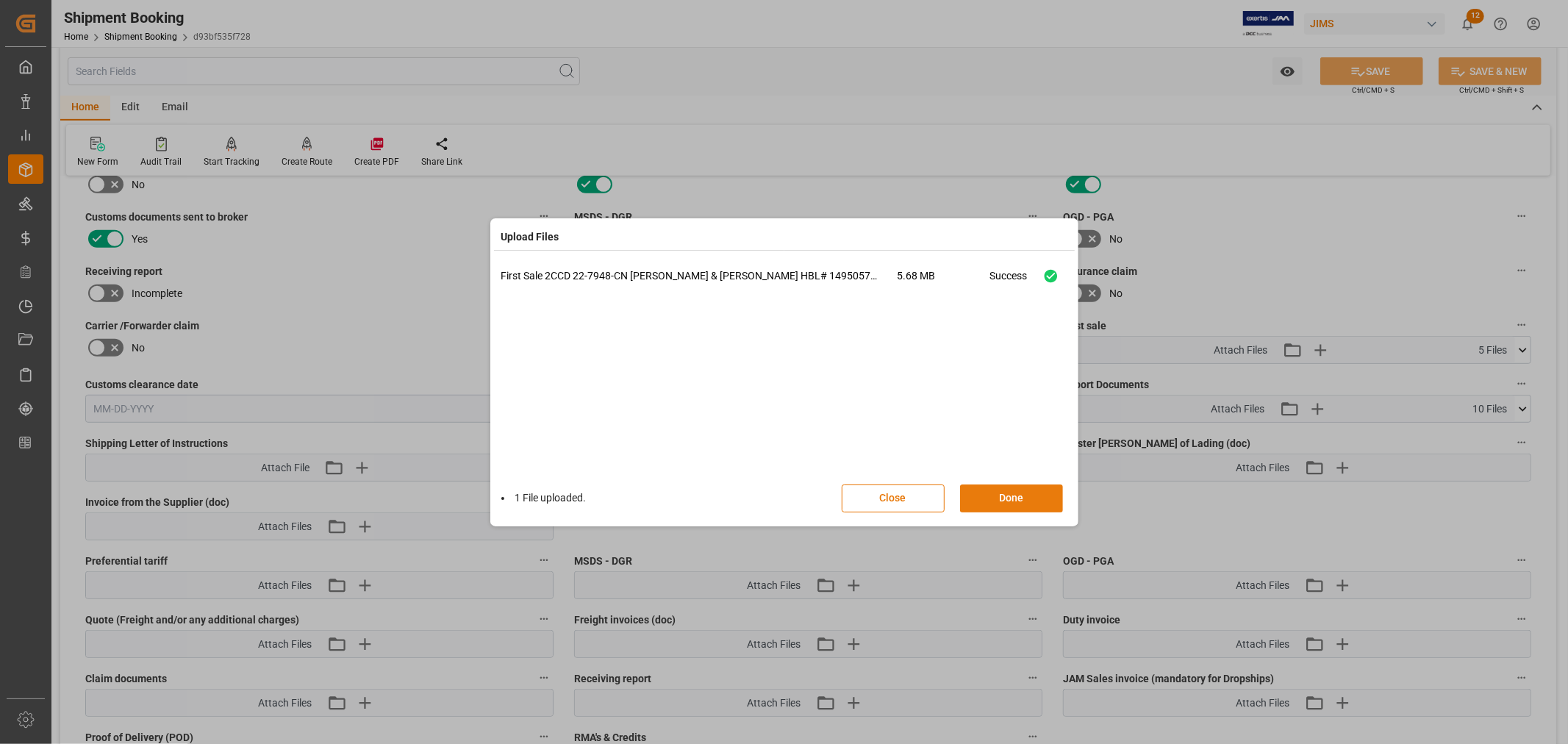
click at [1006, 496] on button "Done" at bounding box center [1012, 499] width 103 height 28
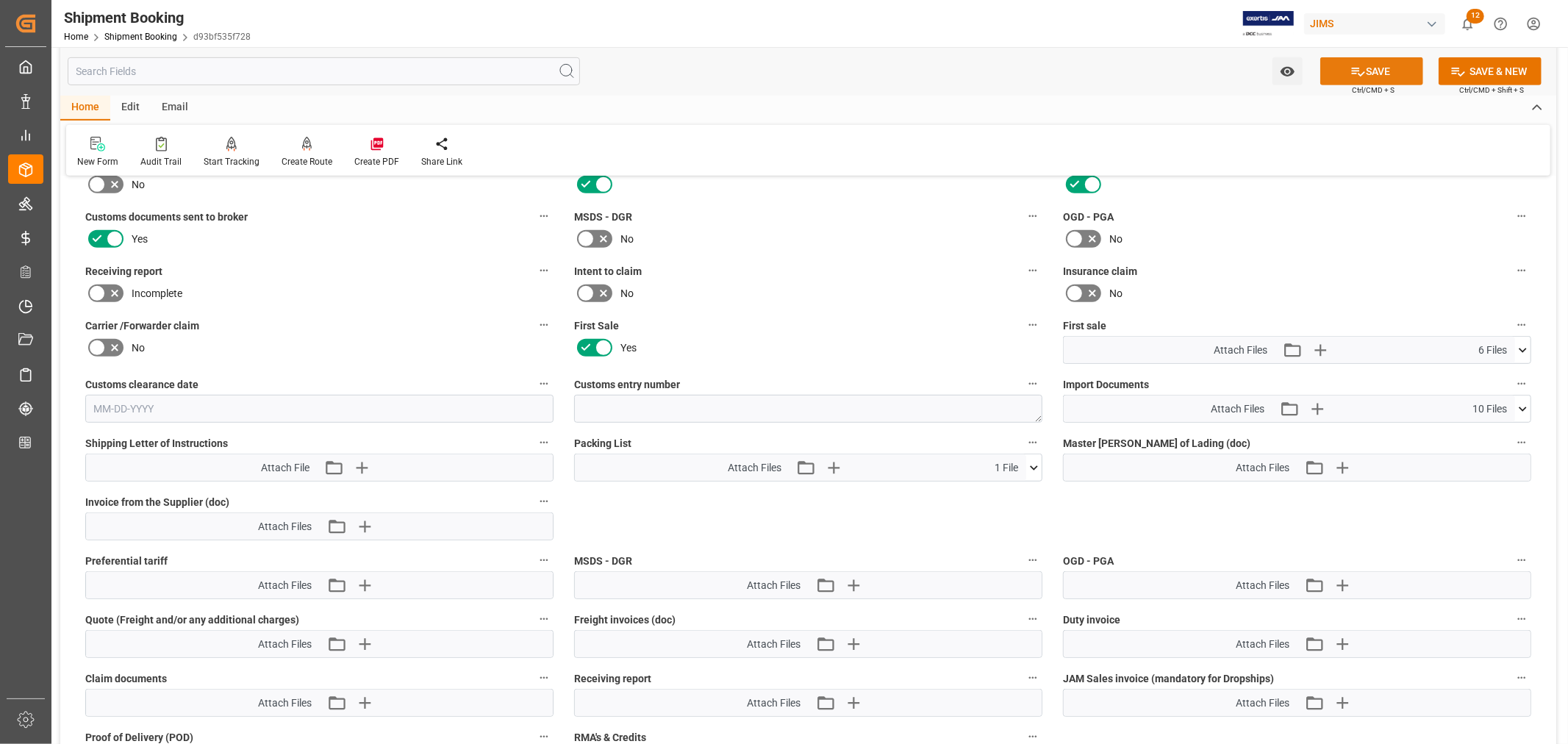
click at [1372, 72] on button "SAVE" at bounding box center [1372, 72] width 103 height 28
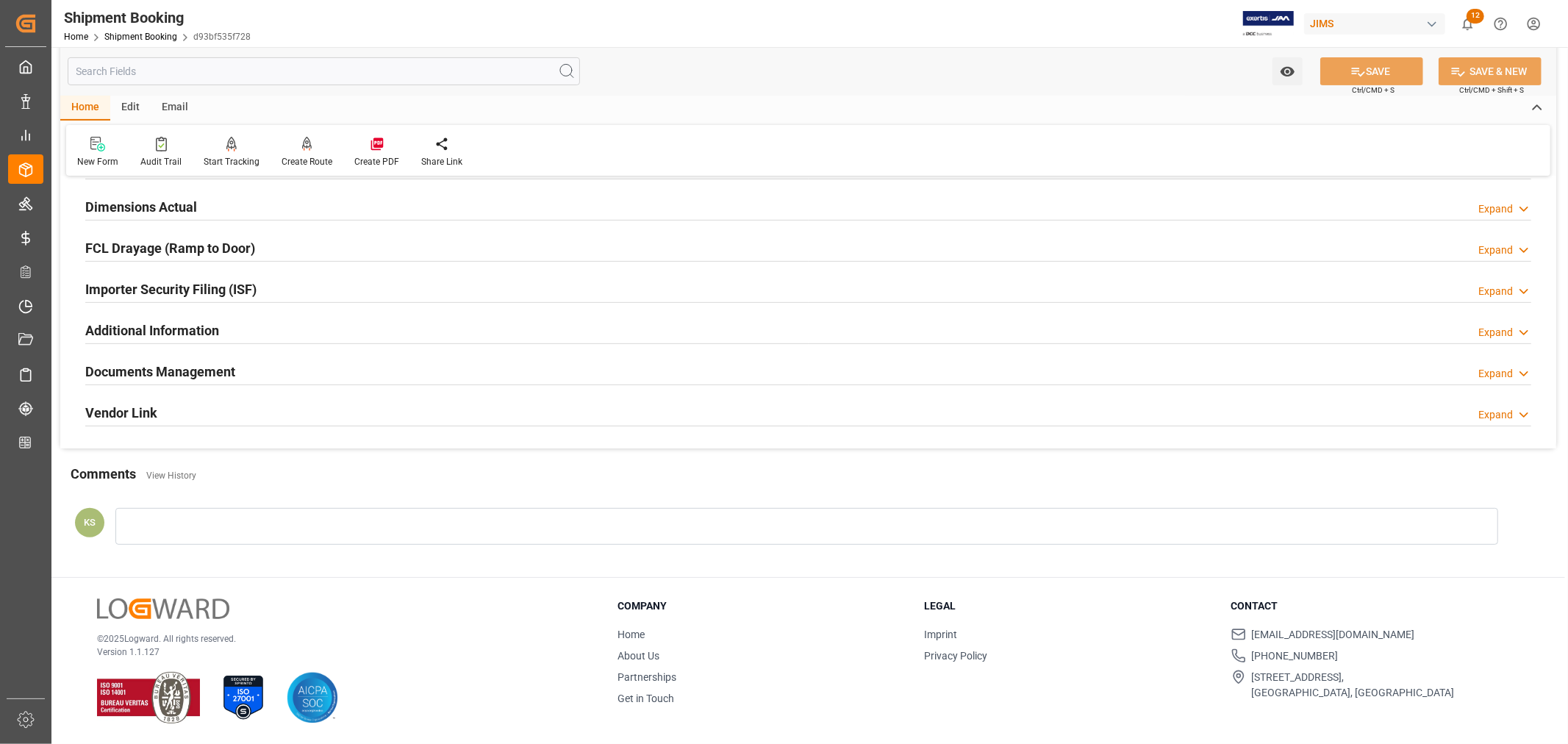
scroll to position [0, 0]
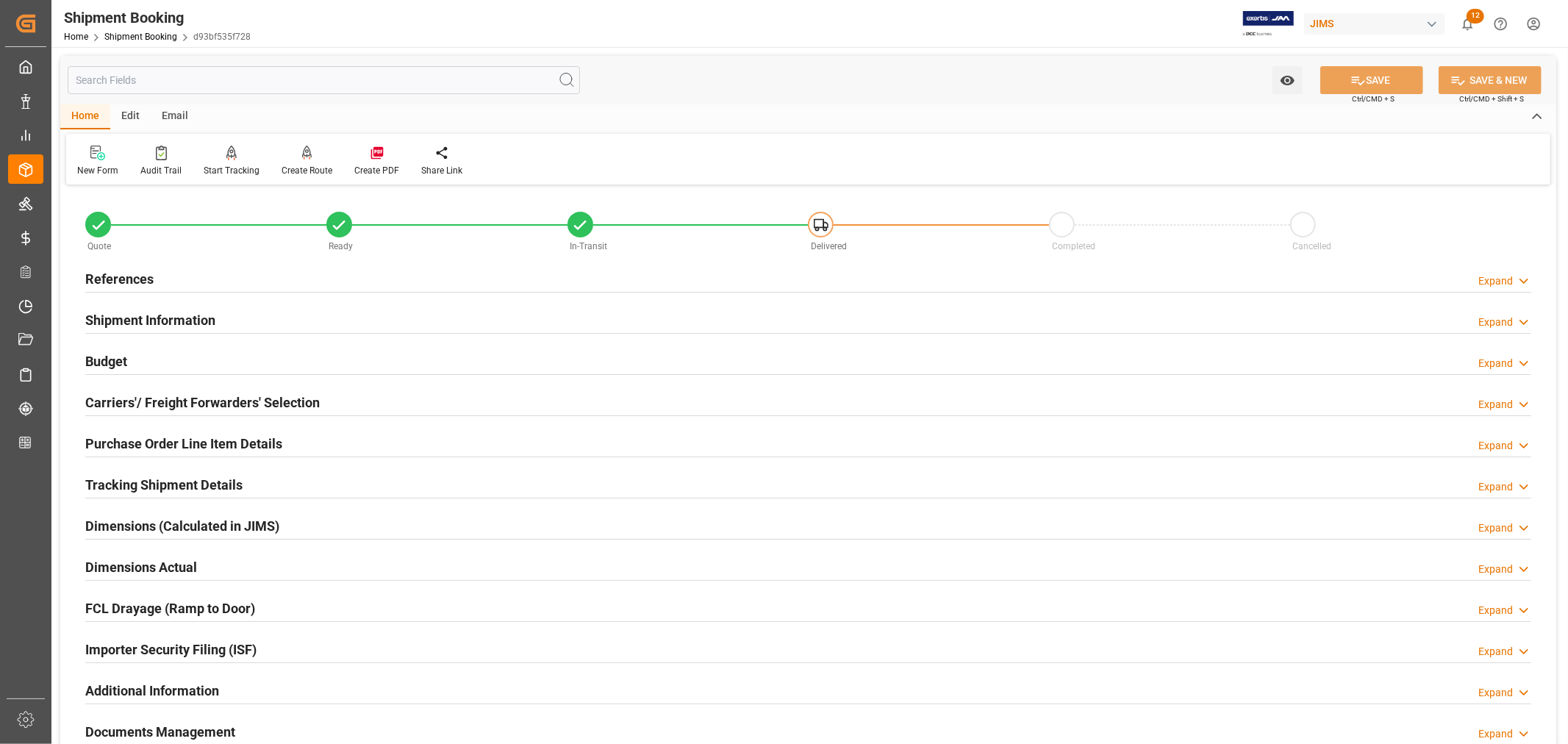
click at [160, 316] on h2 "Shipment Information" at bounding box center [150, 320] width 130 height 20
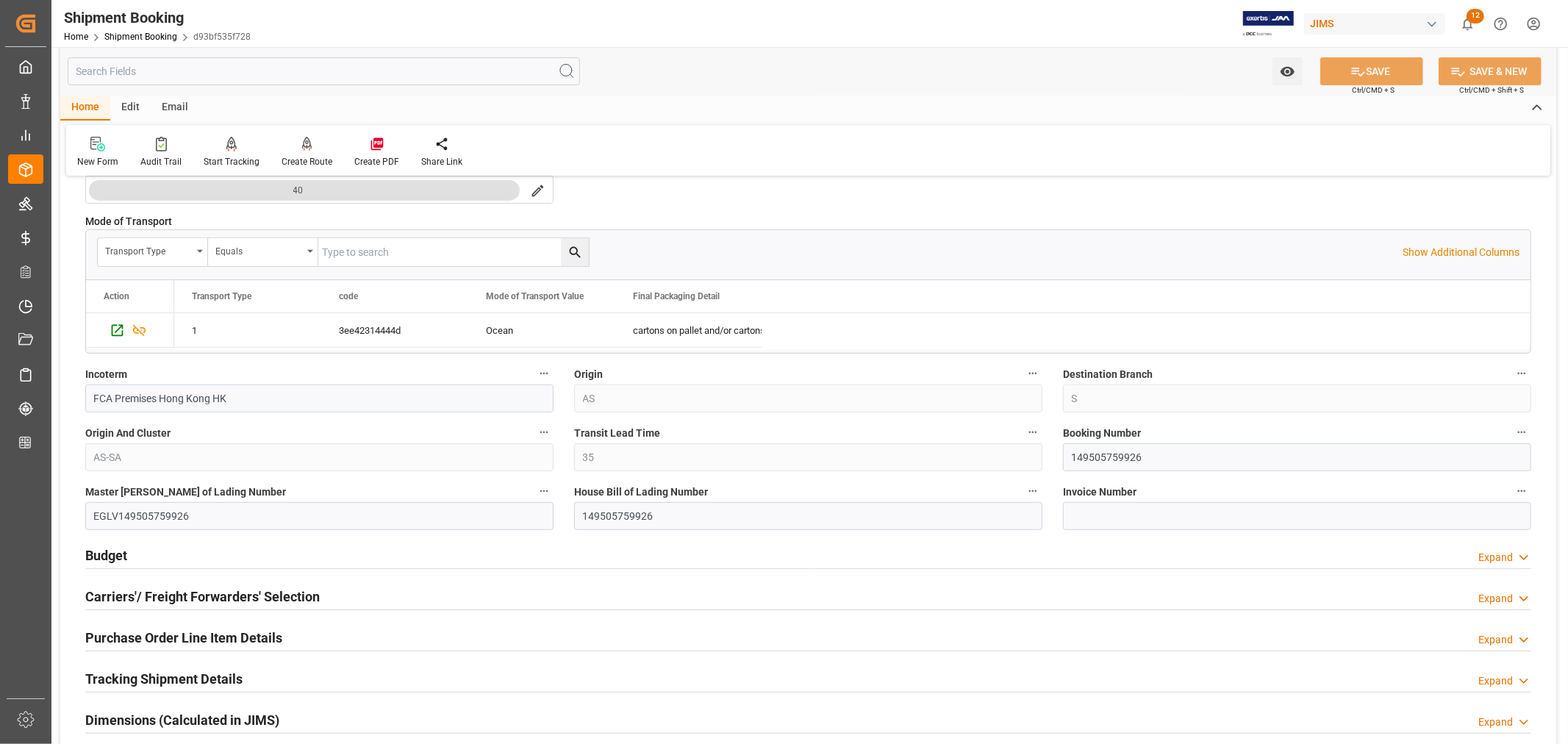
scroll to position [408, 0]
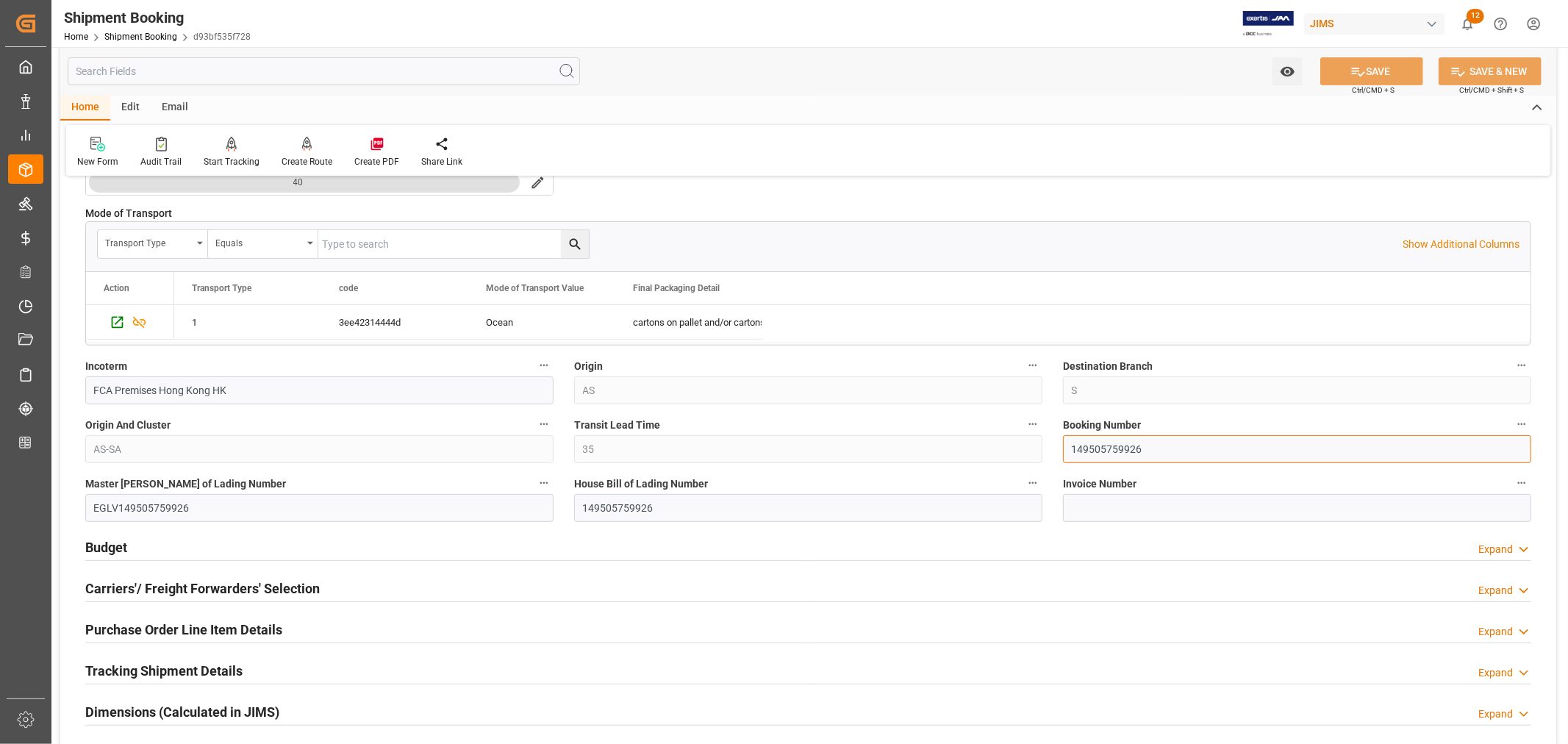
click at [1094, 453] on input "149505759926" at bounding box center [1298, 449] width 469 height 28
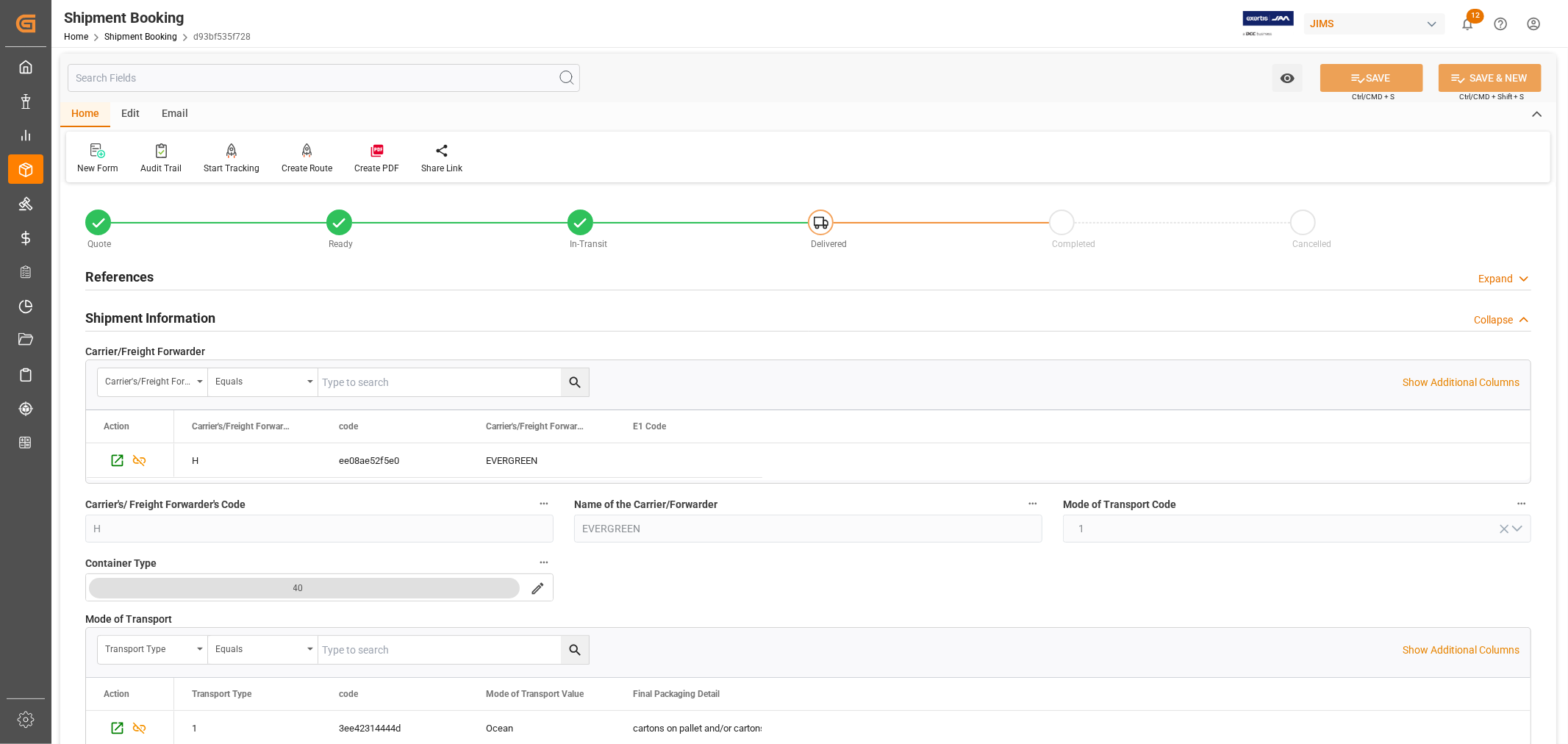
scroll to position [0, 0]
click at [162, 317] on h2 "Shipment Information" at bounding box center [150, 320] width 130 height 20
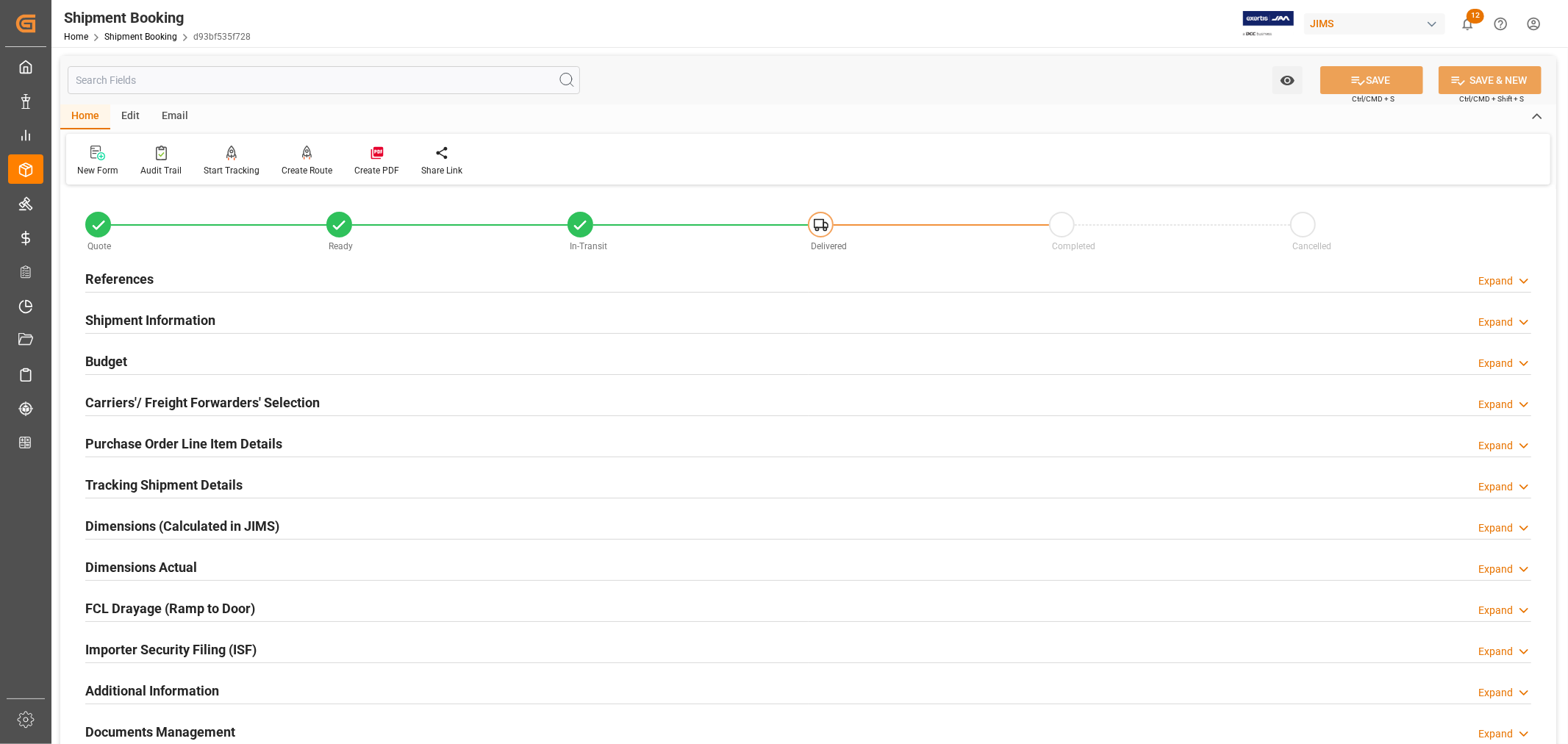
click at [118, 364] on h2 "Budget" at bounding box center [106, 361] width 42 height 20
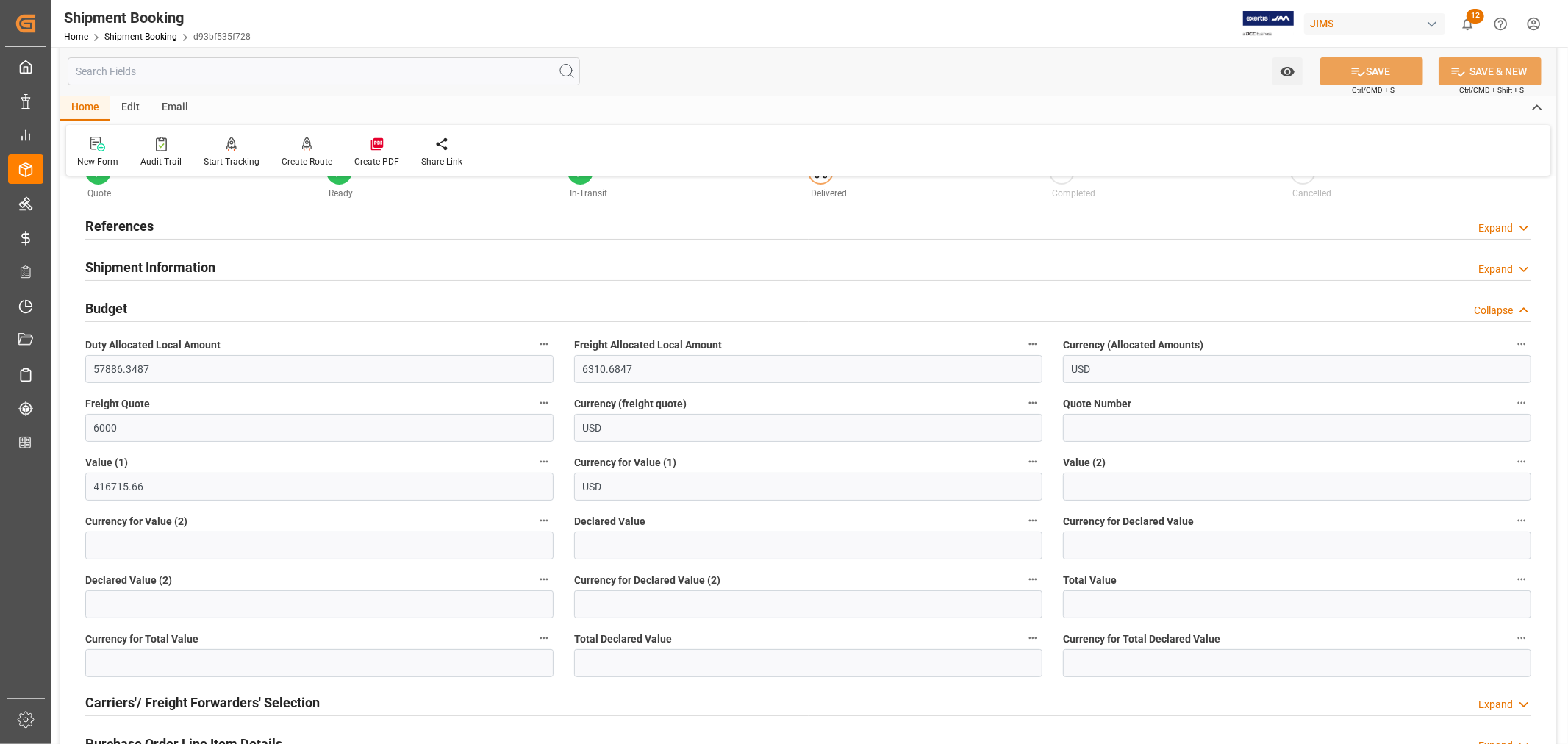
scroll to position [81, 0]
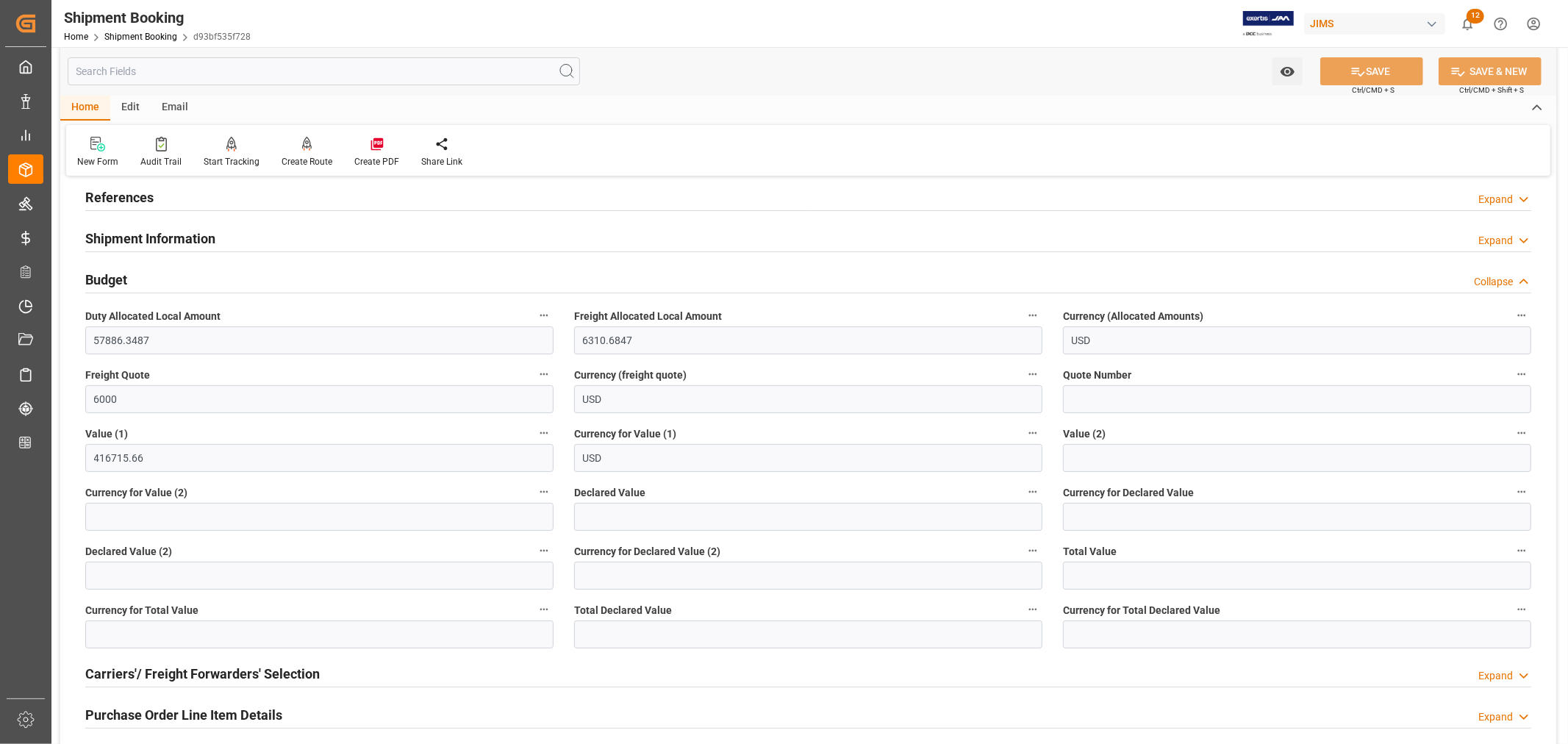
click at [179, 236] on h2 "Shipment Information" at bounding box center [150, 238] width 130 height 20
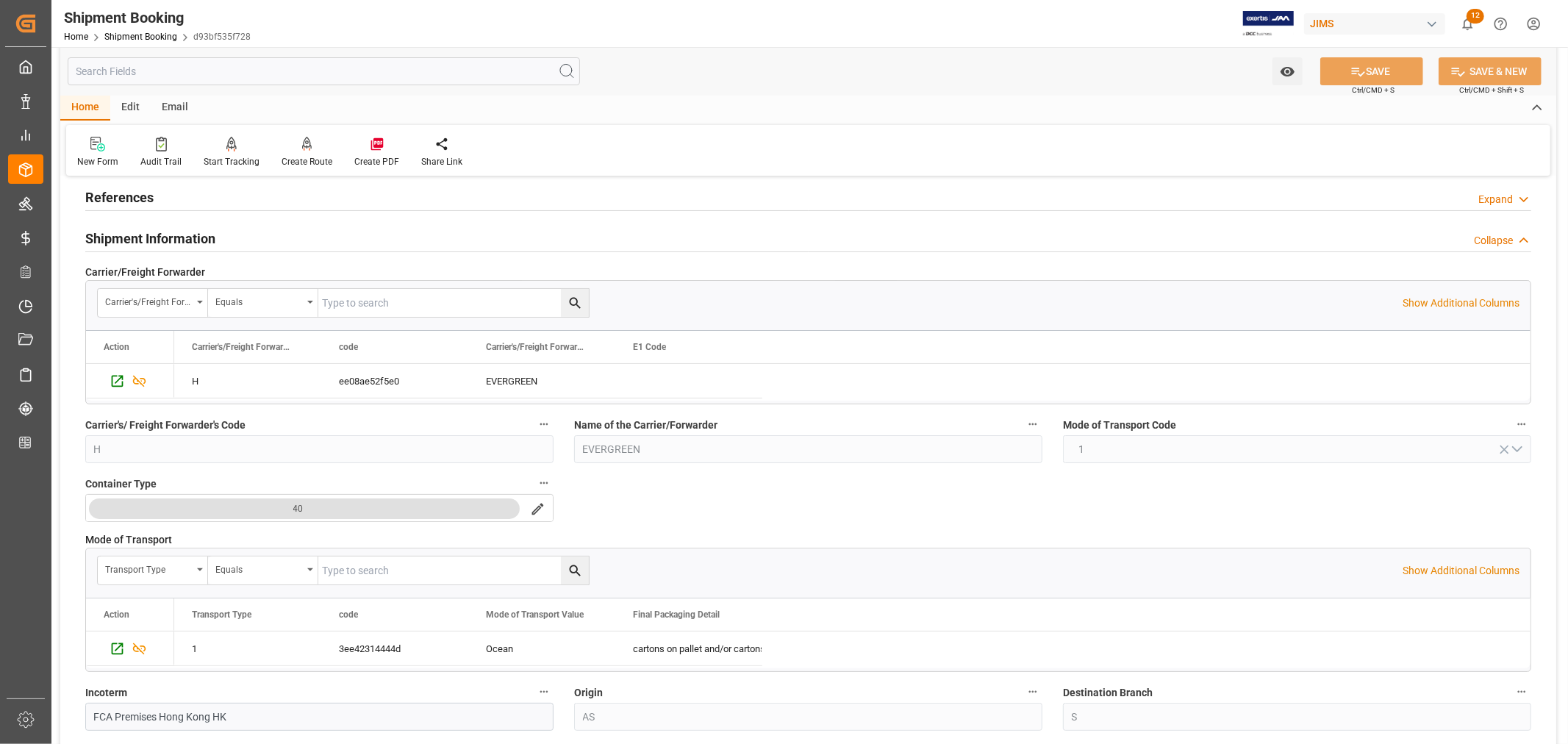
click at [179, 233] on h2 "Shipment Information" at bounding box center [150, 238] width 130 height 20
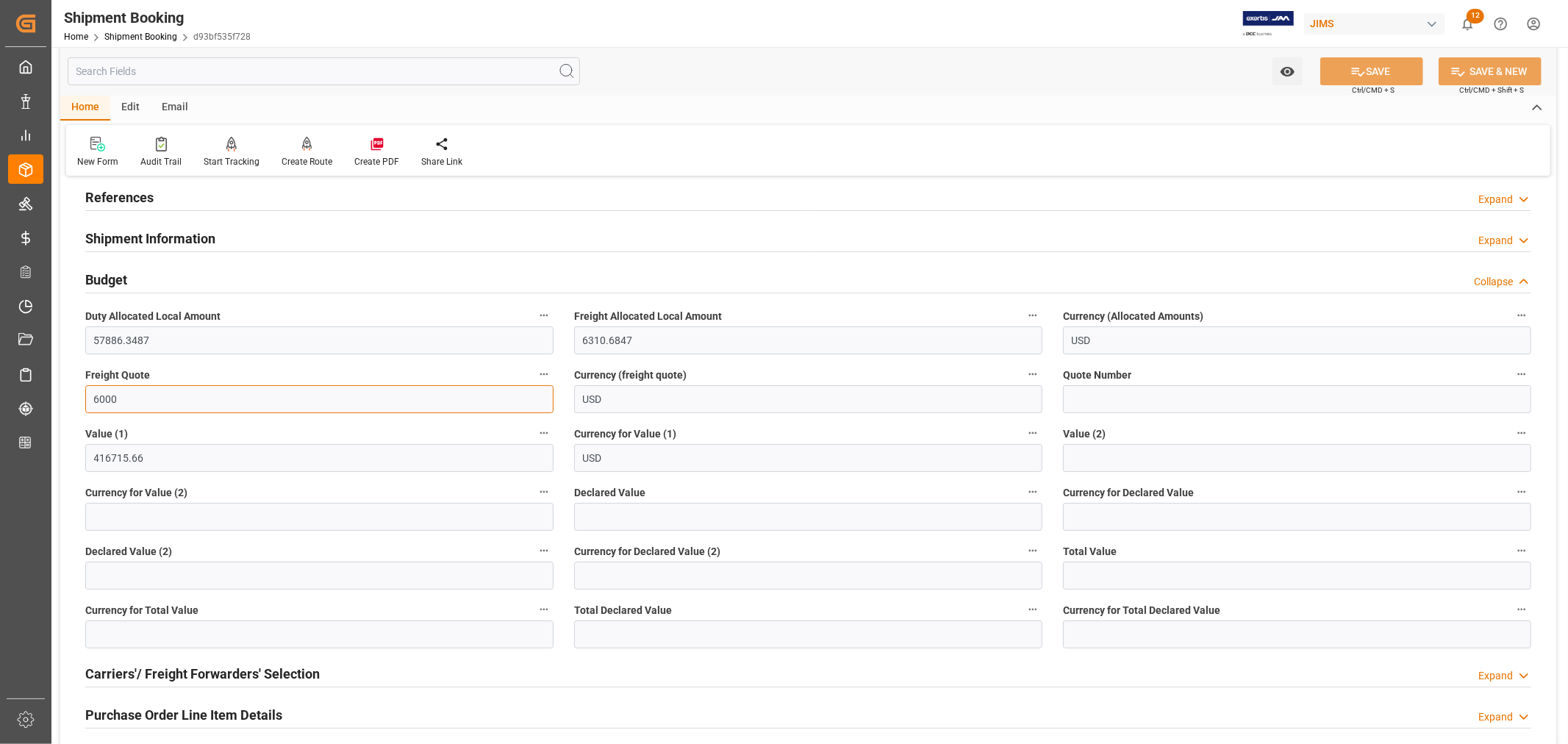
drag, startPoint x: 124, startPoint y: 398, endPoint x: 85, endPoint y: 394, distance: 39.2
click at [85, 394] on input "6000" at bounding box center [319, 399] width 469 height 28
type input "5000"
click at [725, 401] on input "USD" at bounding box center [809, 399] width 469 height 28
click at [1378, 66] on button "SAVE" at bounding box center [1372, 72] width 103 height 28
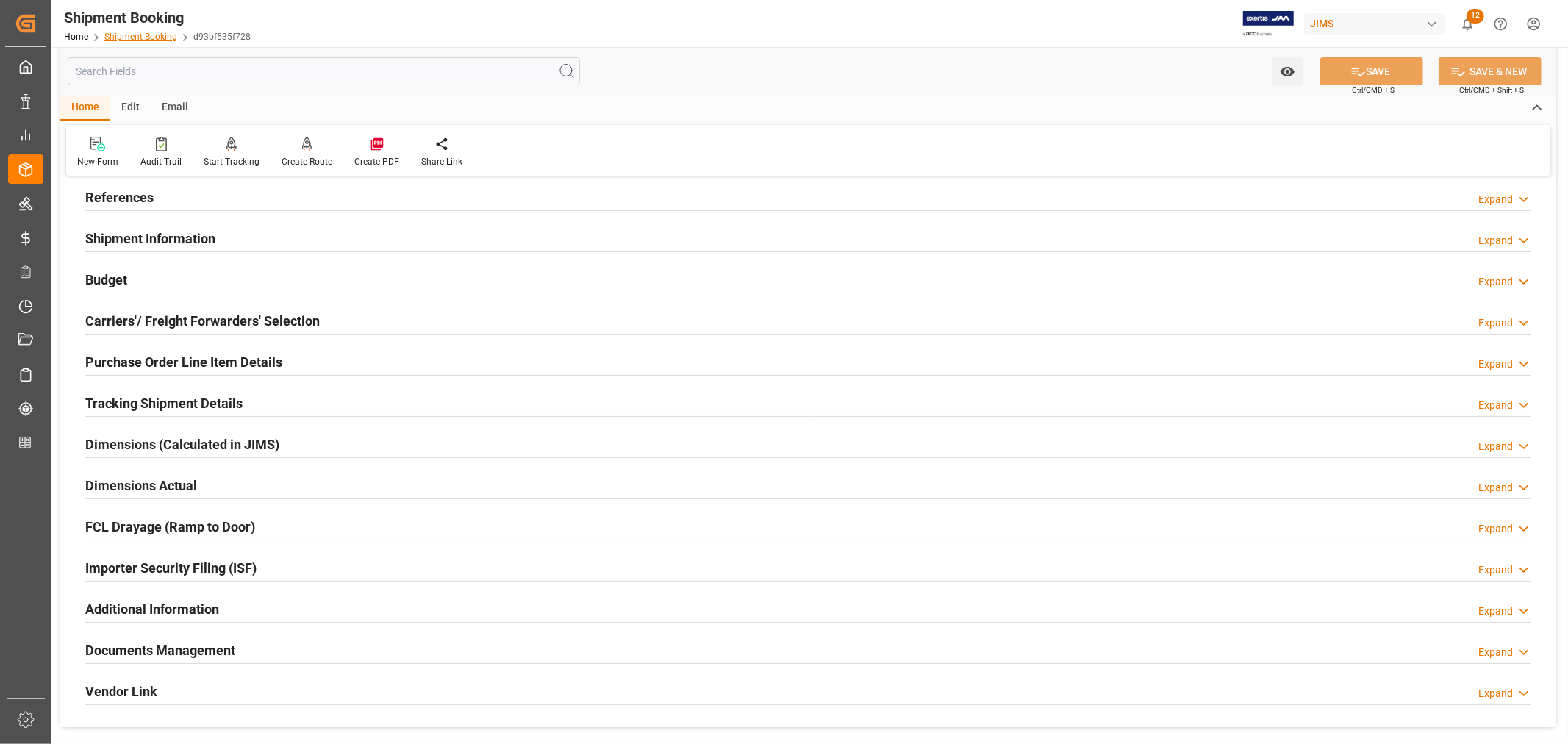
click at [116, 35] on link "Shipment Booking" at bounding box center [141, 36] width 73 height 10
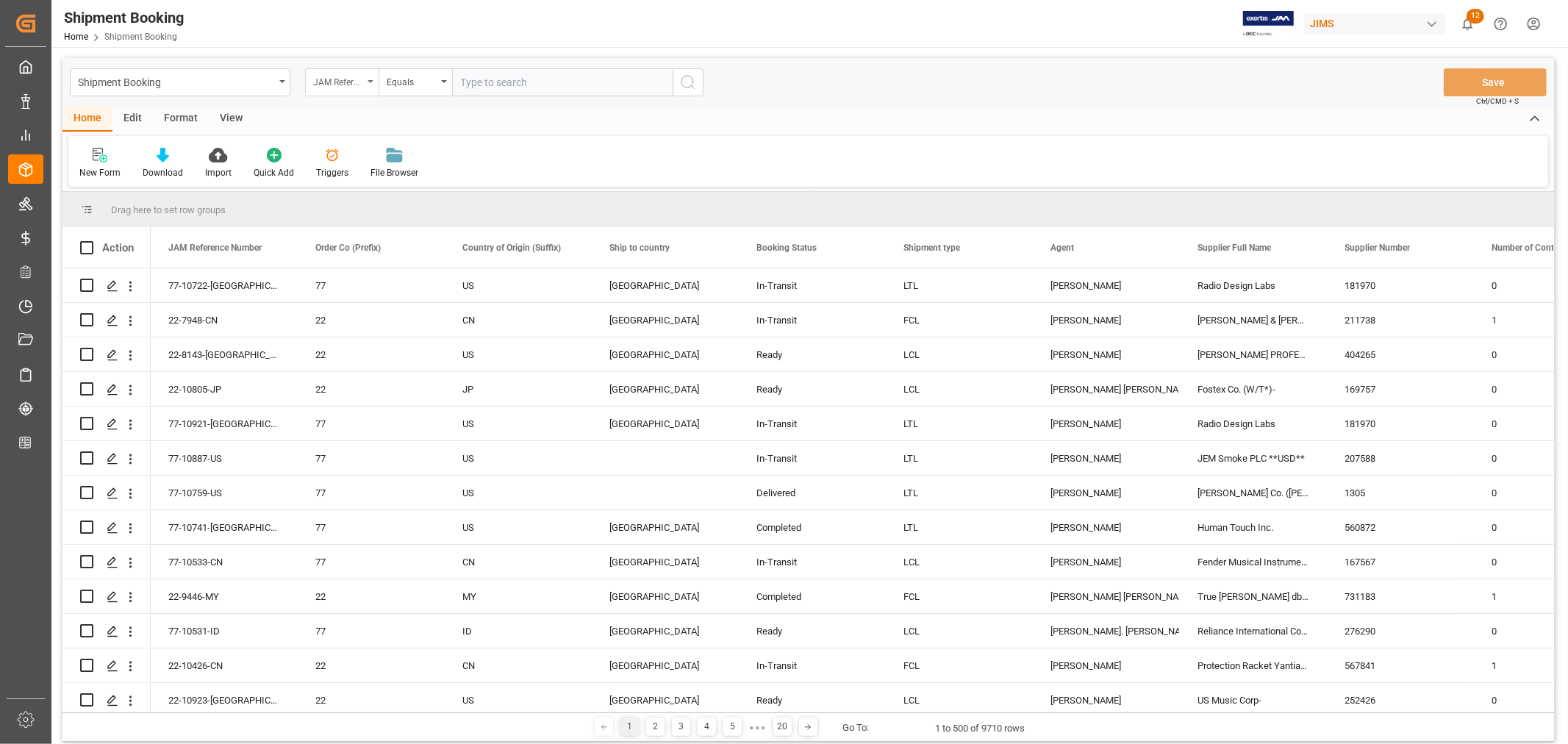
click at [372, 77] on div "JAM Reference Number" at bounding box center [342, 82] width 74 height 28
type input "book"
click at [363, 182] on div "Booking Number" at bounding box center [416, 180] width 219 height 31
click at [502, 83] on input "text" at bounding box center [563, 82] width 221 height 28
paste input "156500424163"
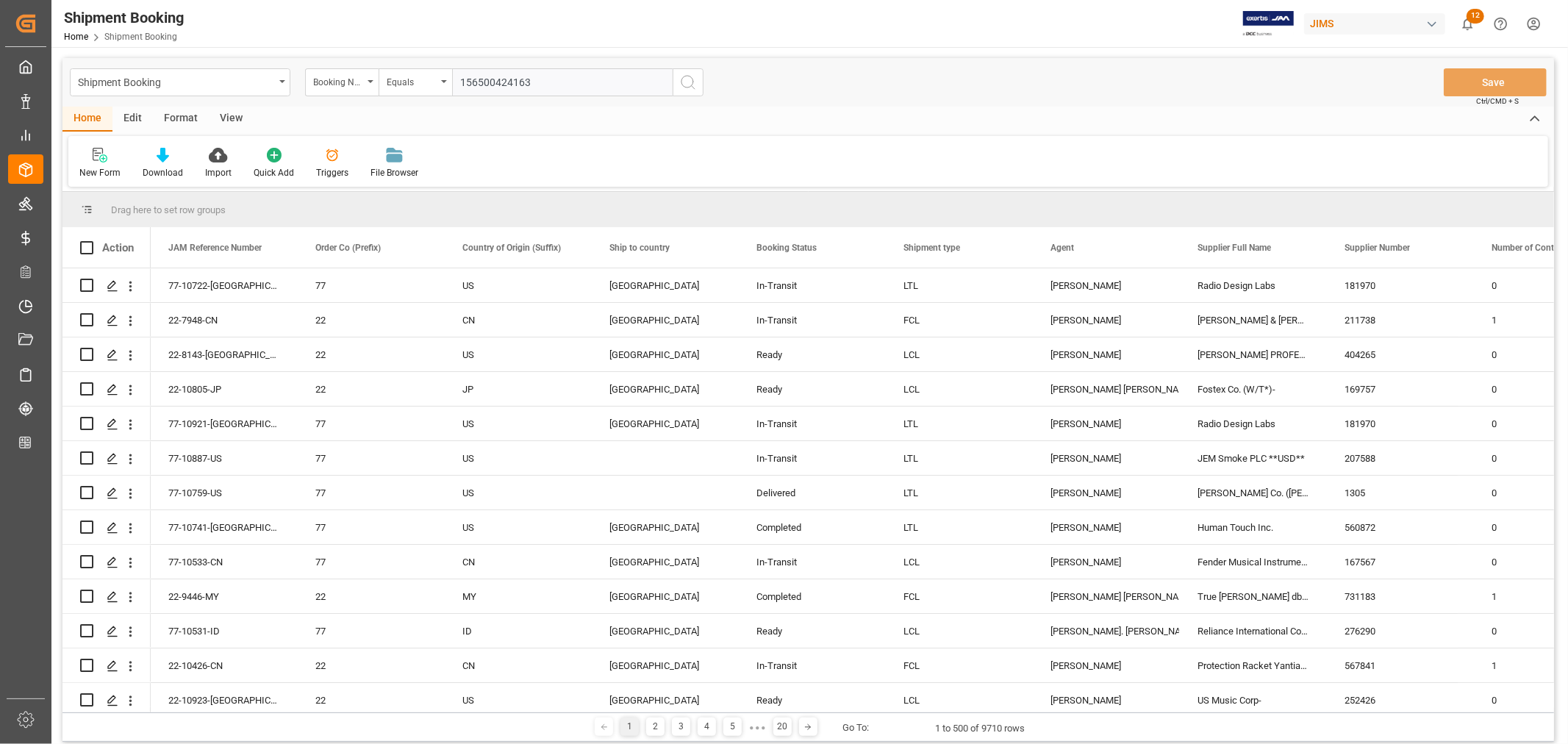
type input "156500424163"
click at [687, 81] on icon "search button" at bounding box center [688, 82] width 18 height 18
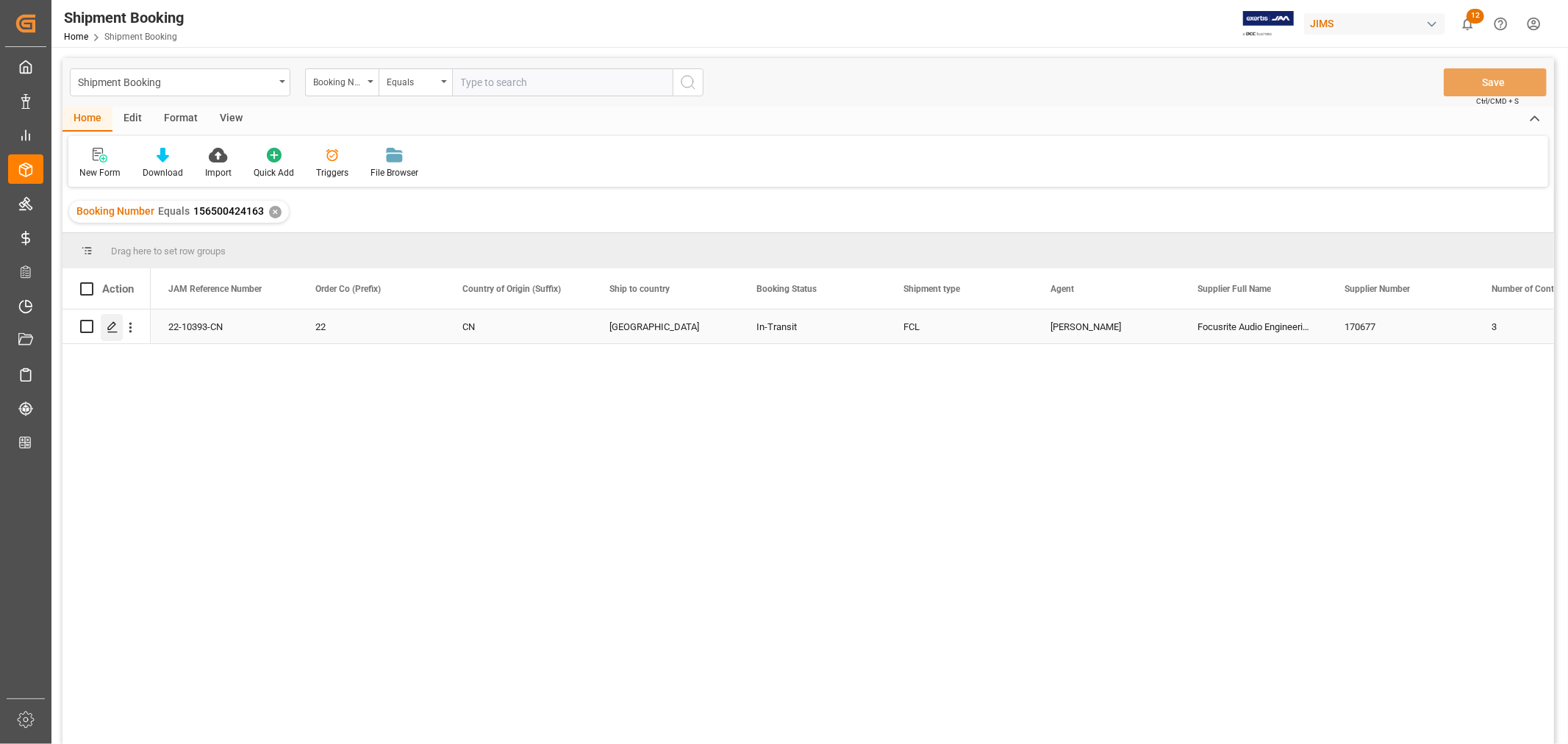
click at [114, 326] on icon "Press SPACE to select this row." at bounding box center [112, 327] width 11 height 11
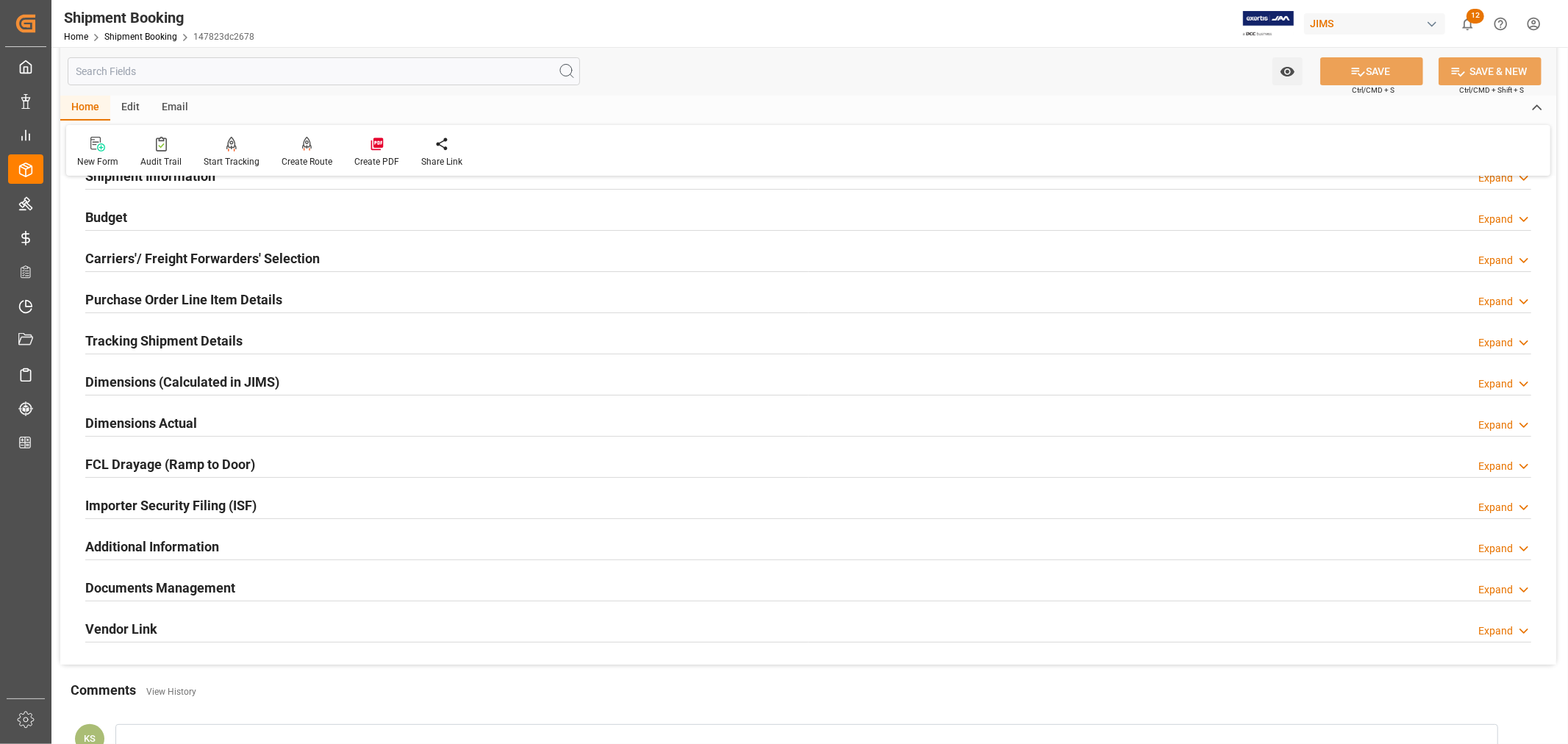
scroll to position [361, 0]
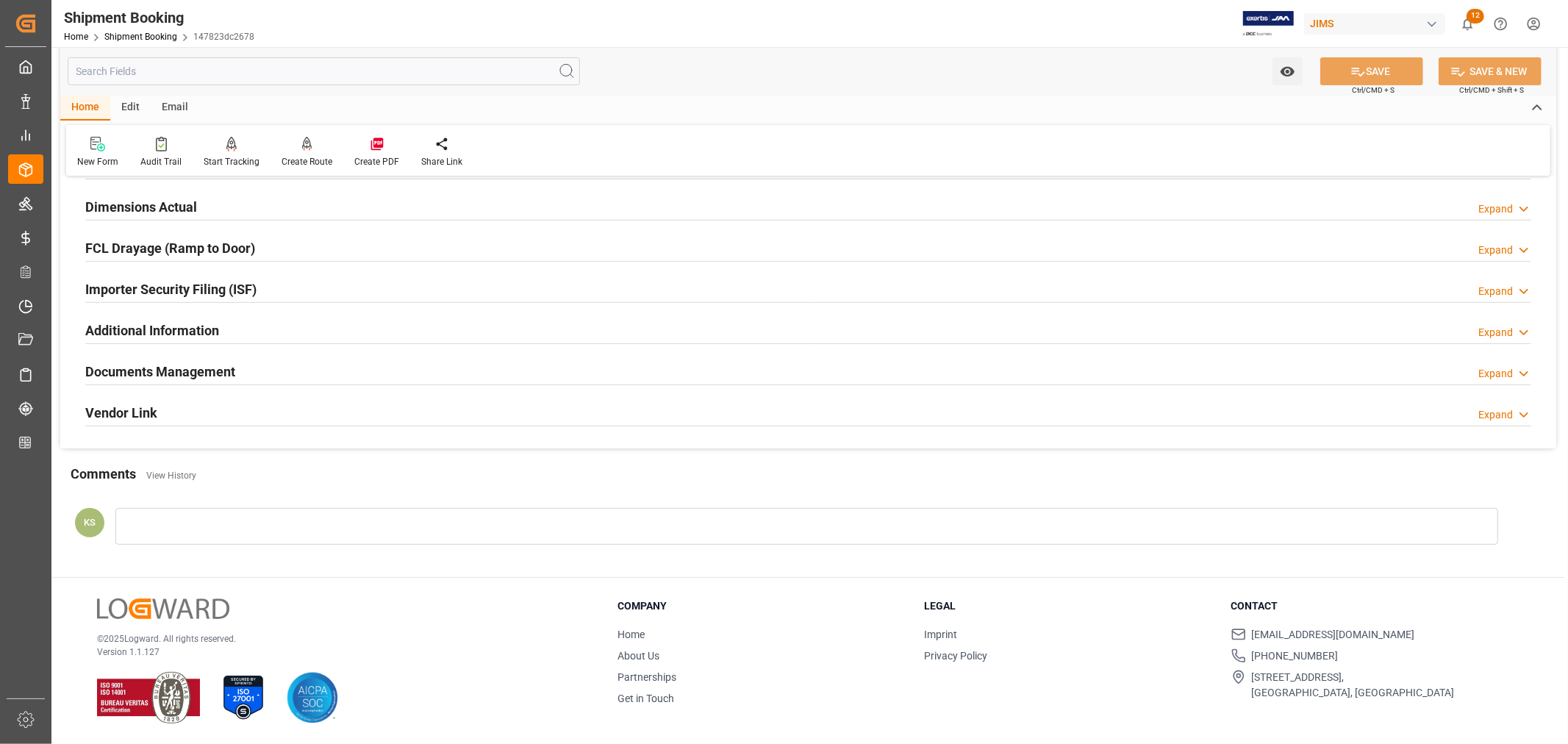
click at [216, 371] on h2 "Documents Management" at bounding box center [160, 371] width 150 height 20
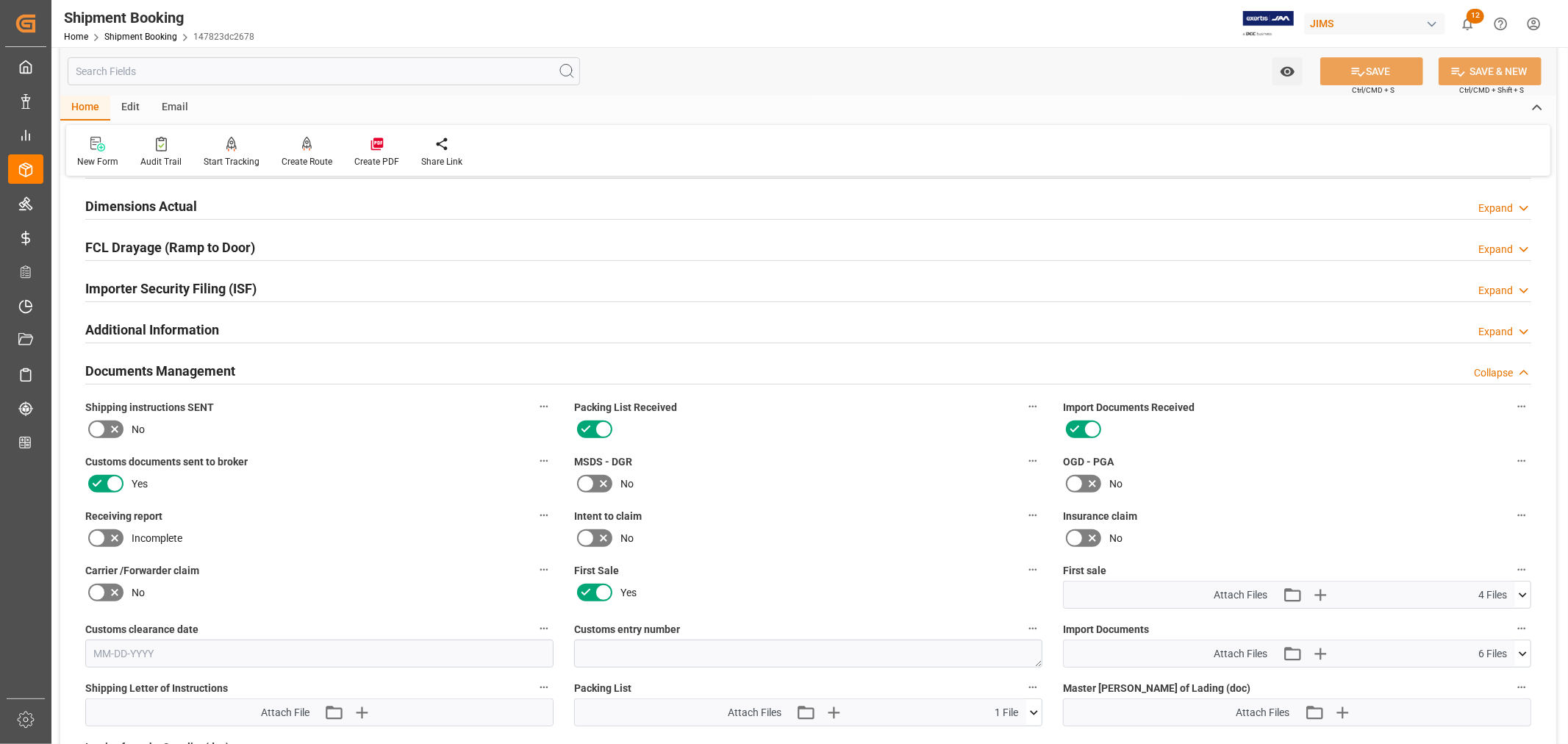
click at [216, 371] on h2 "Documents Management" at bounding box center [160, 370] width 150 height 20
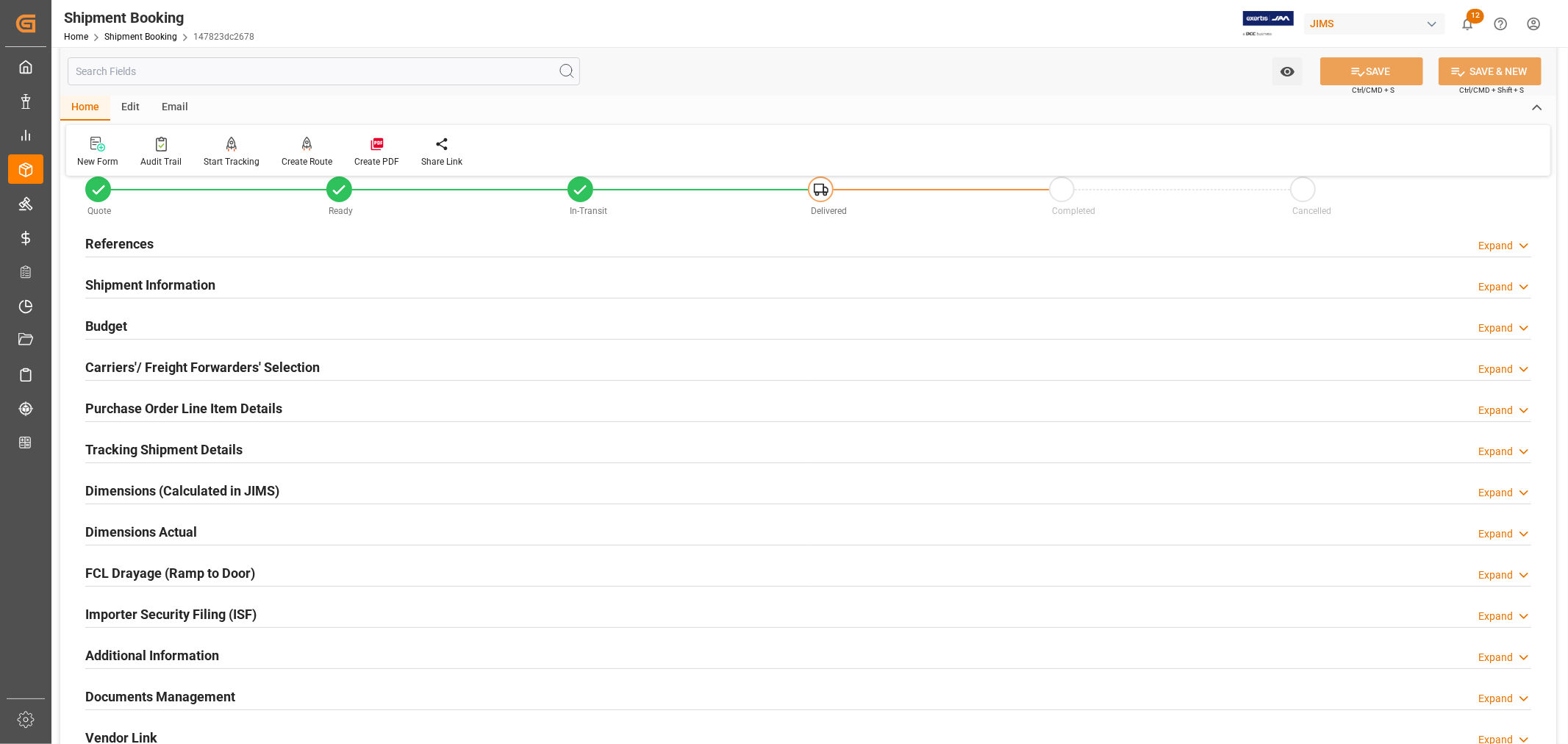
scroll to position [0, 0]
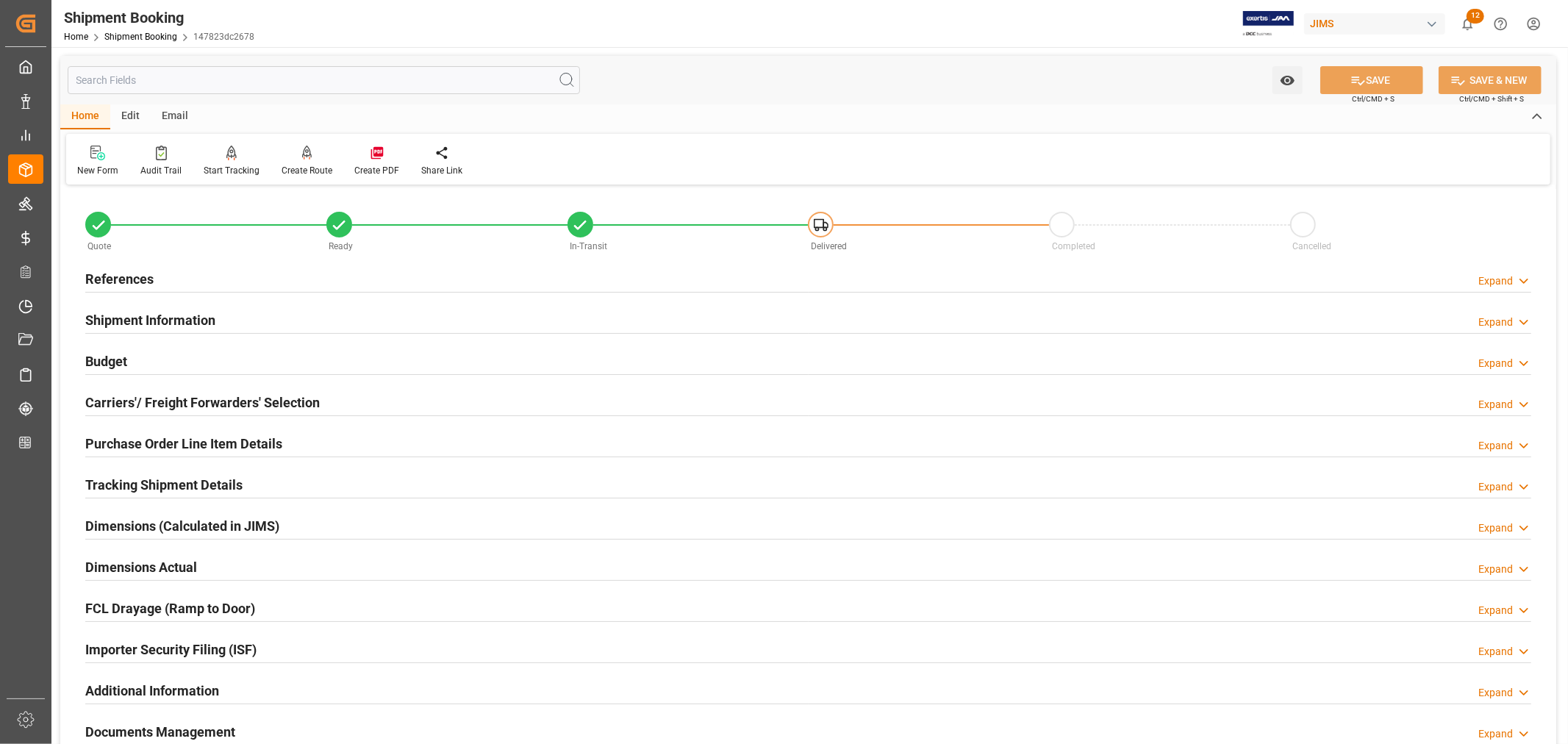
click at [120, 357] on h2 "Budget" at bounding box center [106, 361] width 42 height 20
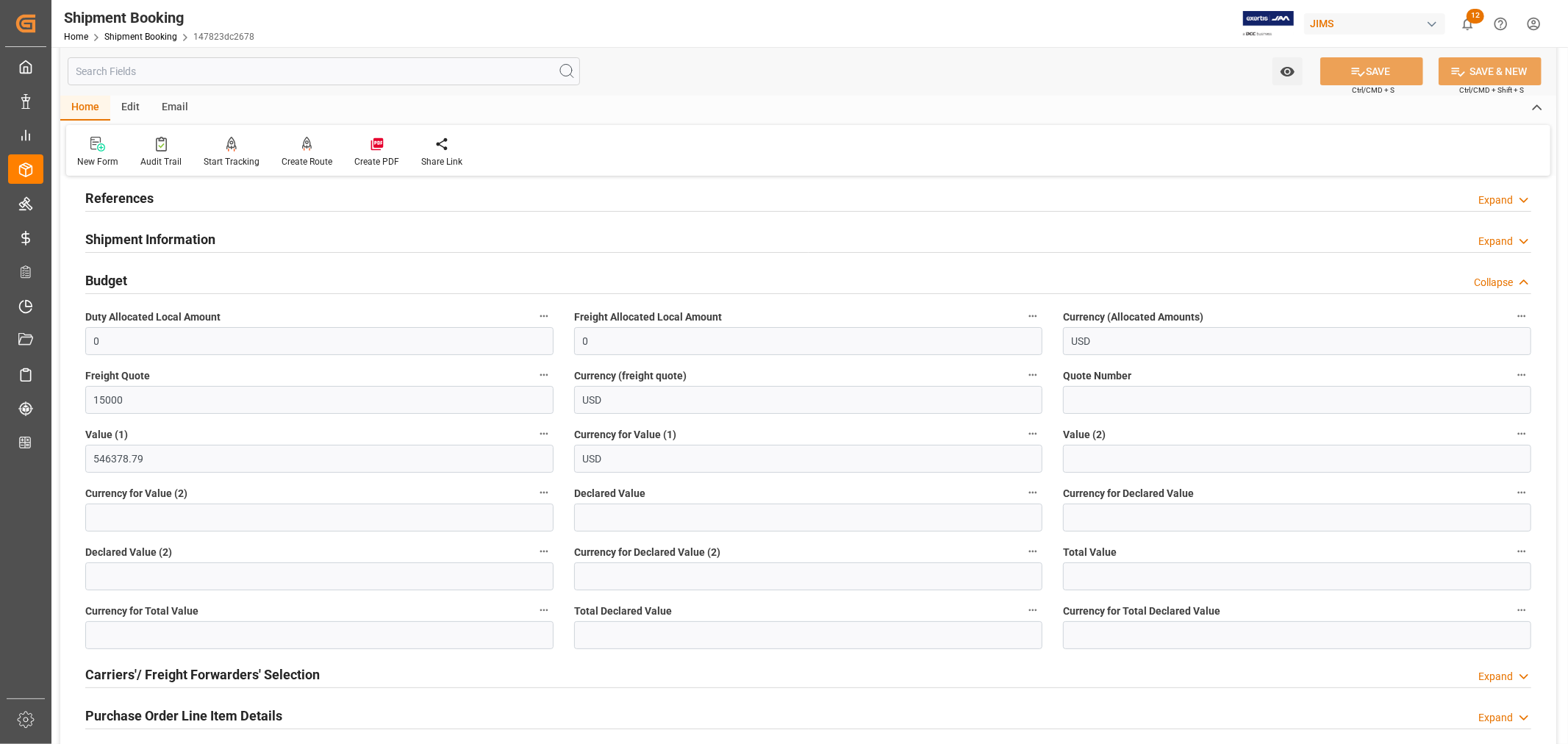
scroll to position [81, 0]
click at [133, 37] on link "Shipment Booking" at bounding box center [141, 36] width 73 height 10
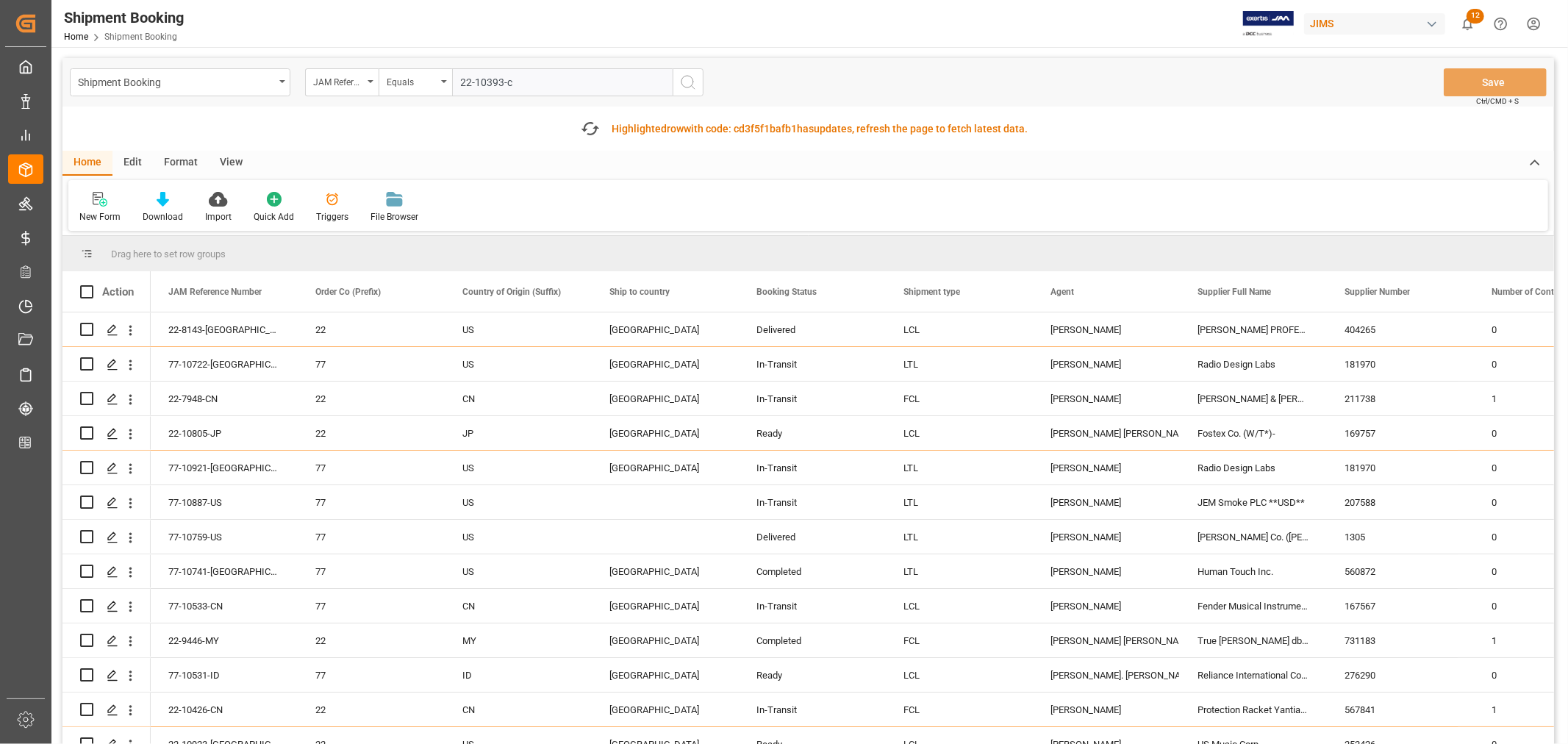
type input "22-10393-cn"
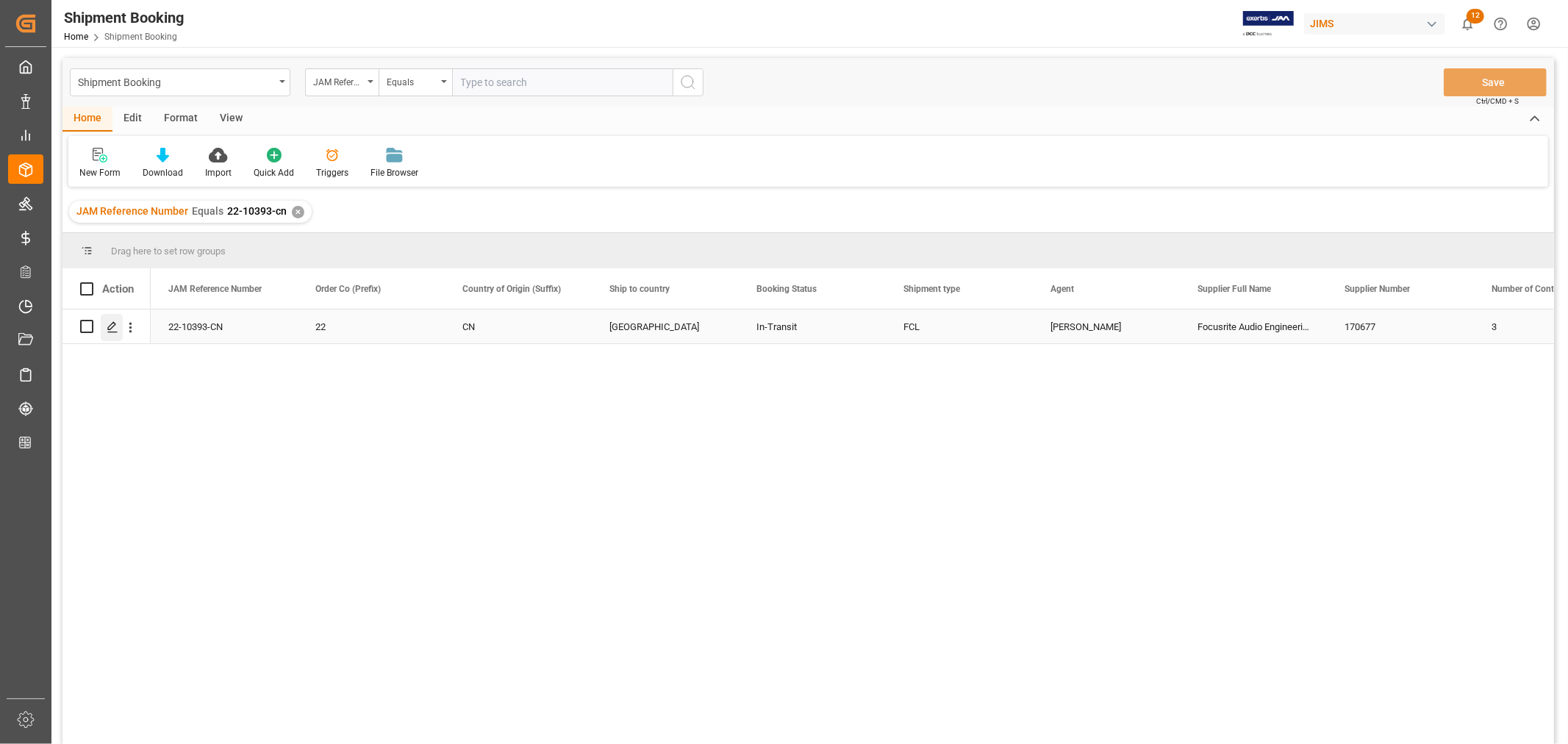
click at [114, 327] on icon "Press SPACE to select this row." at bounding box center [112, 327] width 11 height 11
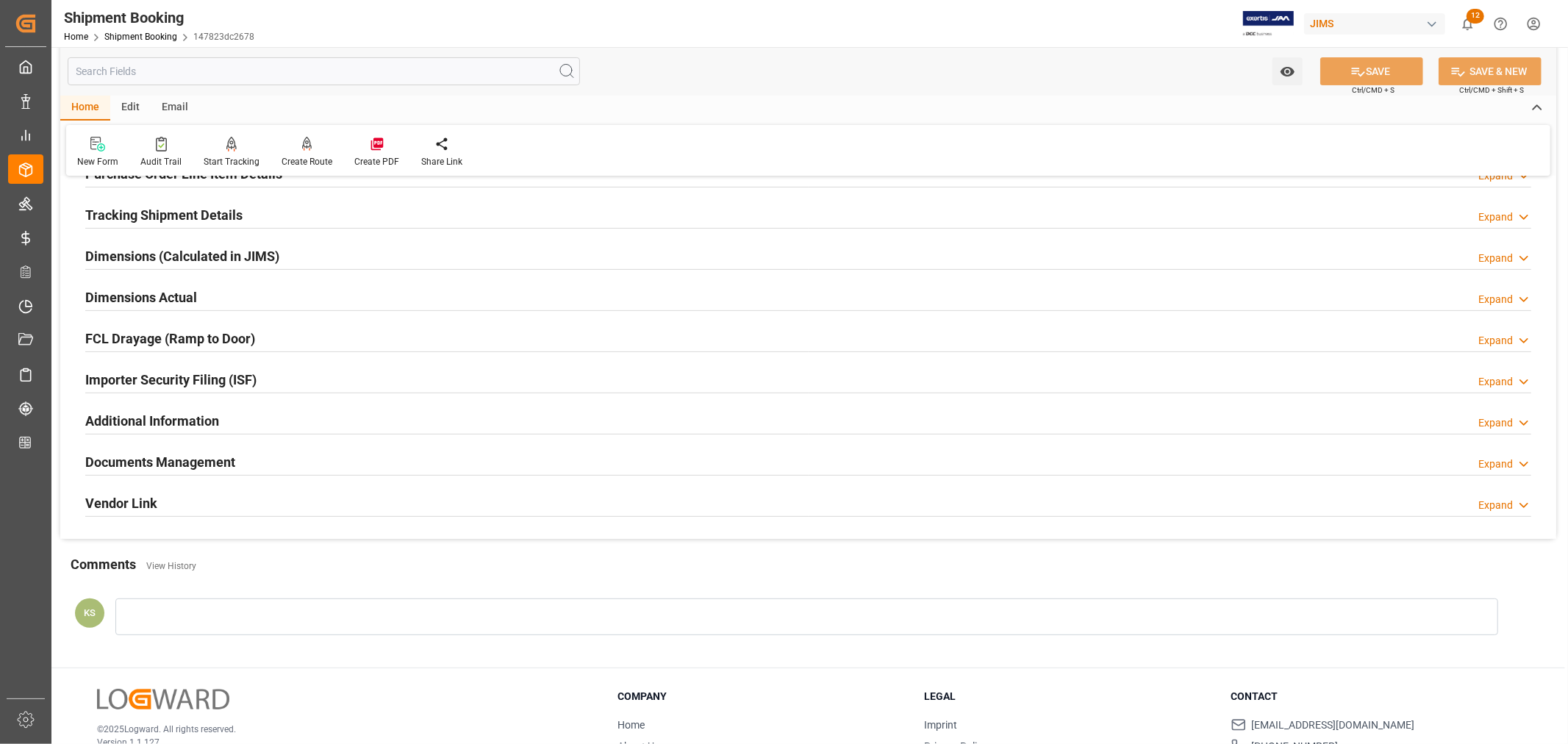
scroll to position [327, 0]
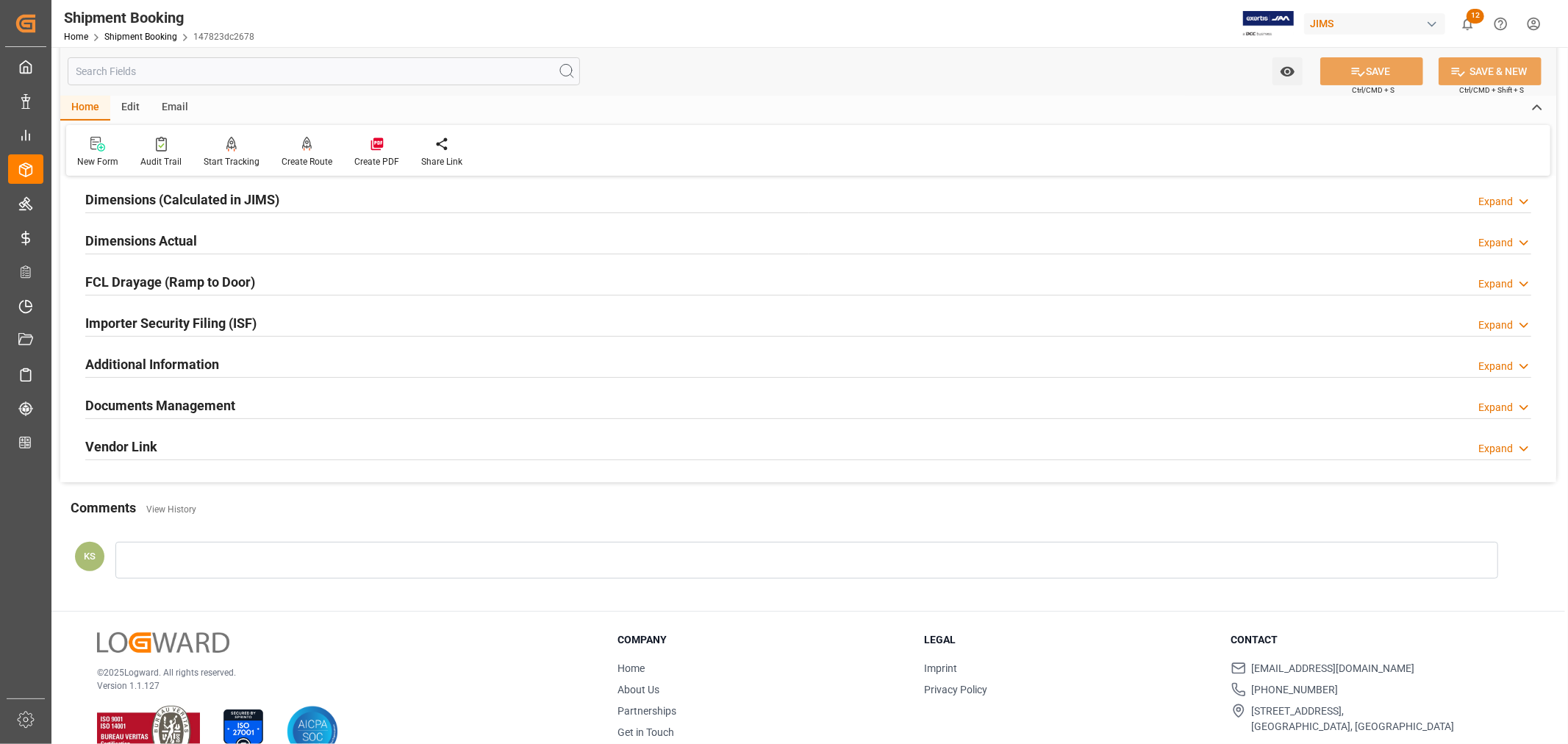
click at [277, 402] on div "Documents Management Expand" at bounding box center [808, 404] width 1446 height 28
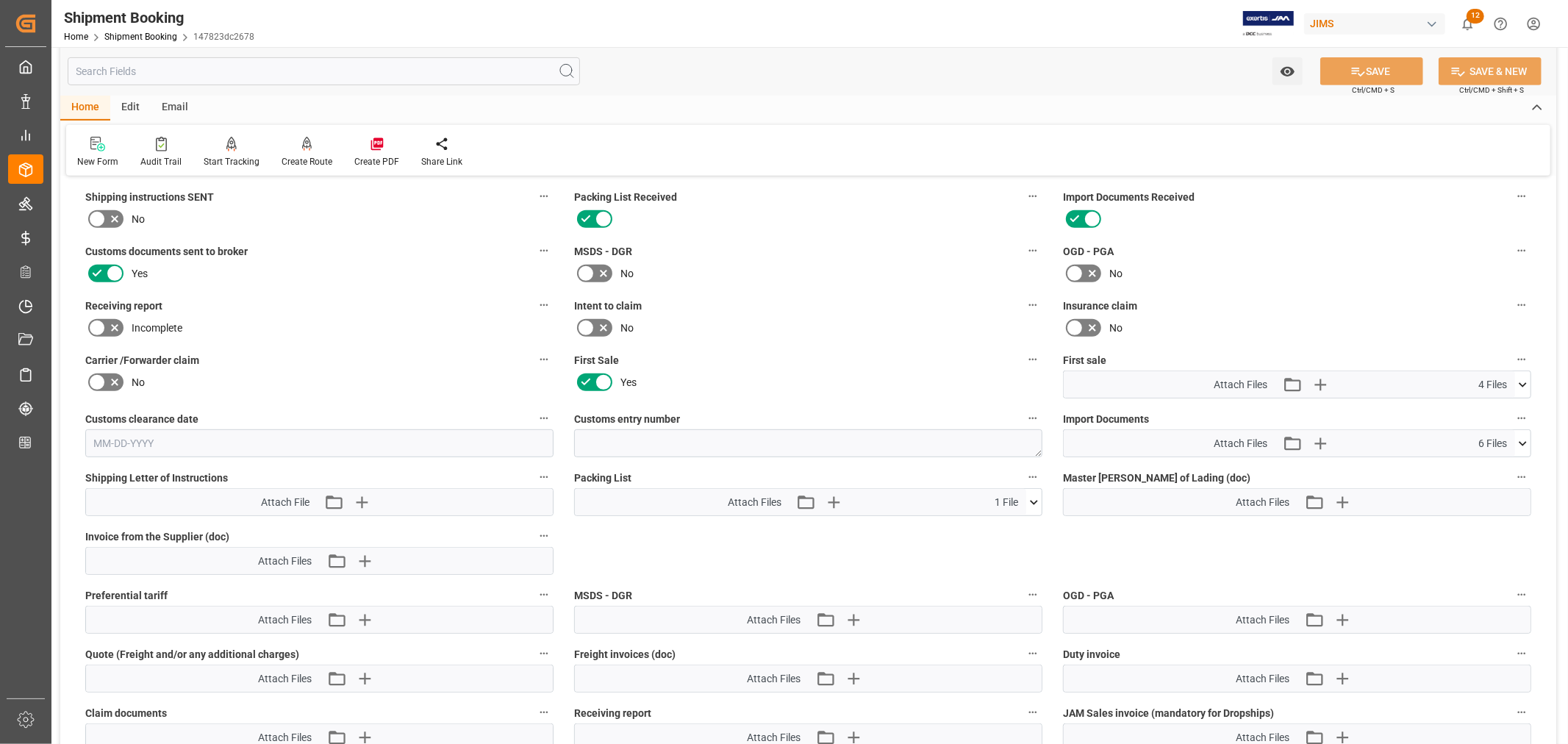
scroll to position [652, 0]
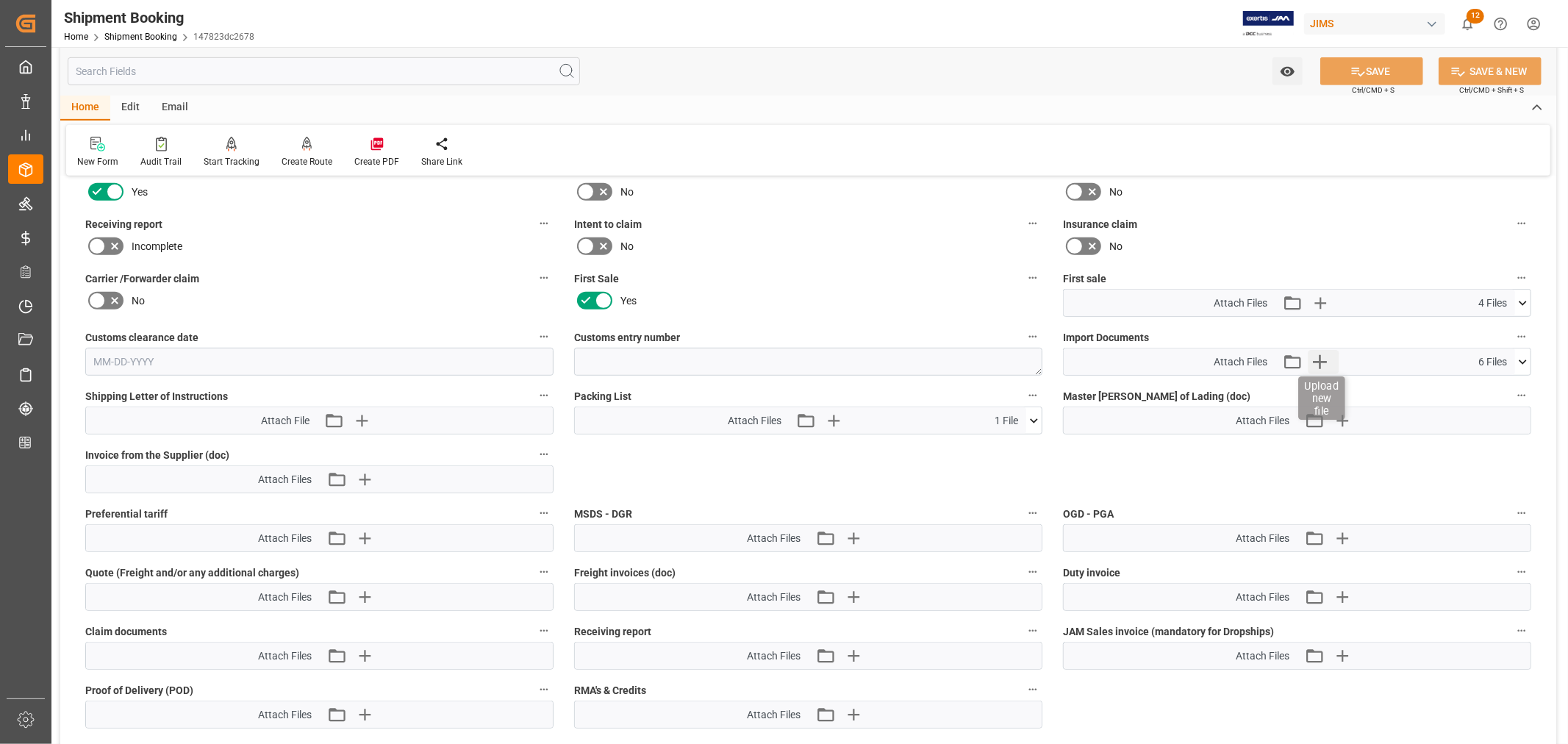
click at [1320, 357] on icon "button" at bounding box center [1320, 362] width 14 height 14
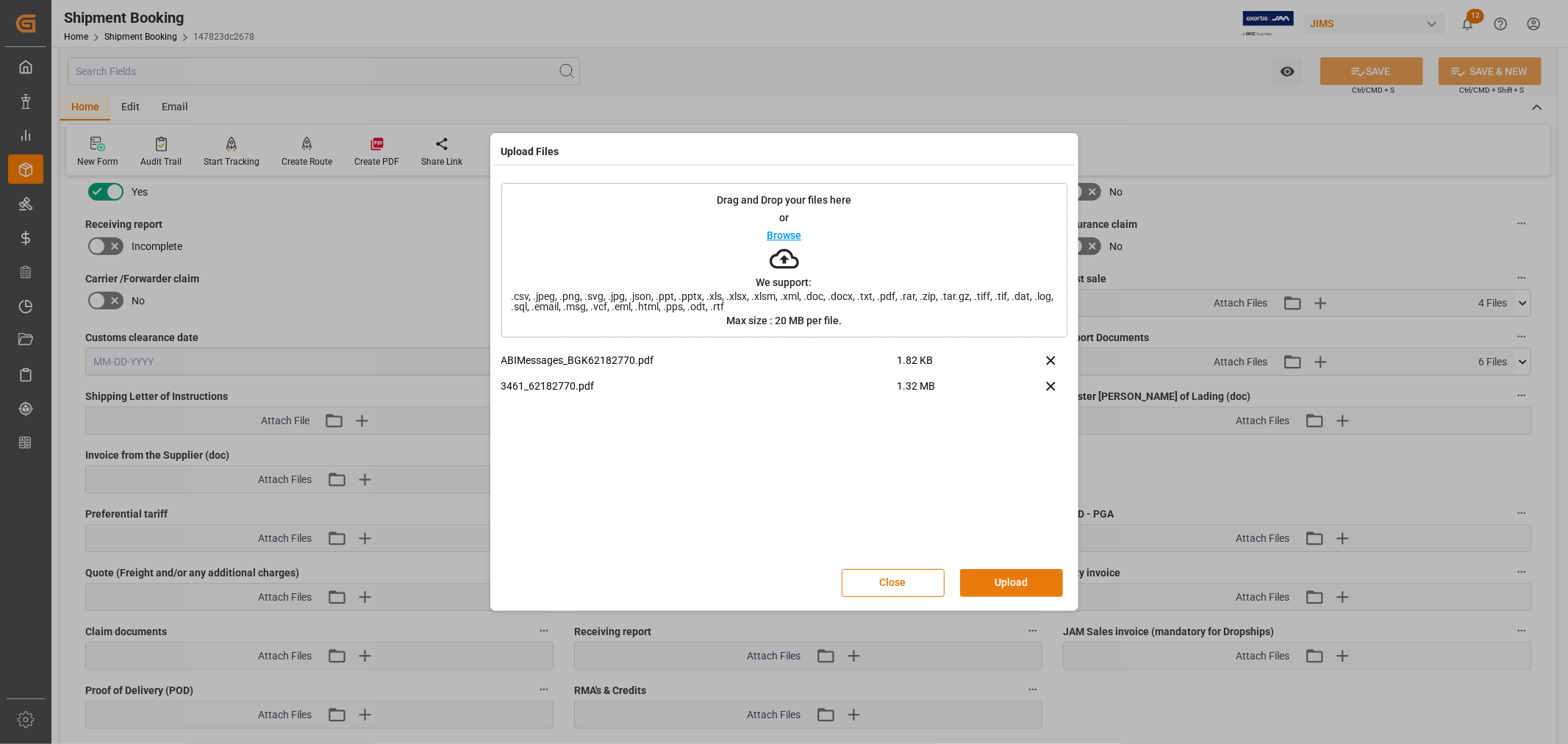
click at [1005, 583] on button "Upload" at bounding box center [1012, 583] width 103 height 28
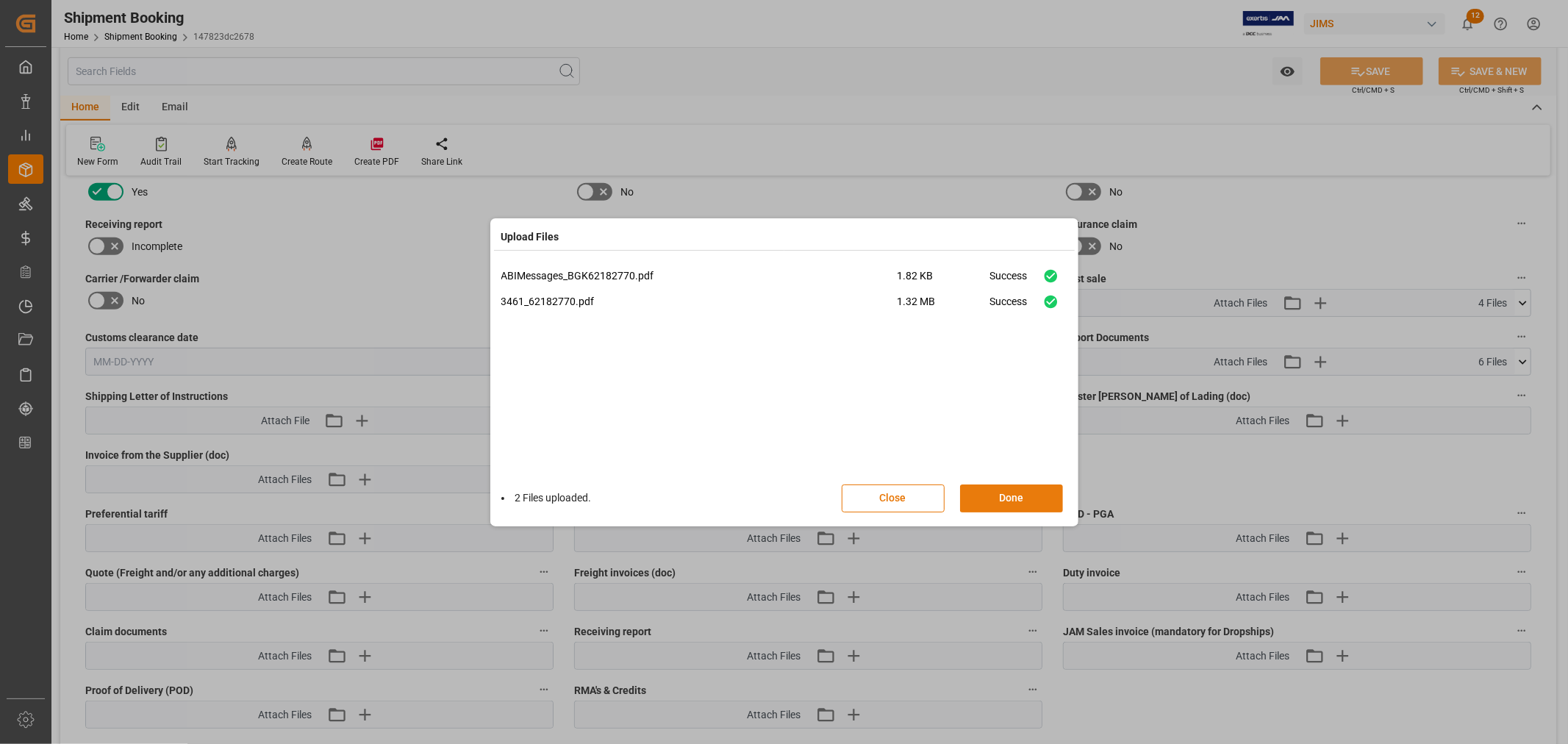
click at [994, 500] on button "Done" at bounding box center [1012, 499] width 103 height 28
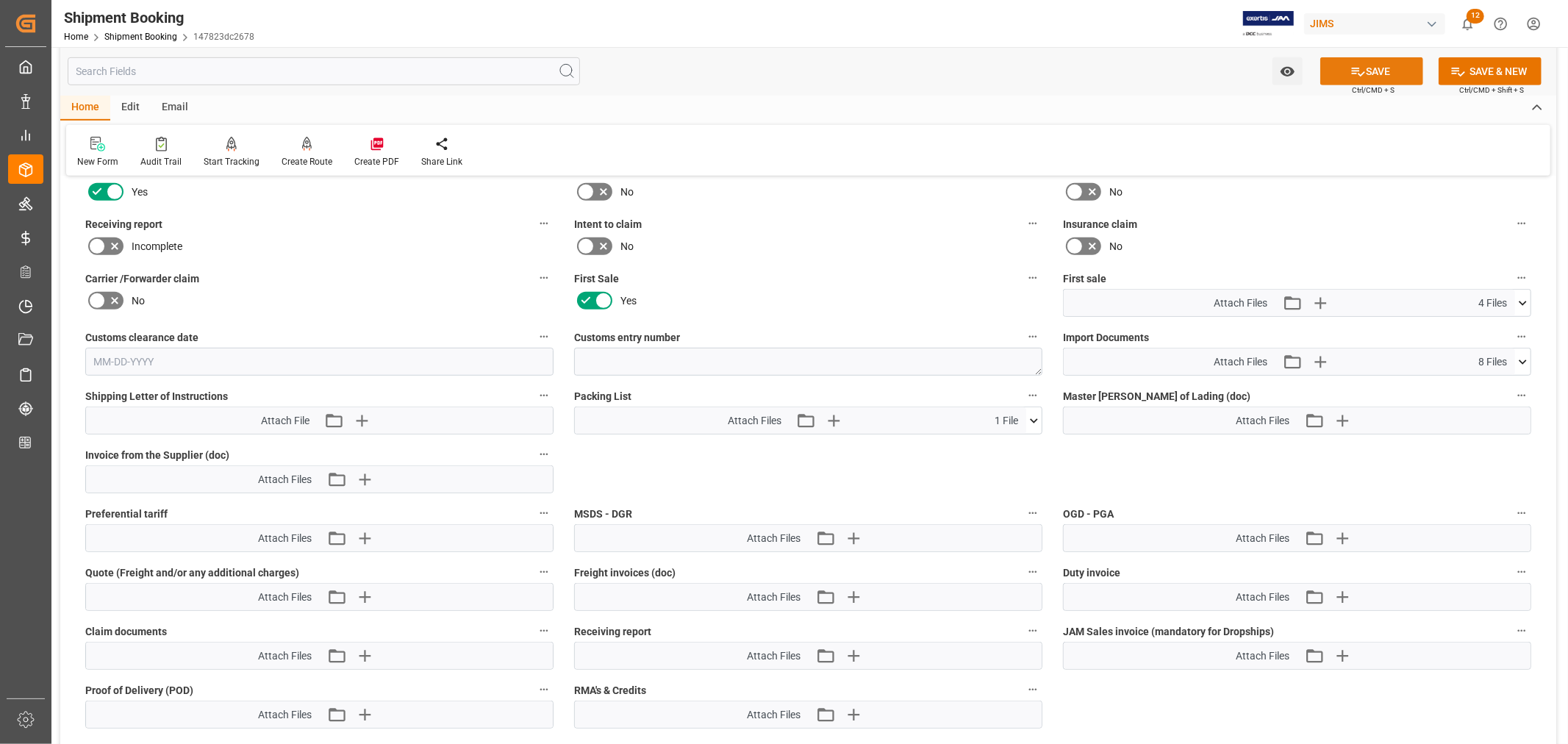
click at [1381, 77] on button "SAVE" at bounding box center [1372, 72] width 103 height 28
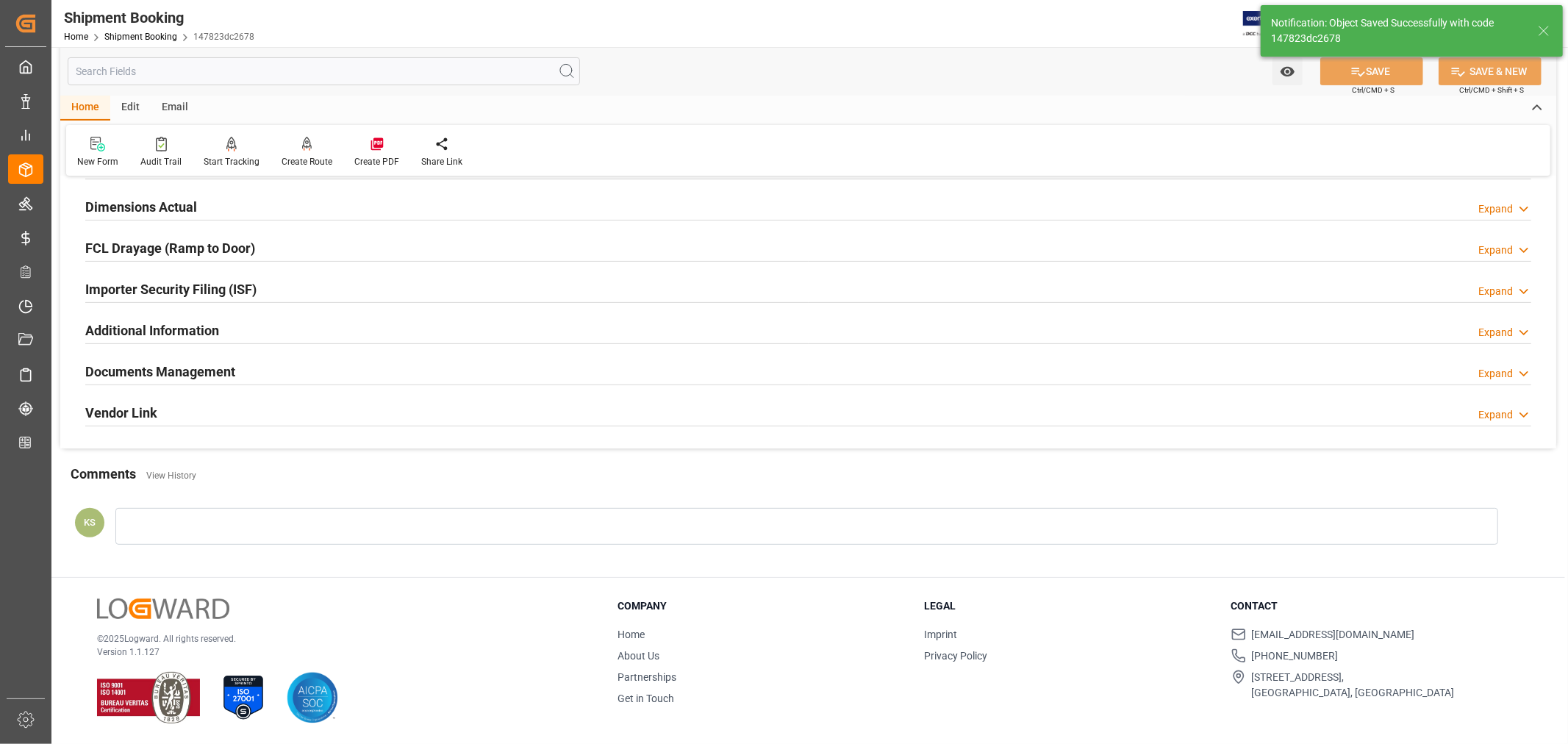
scroll to position [361, 0]
click at [145, 41] on link "Shipment Booking" at bounding box center [141, 36] width 73 height 10
